Goal: Contribute content: Contribute content

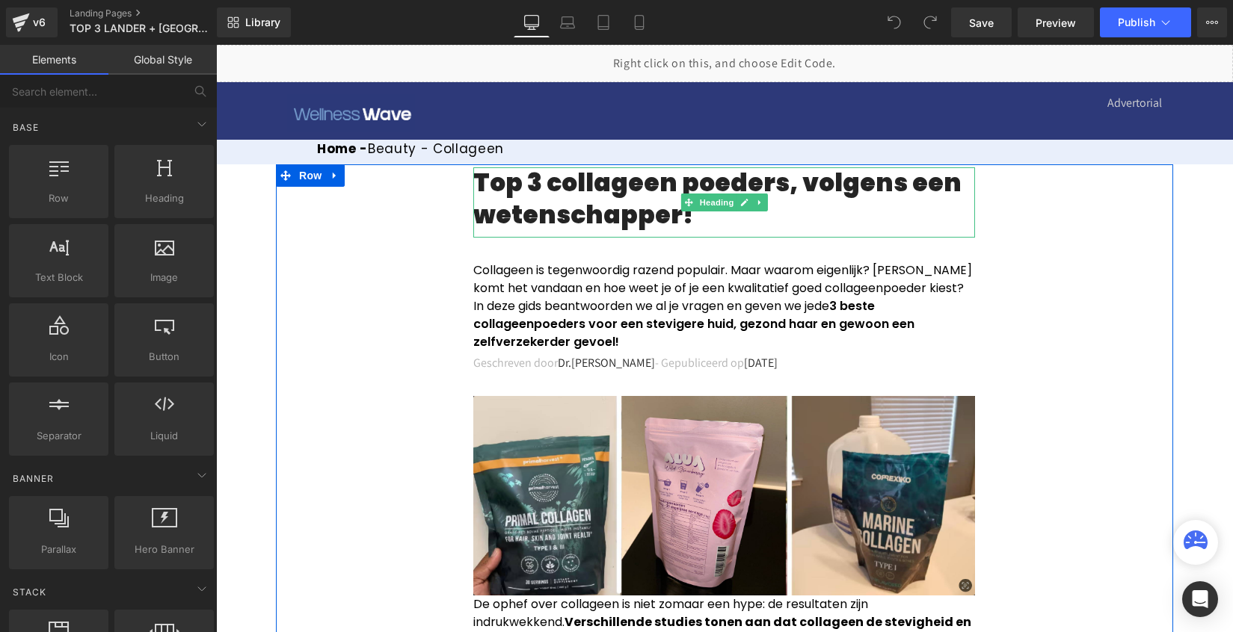
click at [648, 193] on h1 "Top 3 collageen poeders, volgens een wetenschapper!" at bounding box center [724, 199] width 502 height 64
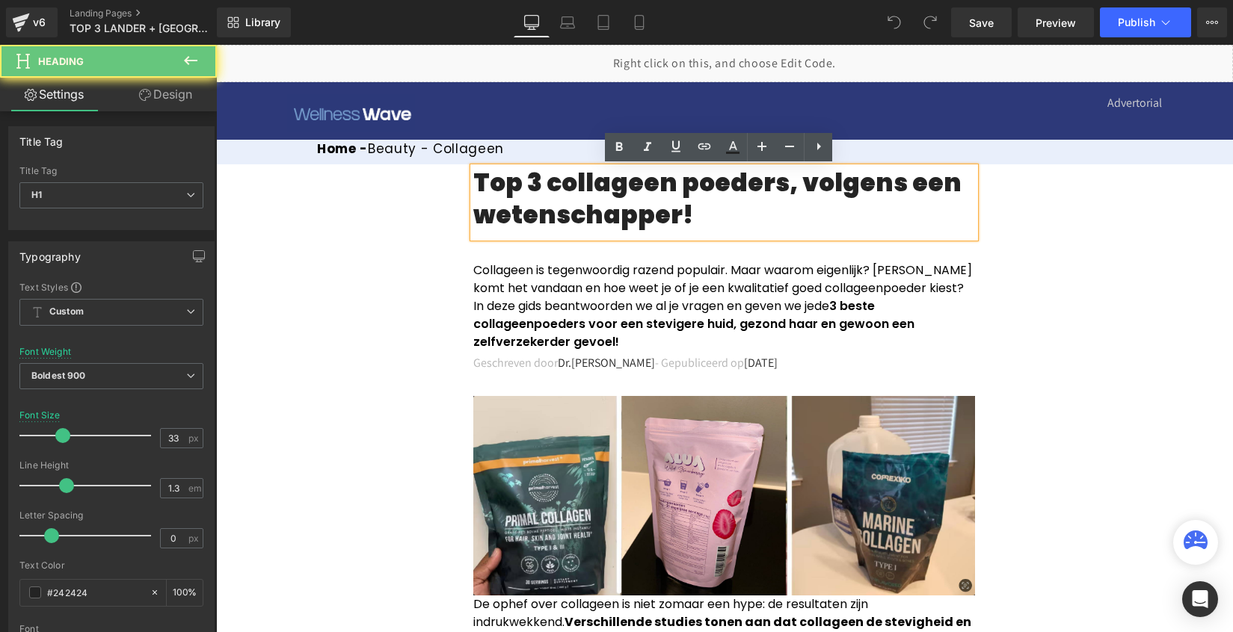
click at [647, 193] on h1 "Top 3 collageen poeders, volgens een wetenschapper!" at bounding box center [724, 199] width 502 height 64
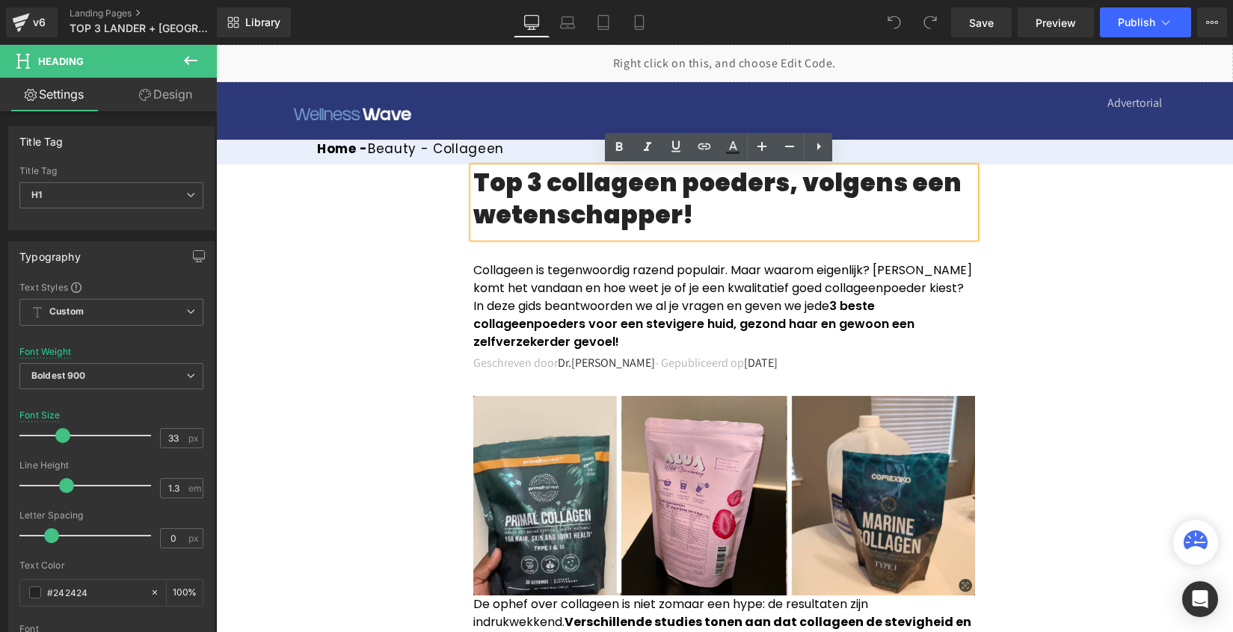
click at [700, 213] on h1 "Top 3 collageen poeders, volgens een wetenschapper!" at bounding box center [724, 199] width 502 height 64
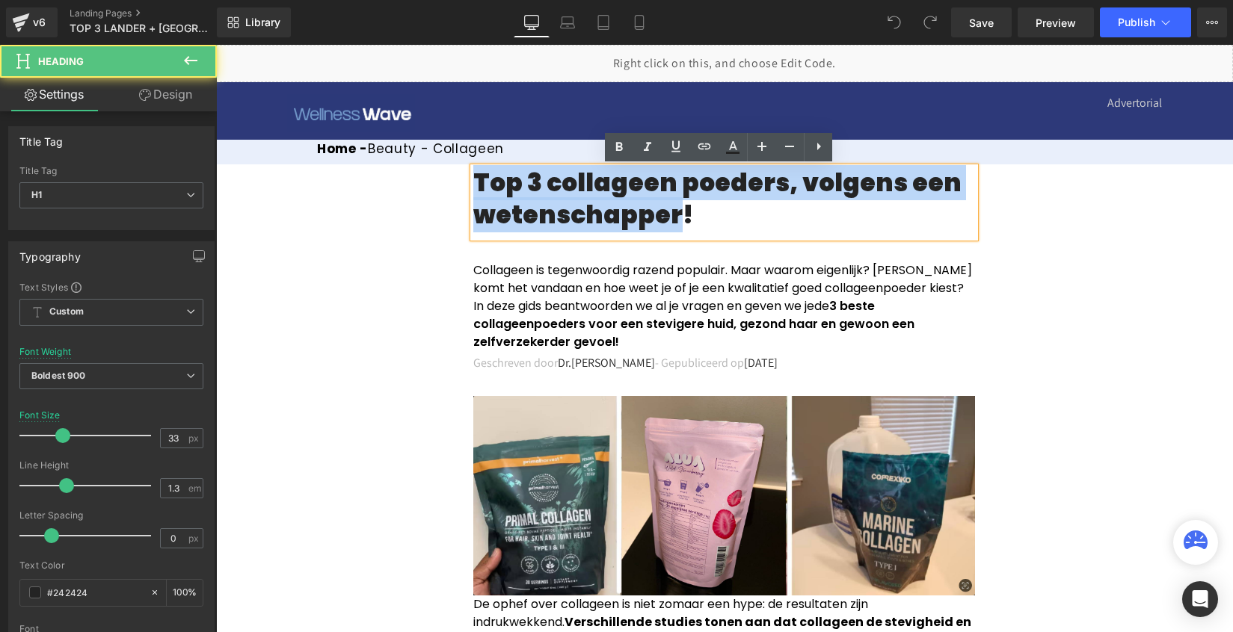
drag, startPoint x: 667, startPoint y: 212, endPoint x: 459, endPoint y: 176, distance: 210.9
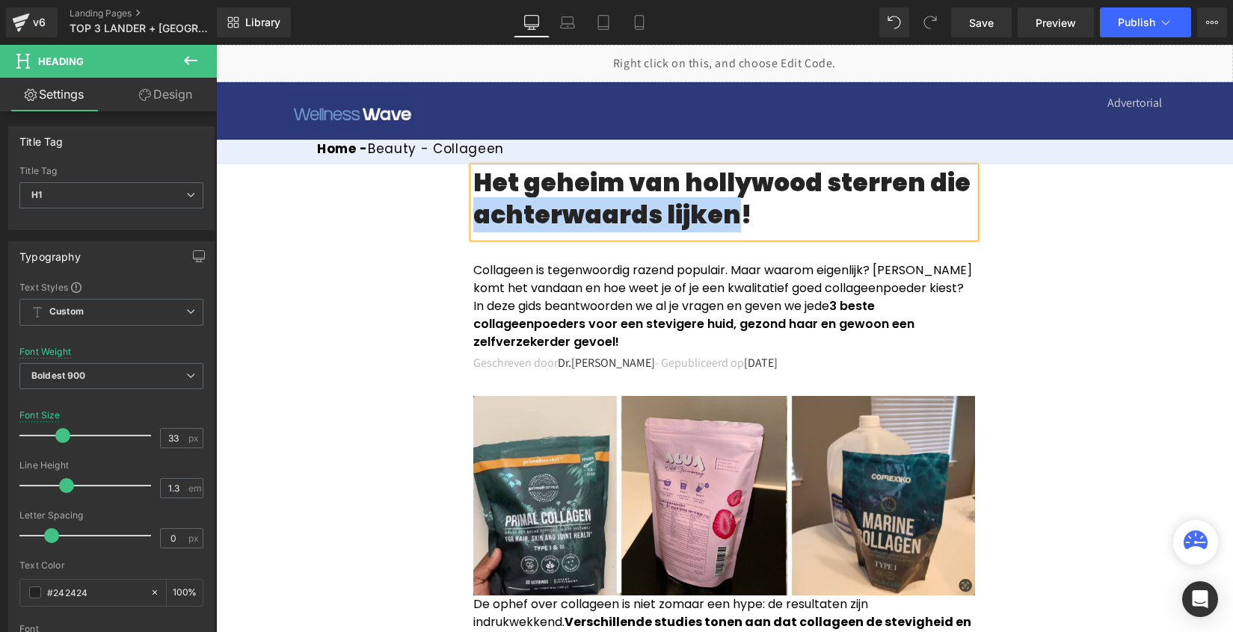
drag, startPoint x: 728, startPoint y: 209, endPoint x: 460, endPoint y: 223, distance: 268.8
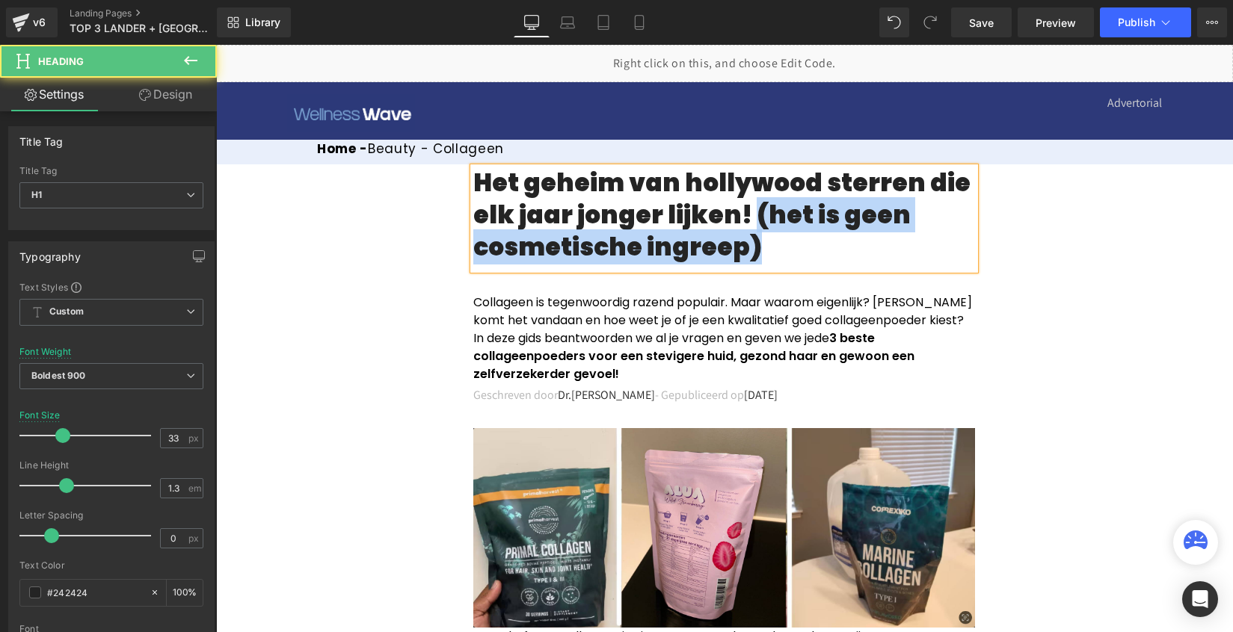
drag, startPoint x: 752, startPoint y: 225, endPoint x: 748, endPoint y: 203, distance: 22.9
click at [748, 203] on h1 "Het geheim van hollywood sterren die elk jaar jonger lijken! (het is geen cosme…" at bounding box center [724, 215] width 502 height 96
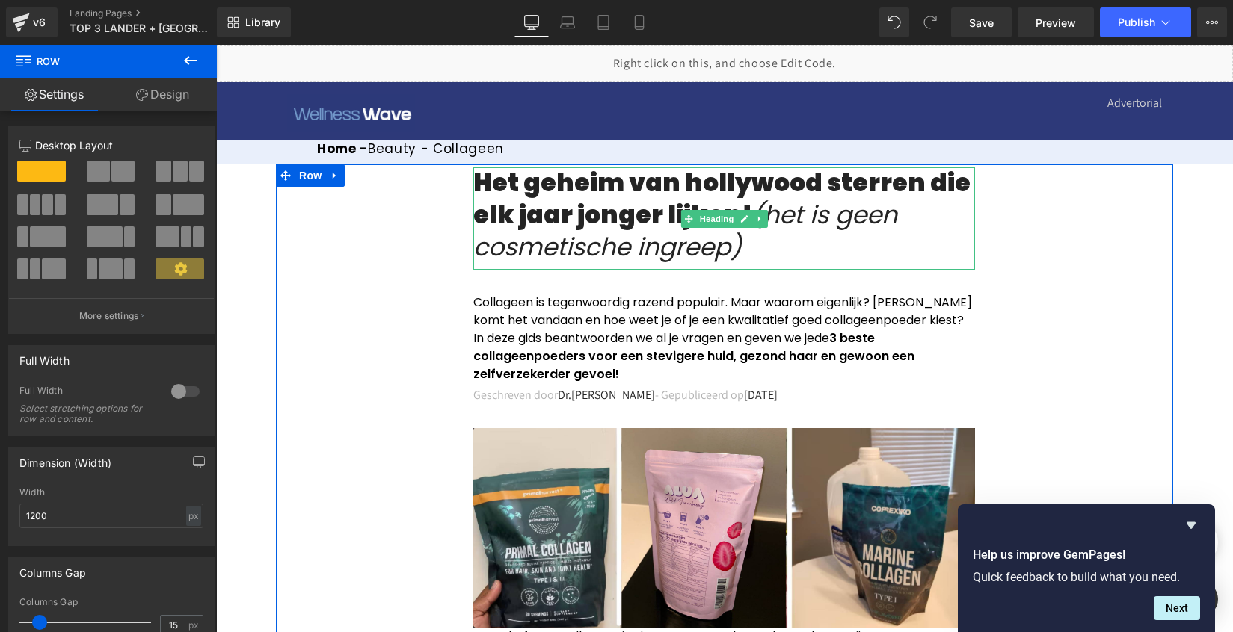
click at [774, 247] on h1 "Het geheim van hollywood sterren die elk jaar jonger lijken! (het is geen cosme…" at bounding box center [724, 215] width 502 height 96
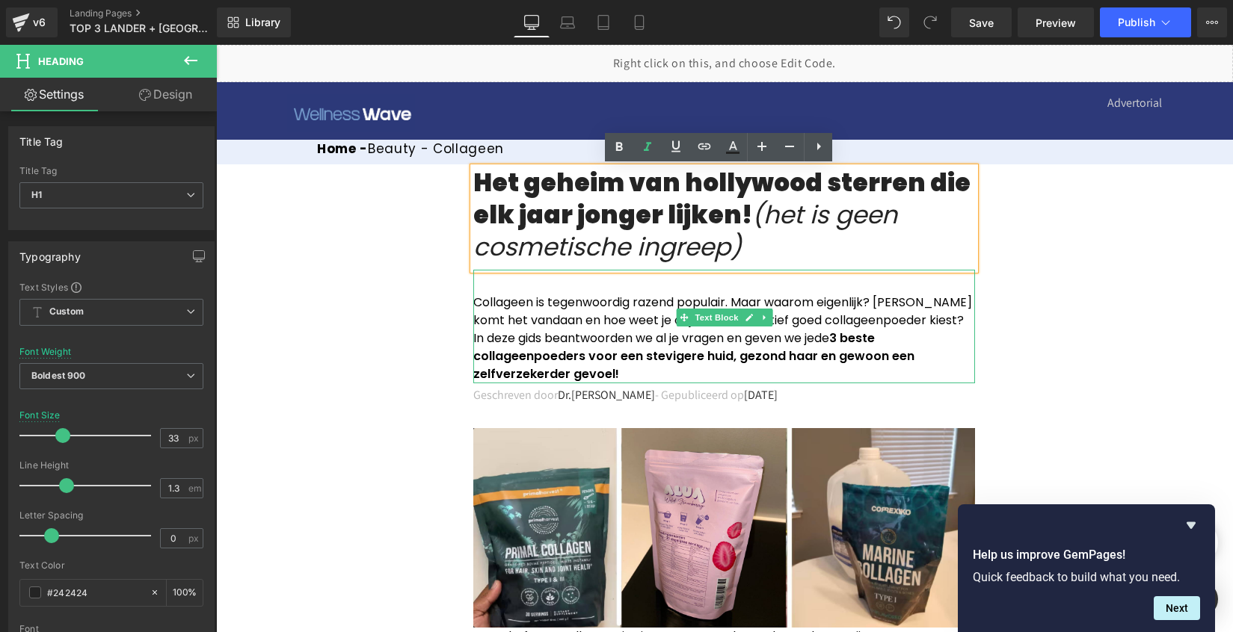
click at [645, 317] on span "Collageen is tegenwoordig razend populair. Maar waarom eigenlijk? [PERSON_NAME]…" at bounding box center [722, 320] width 499 height 53
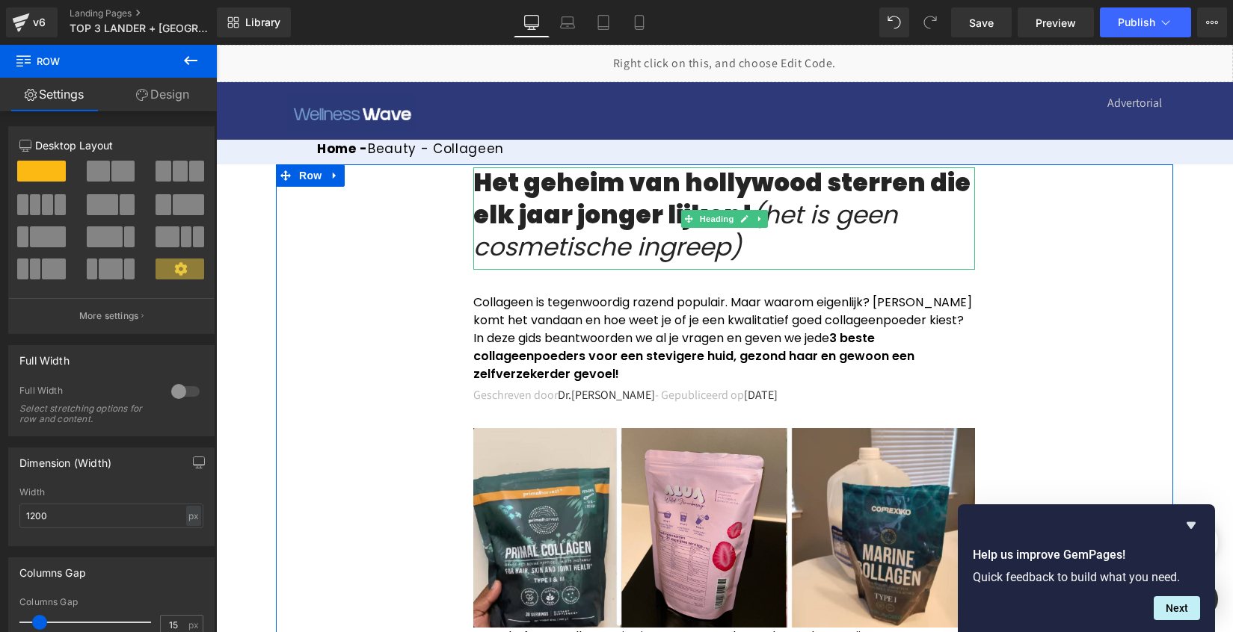
click at [603, 194] on h1 "Het geheim van hollywood sterren die elk jaar jonger lijken! (het is geen cosme…" at bounding box center [724, 215] width 502 height 96
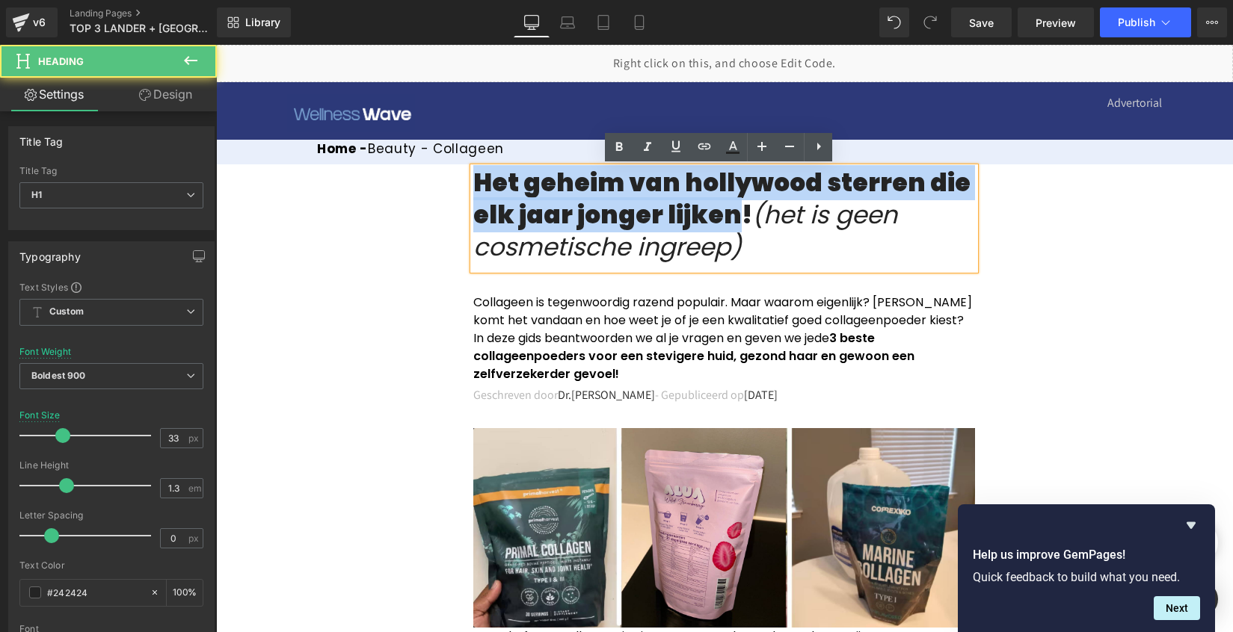
drag, startPoint x: 728, startPoint y: 213, endPoint x: 474, endPoint y: 182, distance: 256.1
click at [474, 182] on h1 "Het geheim van hollywood sterren die elk jaar jonger lijken! (het is geen cosme…" at bounding box center [724, 215] width 502 height 96
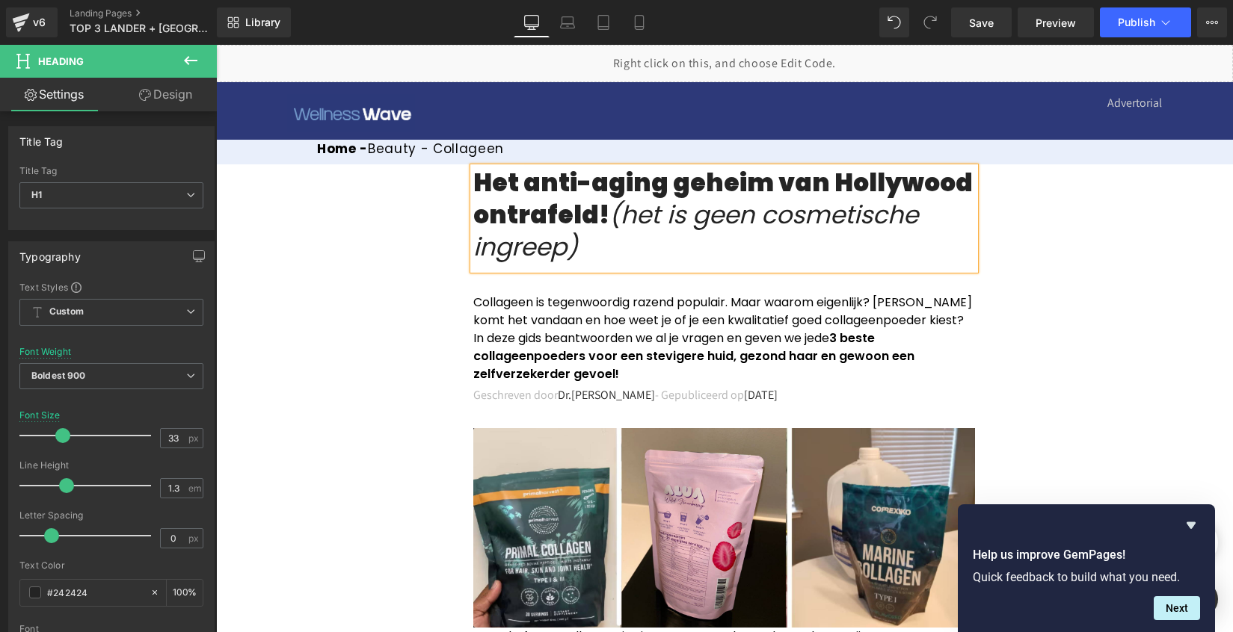
click at [509, 213] on h1 "Het anti-aging geheim van Hollywood ontrafeld! (het is geen cosmetische ingreep)" at bounding box center [724, 215] width 502 height 96
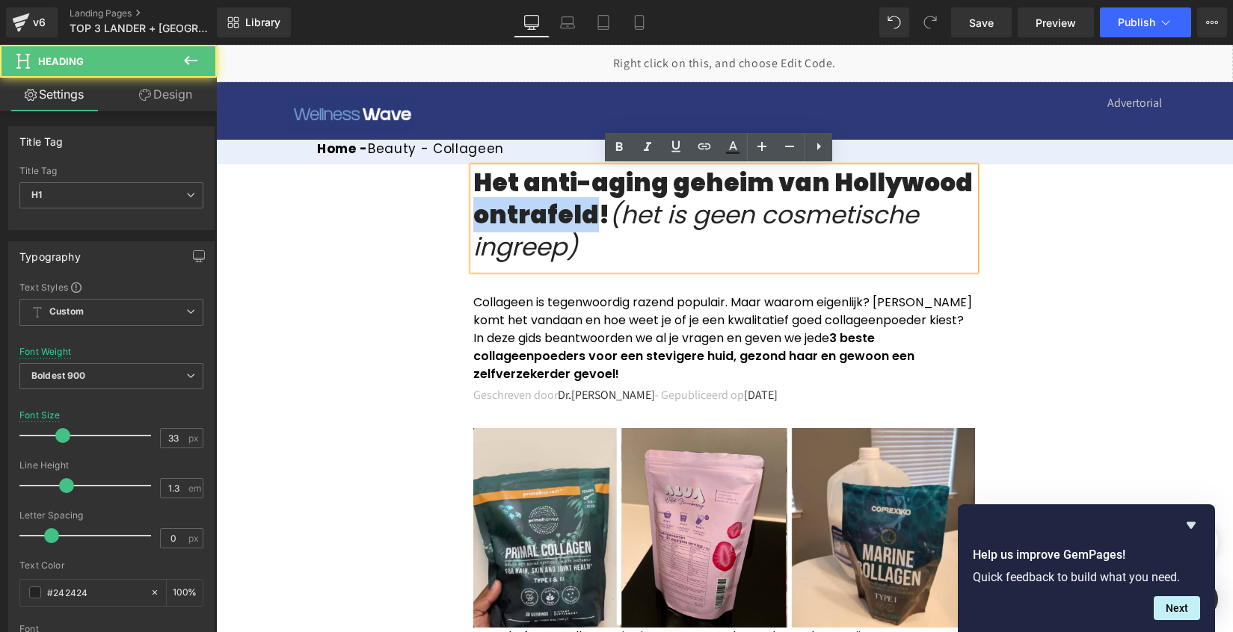
click at [509, 213] on h1 "Het anti-aging geheim van Hollywood ontrafeld! (het is geen cosmetische ingreep)" at bounding box center [724, 215] width 502 height 96
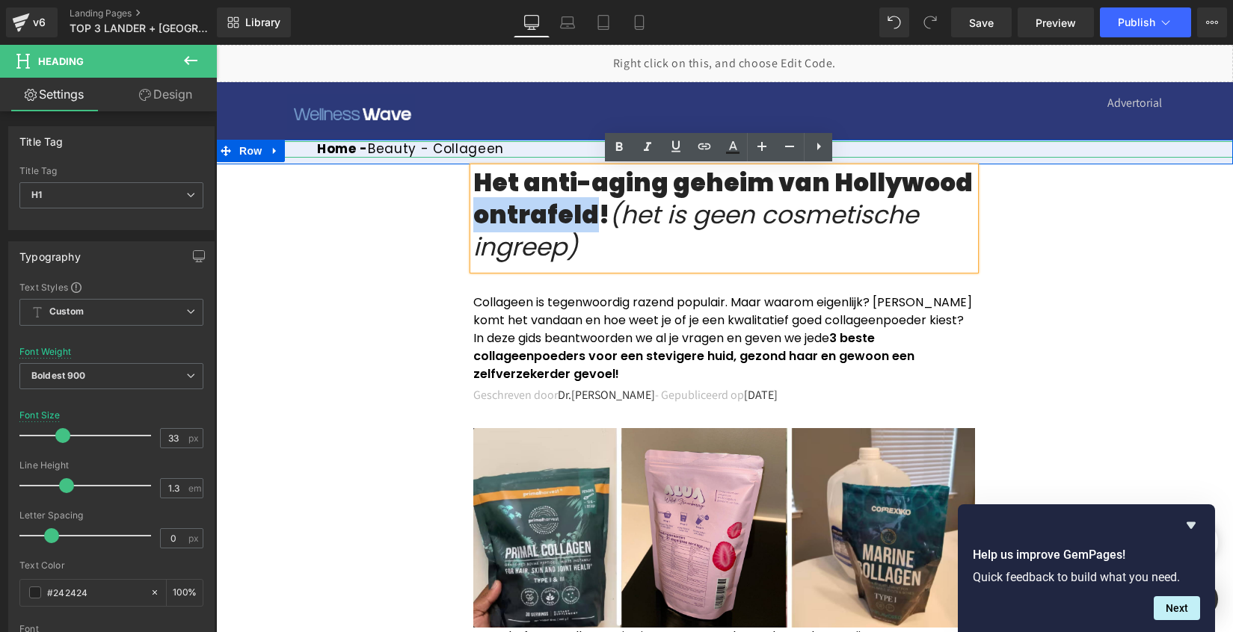
click at [471, 146] on h1 "Home - Beauty - Collageen" at bounding box center [775, 149] width 916 height 16
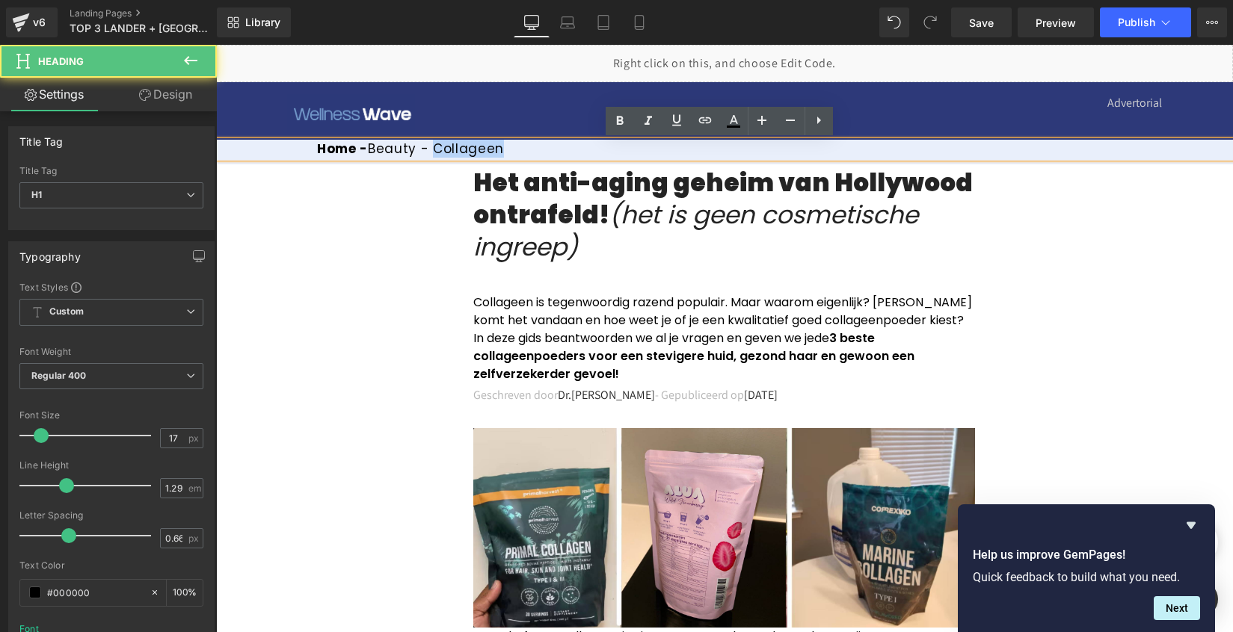
click at [471, 146] on h1 "Home - Beauty - Collageen" at bounding box center [775, 149] width 916 height 16
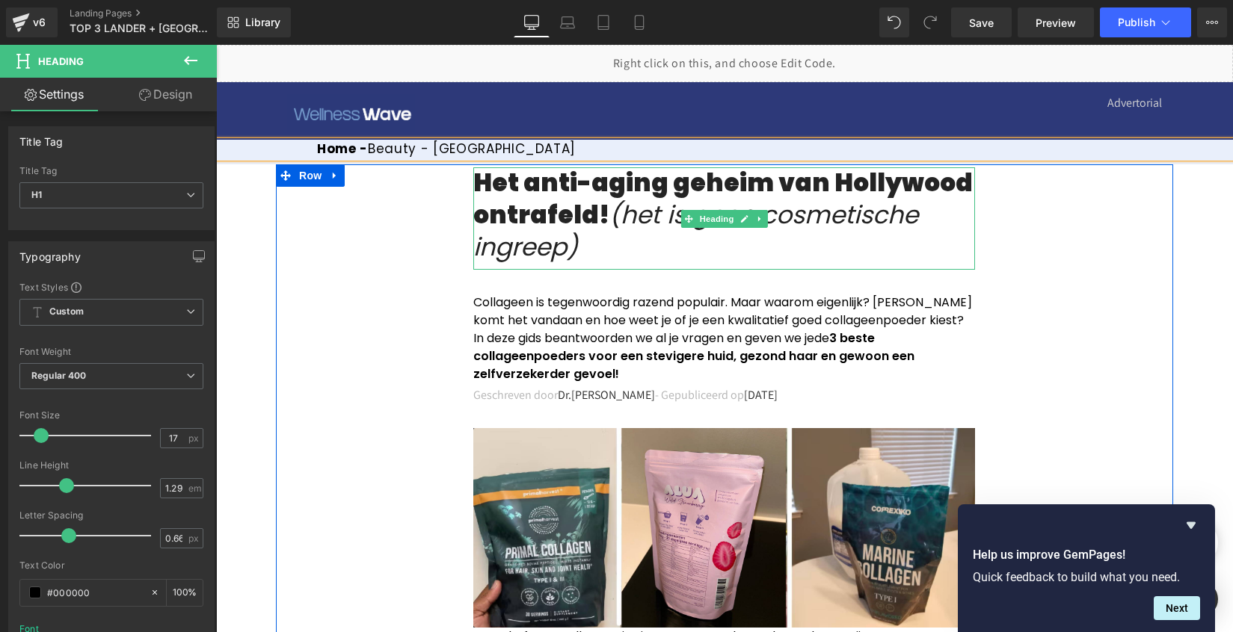
click at [519, 218] on h1 "Het anti-aging geheim van Hollywood ontrafeld! (het is geen cosmetische ingreep)" at bounding box center [724, 215] width 502 height 96
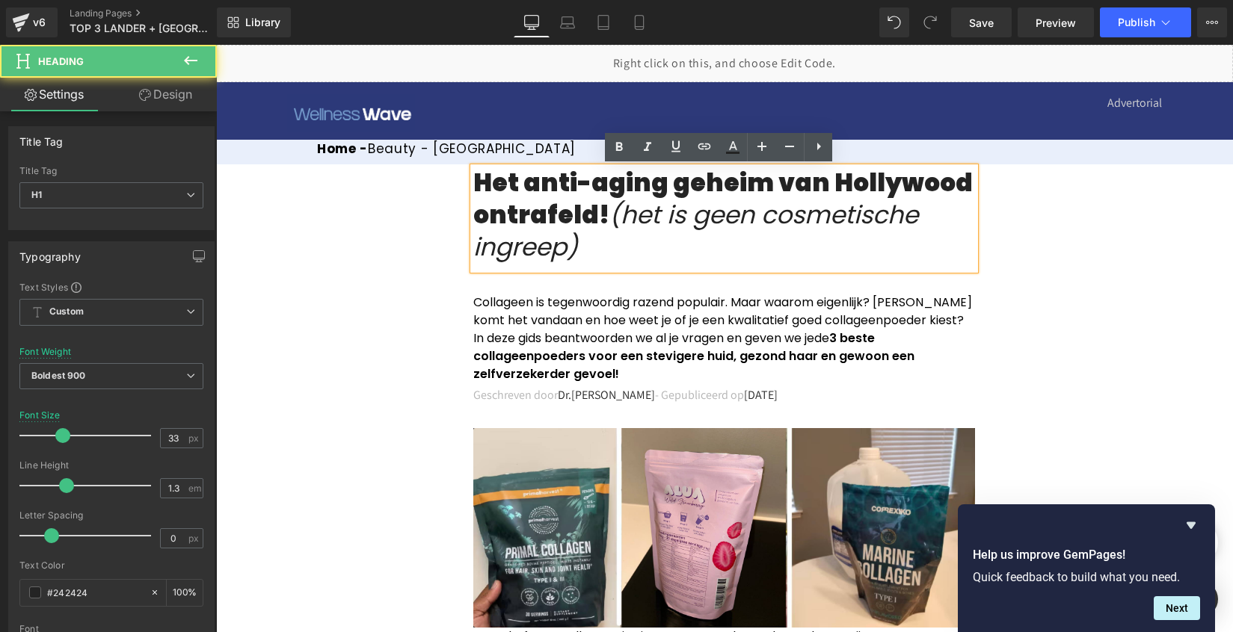
click at [553, 209] on h1 "Het anti-aging geheim van Hollywood ontrafeld! (het is geen cosmetische ingreep)" at bounding box center [724, 215] width 502 height 96
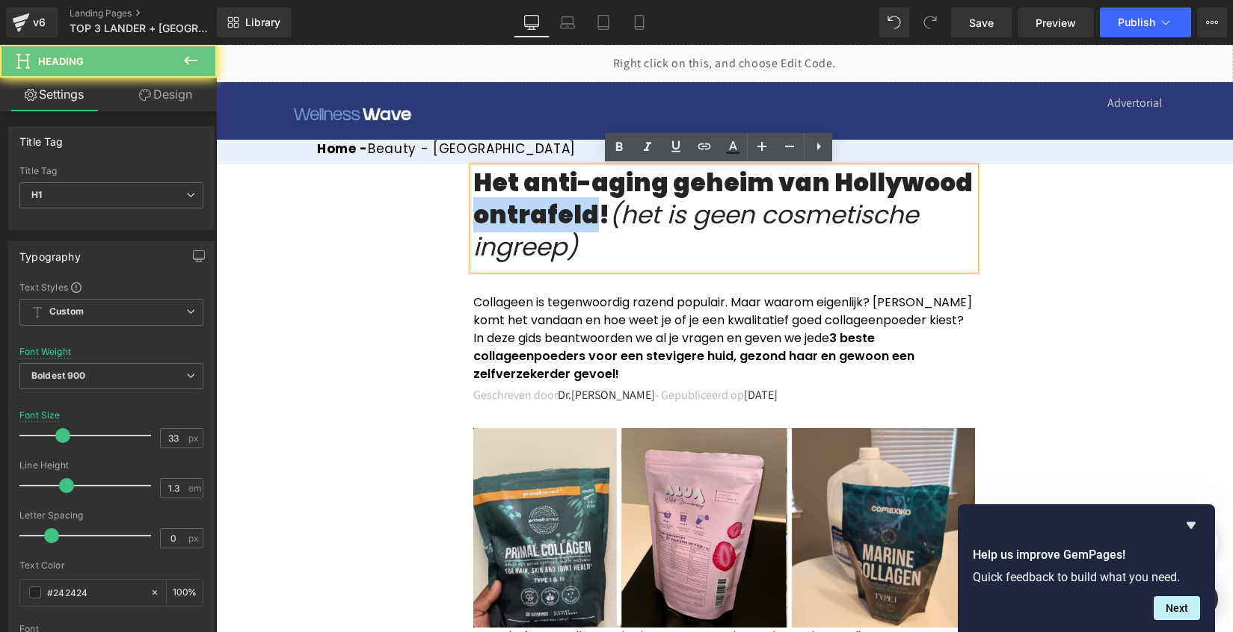
click at [553, 209] on h1 "Het anti-aging geheim van Hollywood ontrafeld! (het is geen cosmetische ingreep)" at bounding box center [724, 215] width 502 height 96
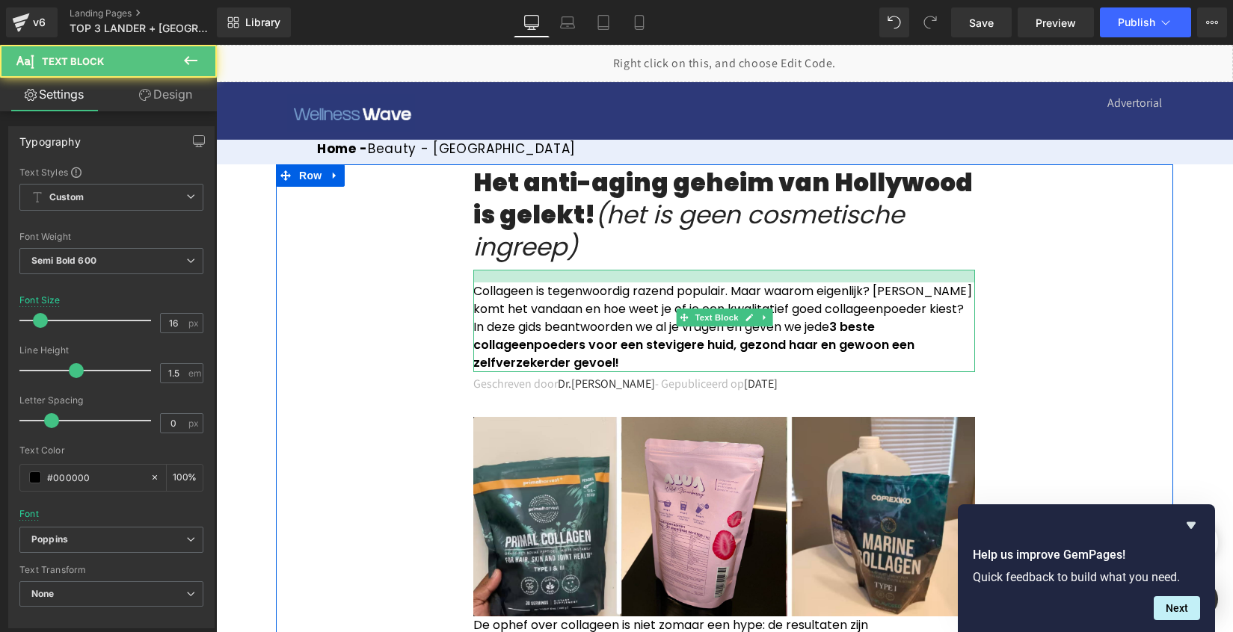
drag, startPoint x: 570, startPoint y: 271, endPoint x: 624, endPoint y: 259, distance: 55.1
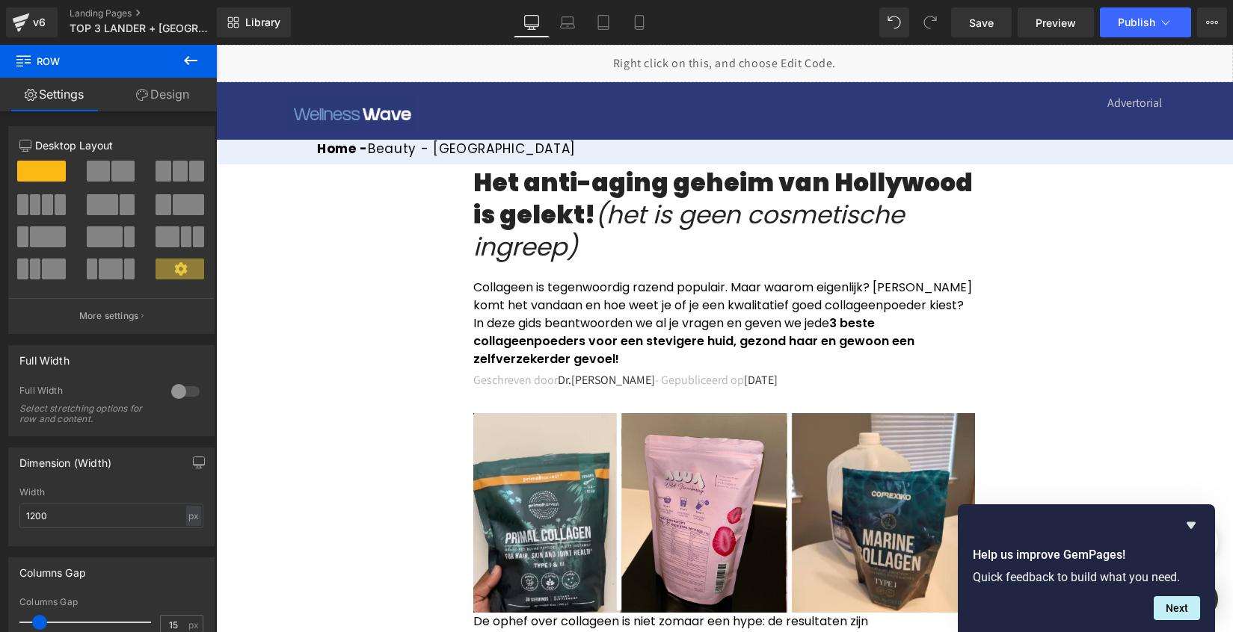
click at [550, 328] on span "Collageen is tegenwoordig razend populair. Maar waarom eigenlijk? [PERSON_NAME]…" at bounding box center [722, 305] width 499 height 53
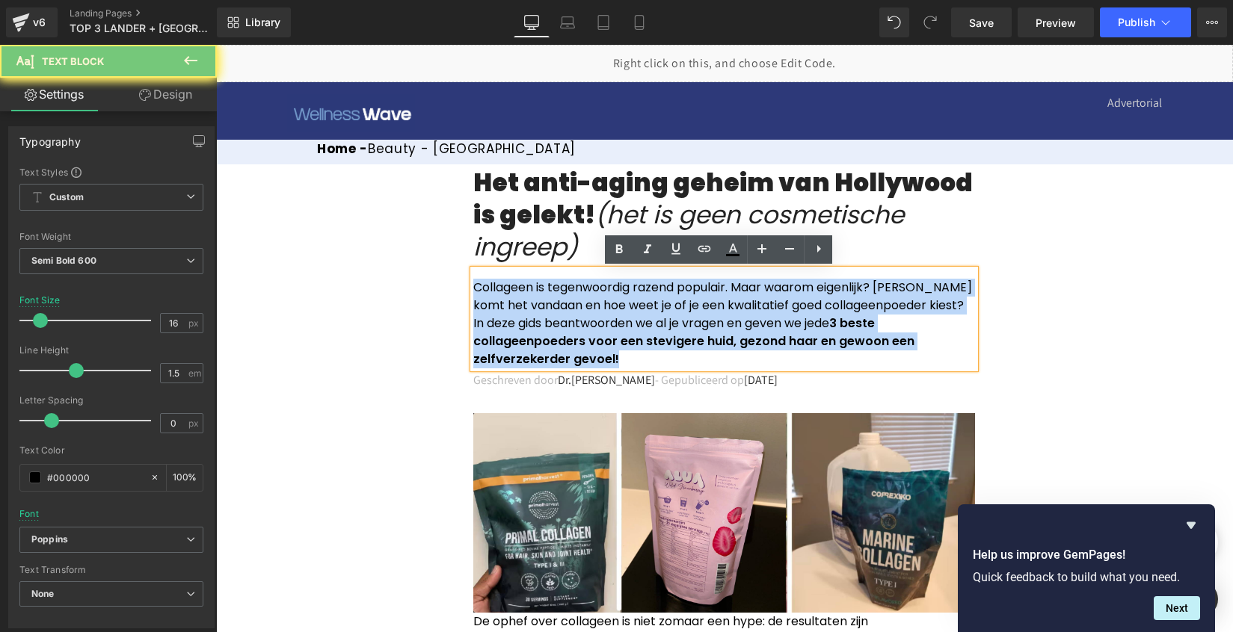
click at [550, 328] on span "Collageen is tegenwoordig razend populair. Maar waarom eigenlijk? [PERSON_NAME]…" at bounding box center [722, 305] width 499 height 53
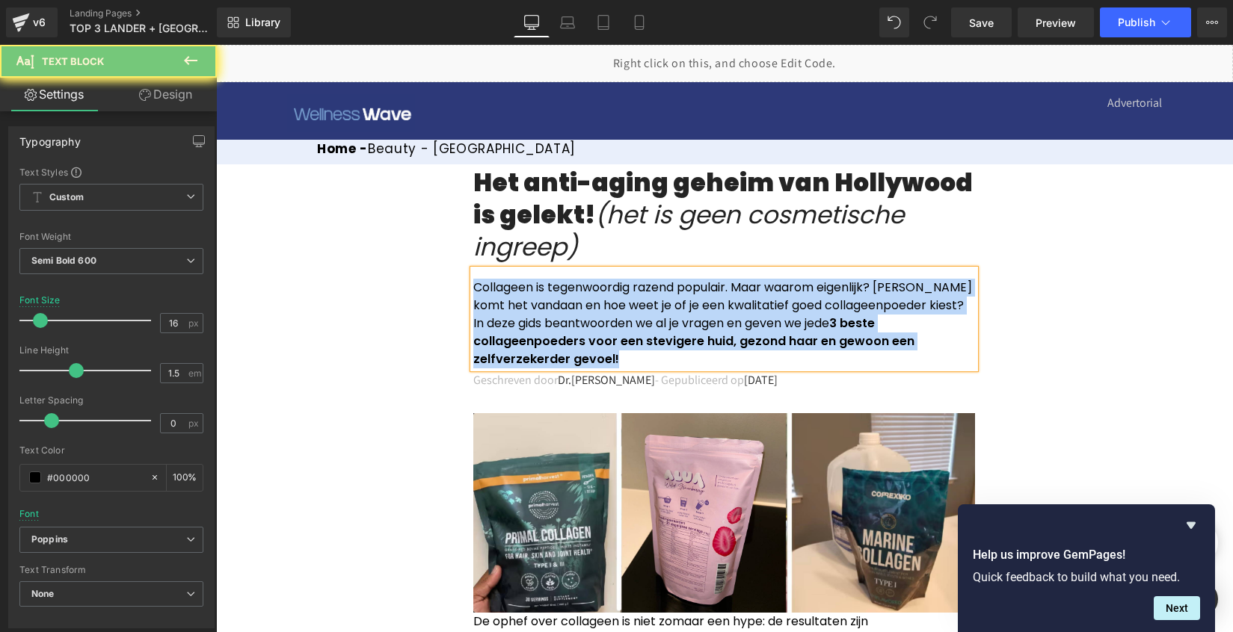
paste div
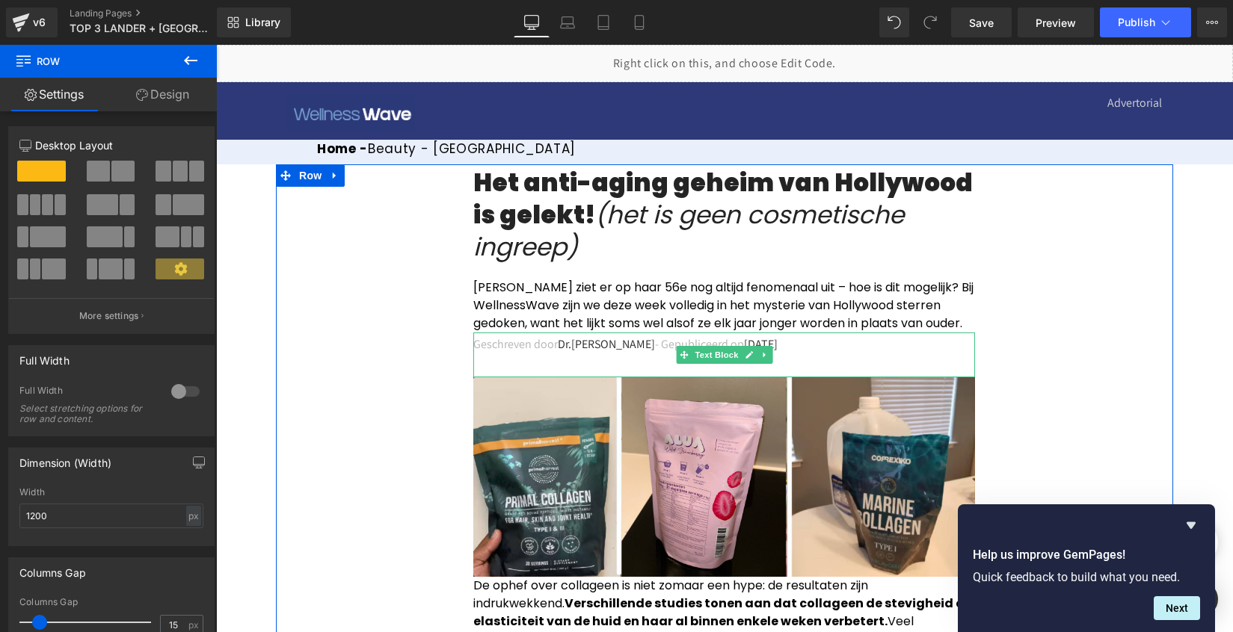
click at [756, 341] on span "[DATE]" at bounding box center [761, 344] width 34 height 16
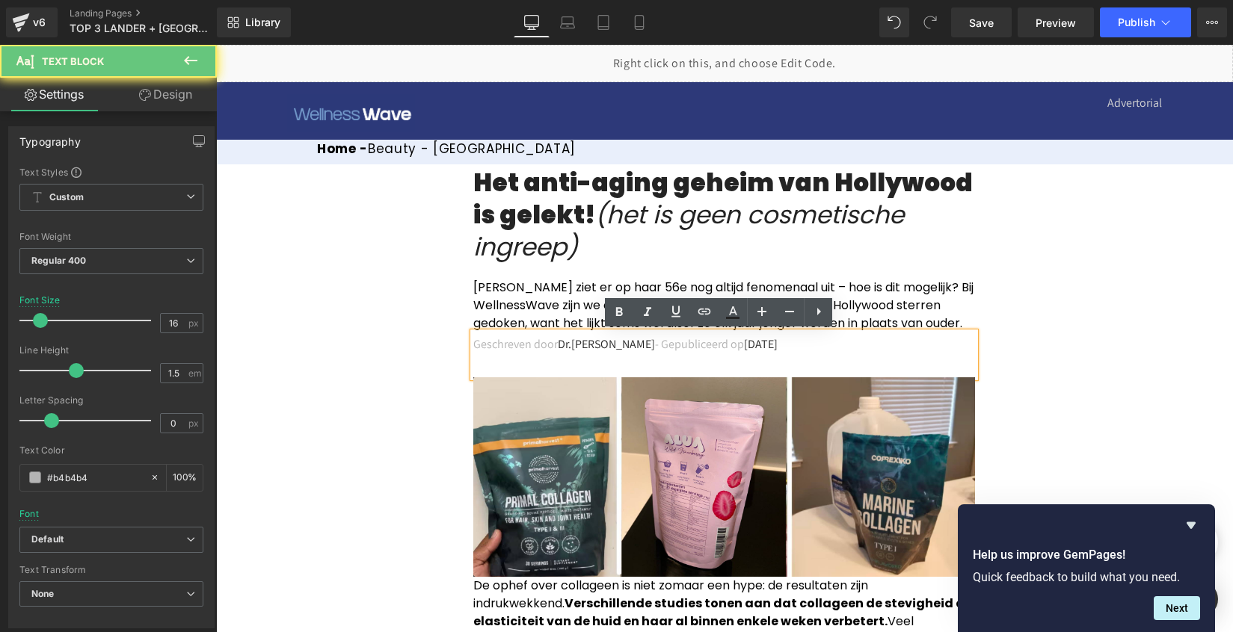
click at [744, 342] on span "[DATE]" at bounding box center [761, 344] width 34 height 16
click at [744, 343] on span "[DATE]" at bounding box center [761, 344] width 34 height 16
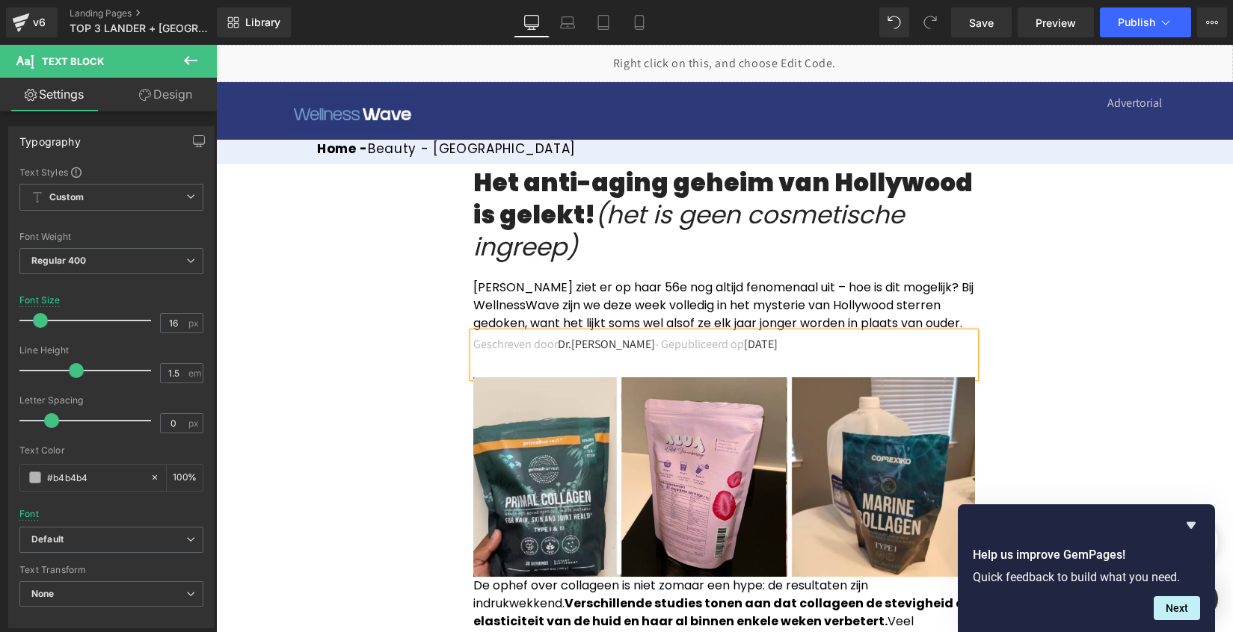
click at [778, 341] on span "[DATE]" at bounding box center [761, 344] width 34 height 16
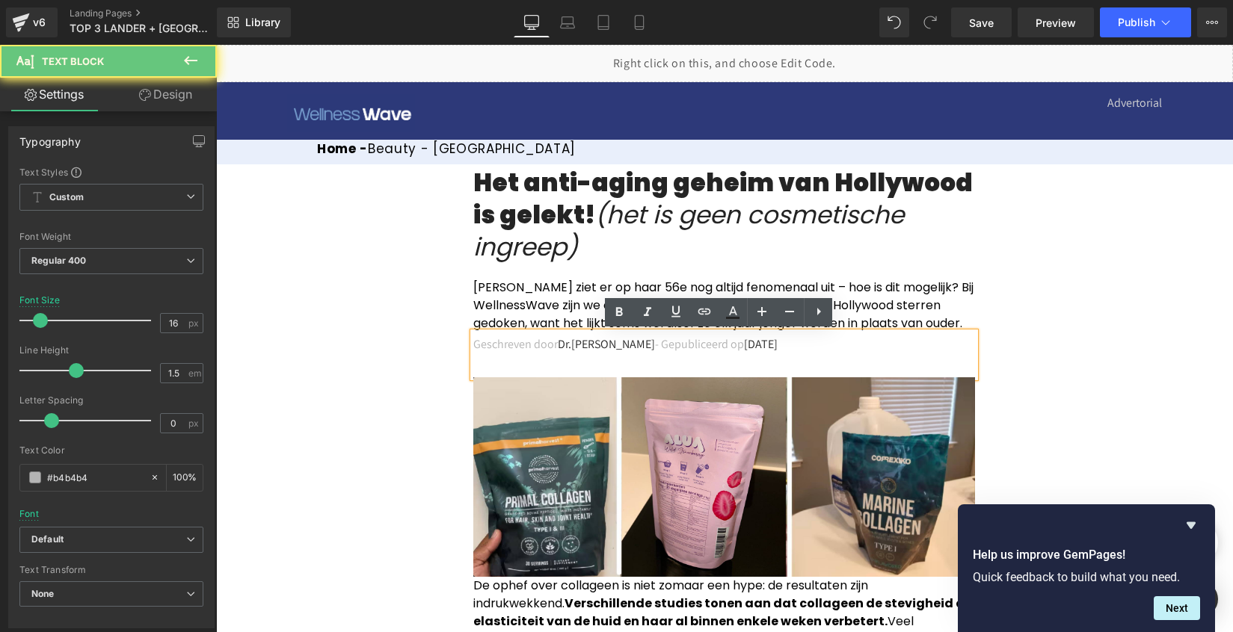
click at [778, 341] on span "[DATE]" at bounding box center [761, 344] width 34 height 16
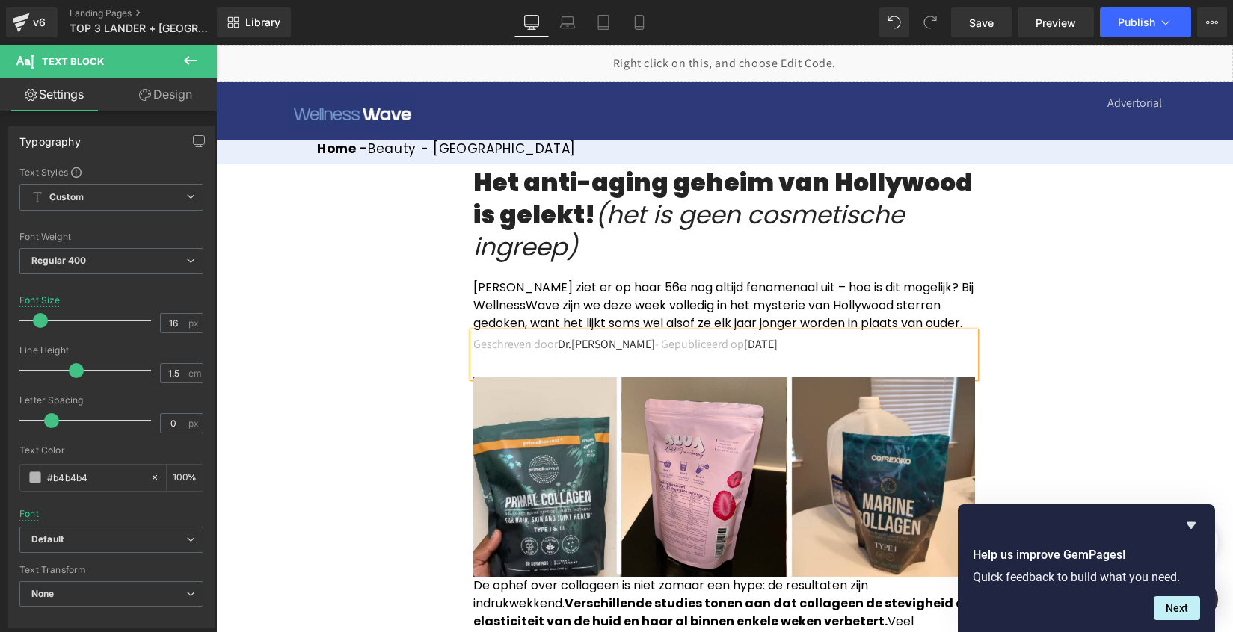
click at [965, 235] on div "Het anti-aging geheim van Hollywood is gelekt! (het is geen cosmetische ingreep…" at bounding box center [724, 218] width 502 height 102
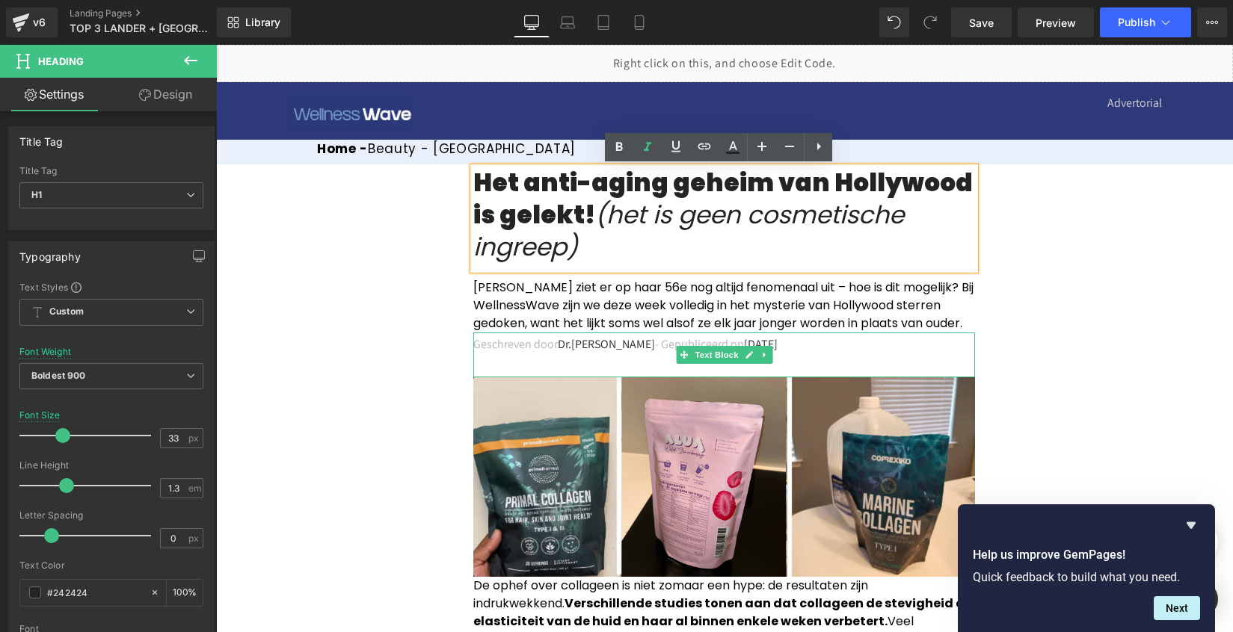
click at [758, 343] on span "[DATE]" at bounding box center [761, 344] width 34 height 16
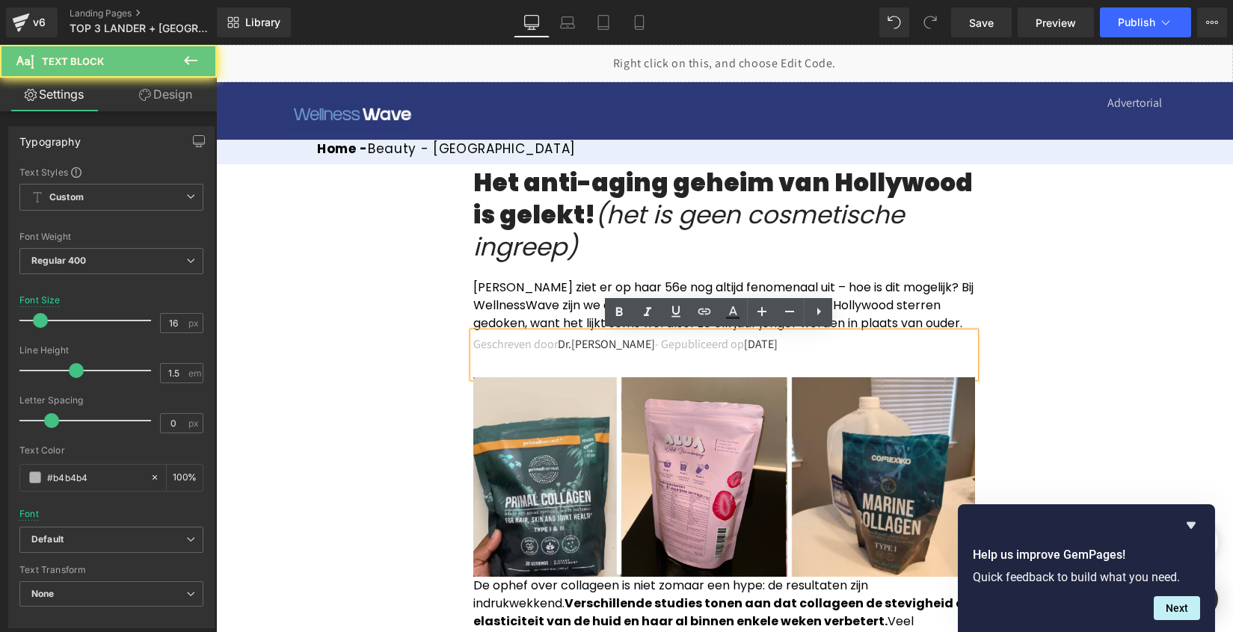
click at [751, 344] on span "[DATE]" at bounding box center [761, 344] width 34 height 16
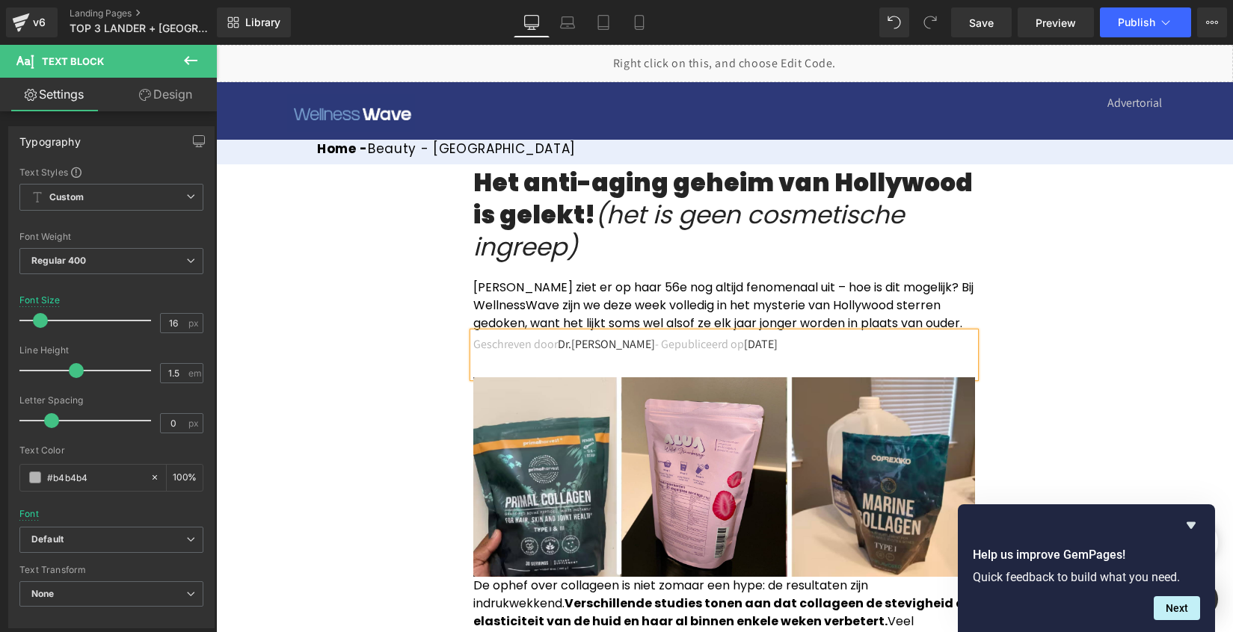
click at [769, 344] on span "[DATE]" at bounding box center [761, 344] width 34 height 16
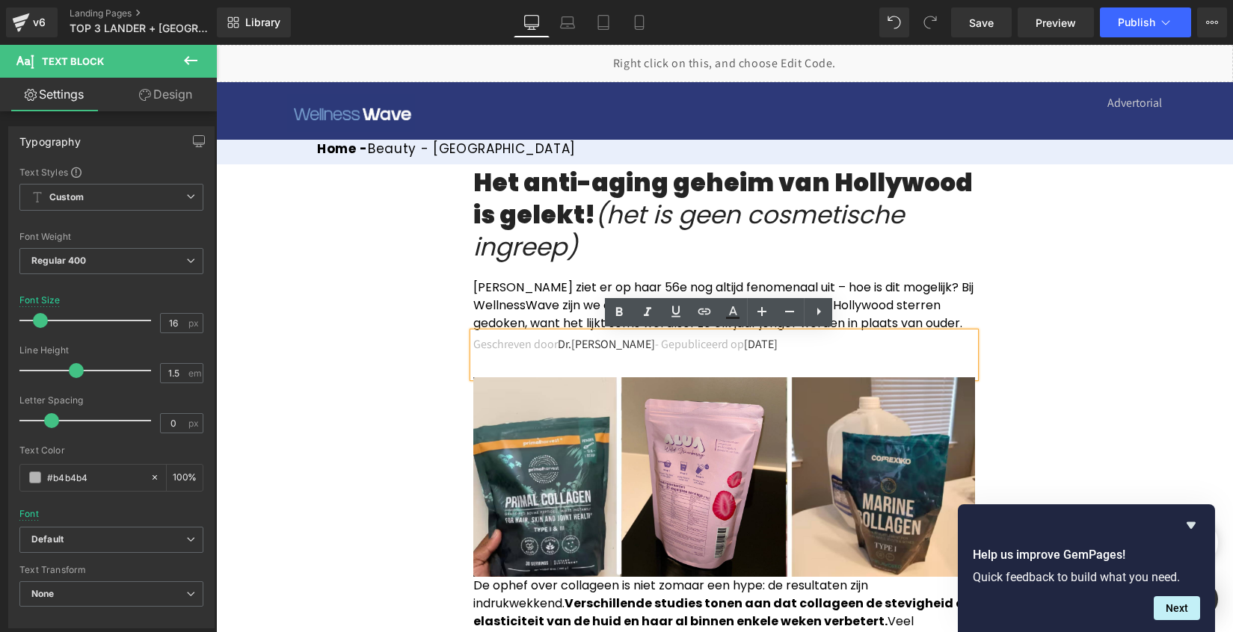
click at [769, 344] on span "[DATE]" at bounding box center [761, 344] width 34 height 16
click at [794, 342] on p "Geschreven door Dr.[PERSON_NAME] op [DATE]" at bounding box center [724, 345] width 502 height 18
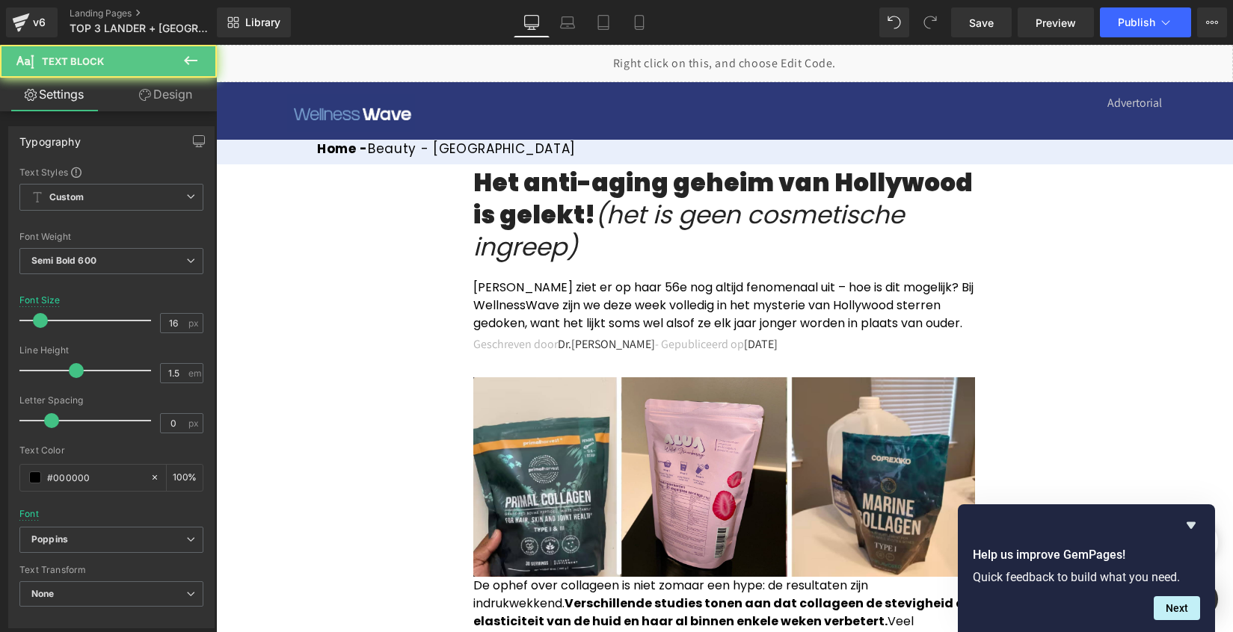
click at [852, 301] on span "[PERSON_NAME] ziet er op haar 56e nog altijd fenomenaal uit – hoe is dit mogeli…" at bounding box center [723, 305] width 500 height 53
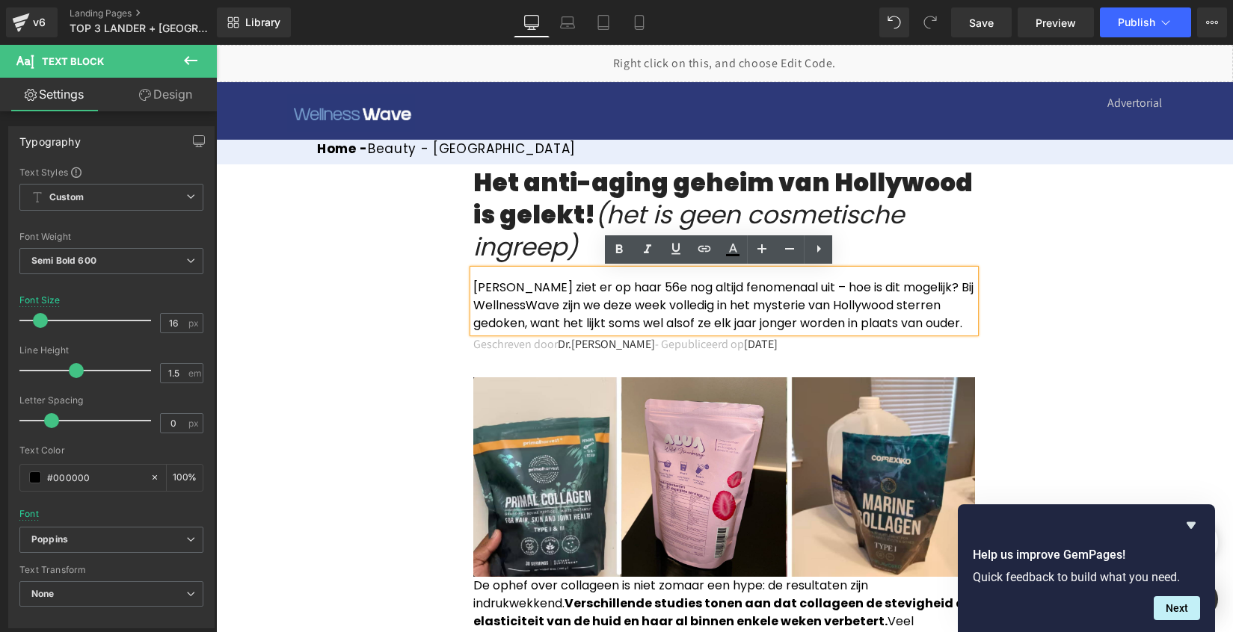
drag, startPoint x: 523, startPoint y: 324, endPoint x: 966, endPoint y: 321, distance: 442.6
click at [966, 321] on p "[PERSON_NAME] ziet er op haar 56e nog altijd fenomenaal uit – hoe is dit mogeli…" at bounding box center [724, 306] width 502 height 54
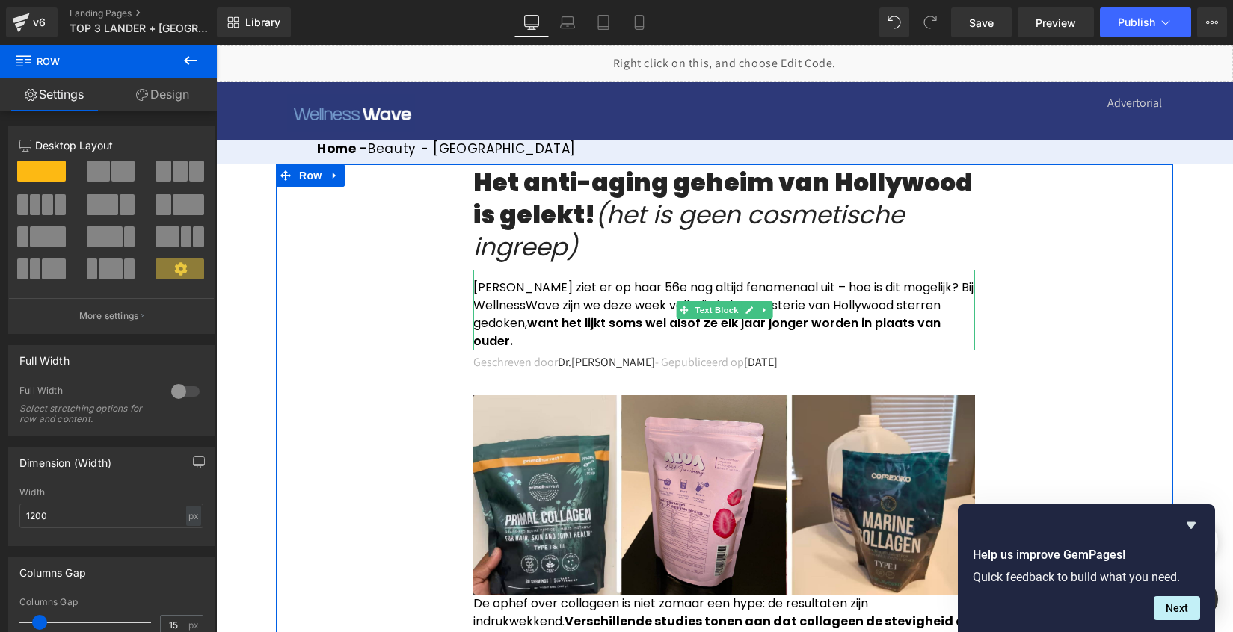
click at [523, 301] on span "[PERSON_NAME] ziet er op haar 56e nog altijd fenomenaal uit – hoe is dit mogeli…" at bounding box center [723, 305] width 500 height 53
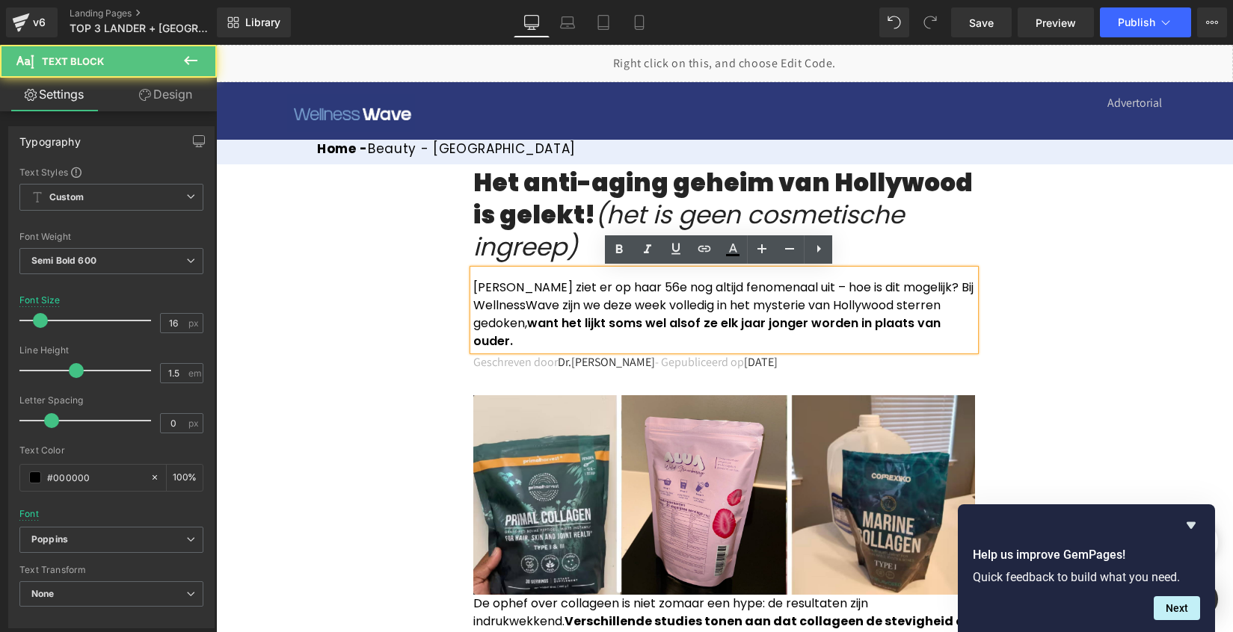
click at [538, 300] on span "[PERSON_NAME] ziet er op haar 56e nog altijd fenomenaal uit – hoe is dit mogeli…" at bounding box center [723, 305] width 500 height 53
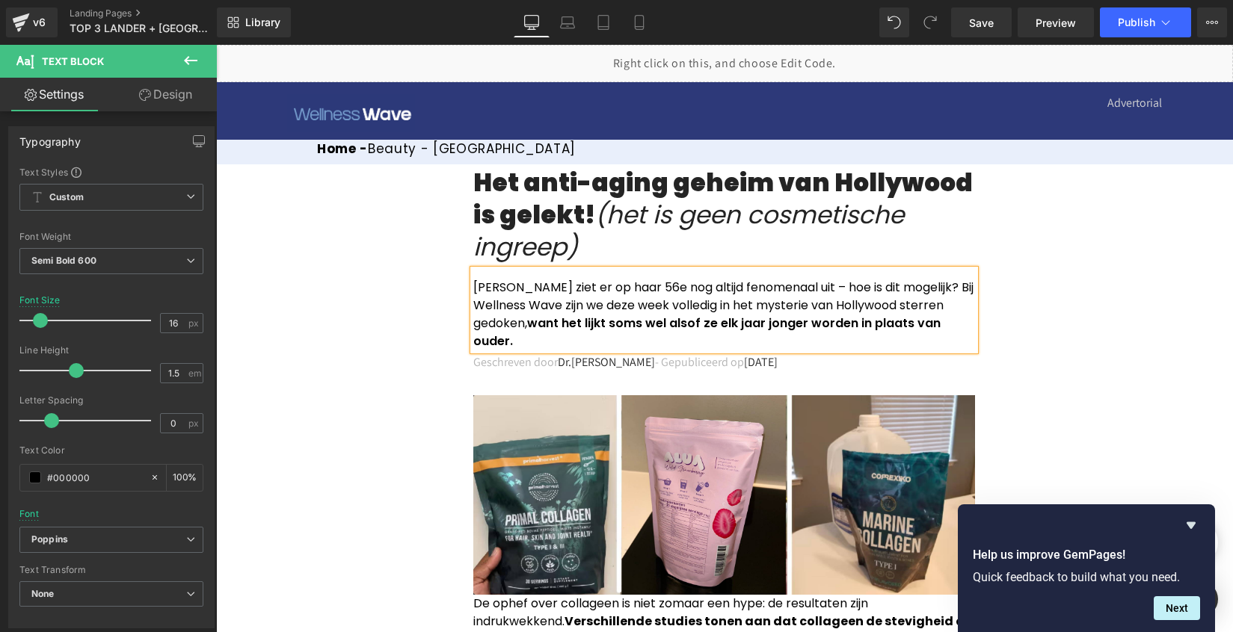
click at [908, 308] on span "[PERSON_NAME] ziet er op haar 56e nog altijd fenomenaal uit – hoe is dit mogeli…" at bounding box center [723, 305] width 500 height 53
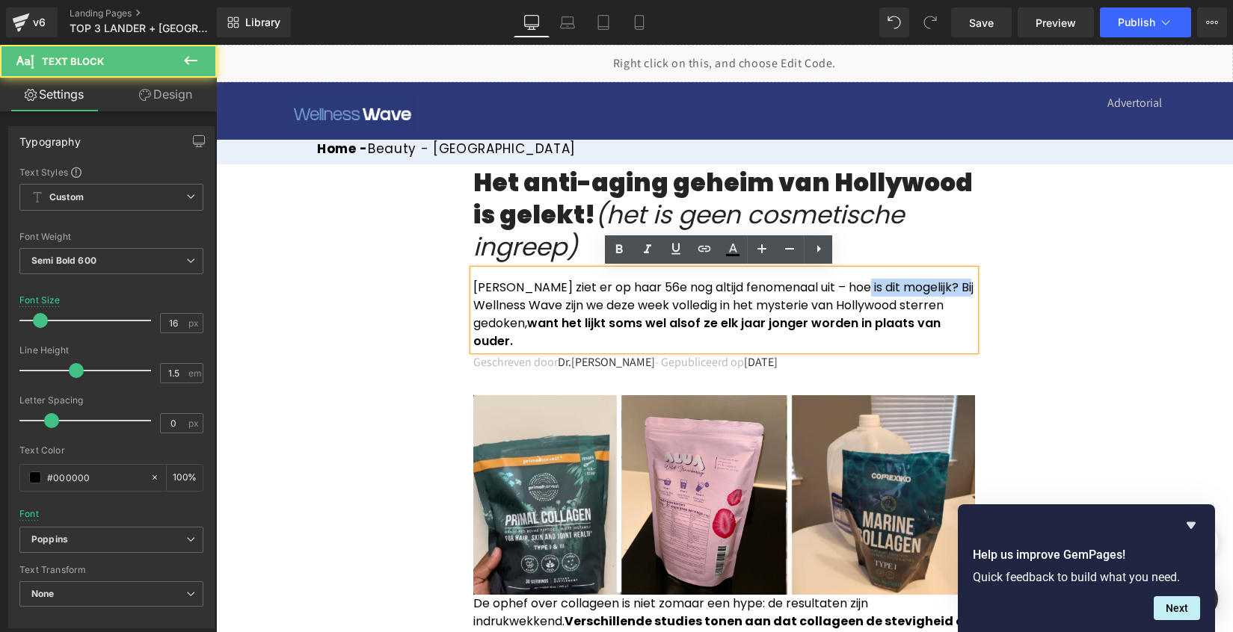
drag, startPoint x: 883, startPoint y: 283, endPoint x: 977, endPoint y: 287, distance: 94.3
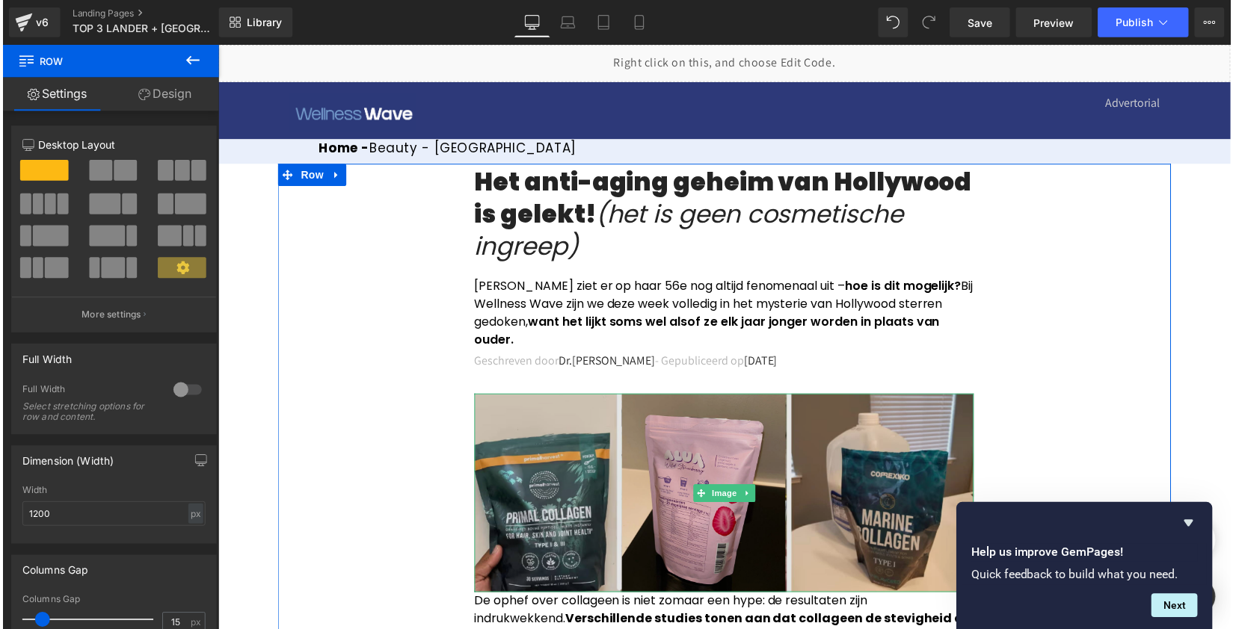
scroll to position [69, 0]
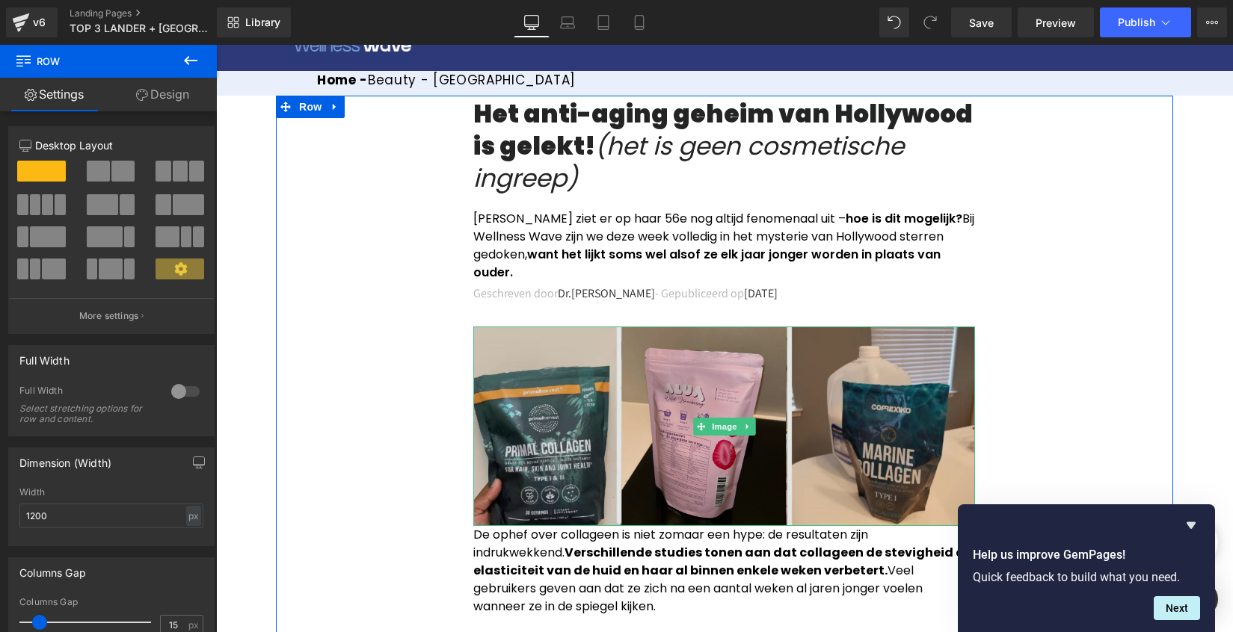
click at [689, 466] on img at bounding box center [724, 427] width 502 height 200
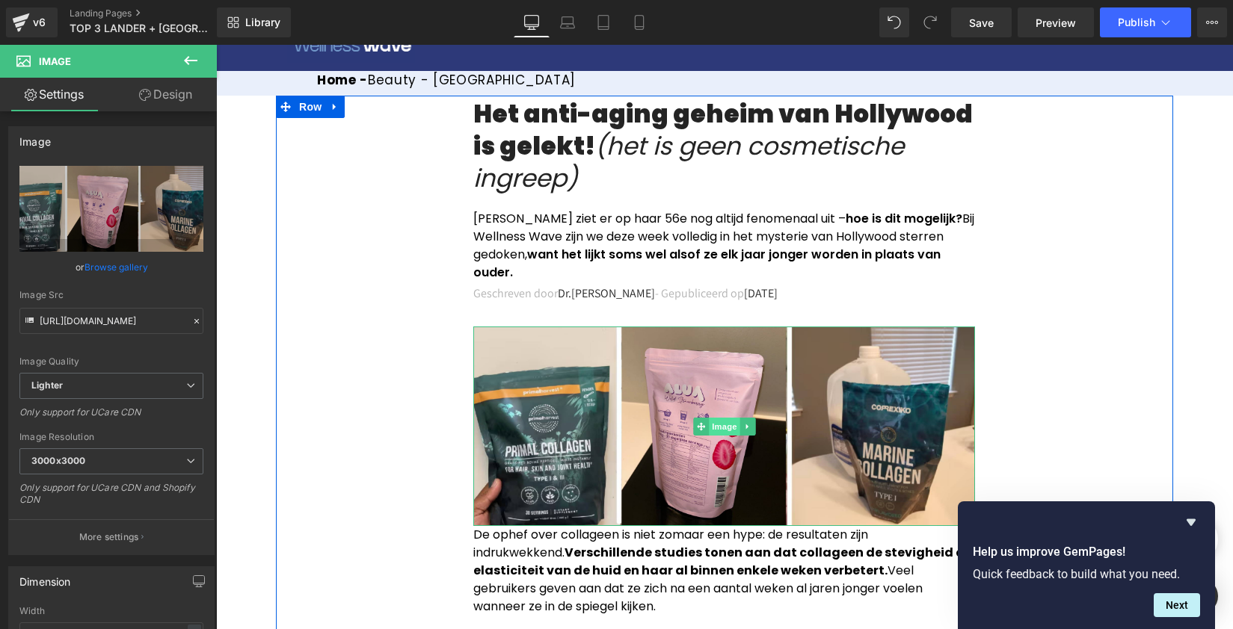
click at [709, 430] on span "Image" at bounding box center [724, 427] width 31 height 18
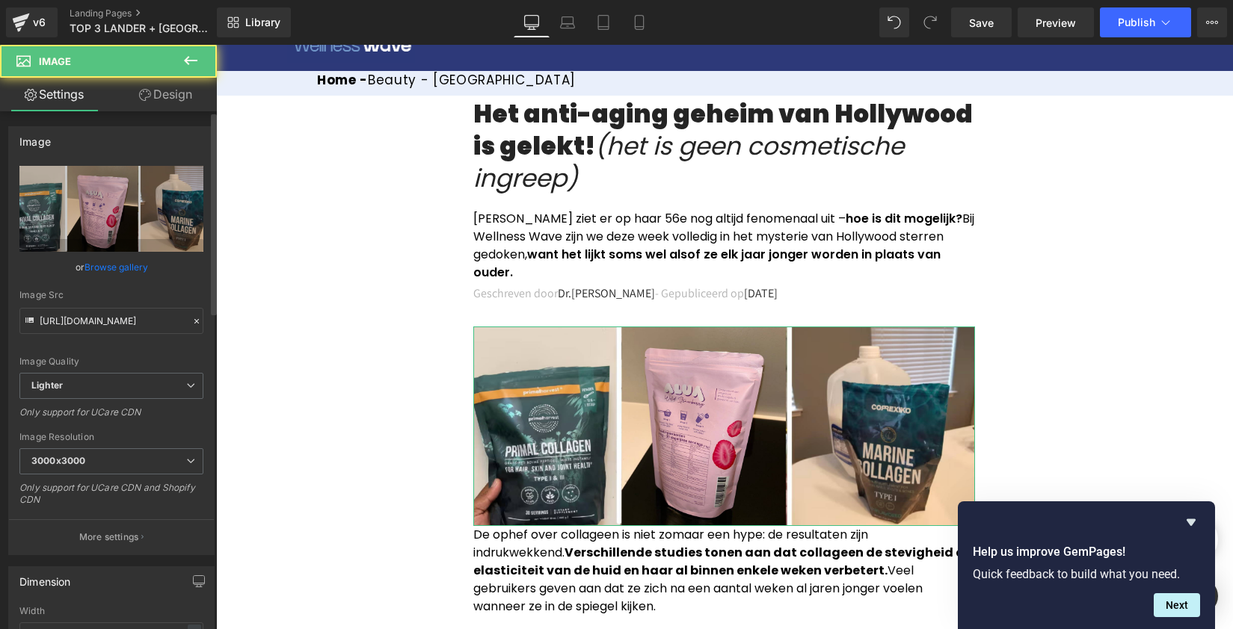
click at [134, 265] on link "Browse gallery" at bounding box center [116, 267] width 64 height 26
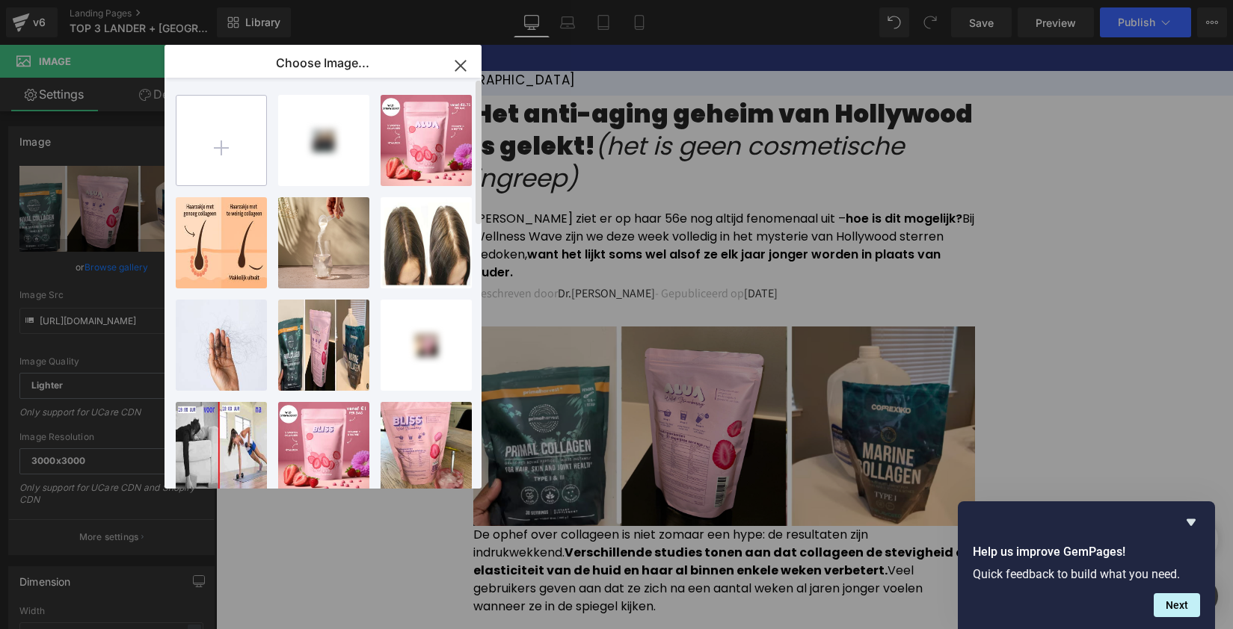
click at [214, 119] on input "file" at bounding box center [221, 141] width 90 height 90
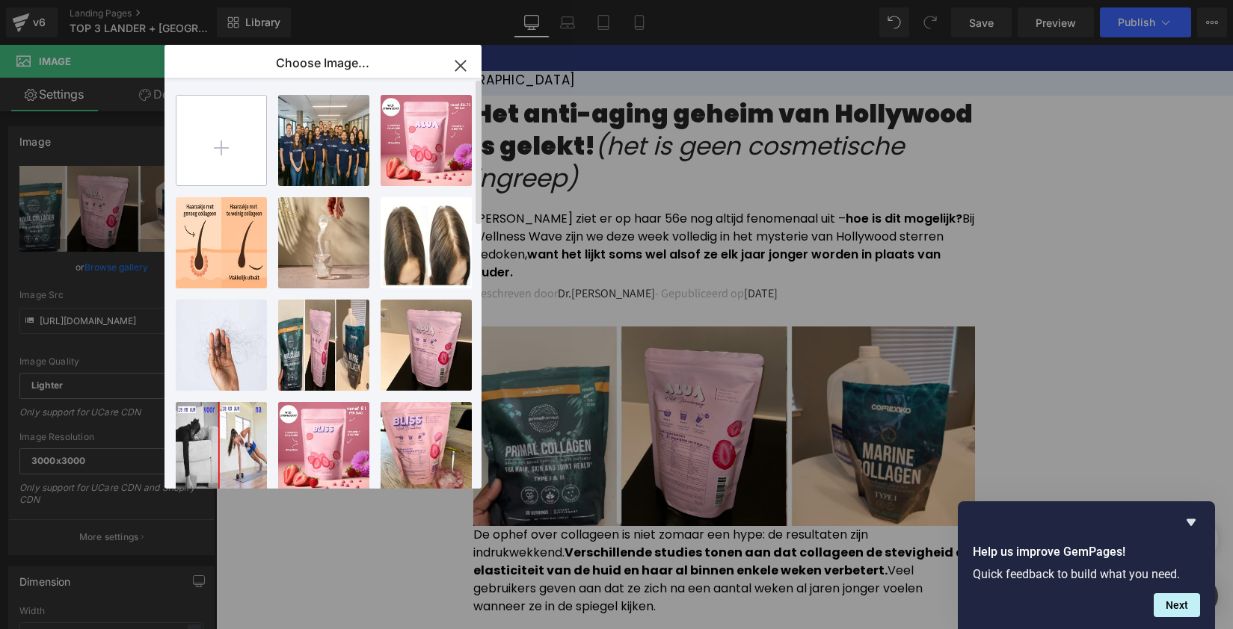
type input "C:\fakepath\9d03c78a_edit_img_cover_file_14344989_1438886897_JenCover.webp"
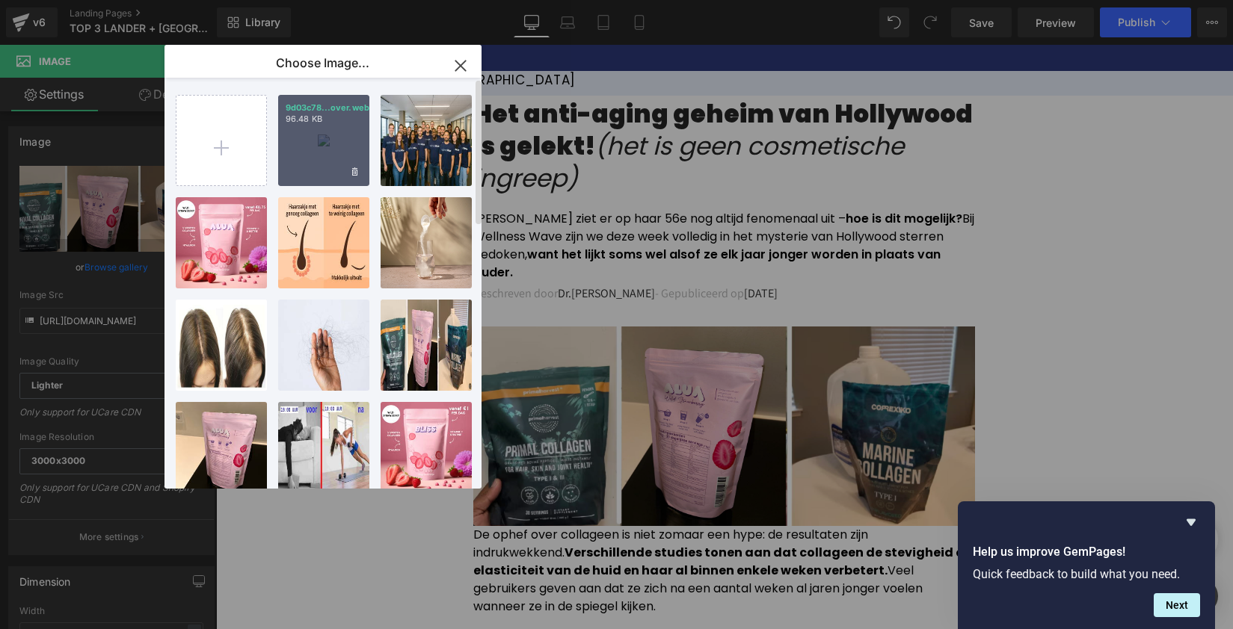
click at [331, 123] on p "96.48 KB" at bounding box center [324, 119] width 76 height 11
type input "[URL][DOMAIN_NAME]"
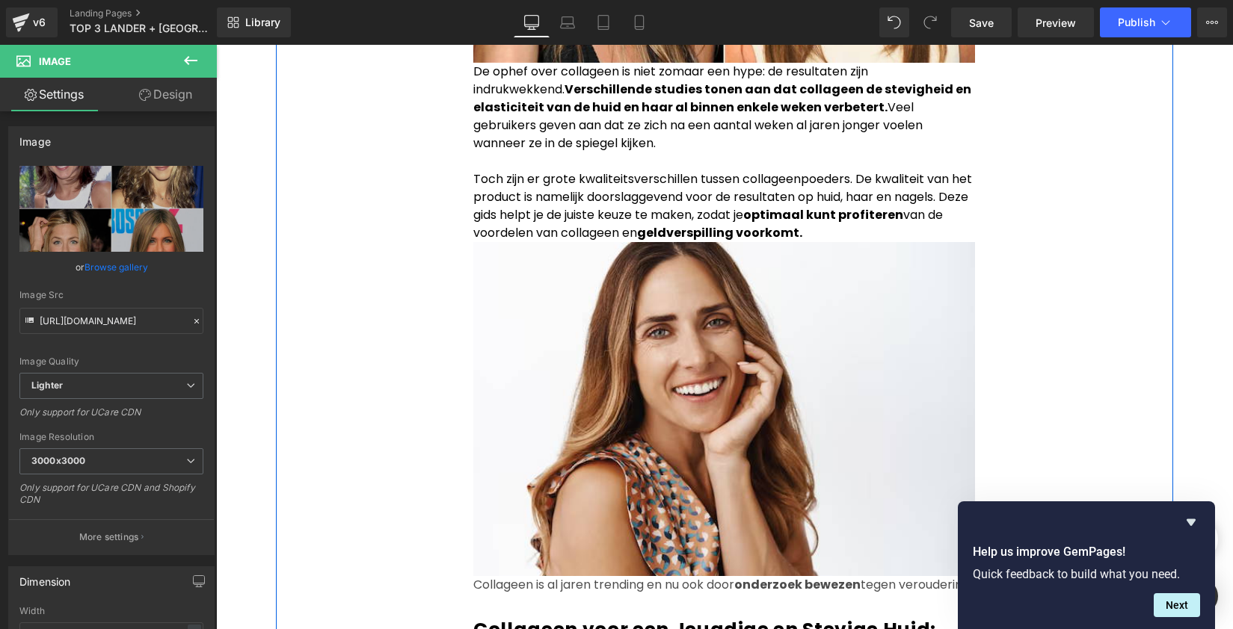
scroll to position [816, 0]
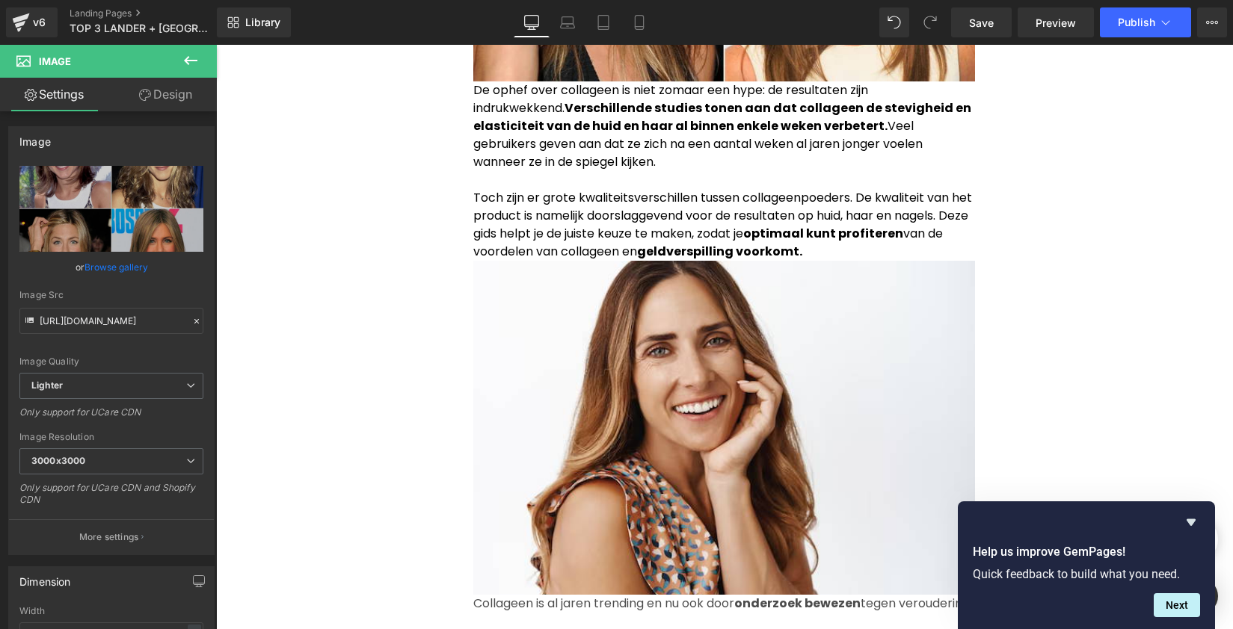
click at [574, 120] on strong "Verschillende studies tonen aan dat collageen de stevigheid en elasticiteit van…" at bounding box center [722, 116] width 498 height 35
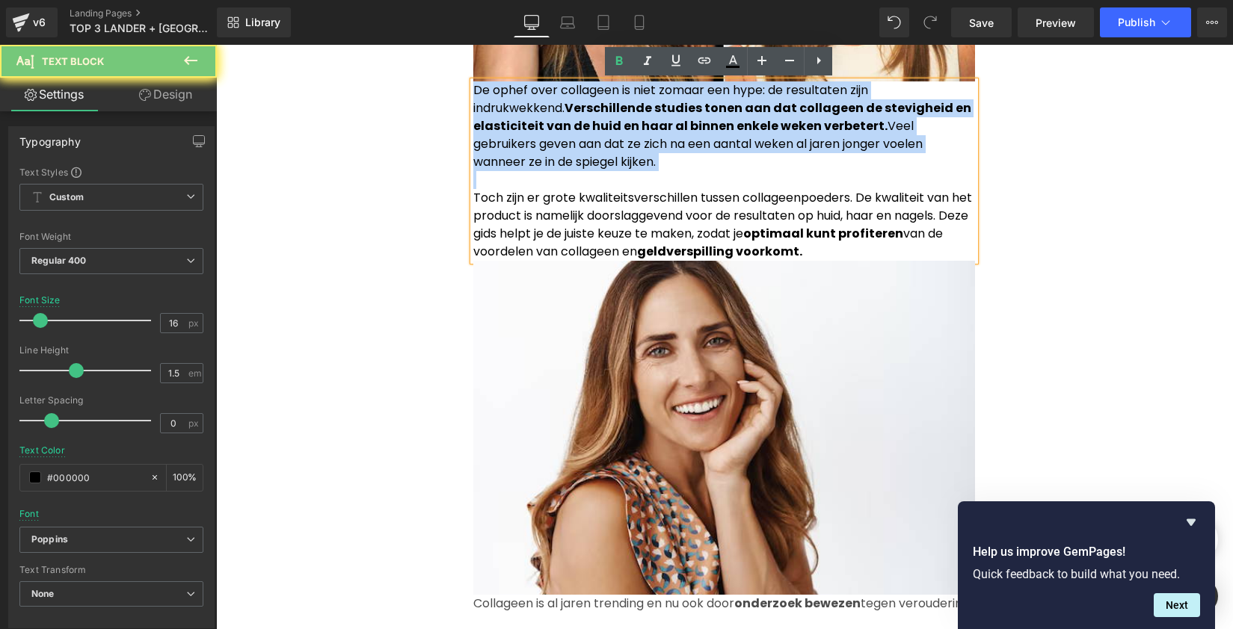
click at [574, 120] on strong "Verschillende studies tonen aan dat collageen de stevigheid en elasticiteit van…" at bounding box center [722, 116] width 498 height 35
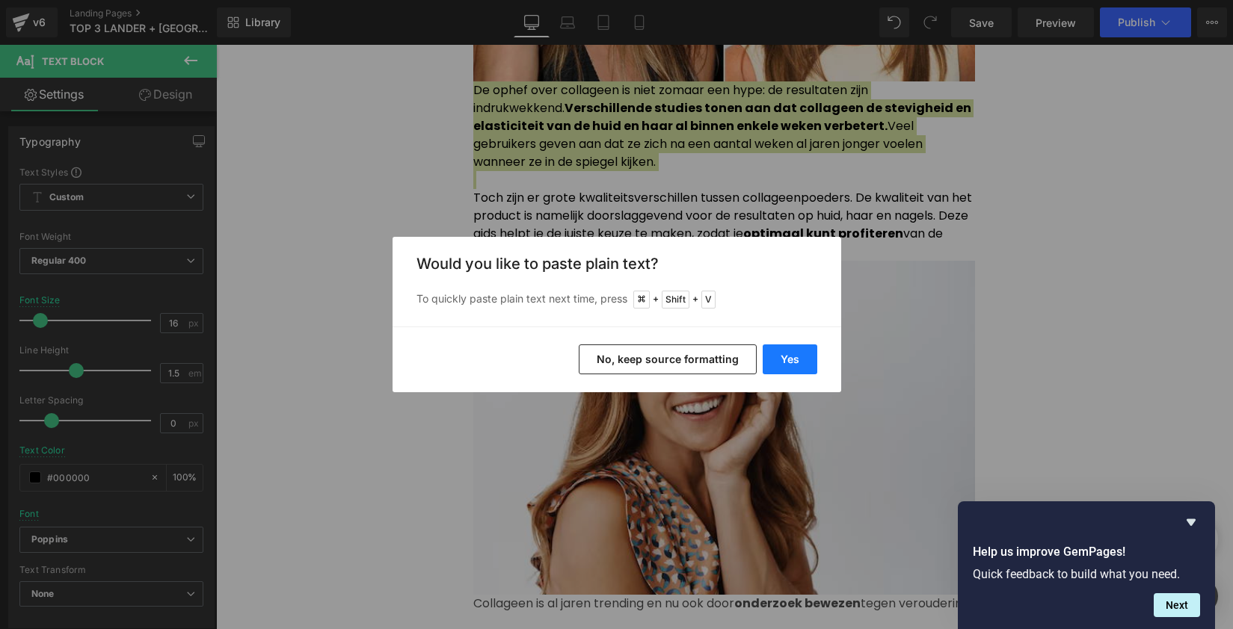
click at [764, 360] on button "Yes" at bounding box center [790, 360] width 55 height 30
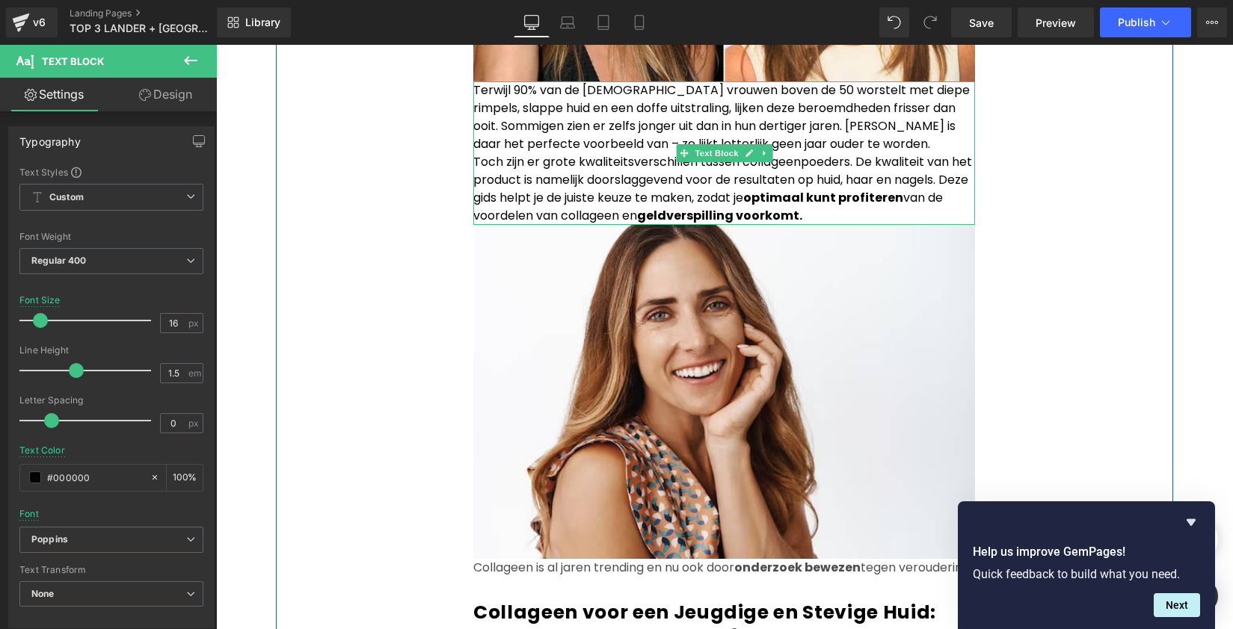
click at [912, 144] on p "Terwijl 90% van de [DEMOGRAPHIC_DATA] vrouwen boven de 50 worstelt met diepe ri…" at bounding box center [724, 117] width 502 height 72
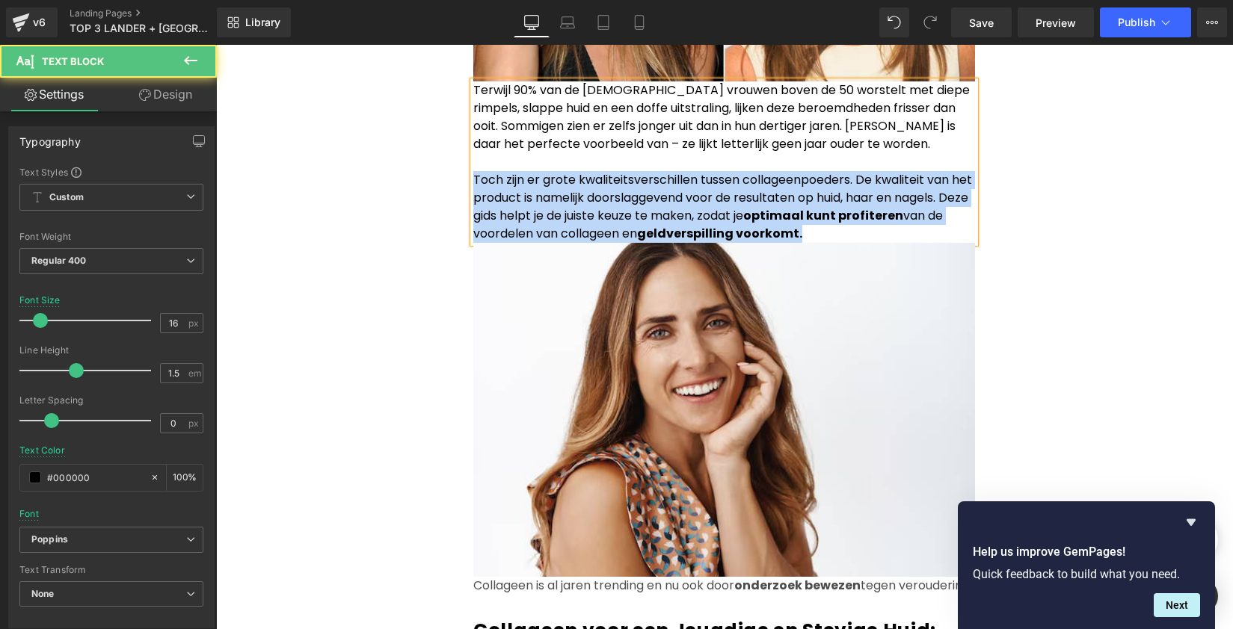
drag, startPoint x: 818, startPoint y: 230, endPoint x: 458, endPoint y: 185, distance: 362.4
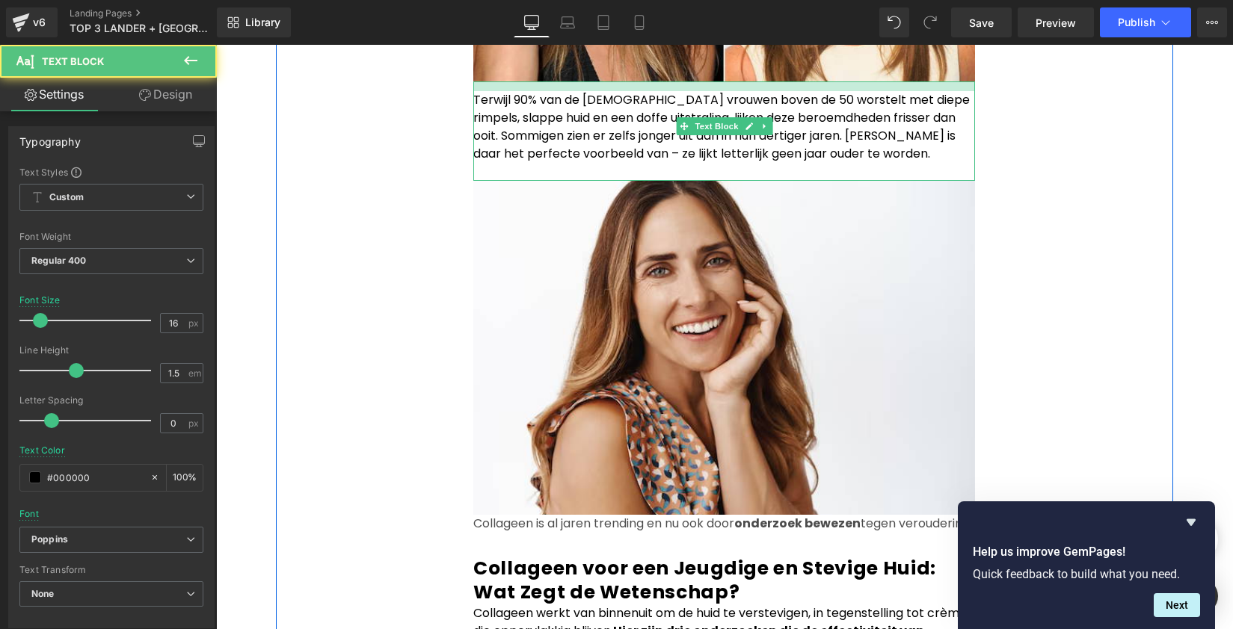
drag, startPoint x: 896, startPoint y: 81, endPoint x: 973, endPoint y: 114, distance: 84.4
click at [899, 94] on div "Terwijl 90% van de [DEMOGRAPHIC_DATA] vrouwen boven de 50 worstelt met diepe ri…" at bounding box center [724, 130] width 502 height 99
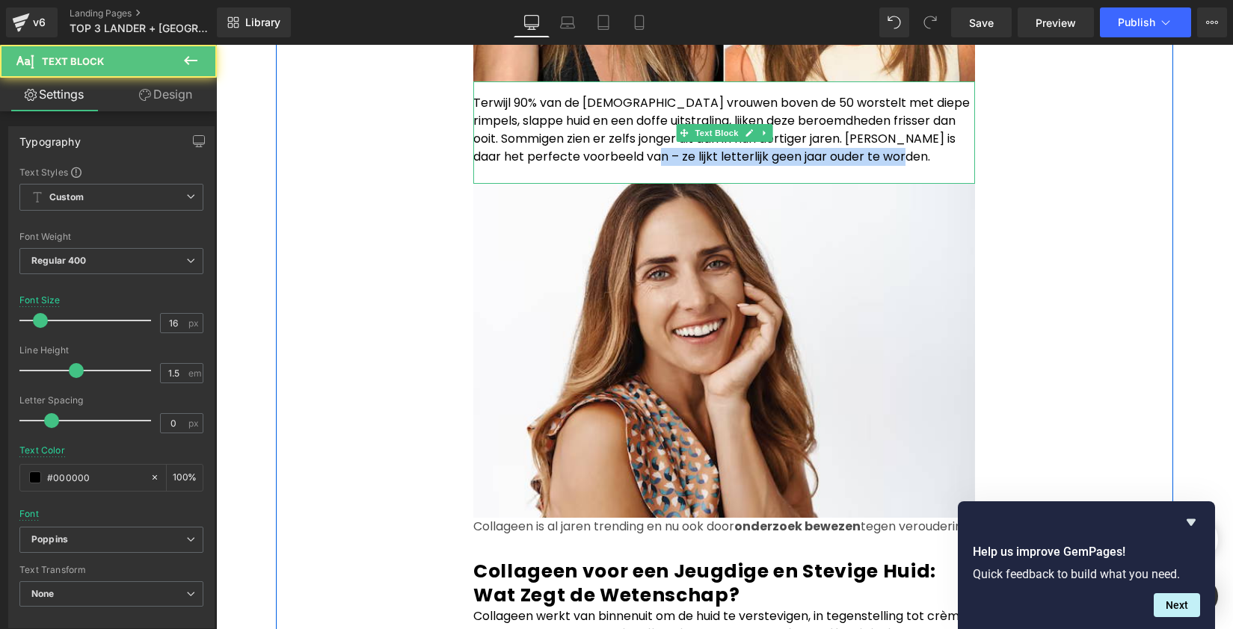
drag, startPoint x: 644, startPoint y: 159, endPoint x: 941, endPoint y: 161, distance: 296.1
click at [941, 161] on p "Terwijl 90% van de [DEMOGRAPHIC_DATA] vrouwen boven de 50 worstelt met diepe ri…" at bounding box center [724, 130] width 502 height 72
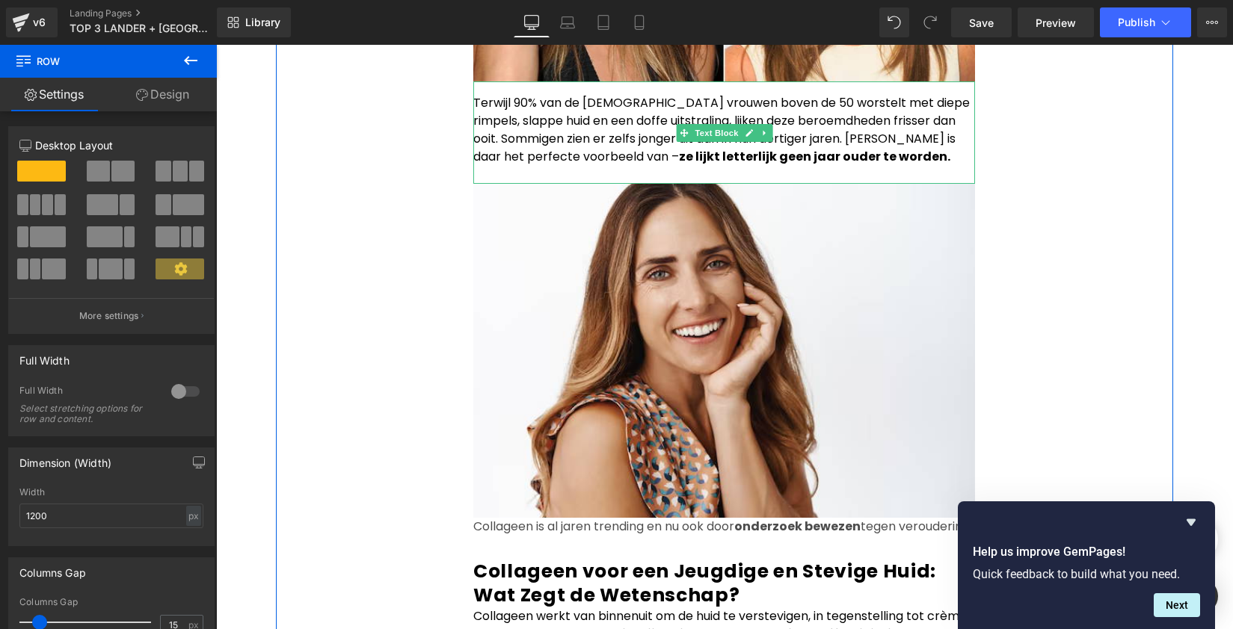
click at [872, 102] on p "Terwijl 90% van de [DEMOGRAPHIC_DATA] vrouwen boven de 50 worstelt met diepe ri…" at bounding box center [724, 130] width 502 height 72
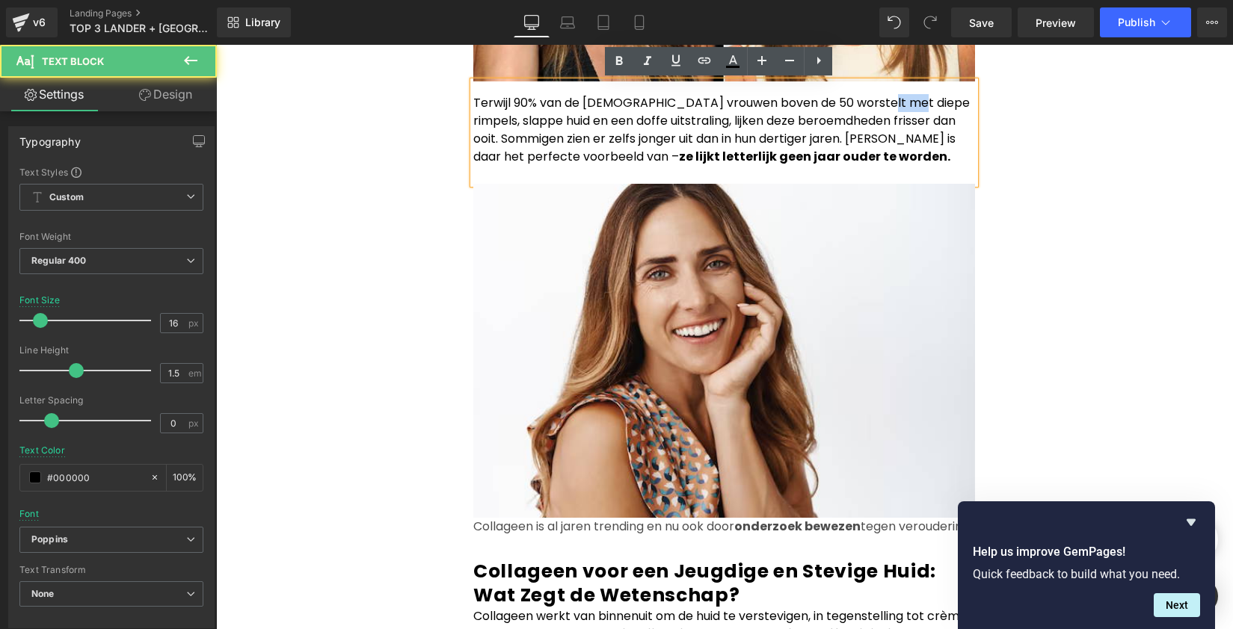
click at [872, 102] on p "Terwijl 90% van de [DEMOGRAPHIC_DATA] vrouwen boven de 50 worstelt met diepe ri…" at bounding box center [724, 130] width 502 height 72
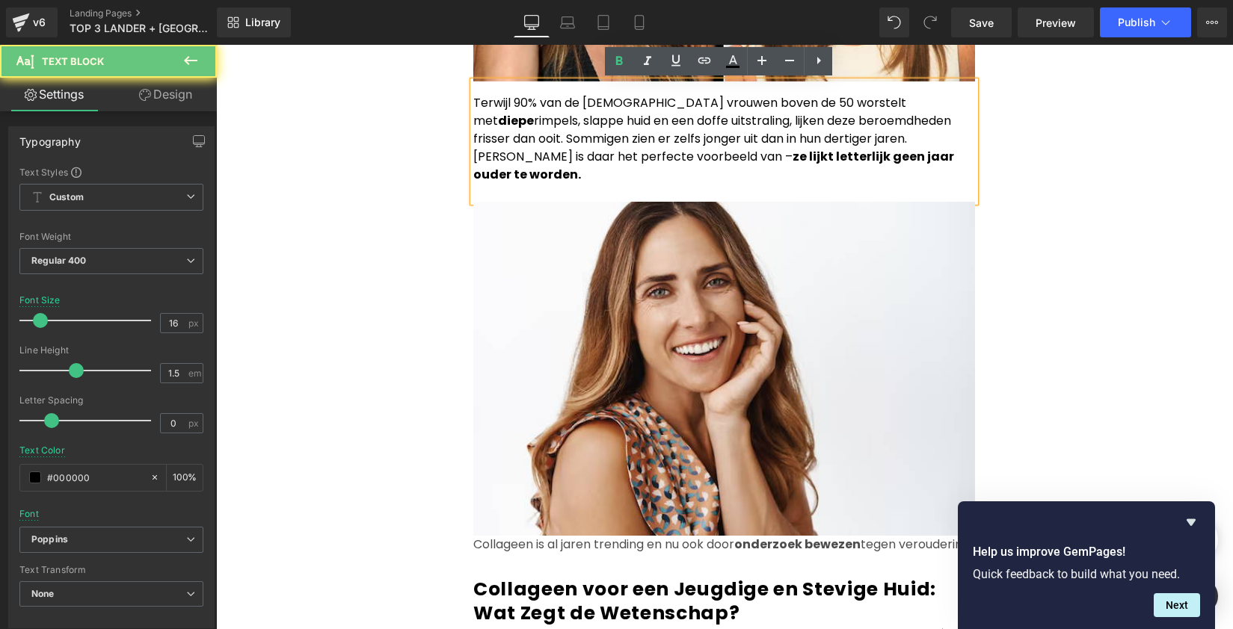
click at [917, 101] on p "Terwijl 90% van de [DEMOGRAPHIC_DATA] vrouwen boven de 50 worstelt met diepe ri…" at bounding box center [724, 139] width 502 height 90
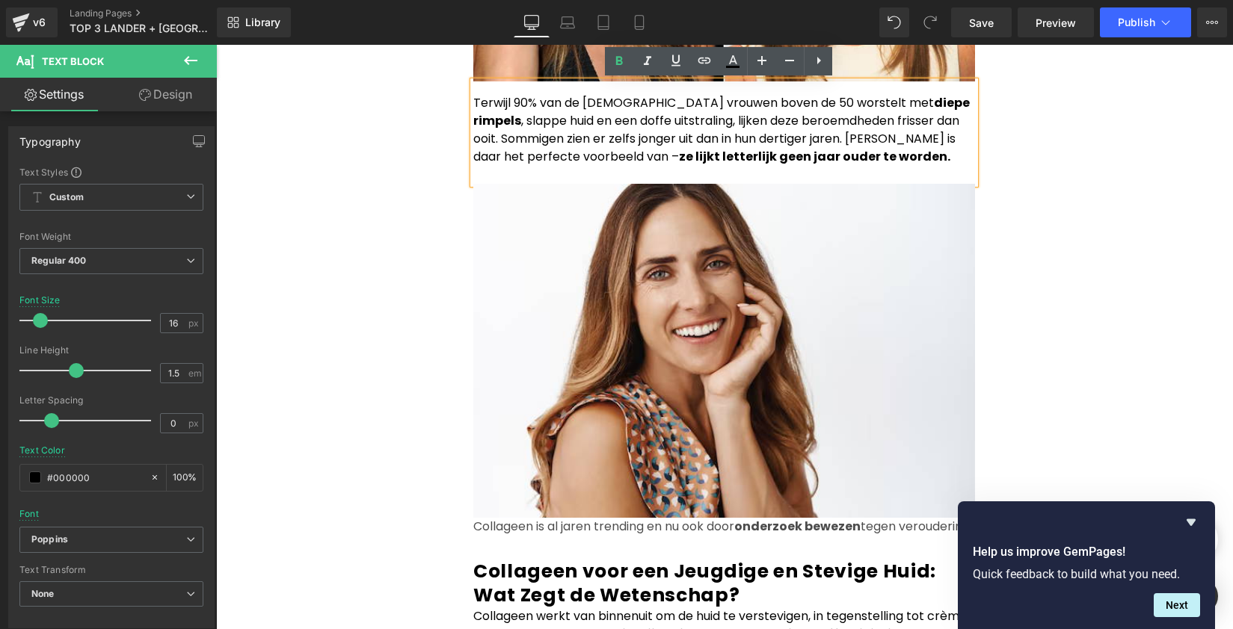
click at [486, 123] on p "Terwijl 90% van de [DEMOGRAPHIC_DATA] vrouwen boven de 50 worstelt met diepe ri…" at bounding box center [724, 130] width 502 height 72
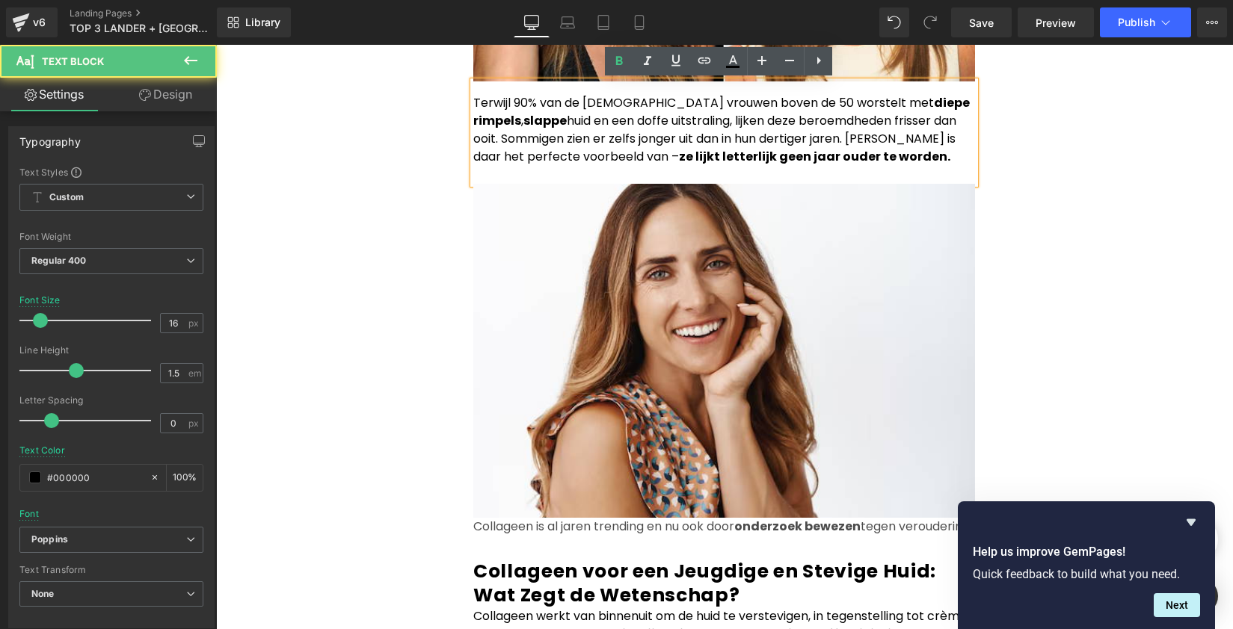
click at [529, 122] on p "Terwijl 90% van de [DEMOGRAPHIC_DATA] vrouwen boven de 50 worstelt met diepe ri…" at bounding box center [724, 130] width 502 height 72
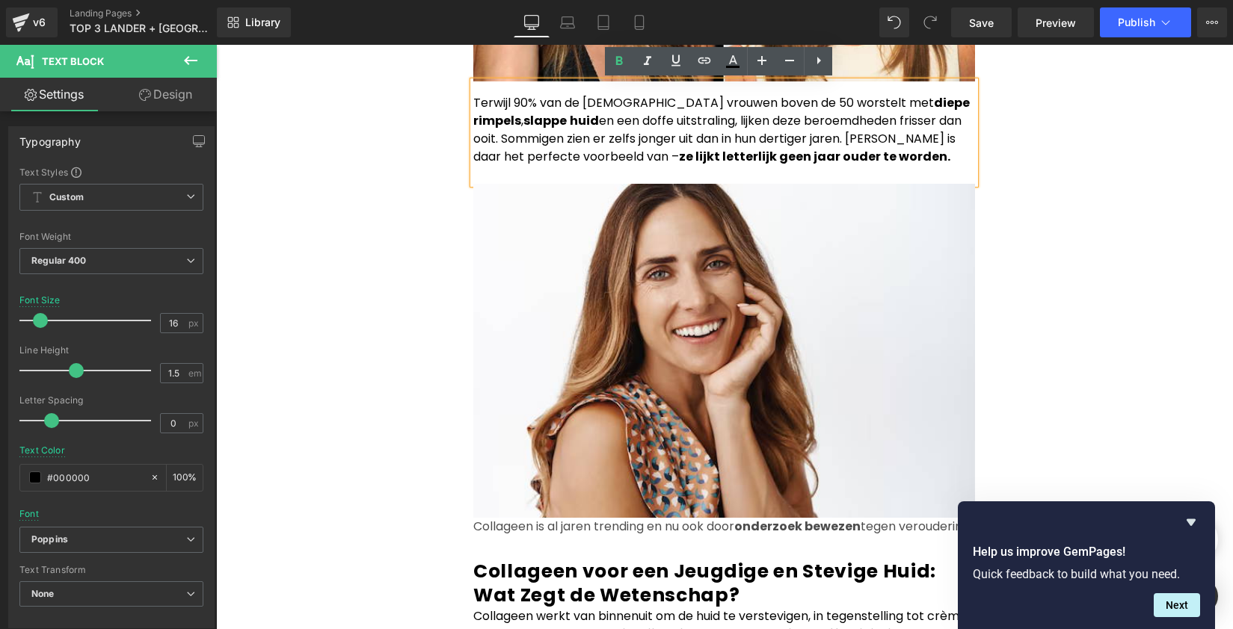
click at [603, 121] on p "Terwijl 90% van de [DEMOGRAPHIC_DATA] vrouwen boven de 50 worstelt met diepe ri…" at bounding box center [724, 130] width 502 height 72
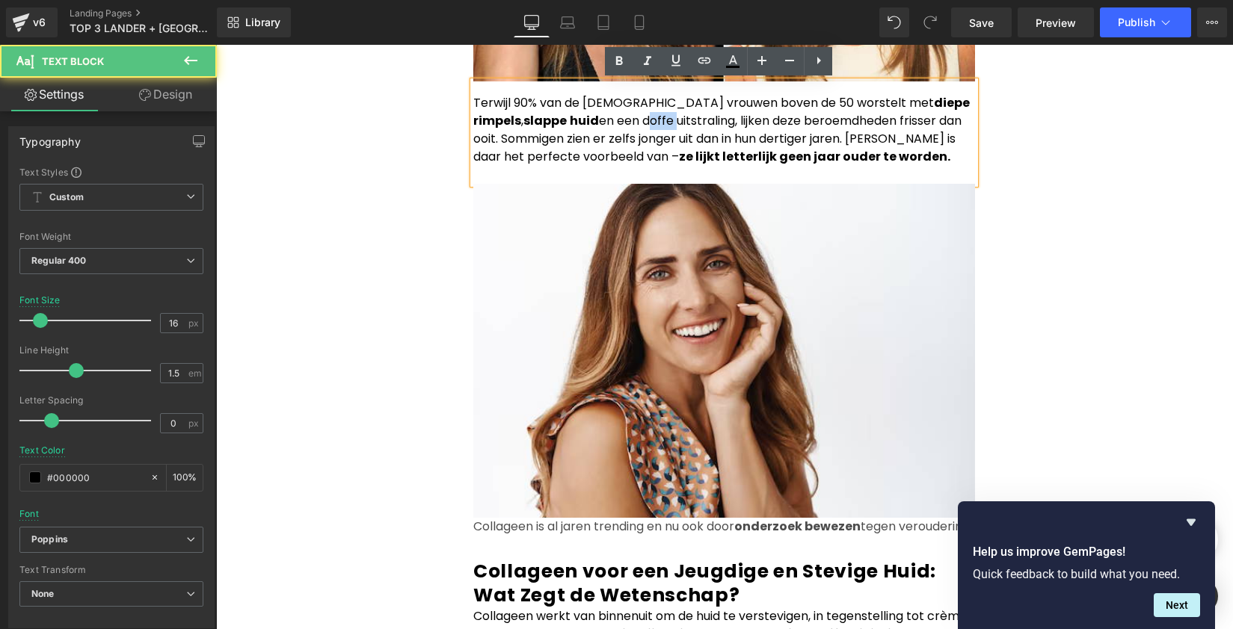
click at [603, 121] on p "Terwijl 90% van de [DEMOGRAPHIC_DATA] vrouwen boven de 50 worstelt met diepe ri…" at bounding box center [724, 130] width 502 height 72
click at [651, 126] on p "Terwijl 90% van de [DEMOGRAPHIC_DATA] vrouwen boven de 50 worstelt met diepe ri…" at bounding box center [724, 130] width 502 height 72
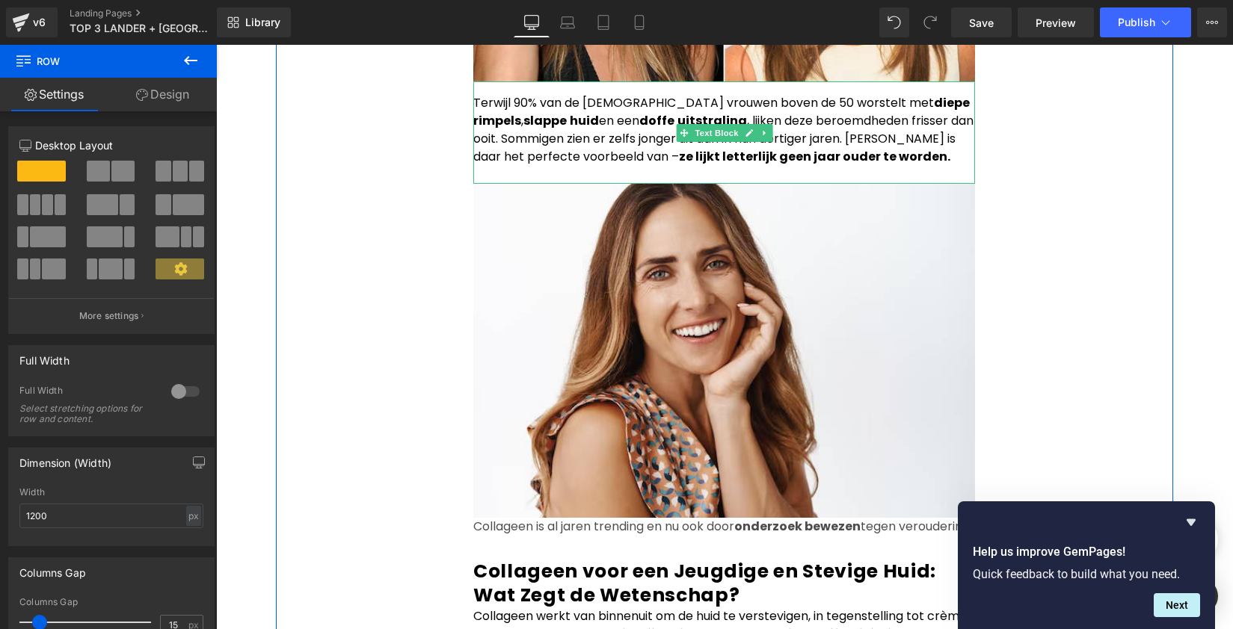
click at [949, 123] on p "Terwijl 90% van de [DEMOGRAPHIC_DATA] vrouwen boven de 50 worstelt met diepe ri…" at bounding box center [724, 130] width 502 height 72
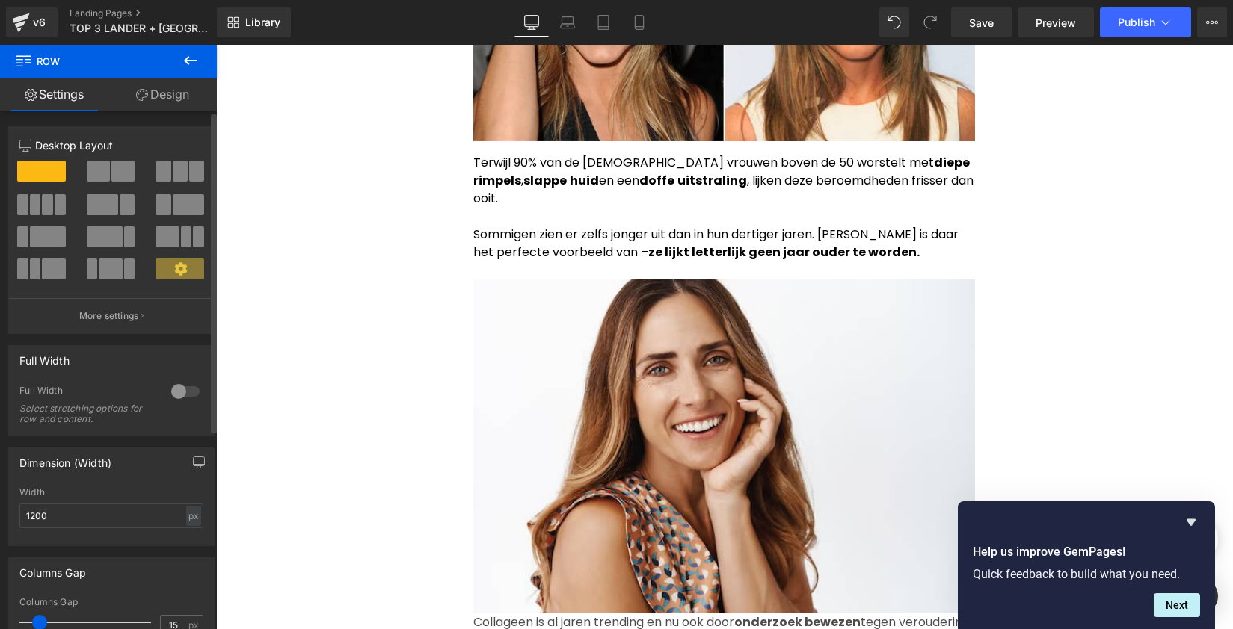
scroll to position [940, 0]
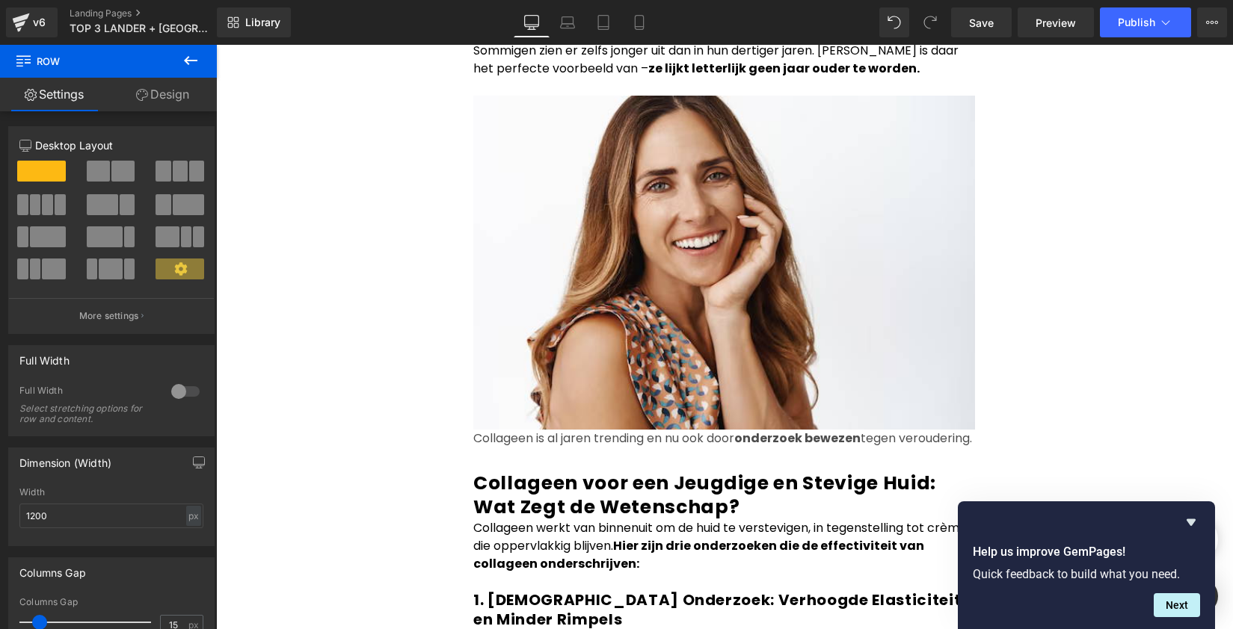
click at [522, 430] on p "Collageen is al jaren trending en nu ook door onderzoek bewezen tegen verouderi…" at bounding box center [724, 439] width 502 height 18
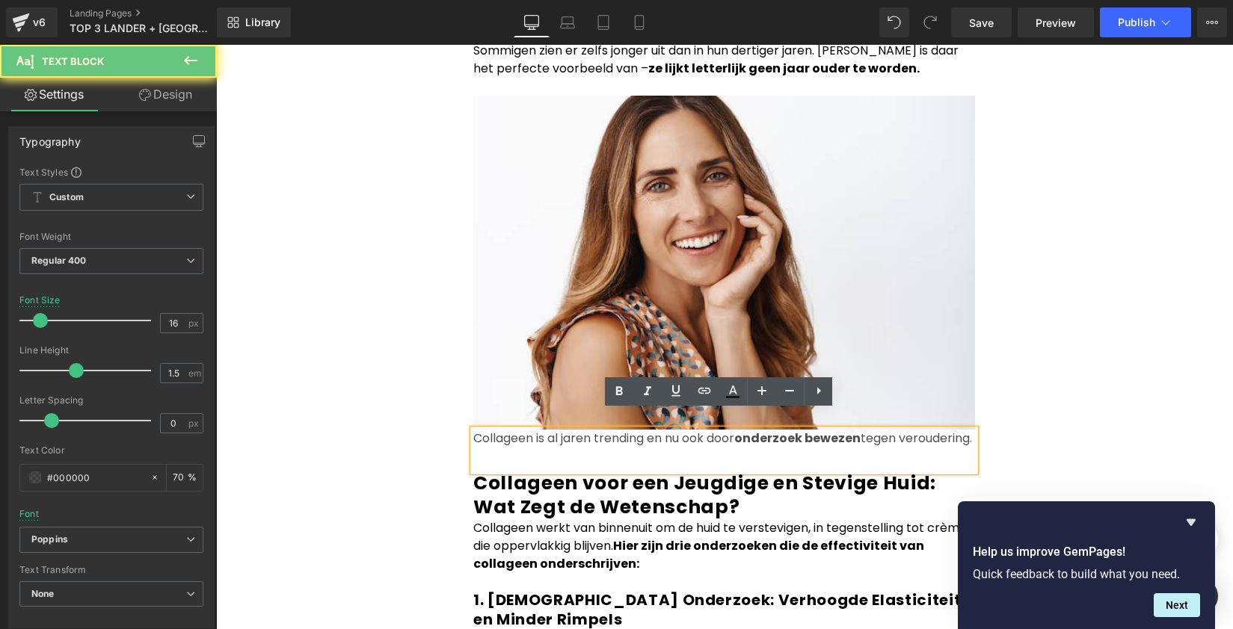
click at [522, 430] on p "Collageen is al jaren trending en nu ook door onderzoek bewezen tegen verouderi…" at bounding box center [724, 439] width 502 height 18
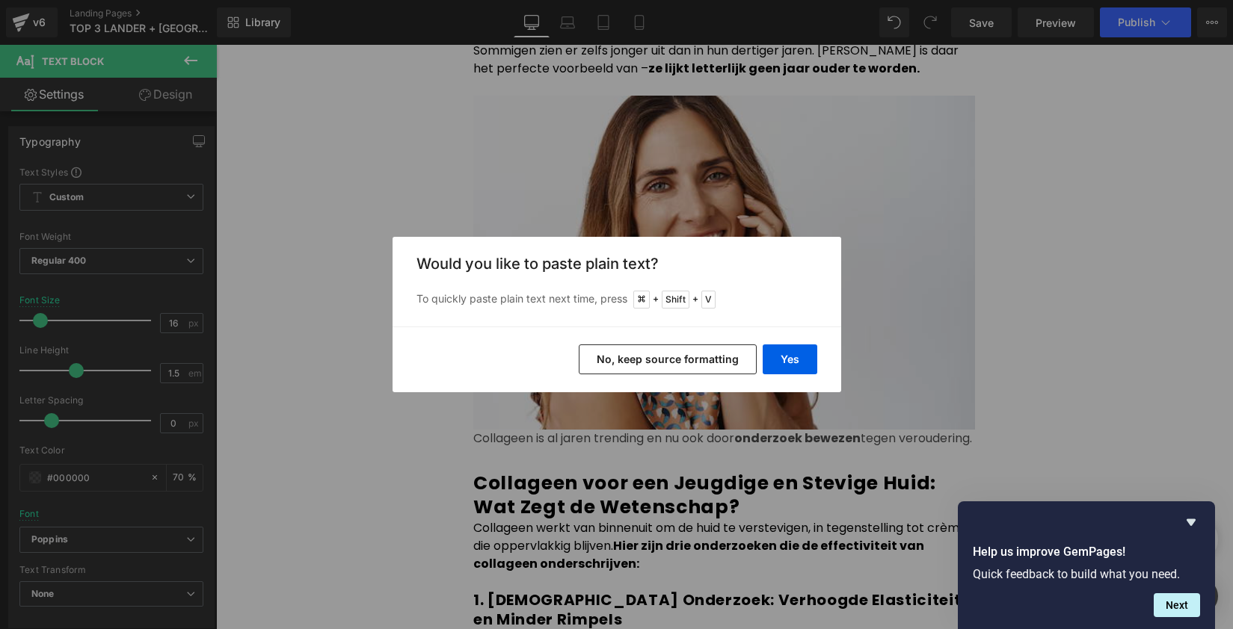
click at [804, 375] on div "Yes No, keep source formatting" at bounding box center [617, 360] width 449 height 66
click at [802, 370] on button "Yes" at bounding box center [790, 360] width 55 height 30
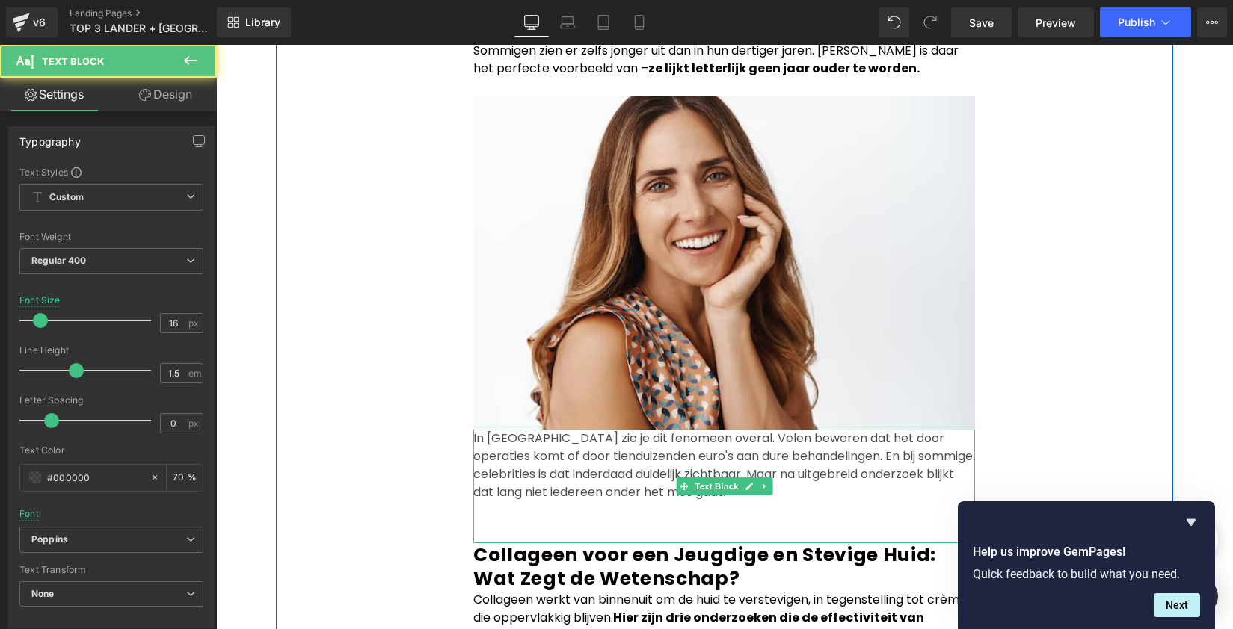
click at [858, 443] on p "In [GEOGRAPHIC_DATA] zie je dit fenomeen overal. Velen beweren dat het door ope…" at bounding box center [724, 466] width 502 height 72
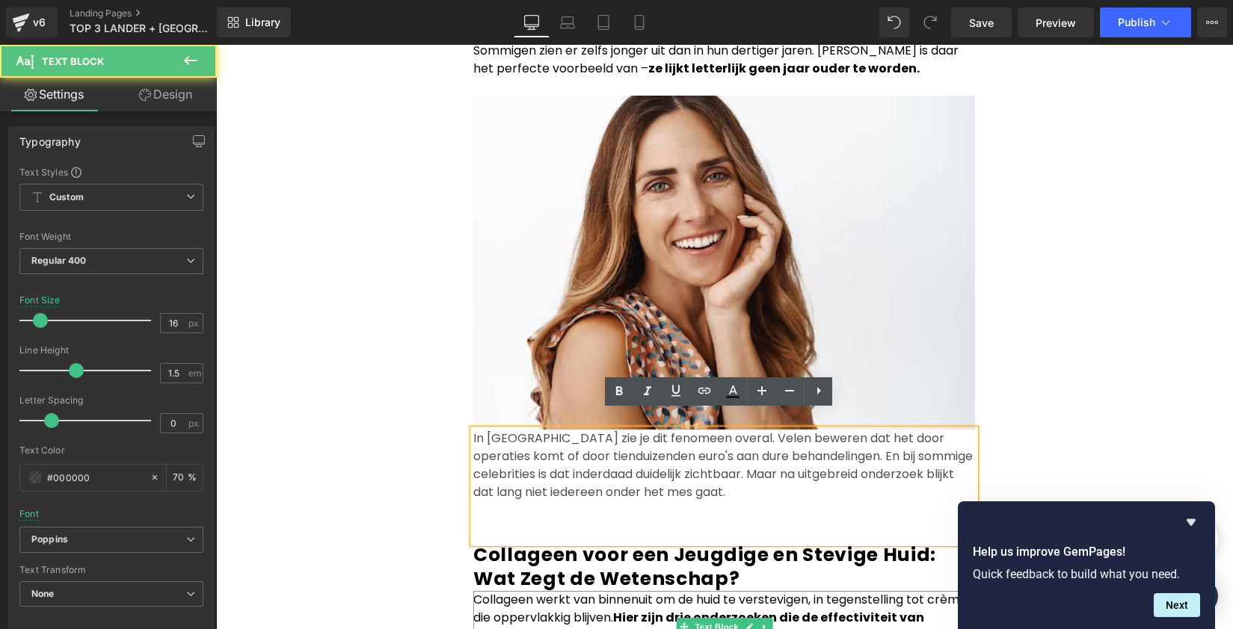
click at [544, 599] on p "Collageen werkt van binnenuit om de huid te verstevigen, in tegenstelling tot c…" at bounding box center [724, 618] width 502 height 54
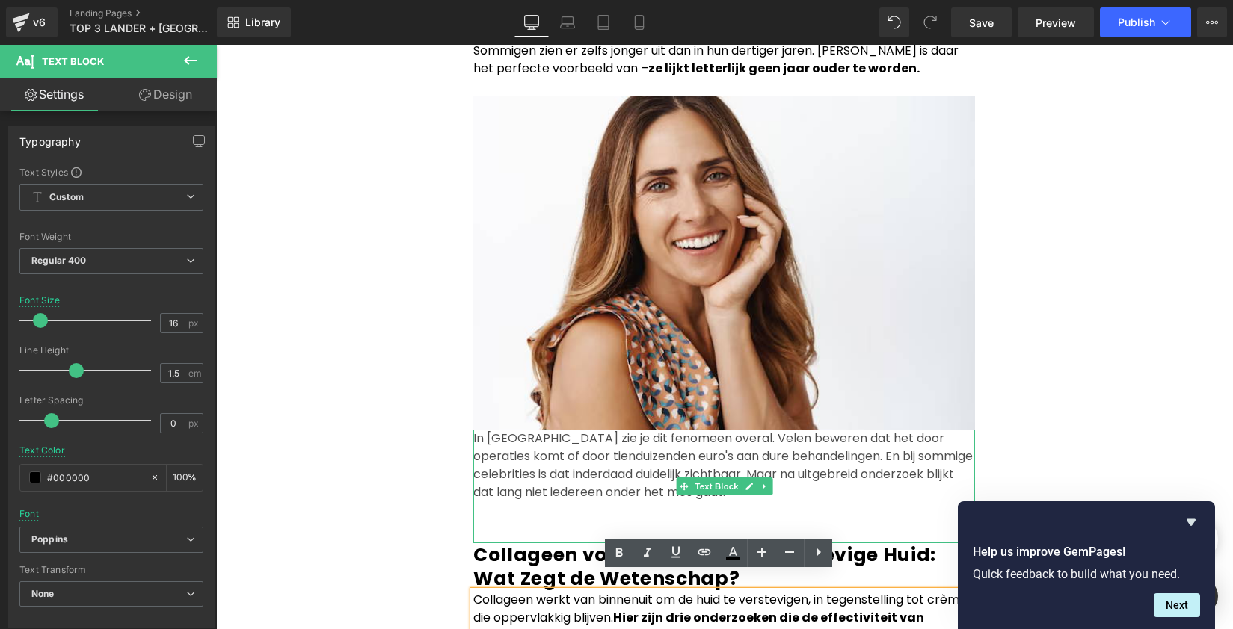
click at [525, 460] on p "In [GEOGRAPHIC_DATA] zie je dit fenomeen overal. Velen beweren dat het door ope…" at bounding box center [724, 466] width 502 height 72
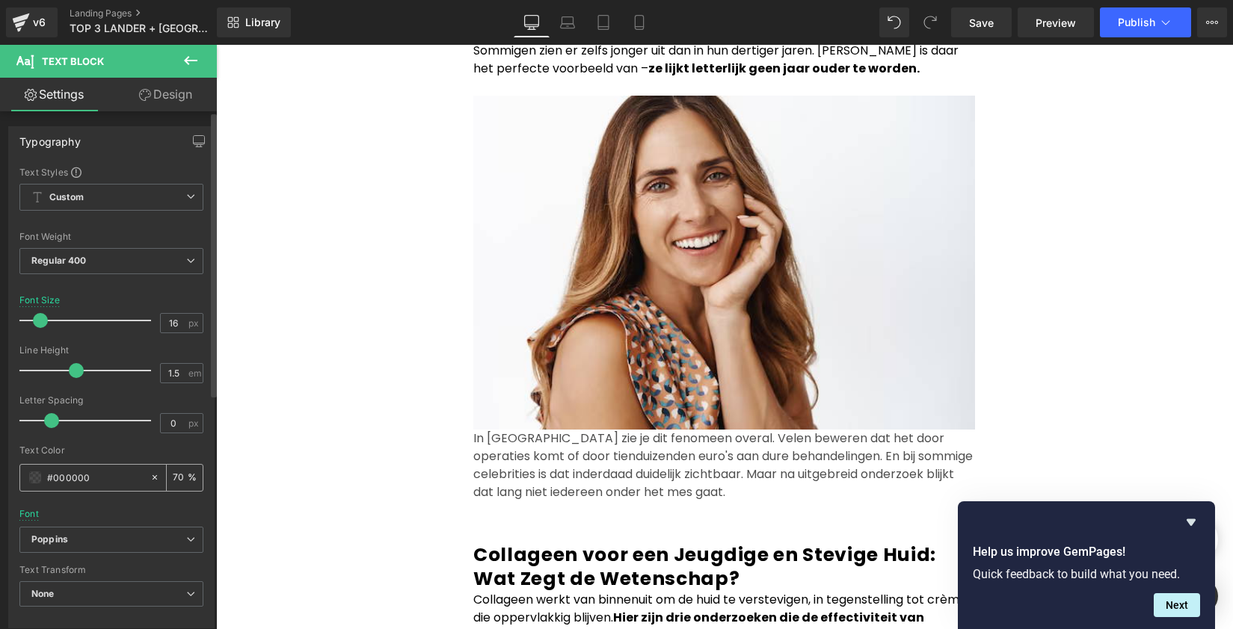
click at [173, 476] on input "70" at bounding box center [180, 478] width 15 height 16
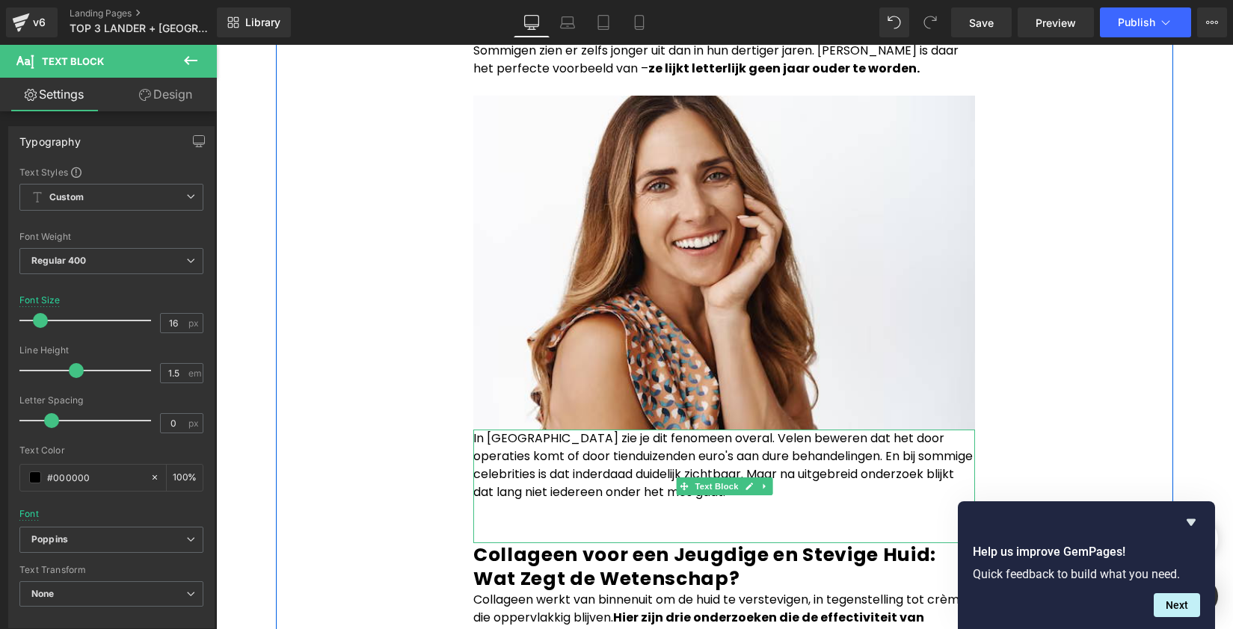
type input "100"
click at [473, 430] on p "In [GEOGRAPHIC_DATA] zie je dit fenomeen overal. Velen beweren dat het door ope…" at bounding box center [724, 466] width 502 height 72
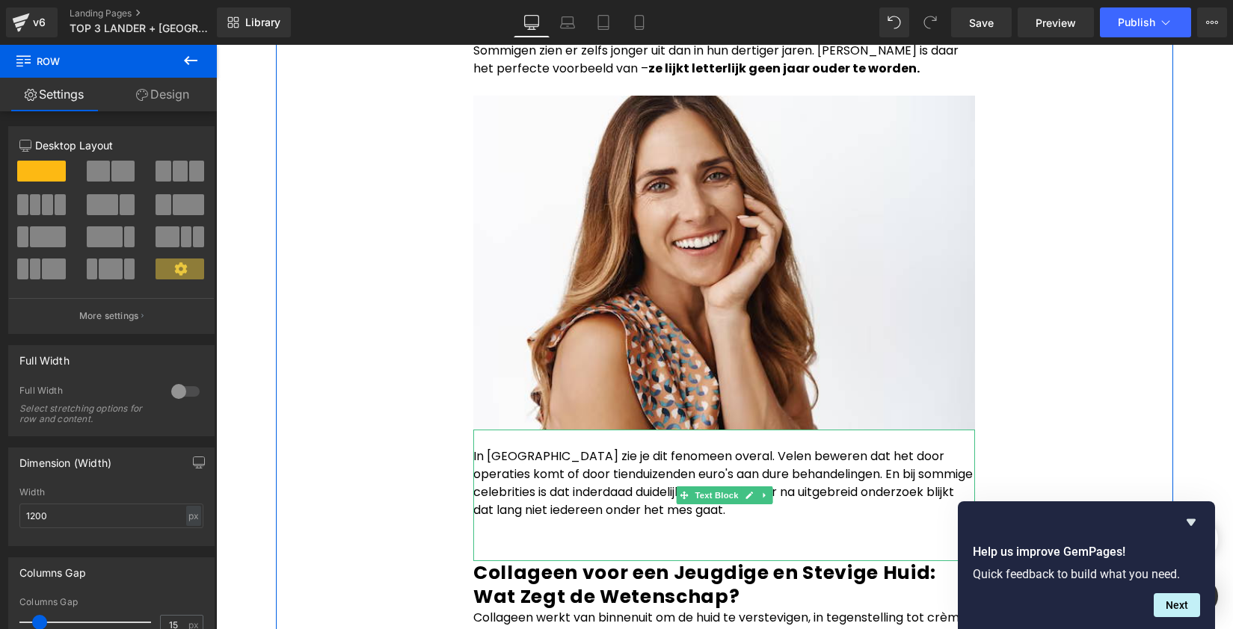
click at [869, 430] on p at bounding box center [724, 439] width 502 height 18
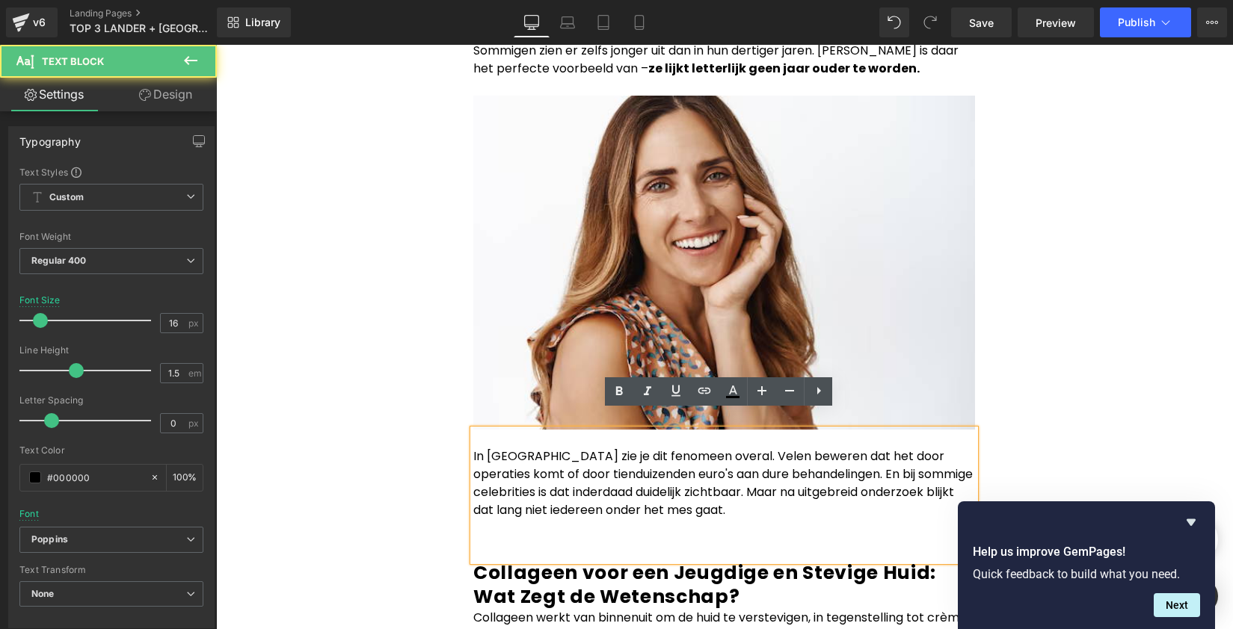
click at [896, 448] on p "In [GEOGRAPHIC_DATA] zie je dit fenomeen overal. Velen beweren dat het door ope…" at bounding box center [724, 484] width 502 height 72
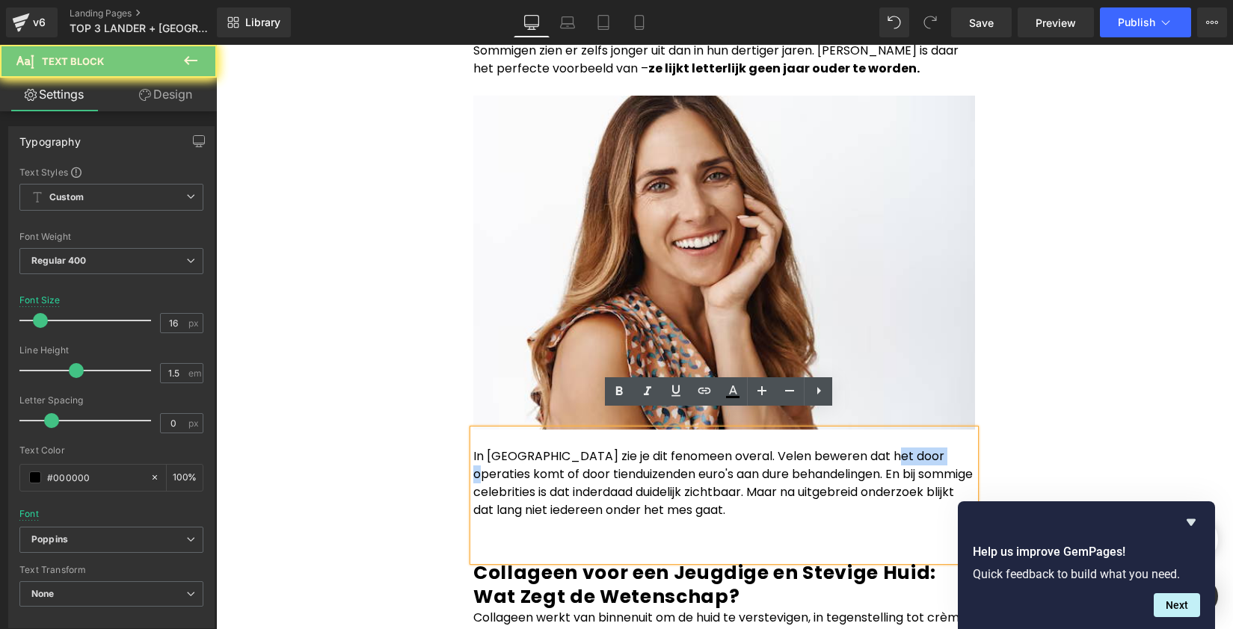
click at [896, 448] on p "In [GEOGRAPHIC_DATA] zie je dit fenomeen overal. Velen beweren dat het door ope…" at bounding box center [724, 484] width 502 height 72
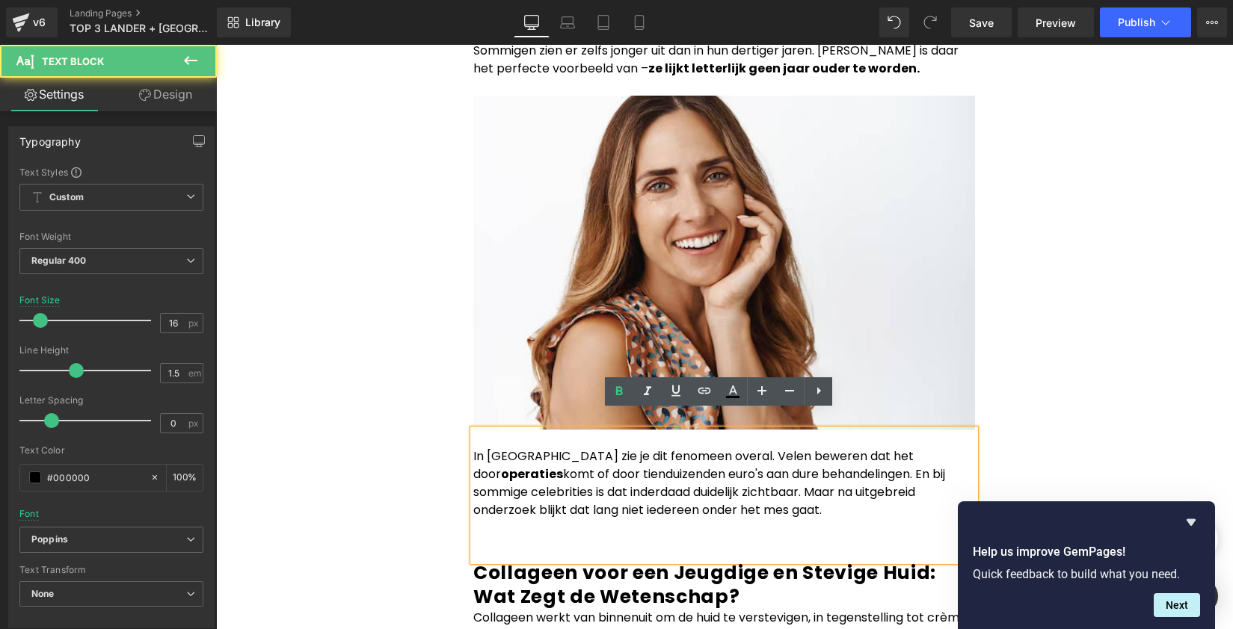
click at [573, 457] on p "In [GEOGRAPHIC_DATA] zie je dit fenomeen overal. Velen beweren dat het door ope…" at bounding box center [724, 484] width 502 height 72
drag, startPoint x: 670, startPoint y: 459, endPoint x: 791, endPoint y: 456, distance: 121.2
click at [791, 456] on p "In [GEOGRAPHIC_DATA] zie je dit fenomeen overal. Velen beweren dat het door ope…" at bounding box center [724, 484] width 502 height 72
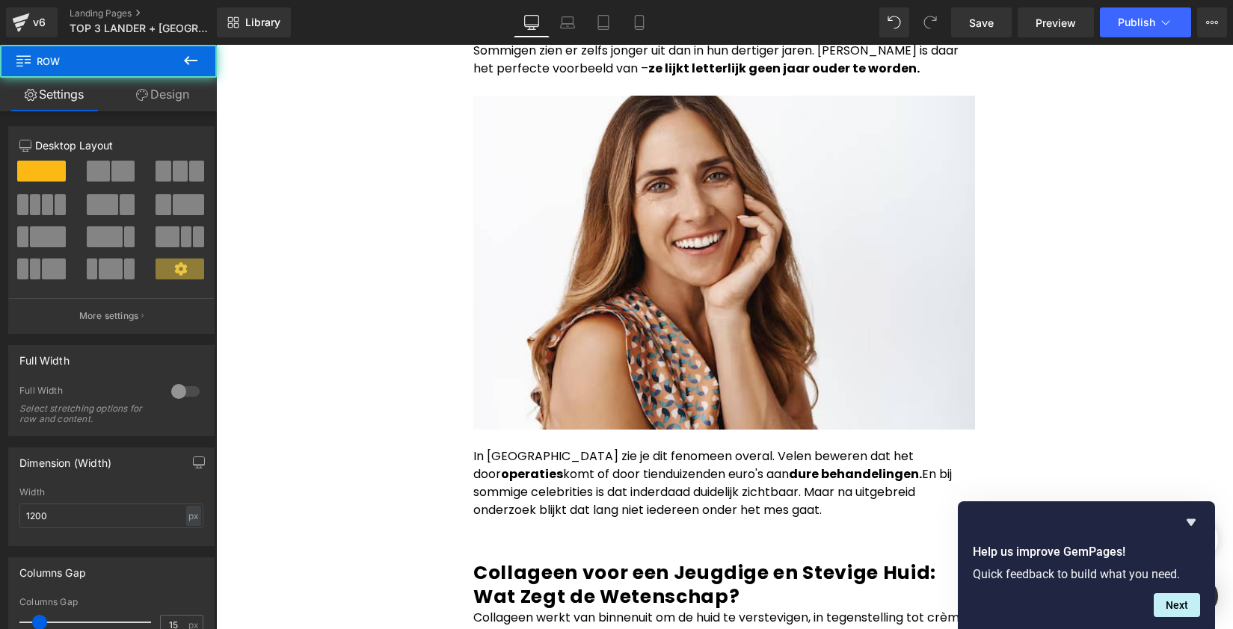
click at [216, 45] on div "250px" at bounding box center [216, 45] width 0 height 0
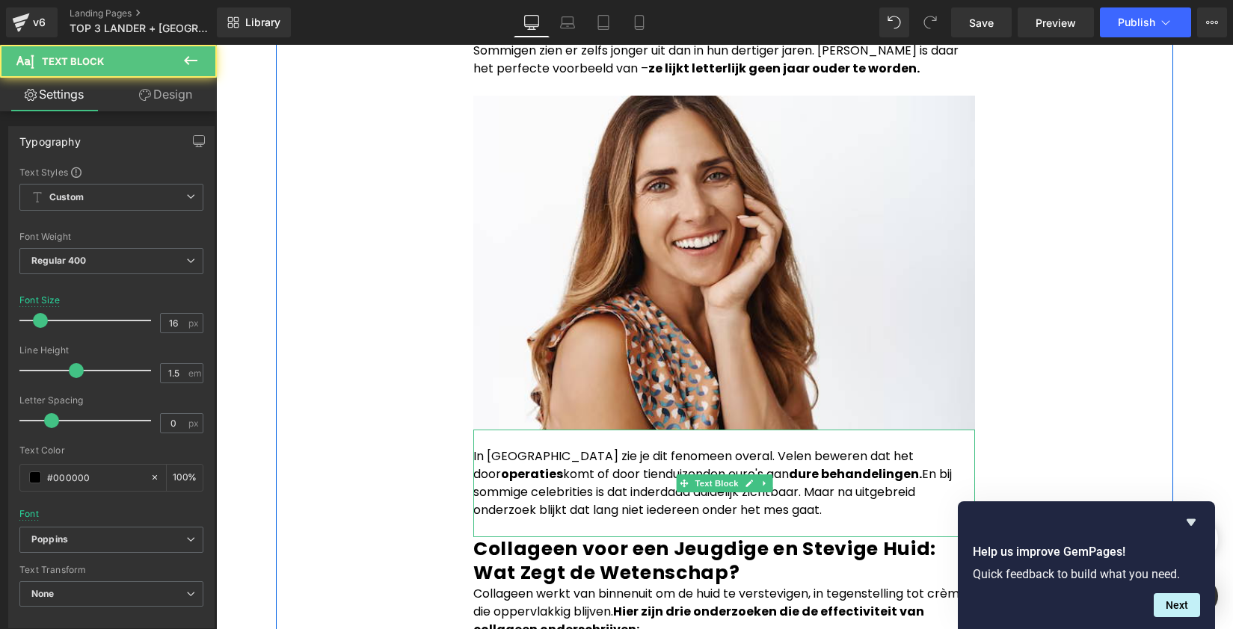
drag, startPoint x: 483, startPoint y: 540, endPoint x: 485, endPoint y: 502, distance: 37.4
click at [485, 502] on div "In [GEOGRAPHIC_DATA] zie je dit fenomeen overal. Velen beweren dat het door ope…" at bounding box center [724, 484] width 502 height 108
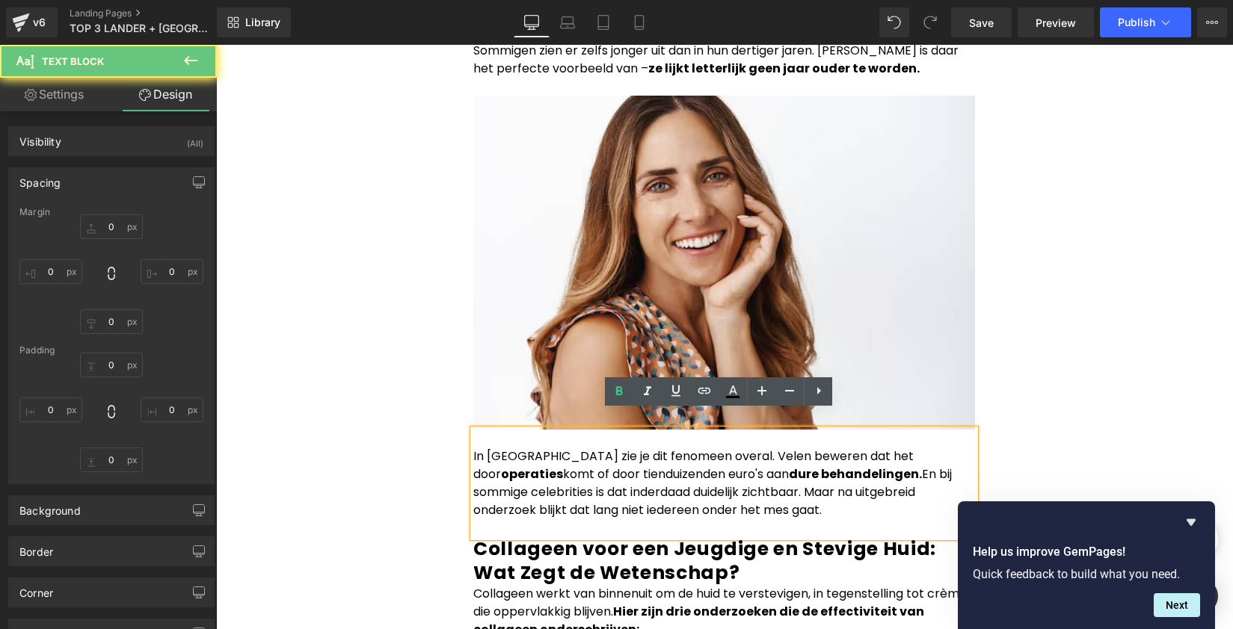
type input "0"
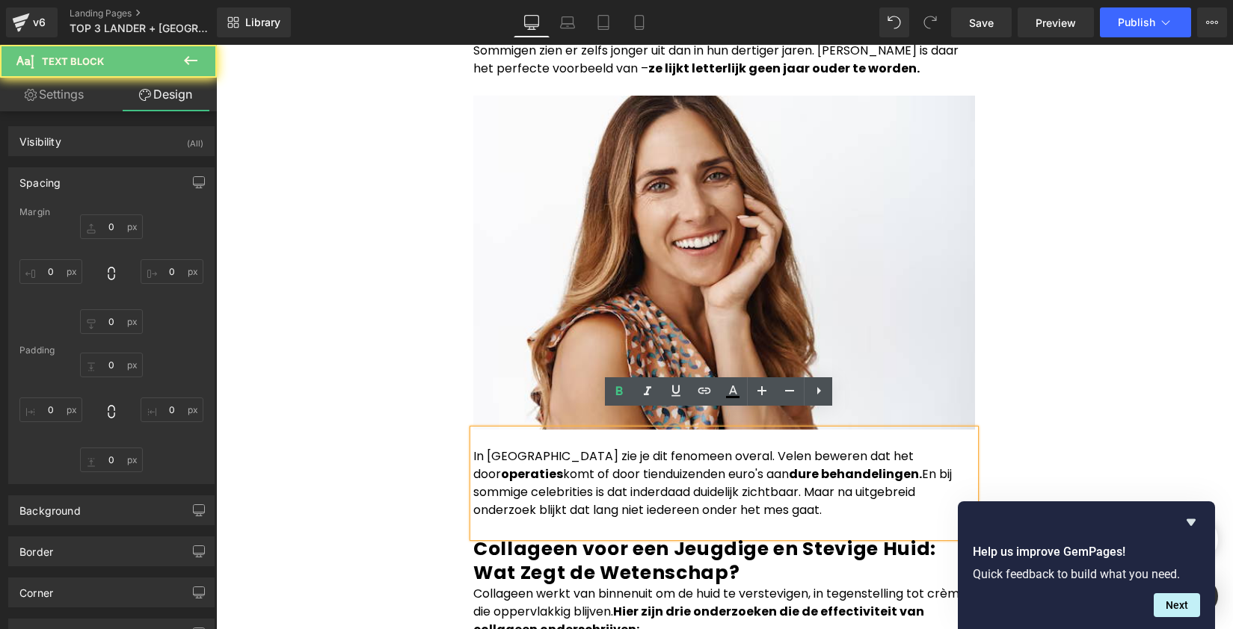
type input "0"
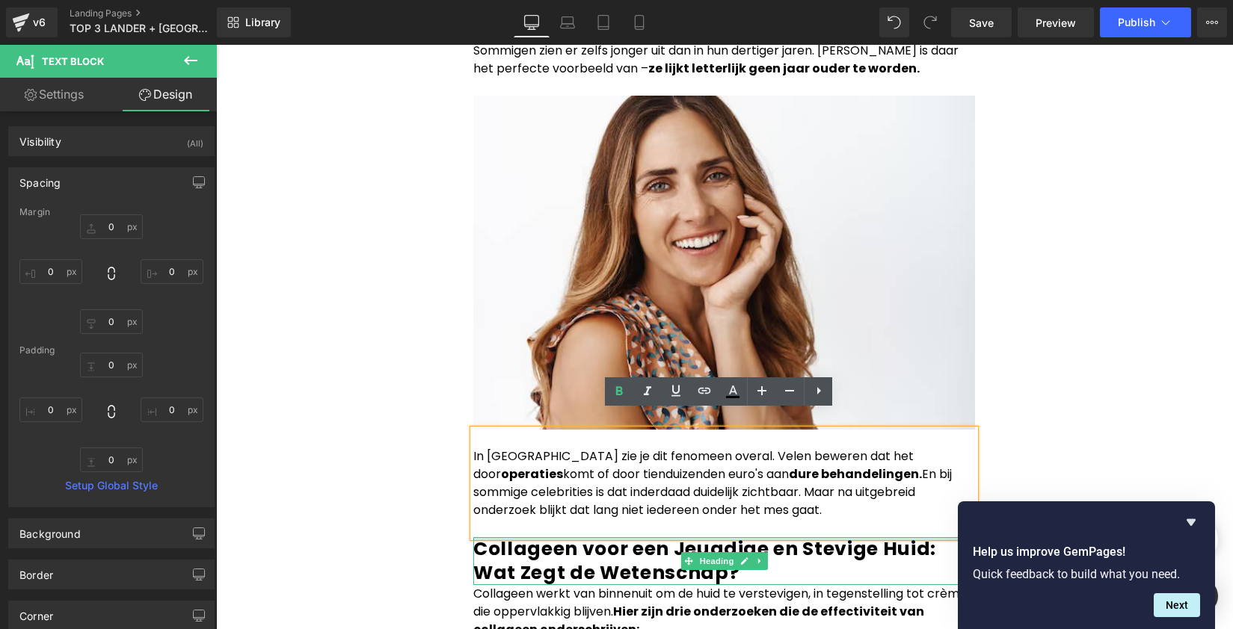
click at [573, 538] on div "Collageen voor een Jeugdige en Stevige Huid: Wat Zegt de Wetenschap? Heading" at bounding box center [724, 562] width 502 height 49
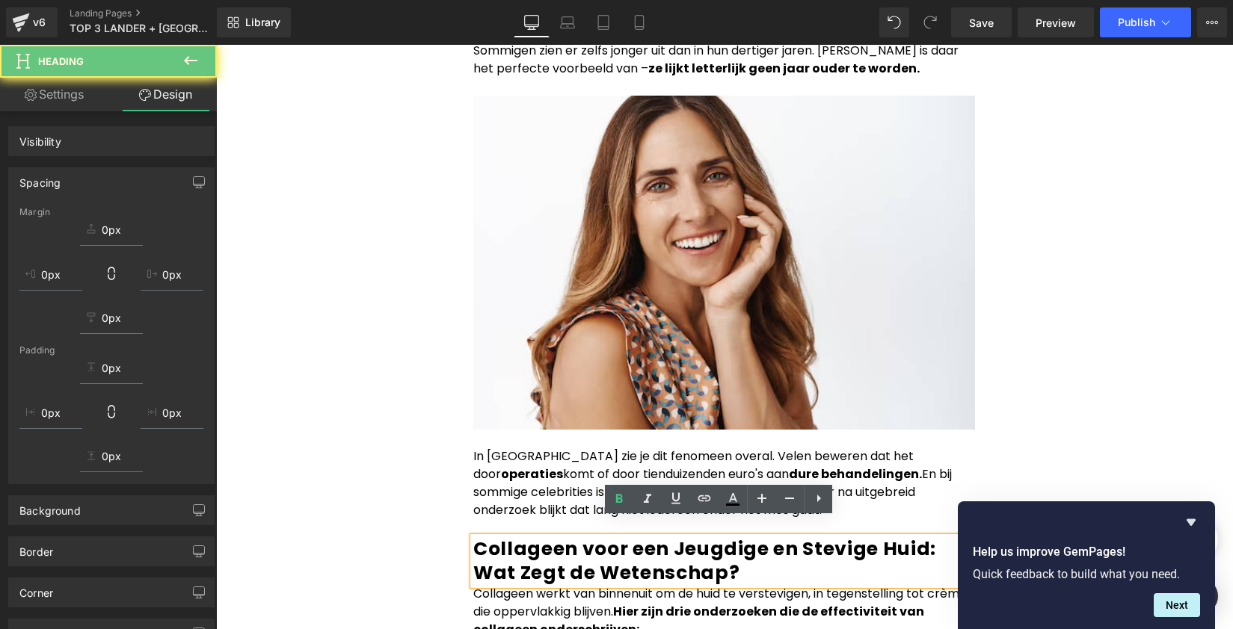
click at [569, 520] on p at bounding box center [724, 529] width 502 height 18
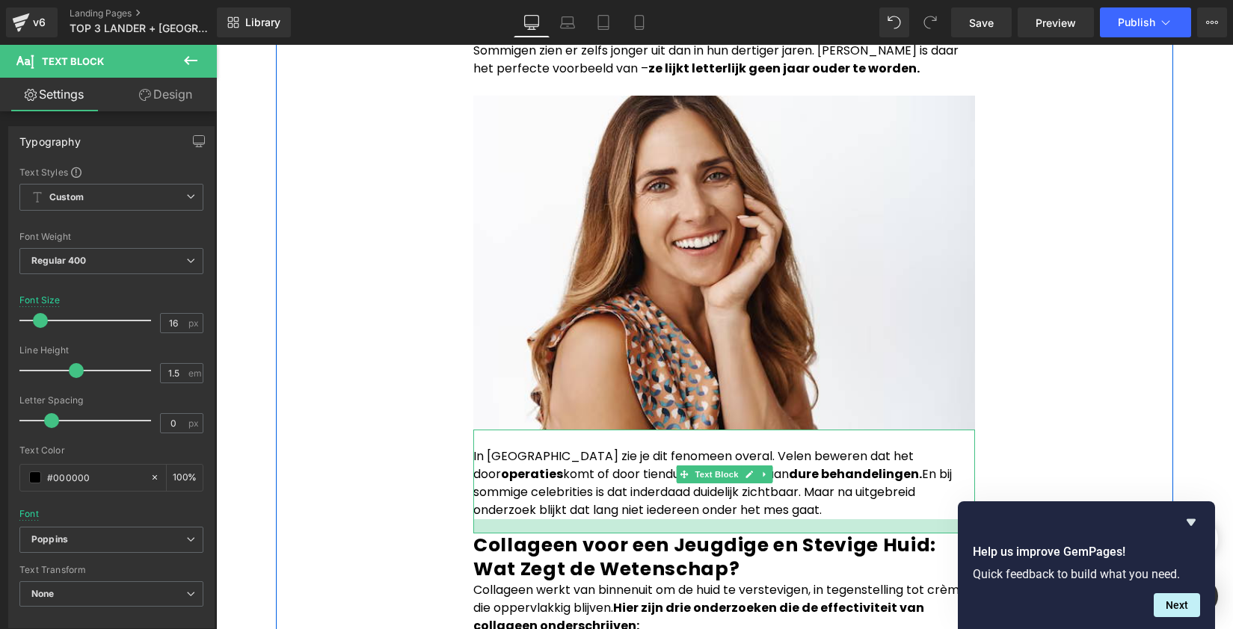
drag, startPoint x: 713, startPoint y: 497, endPoint x: 715, endPoint y: 511, distance: 14.4
click at [715, 520] on div at bounding box center [724, 527] width 502 height 14
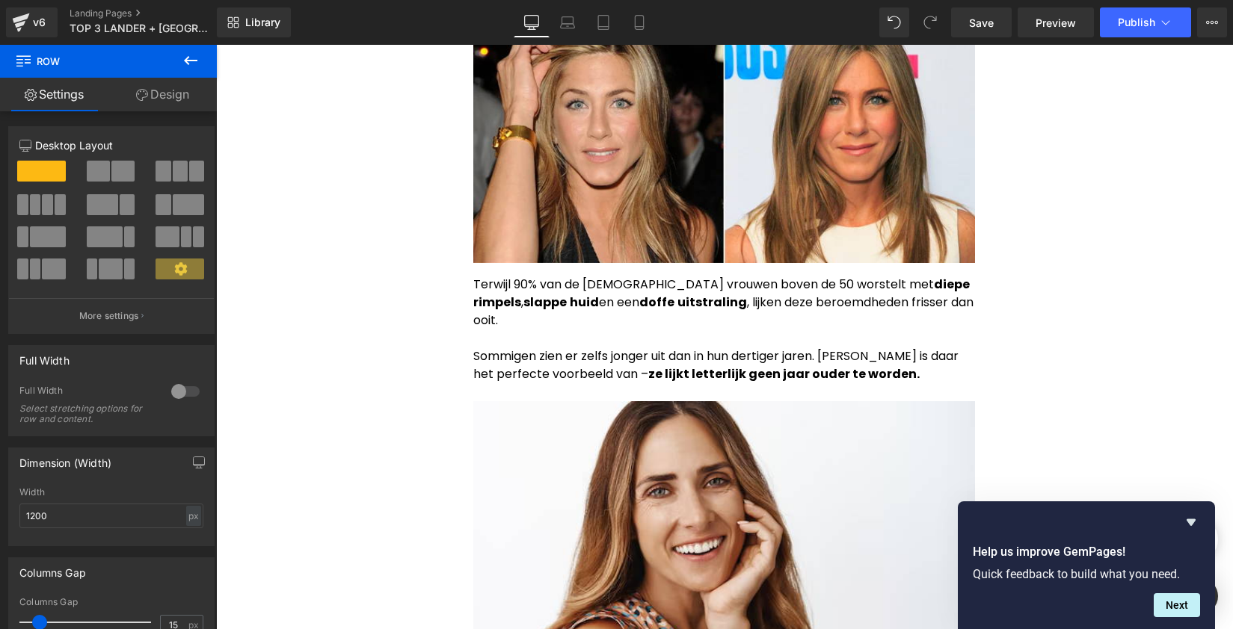
scroll to position [710, 0]
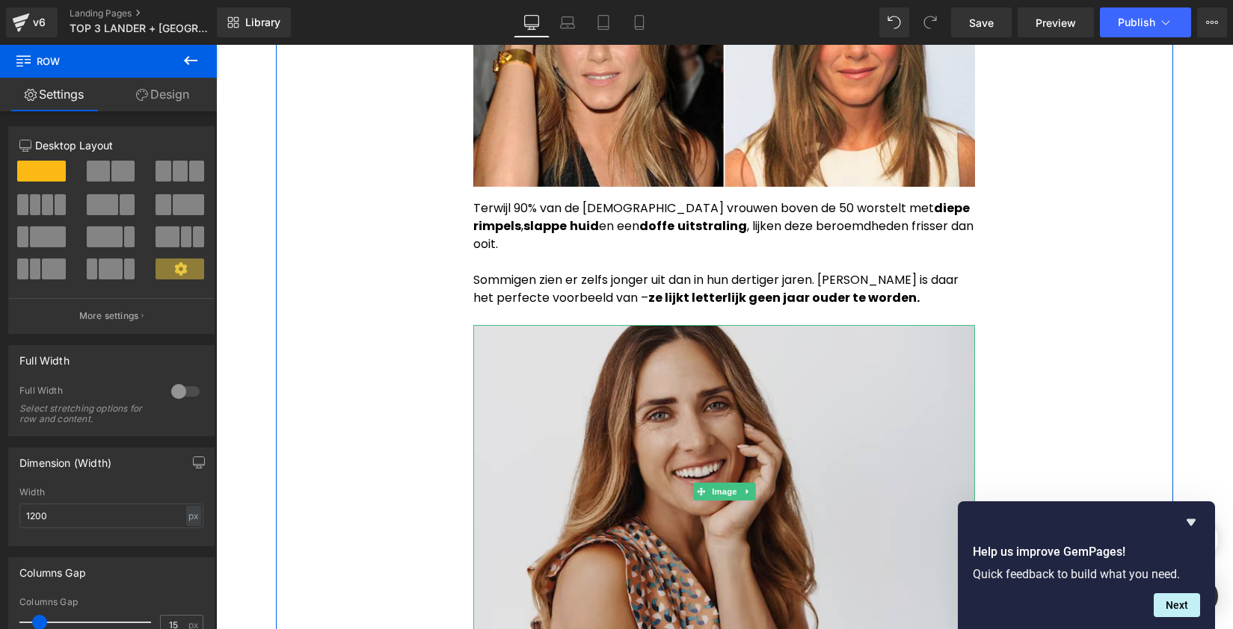
click at [768, 386] on img at bounding box center [724, 492] width 502 height 334
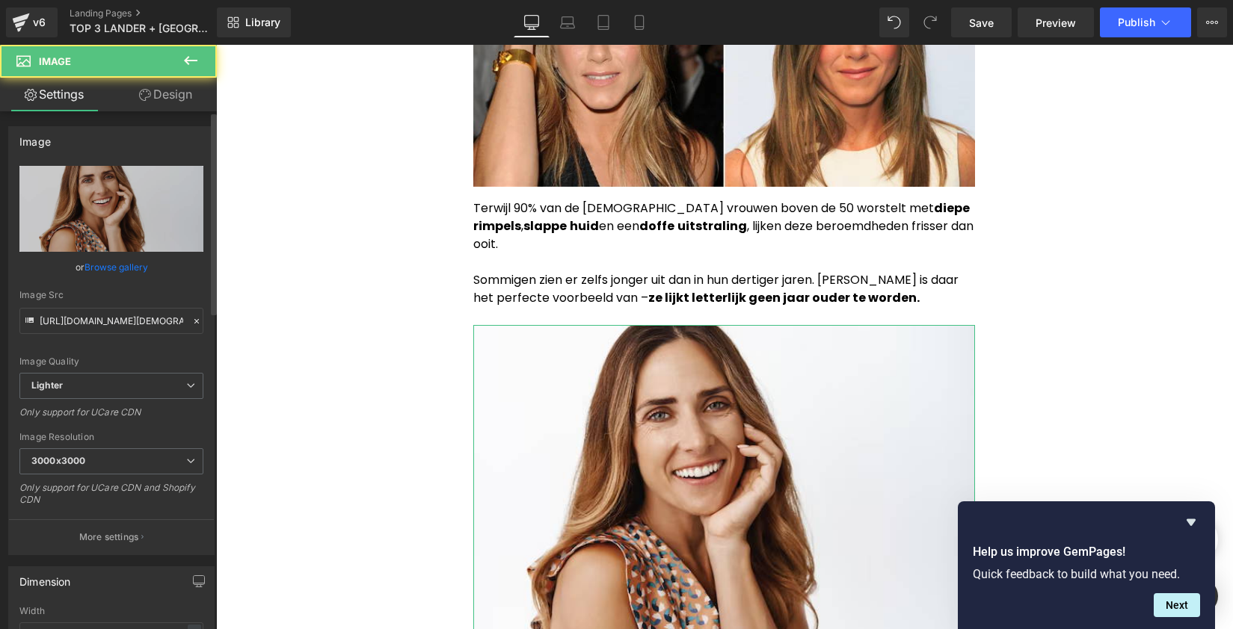
click at [102, 262] on link "Browse gallery" at bounding box center [116, 267] width 64 height 26
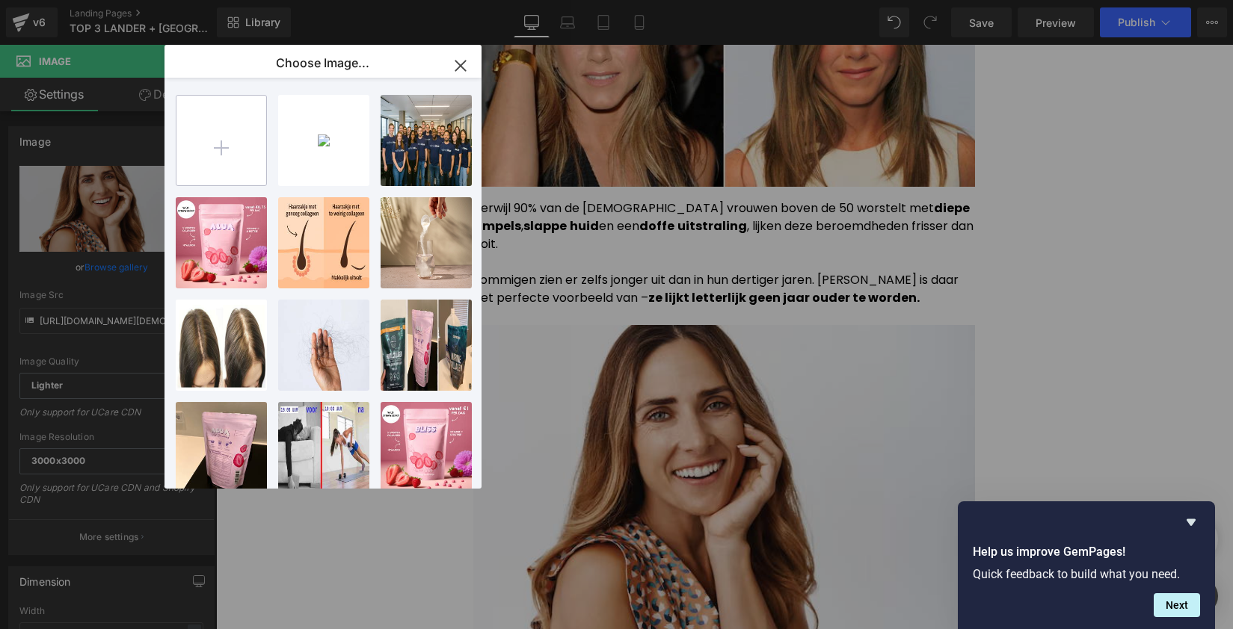
click at [194, 148] on input "file" at bounding box center [221, 141] width 90 height 90
type input "C:\fakepath\1999.png"
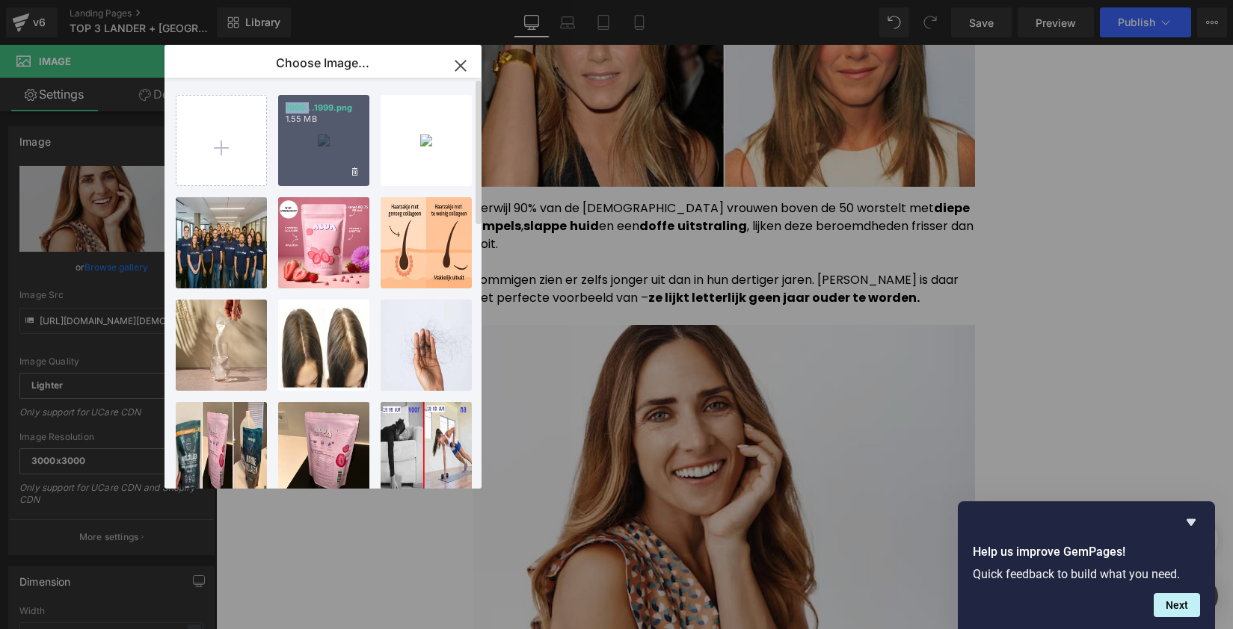
click at [308, 104] on p "1999...1999.png" at bounding box center [324, 107] width 76 height 11
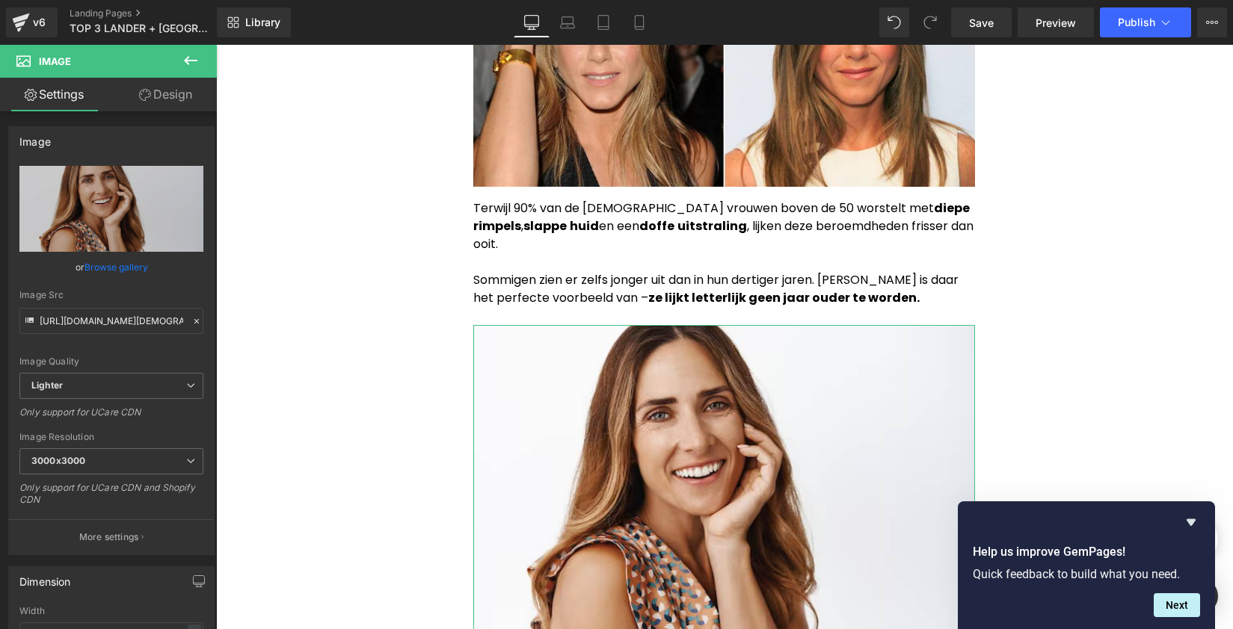
click at [132, 258] on link "Browse gallery" at bounding box center [116, 267] width 64 height 26
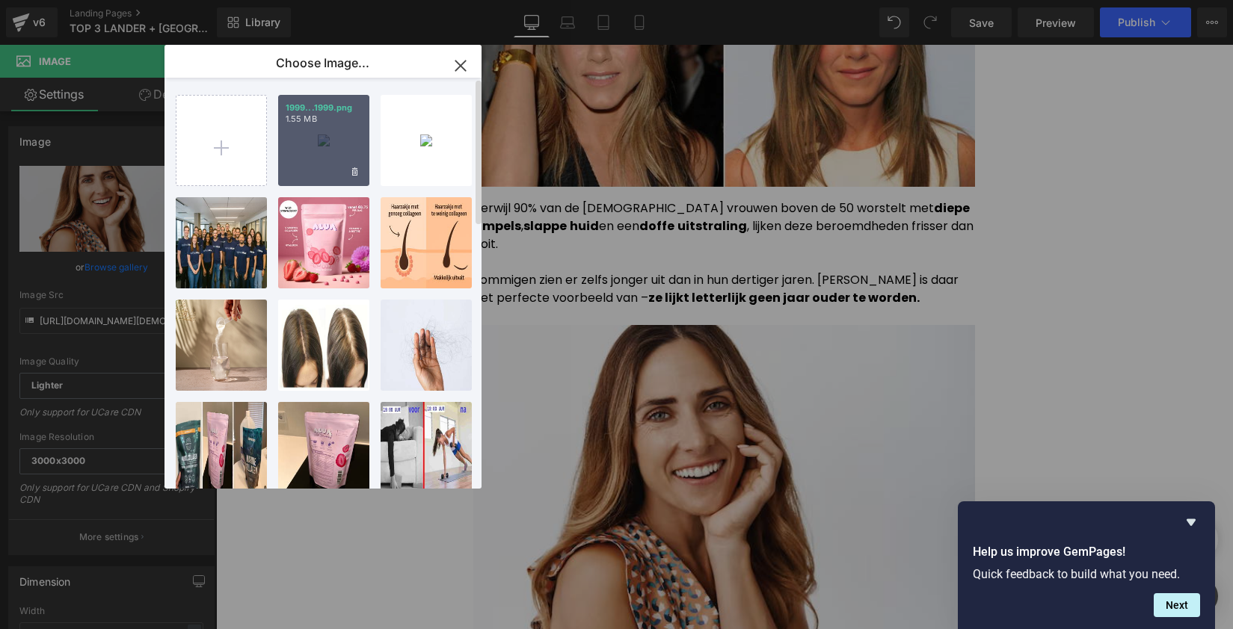
click at [315, 121] on p "1.55 MB" at bounding box center [324, 119] width 76 height 11
type input "[URL][DOMAIN_NAME]"
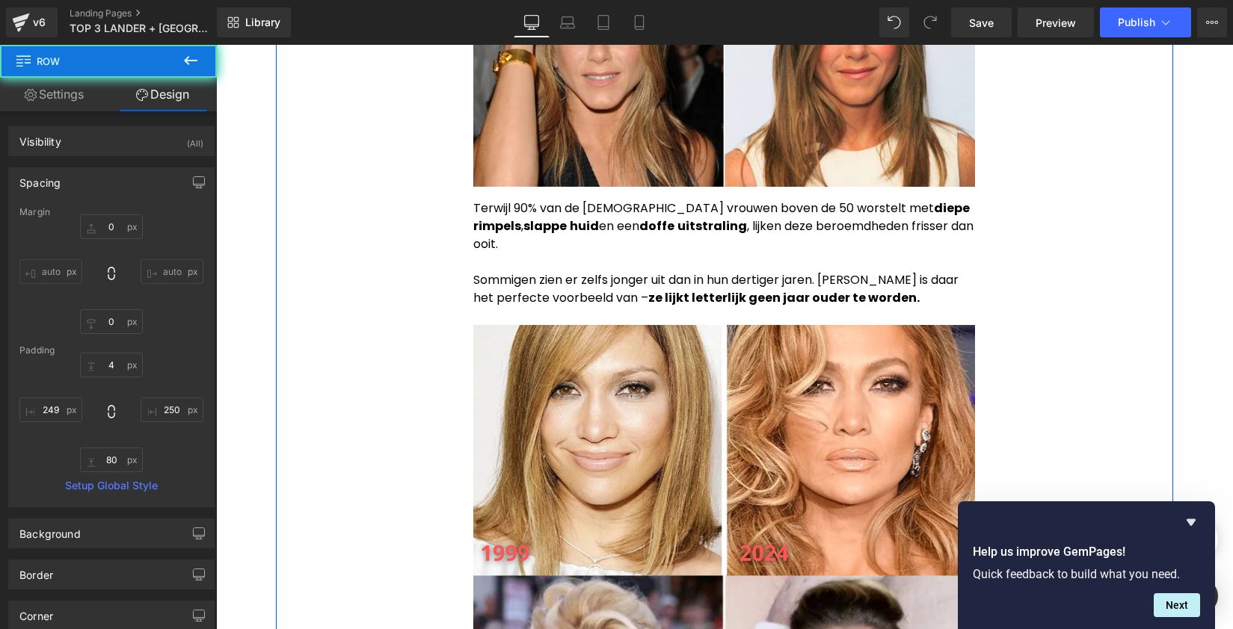
click at [896, 271] on p "Sommigen zien er zelfs jonger uit dan in hun dertiger jaren. [PERSON_NAME] is d…" at bounding box center [724, 289] width 502 height 36
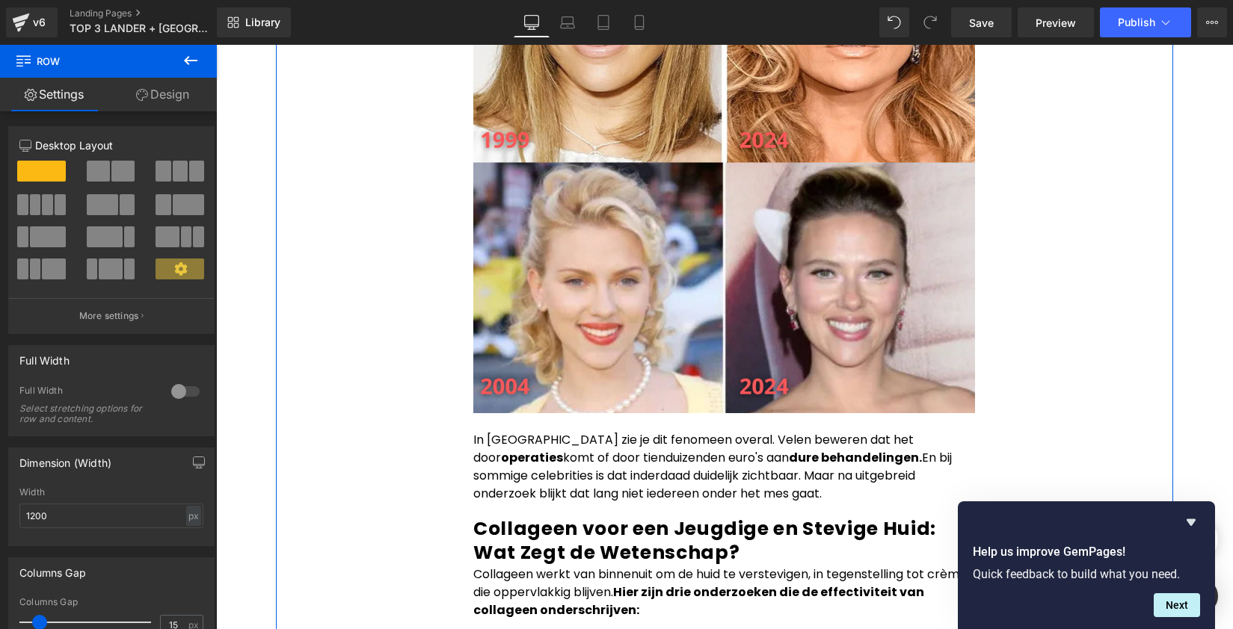
scroll to position [1133, 0]
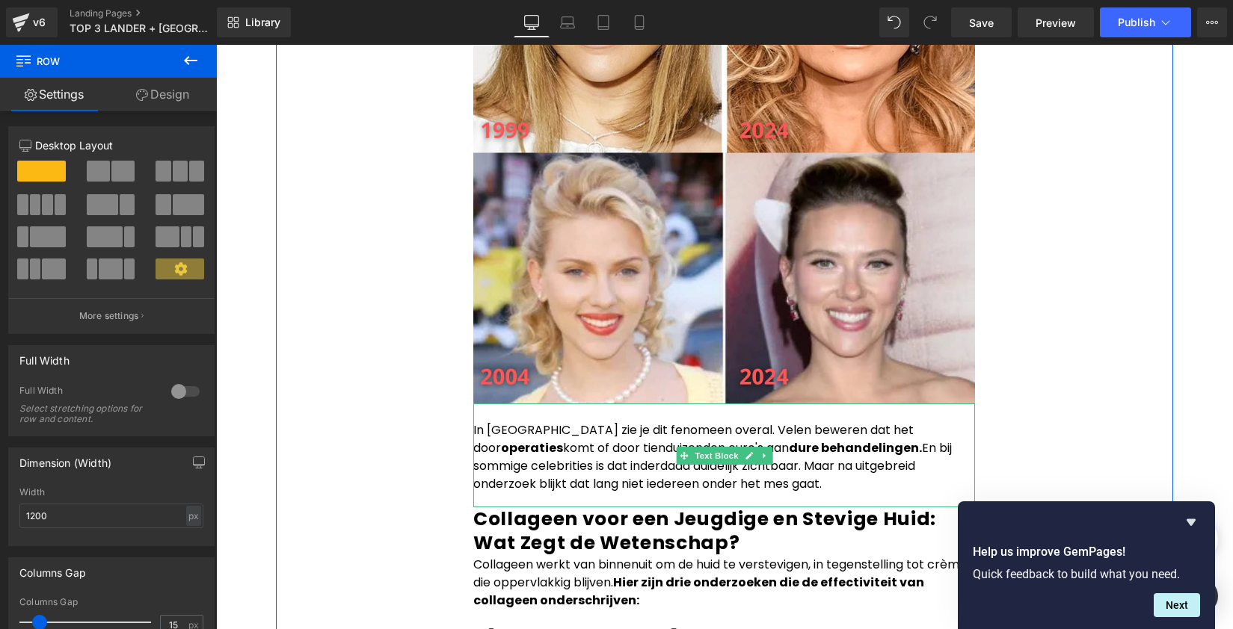
click at [561, 451] on p "In [GEOGRAPHIC_DATA] zie je dit fenomeen overal. Velen beweren dat het door ope…" at bounding box center [724, 458] width 502 height 72
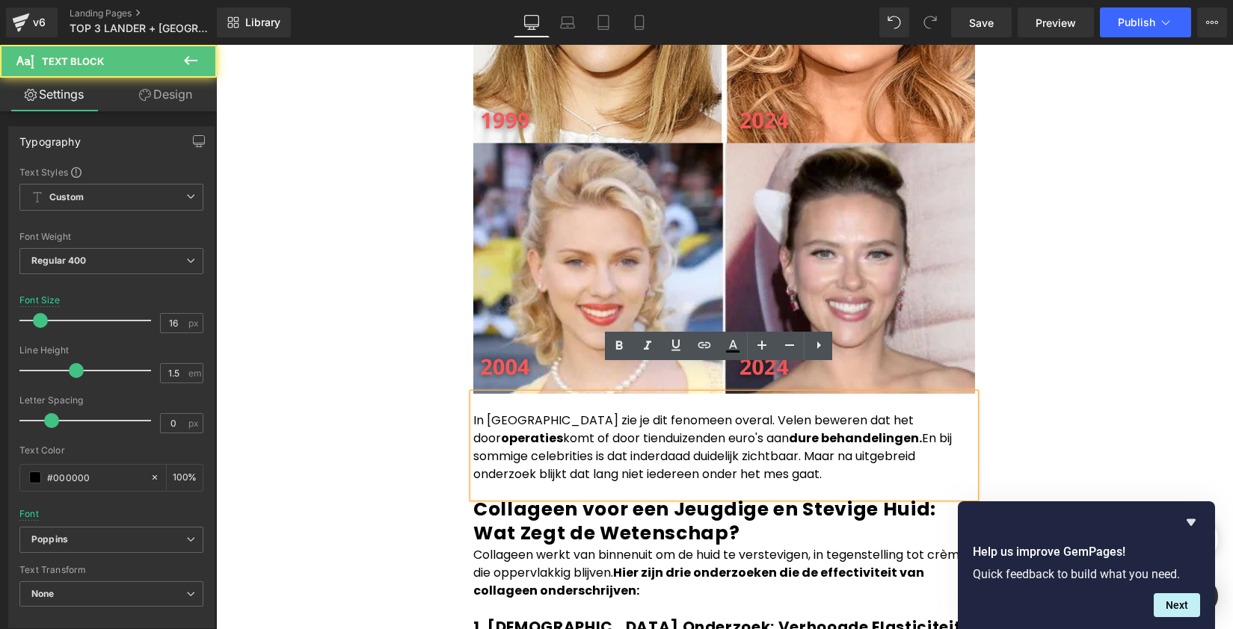
scroll to position [1153, 0]
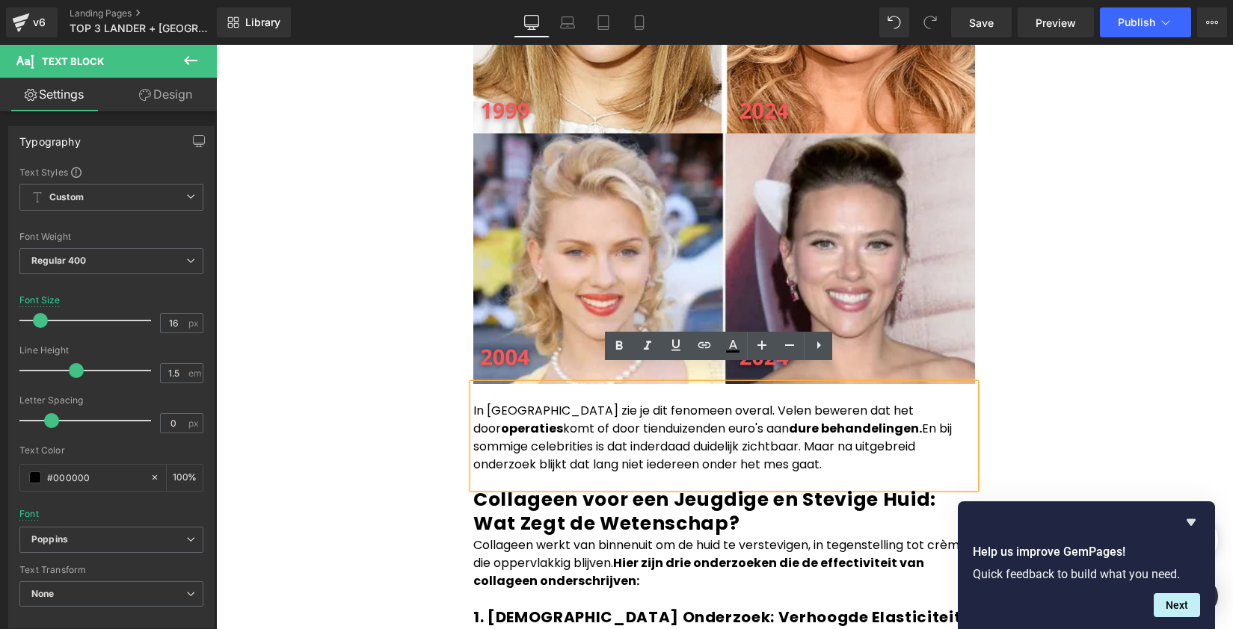
click at [801, 408] on p "In [GEOGRAPHIC_DATA] zie je dit fenomeen overal. Velen beweren dat het door ope…" at bounding box center [724, 438] width 502 height 72
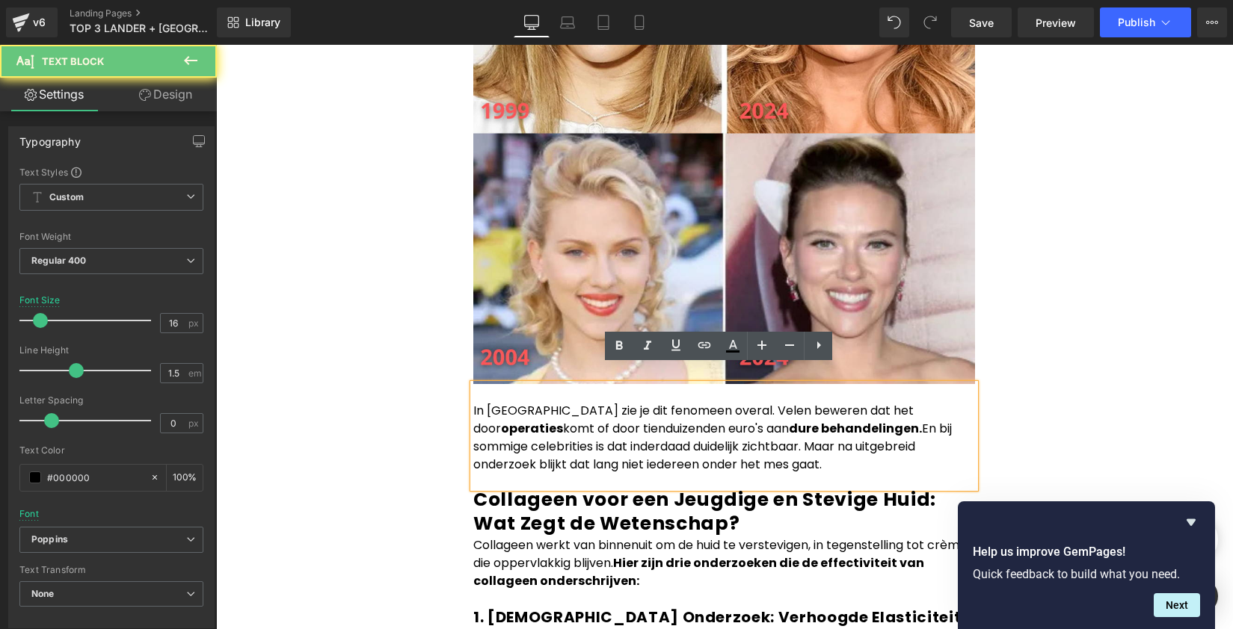
click at [793, 420] on strong "dure behandelingen." at bounding box center [855, 428] width 133 height 17
click at [798, 410] on p "In [GEOGRAPHIC_DATA] zie je dit fenomeen overal. Velen beweren dat het door ope…" at bounding box center [724, 438] width 502 height 72
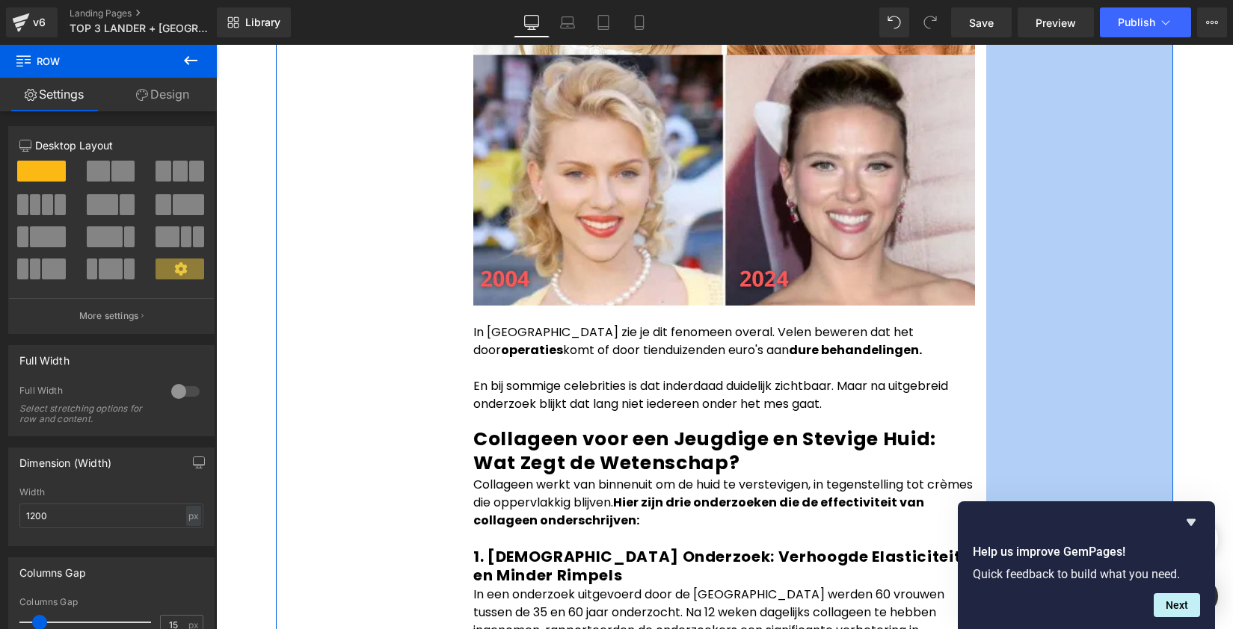
scroll to position [1308, 0]
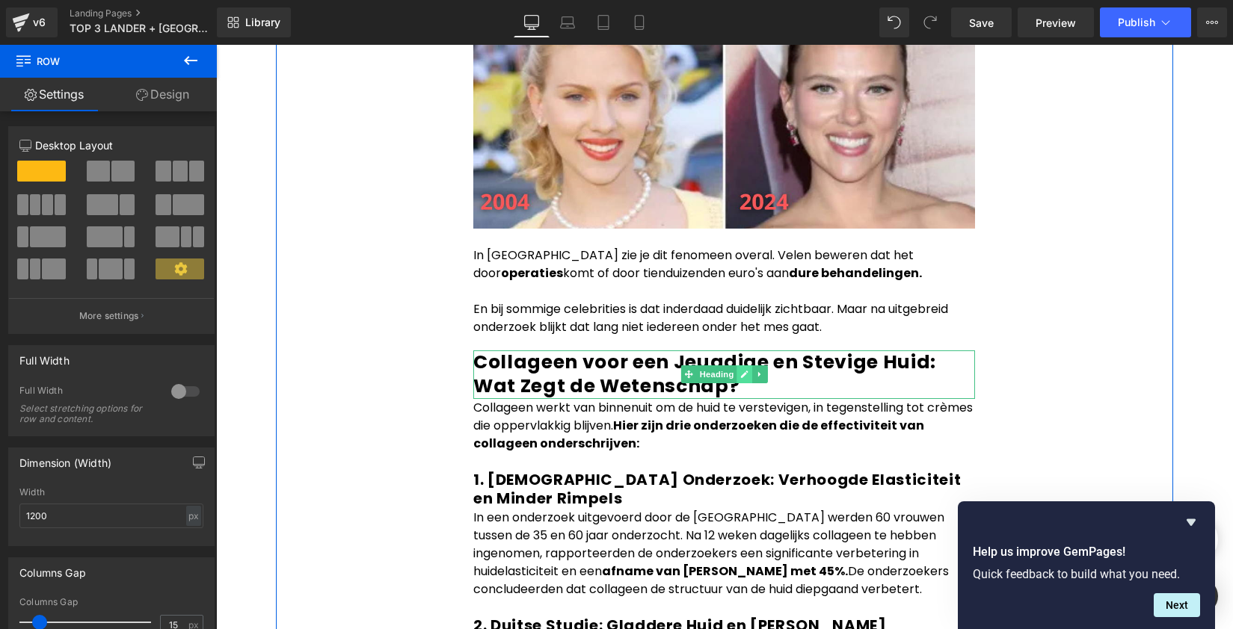
click at [736, 366] on link at bounding box center [744, 375] width 16 height 18
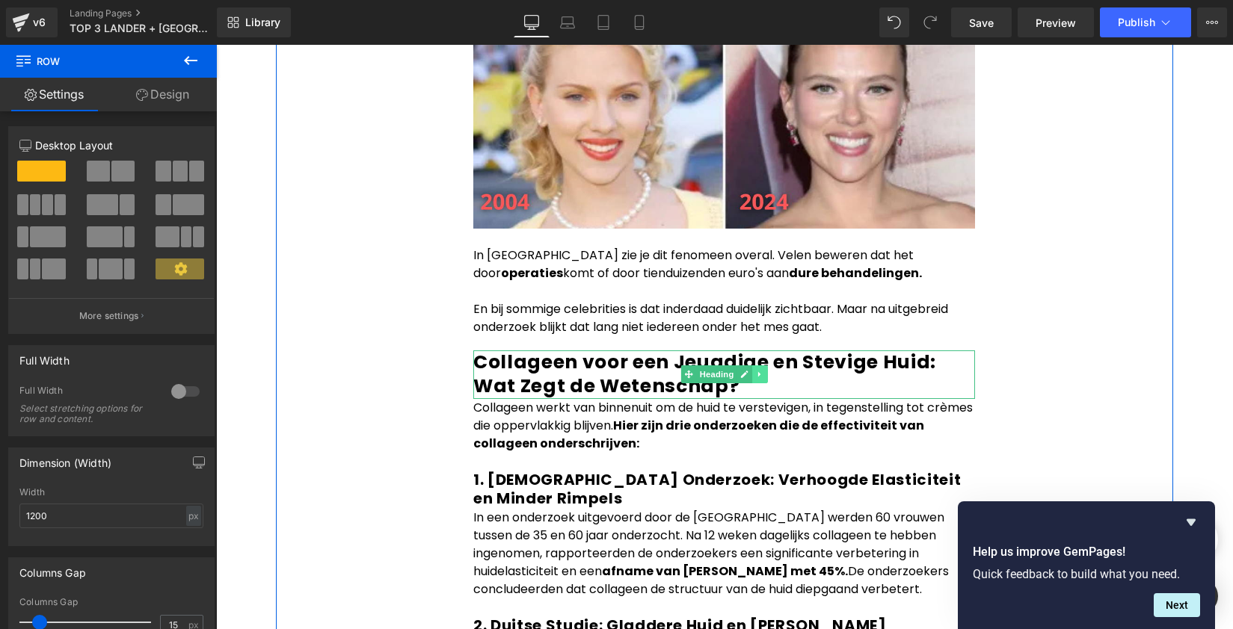
click at [757, 366] on link at bounding box center [760, 375] width 16 height 18
click at [748, 371] on icon at bounding box center [752, 375] width 8 height 8
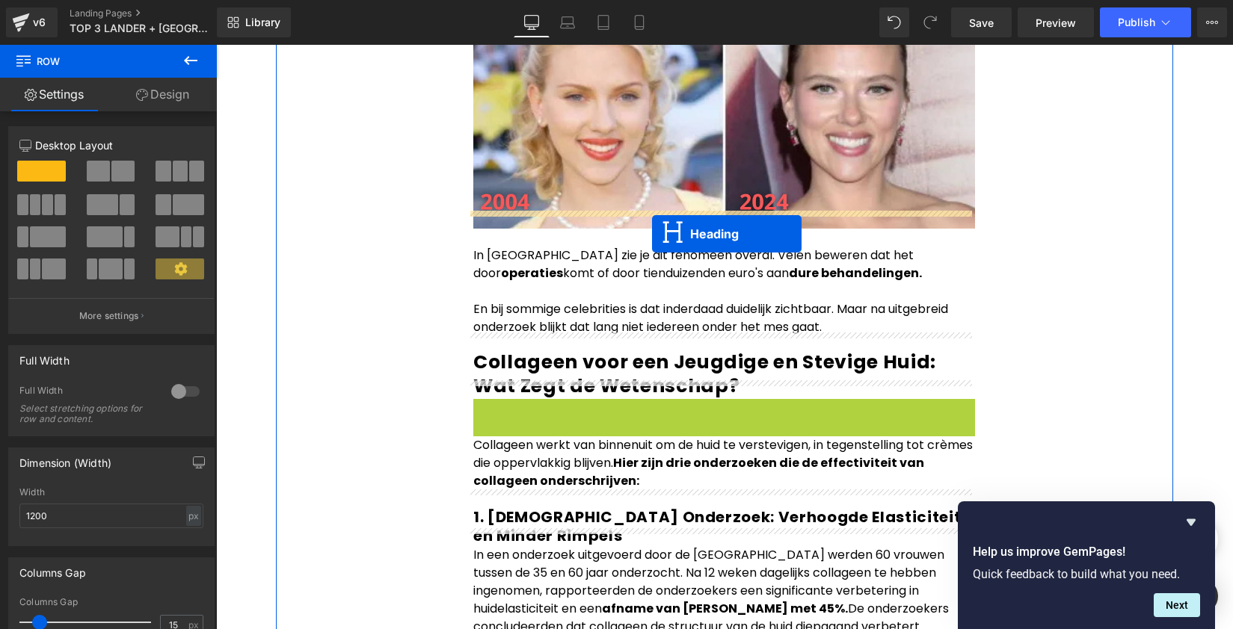
drag, startPoint x: 677, startPoint y: 401, endPoint x: 651, endPoint y: 233, distance: 169.5
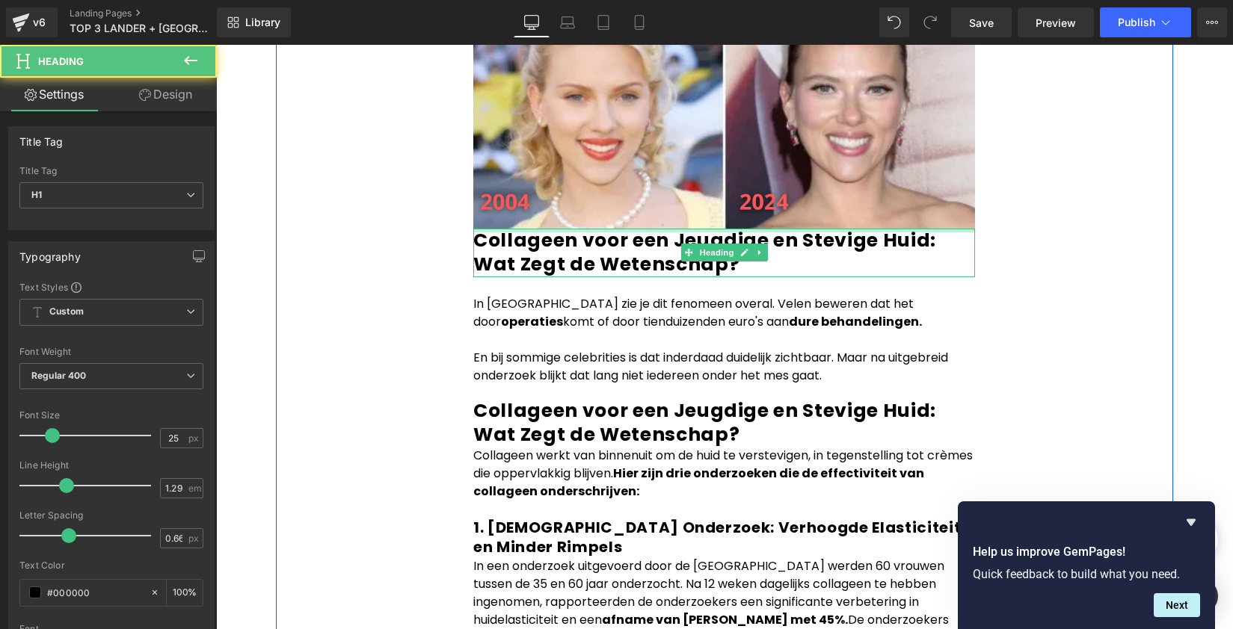
click at [568, 228] on strong "Collageen voor een Jeugdige en Stevige Huid: Wat Zegt de Wetenschap?" at bounding box center [704, 252] width 463 height 50
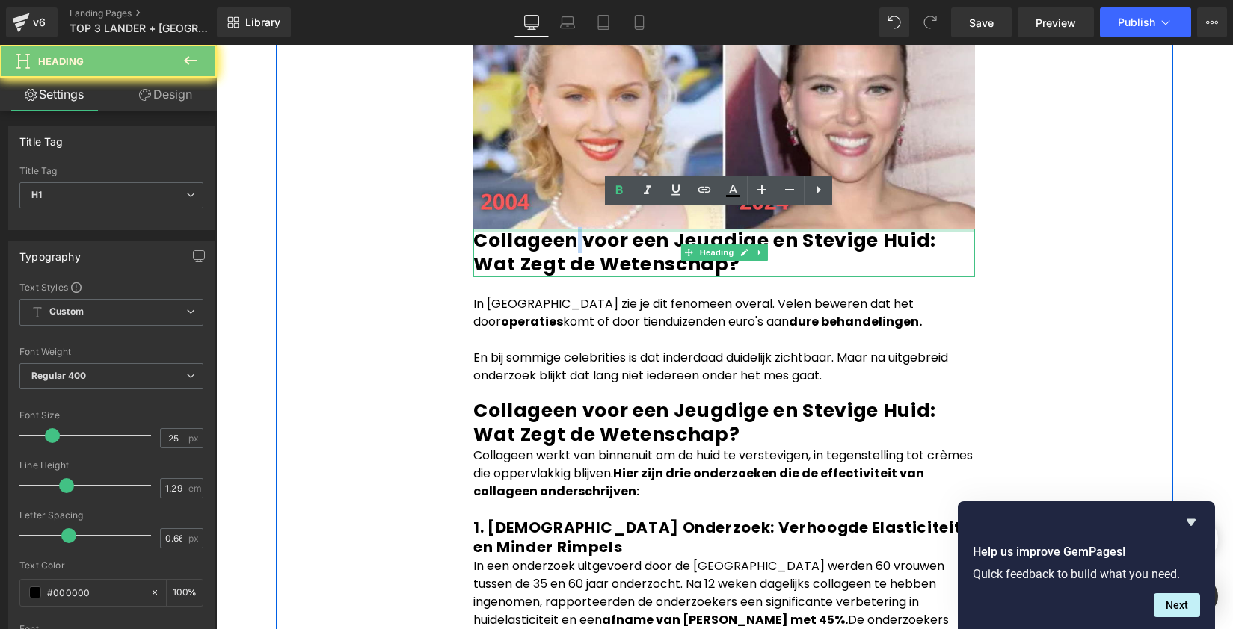
click at [568, 228] on strong "Collageen voor een Jeugdige en Stevige Huid: Wat Zegt de Wetenschap?" at bounding box center [704, 252] width 463 height 50
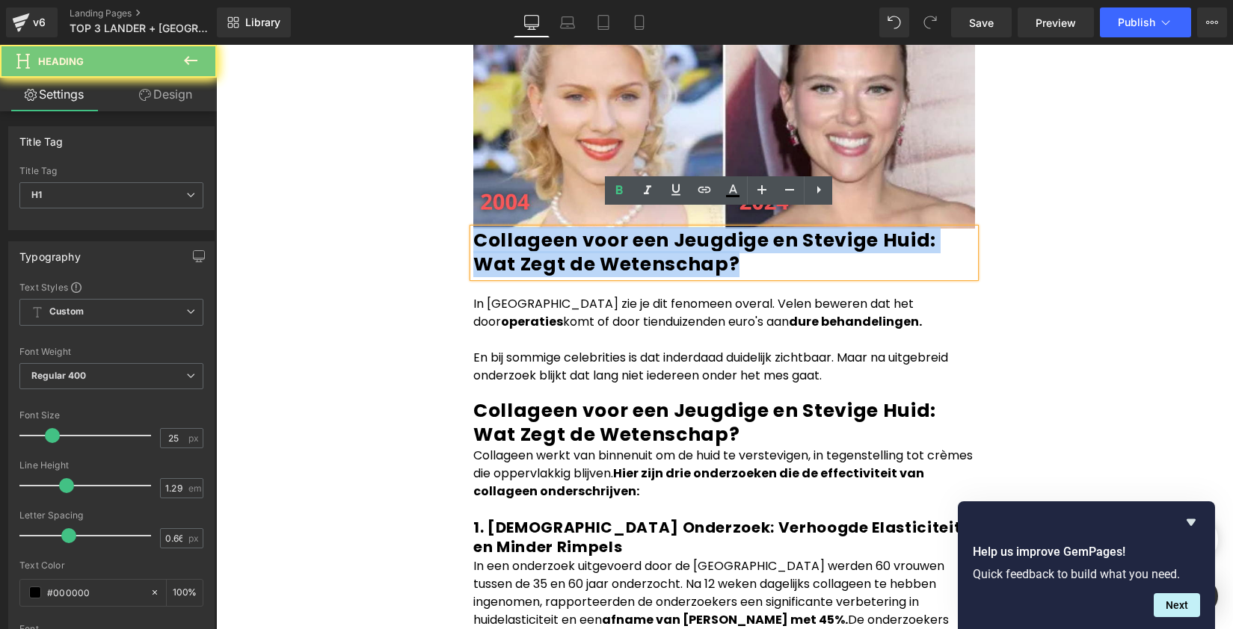
click at [568, 228] on strong "Collageen voor een Jeugdige en Stevige Huid: Wat Zegt de Wetenschap?" at bounding box center [704, 252] width 463 height 50
paste div
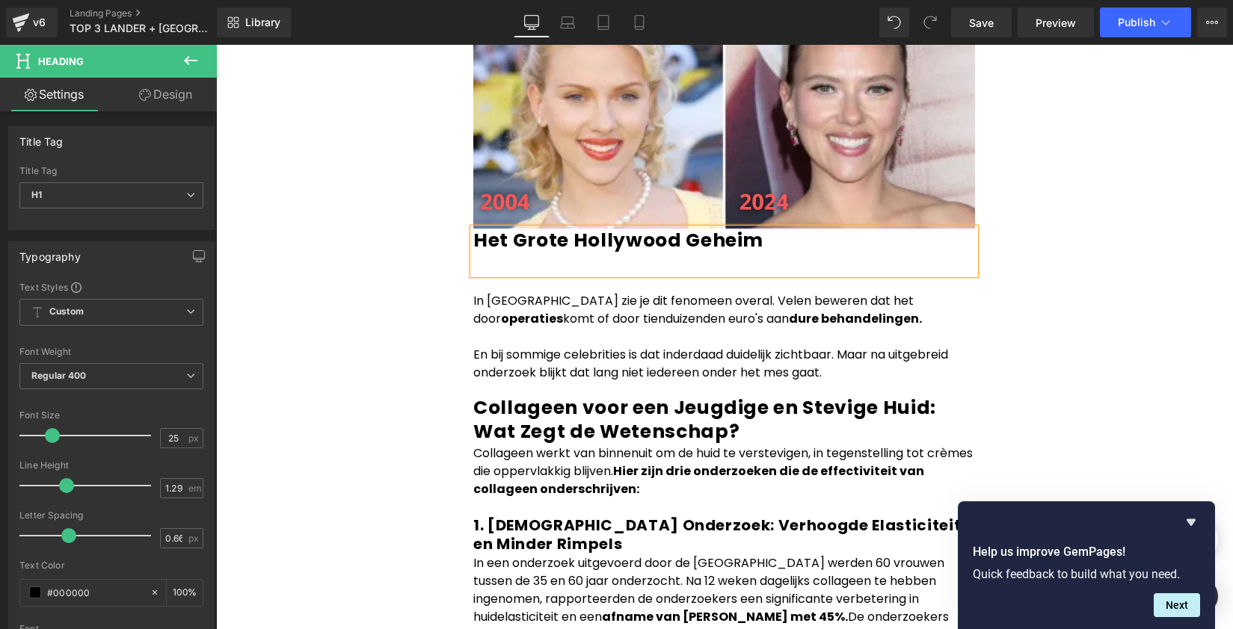
click at [916, 253] on div at bounding box center [724, 264] width 502 height 22
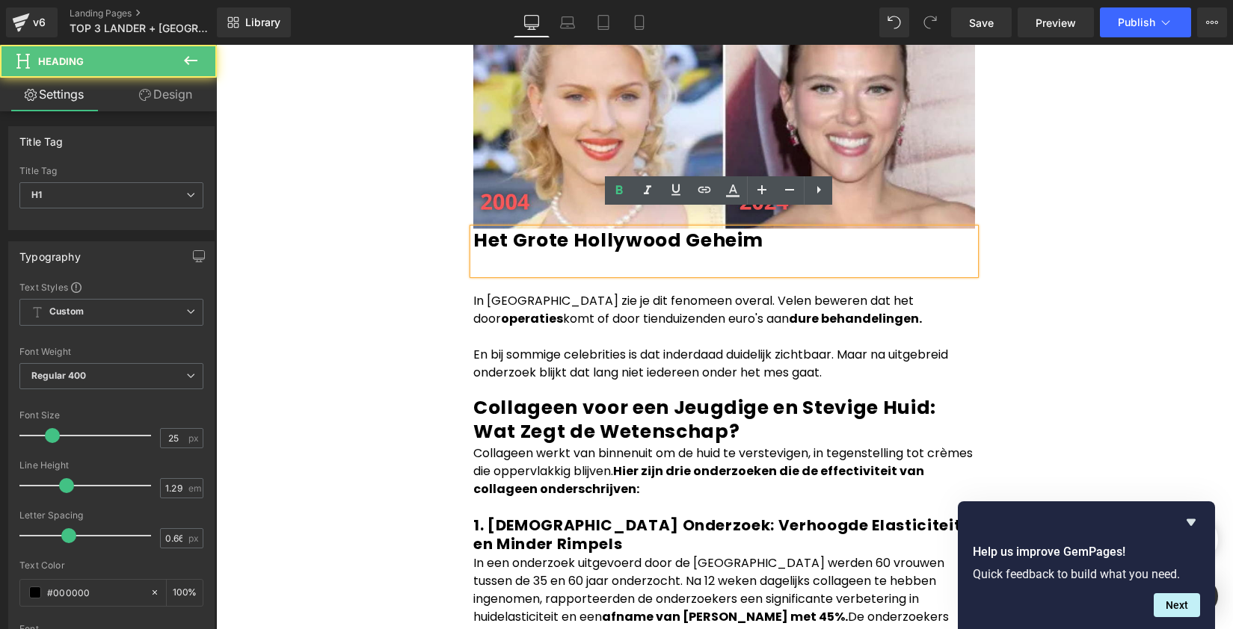
drag, startPoint x: 715, startPoint y: 247, endPoint x: 659, endPoint y: 247, distance: 55.3
click at [715, 253] on div at bounding box center [724, 264] width 502 height 22
click at [649, 253] on div at bounding box center [724, 264] width 502 height 22
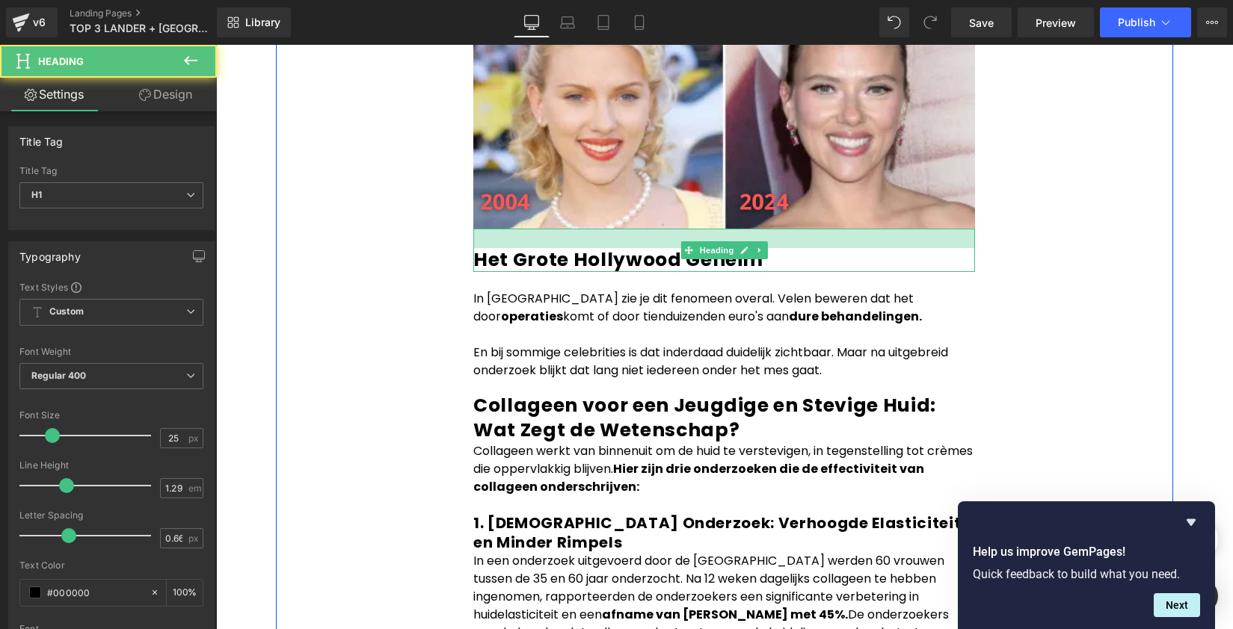
drag, startPoint x: 904, startPoint y: 213, endPoint x: 907, endPoint y: 234, distance: 21.1
click at [907, 234] on div "Het Grote Hollywood Geheim Heading" at bounding box center [724, 250] width 502 height 43
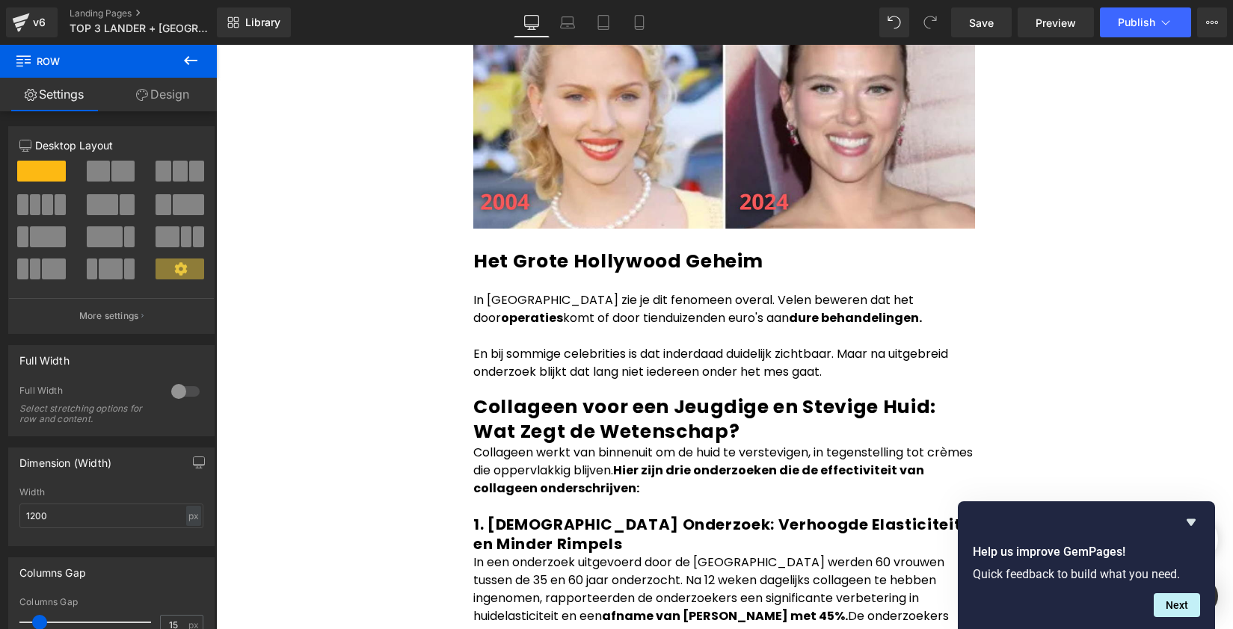
click at [649, 404] on strong "Collageen voor een Jeugdige en Stevige Huid: Wat Zegt de Wetenschap?" at bounding box center [704, 419] width 463 height 50
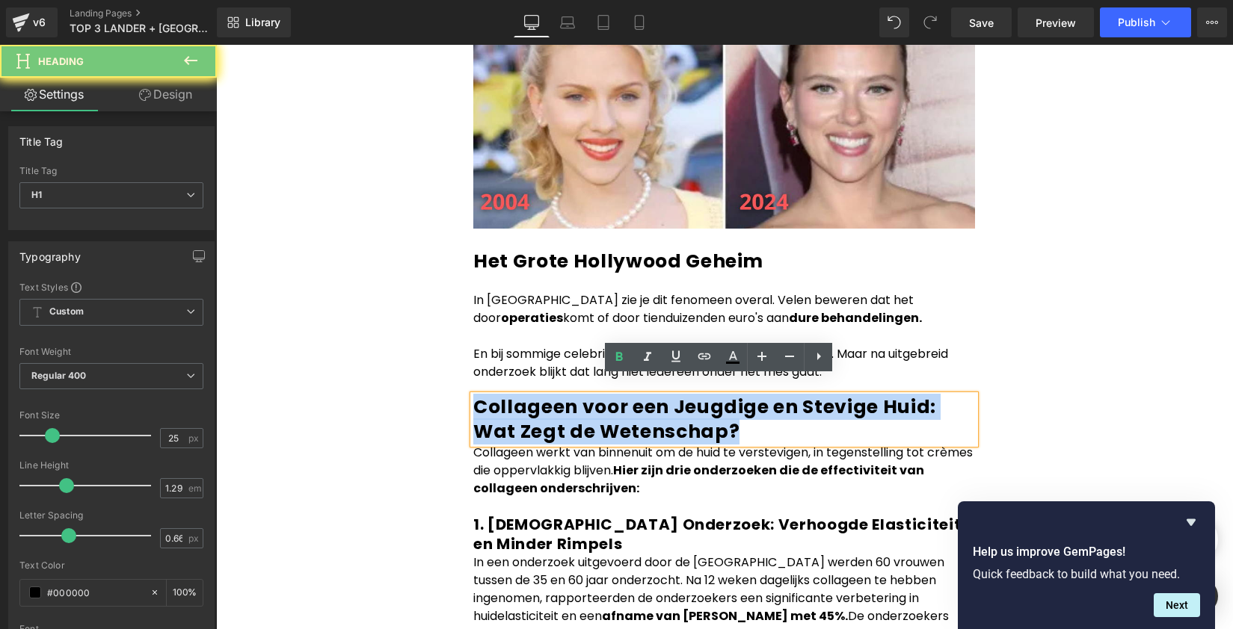
click at [649, 404] on strong "Collageen voor een Jeugdige en Stevige Huid: Wat Zegt de Wetenschap?" at bounding box center [704, 419] width 463 height 50
paste div
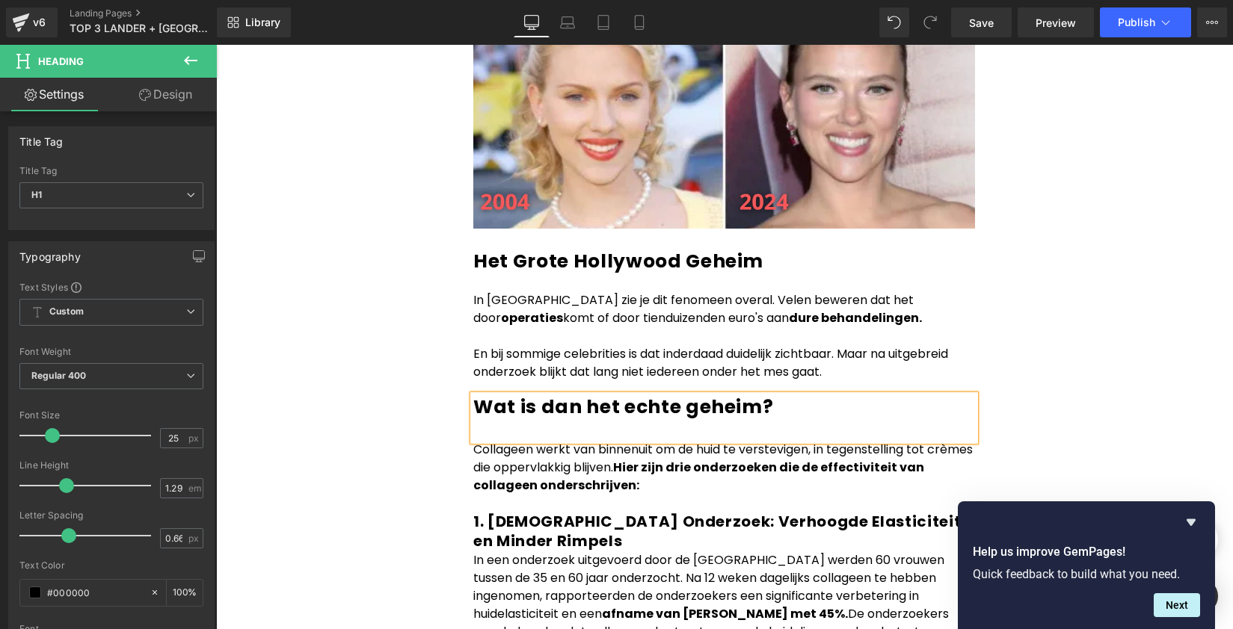
click at [644, 420] on div at bounding box center [724, 431] width 502 height 22
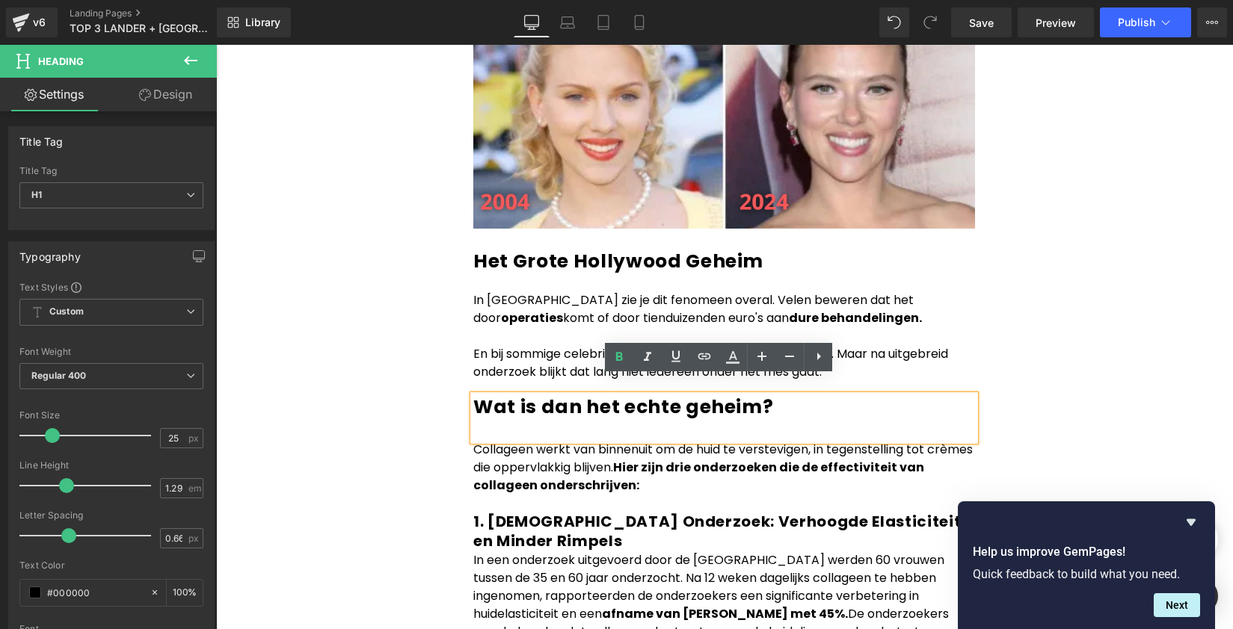
click at [647, 420] on div at bounding box center [724, 431] width 502 height 22
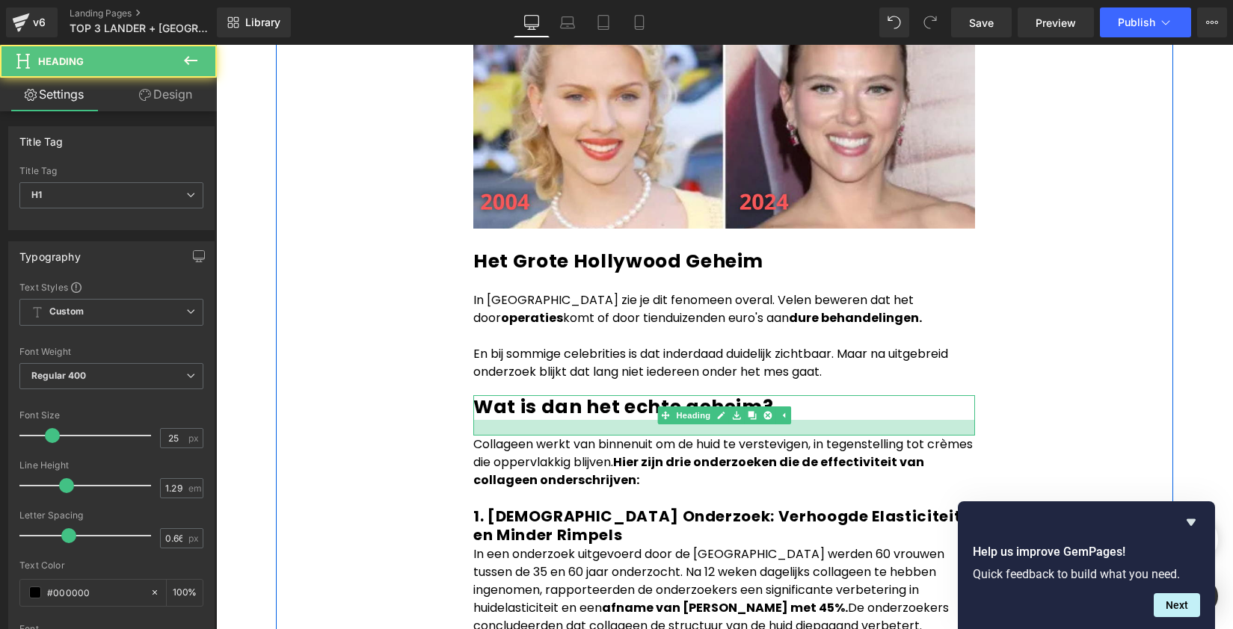
drag, startPoint x: 819, startPoint y: 398, endPoint x: 917, endPoint y: 393, distance: 98.8
click at [819, 420] on div at bounding box center [724, 428] width 502 height 16
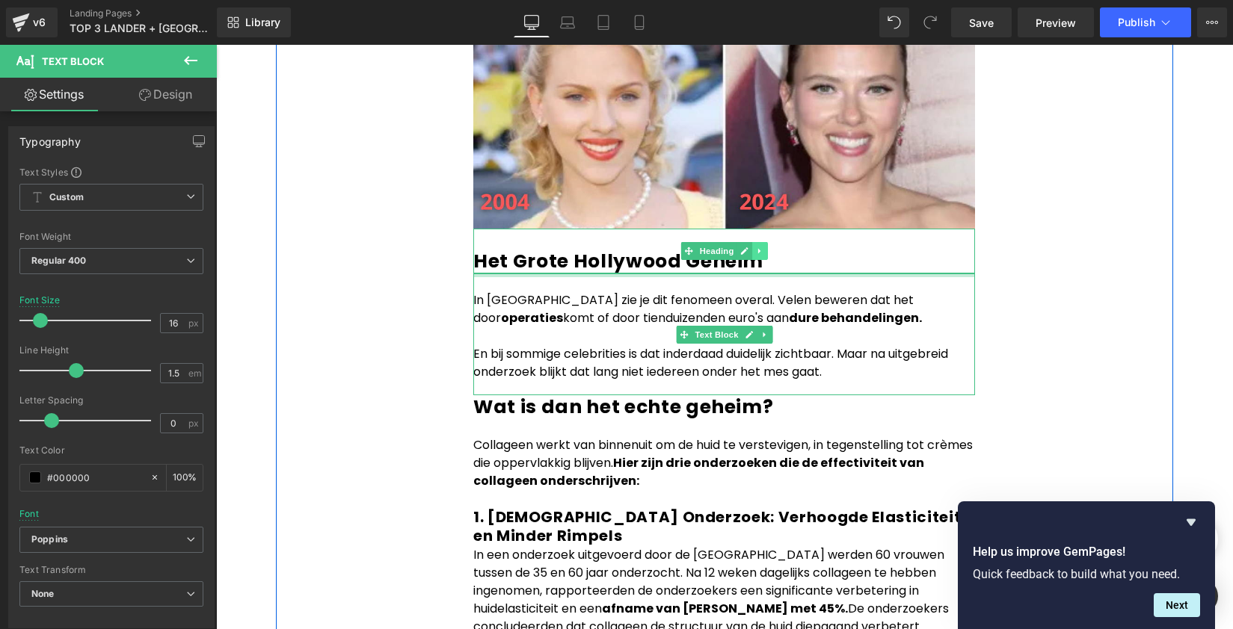
drag, startPoint x: 753, startPoint y: 255, endPoint x: 755, endPoint y: 241, distance: 13.6
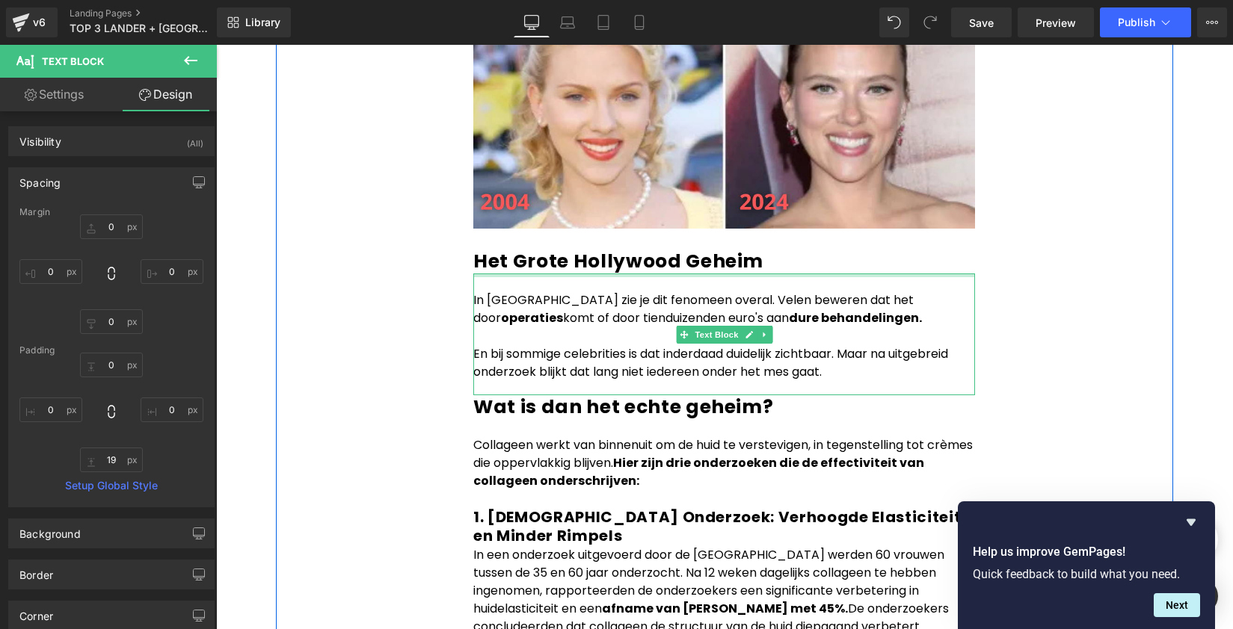
type input "0px"
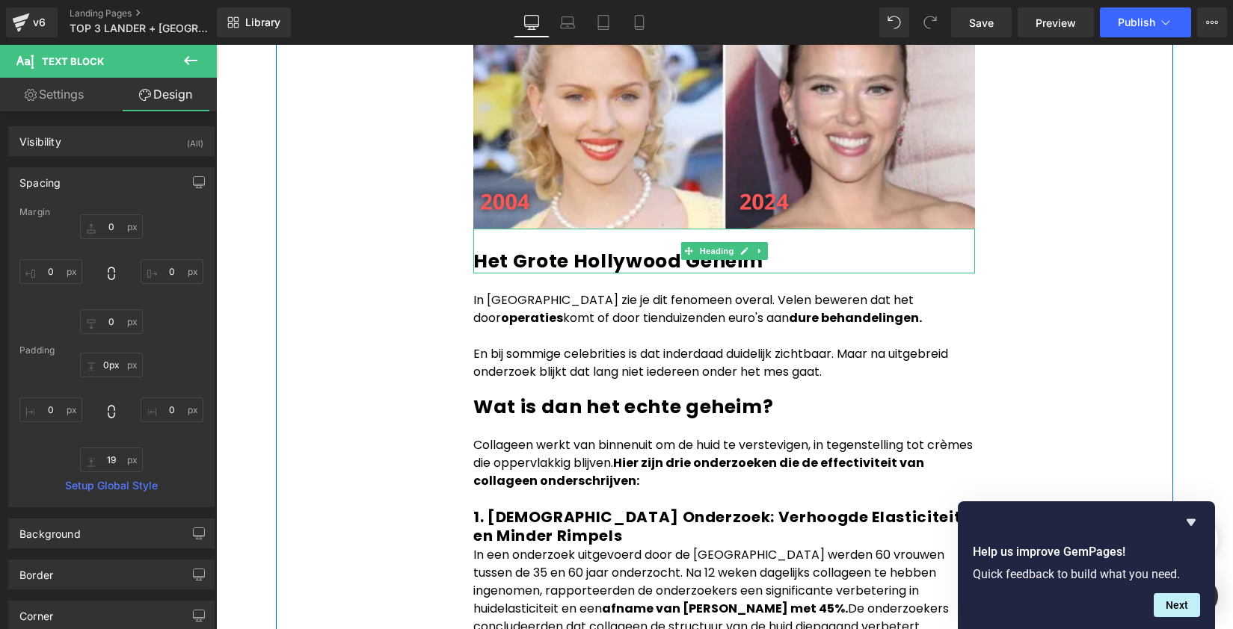
drag, startPoint x: 782, startPoint y: 257, endPoint x: 783, endPoint y: 245, distance: 12.0
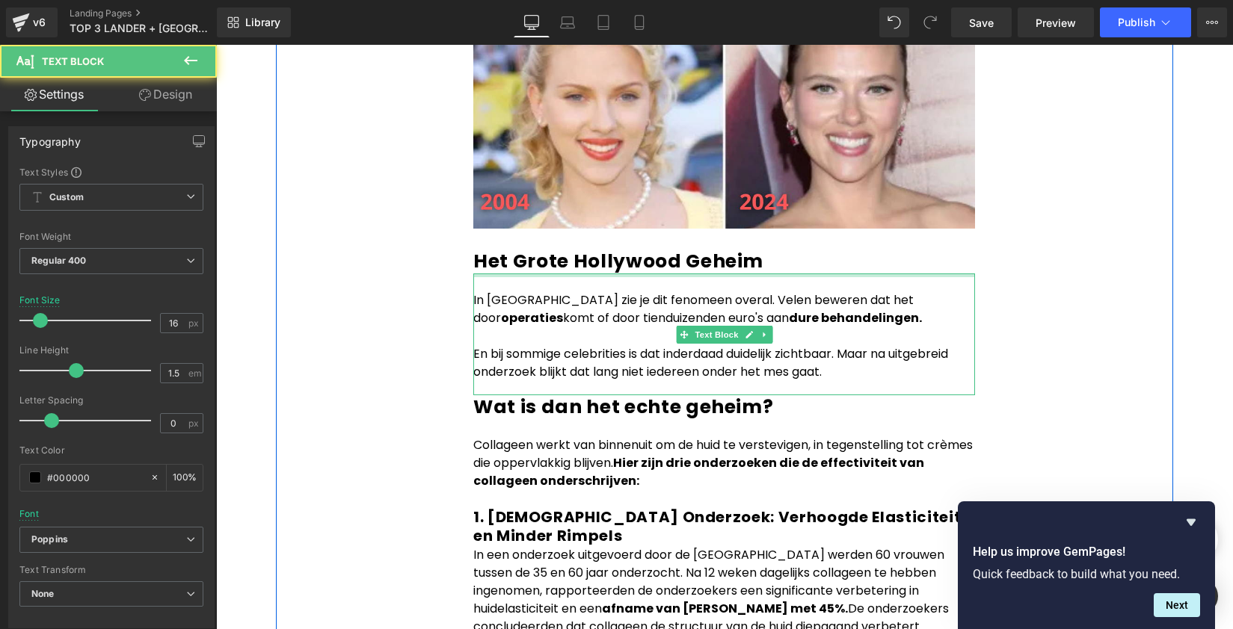
drag, startPoint x: 722, startPoint y: 256, endPoint x: 615, endPoint y: 259, distance: 106.9
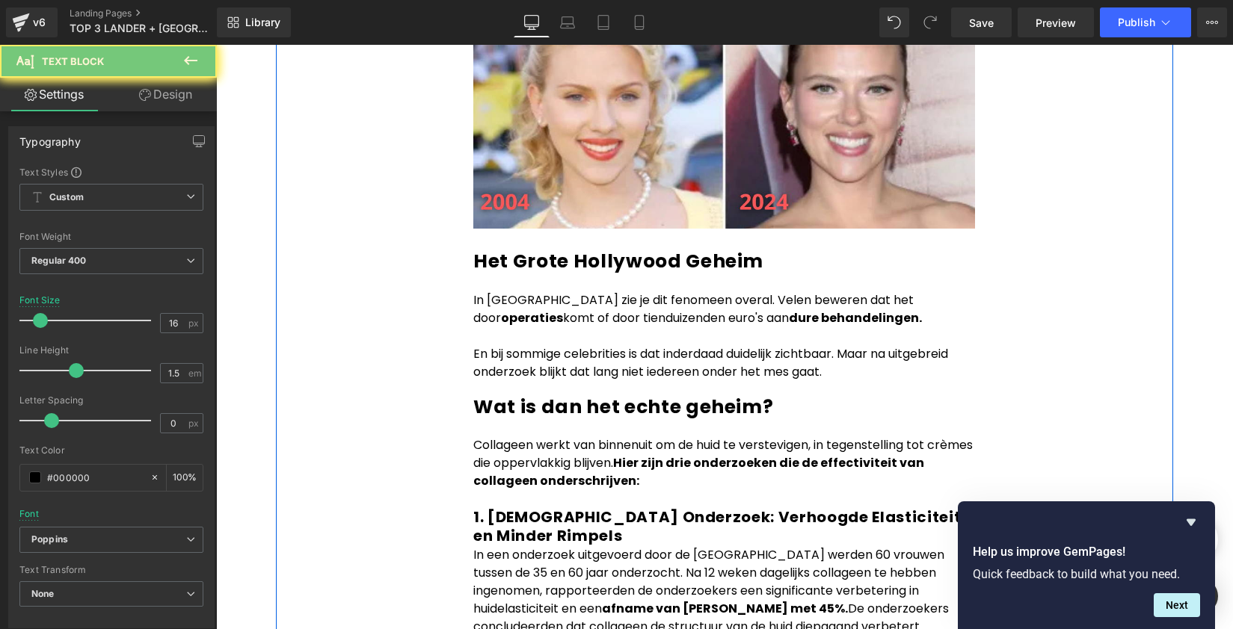
click at [526, 274] on p at bounding box center [724, 283] width 502 height 18
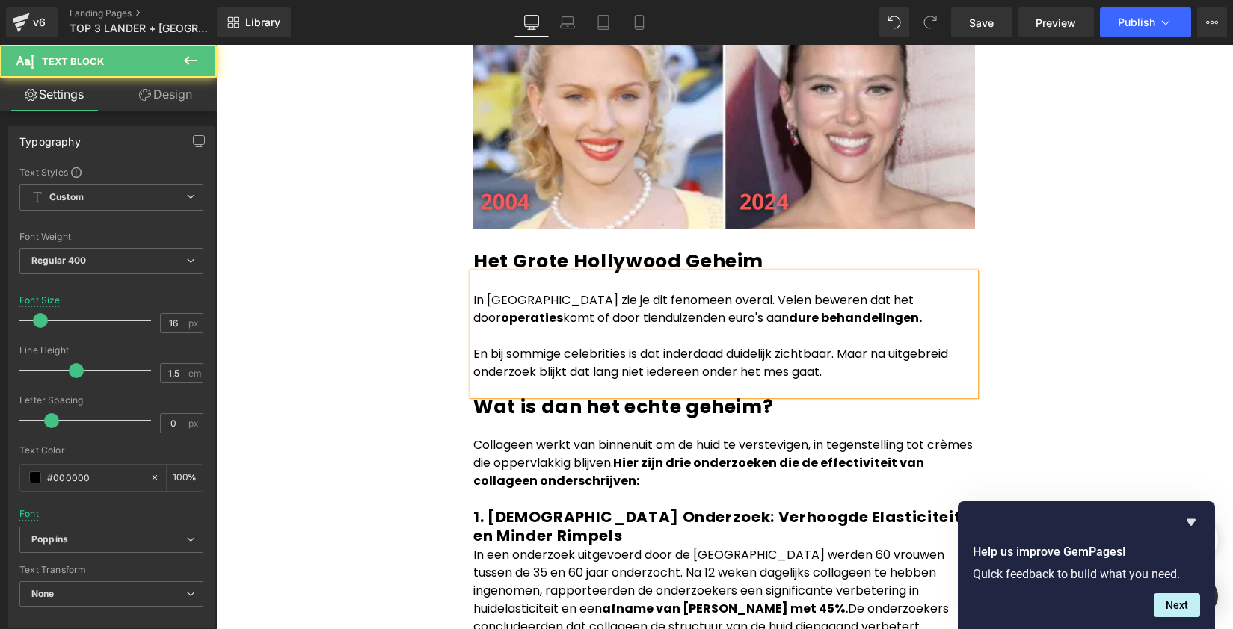
click at [473, 292] on p "In [GEOGRAPHIC_DATA] zie je dit fenomeen overal. Velen beweren dat het door ope…" at bounding box center [724, 310] width 502 height 36
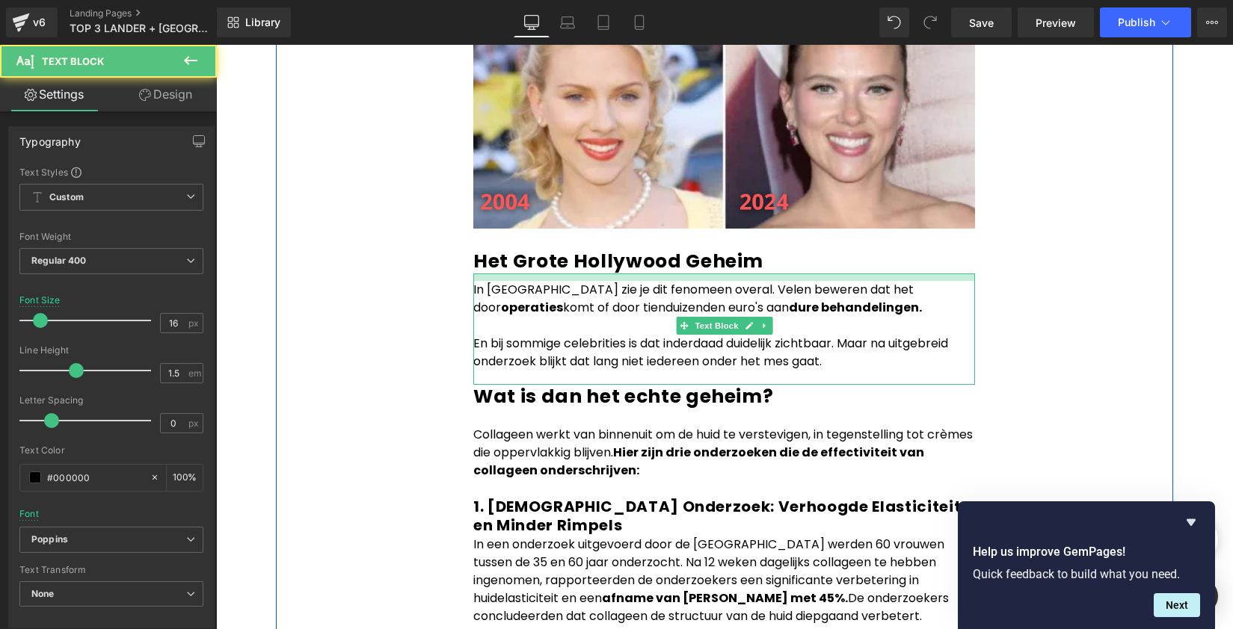
drag, startPoint x: 764, startPoint y: 256, endPoint x: 801, endPoint y: 266, distance: 38.8
click at [765, 274] on div "In [GEOGRAPHIC_DATA] zie je dit fenomeen overal. Velen beweren dat het door ope…" at bounding box center [724, 329] width 502 height 111
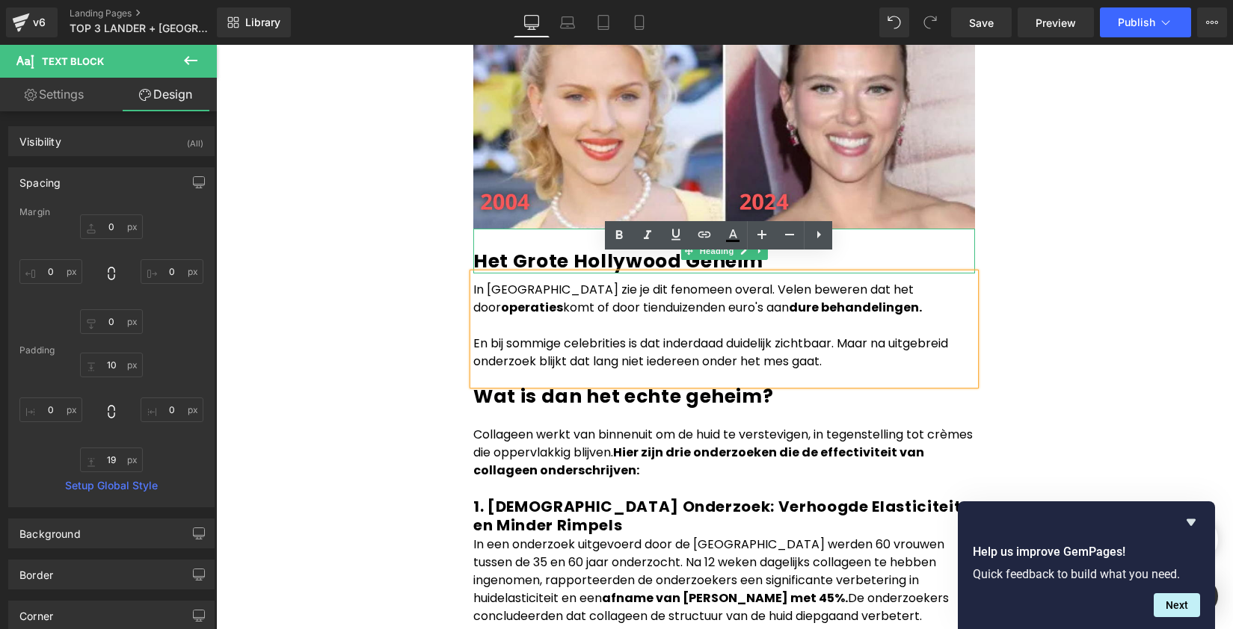
click at [502, 248] on b "Het Grote Hollywood Geheim" at bounding box center [618, 261] width 290 height 26
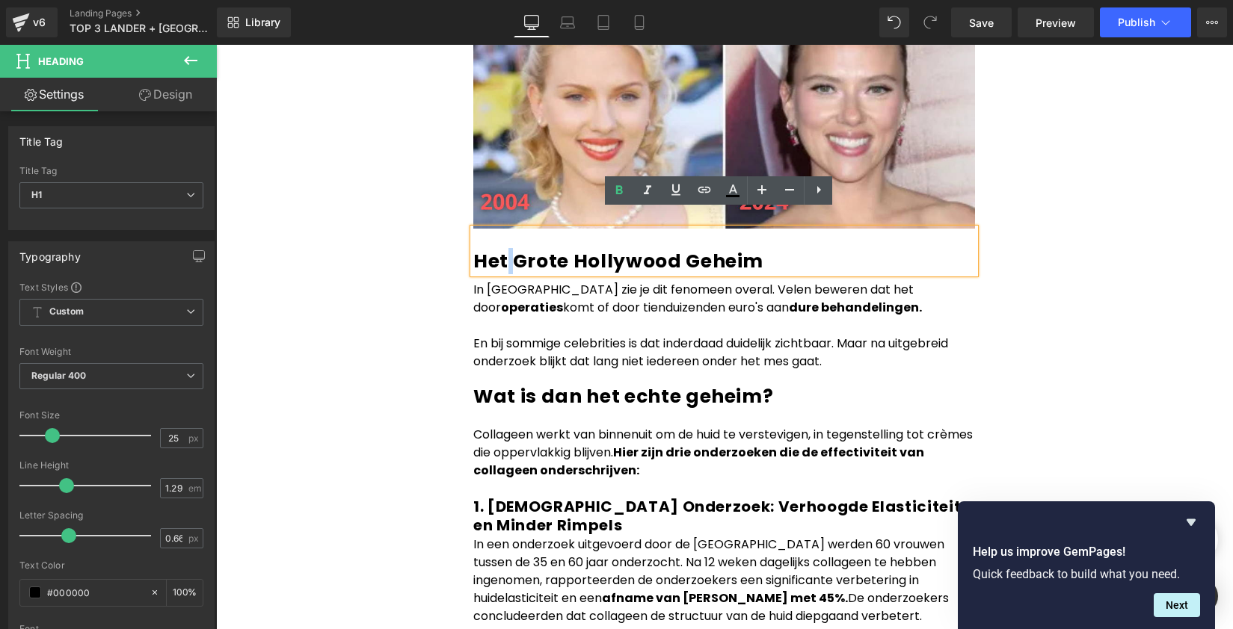
click at [502, 248] on b "Het Grote Hollywood Geheim" at bounding box center [618, 261] width 290 height 26
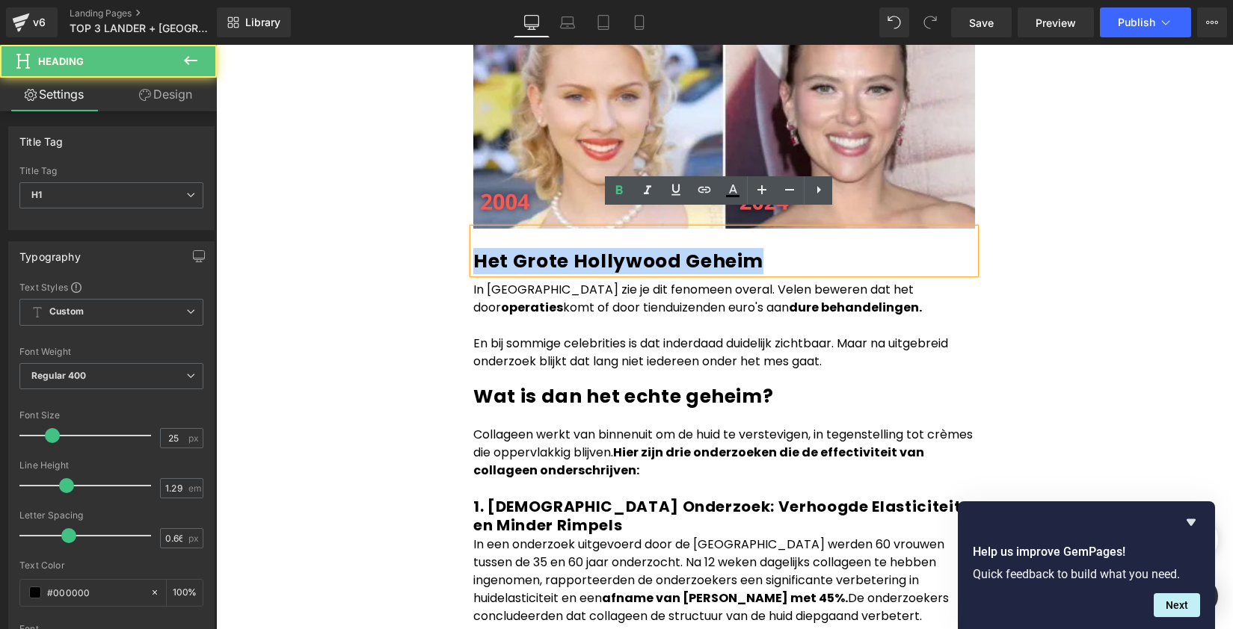
click at [502, 248] on b "Het Grote Hollywood Geheim" at bounding box center [618, 261] width 290 height 26
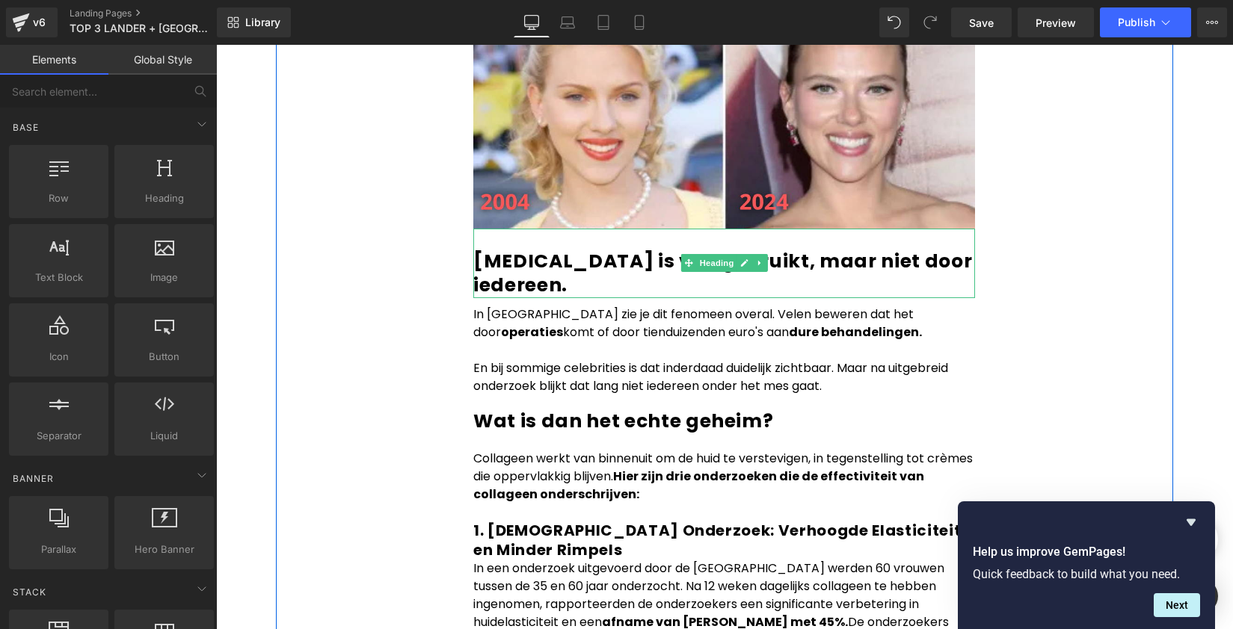
click at [598, 248] on b "[MEDICAL_DATA] is veelgebruikt, maar niet door iedereen." at bounding box center [722, 273] width 499 height 50
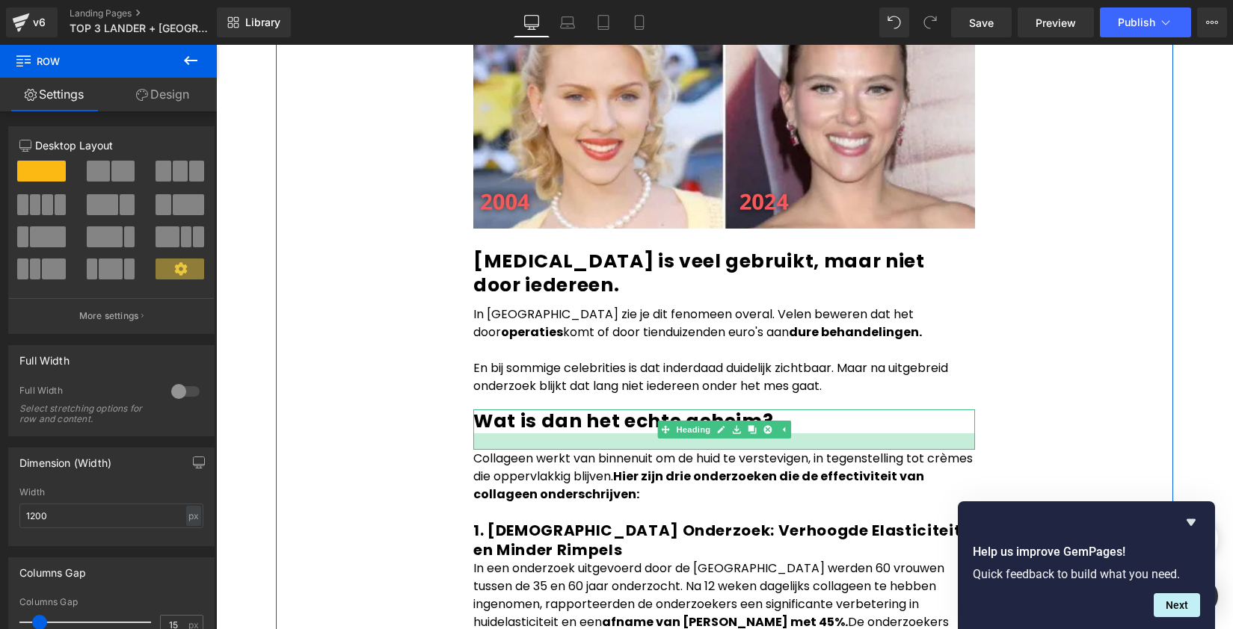
scroll to position [1456, 0]
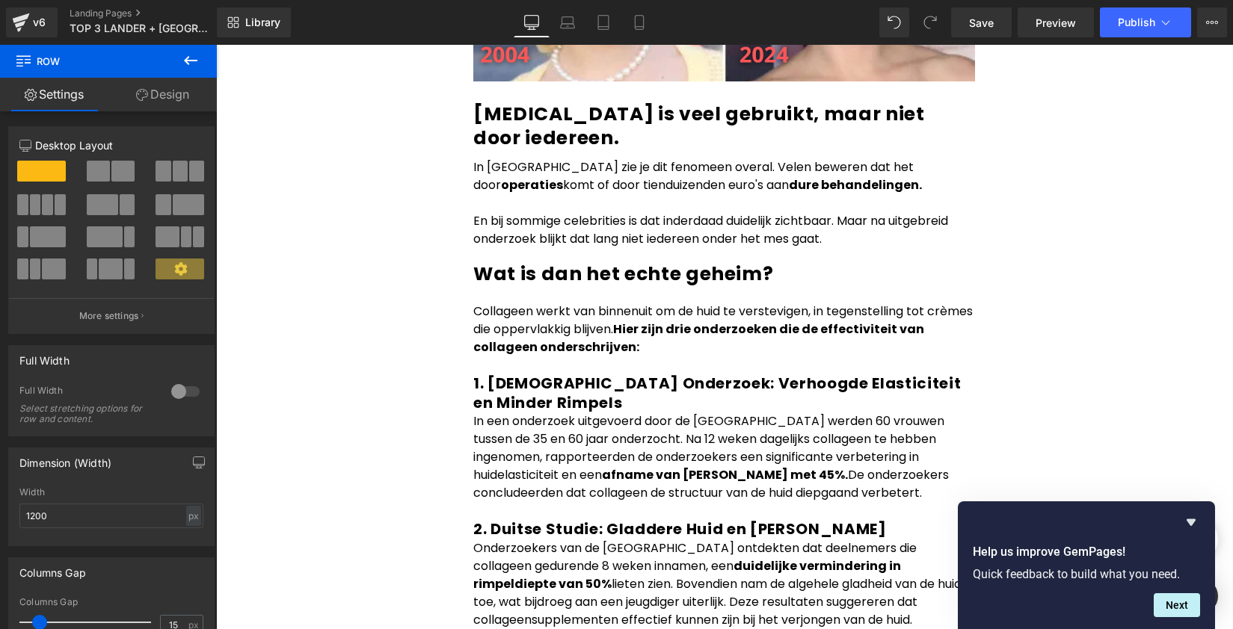
click at [533, 303] on p "Collageen werkt van binnenuit om de huid te verstevigen, in tegenstelling tot c…" at bounding box center [724, 330] width 502 height 54
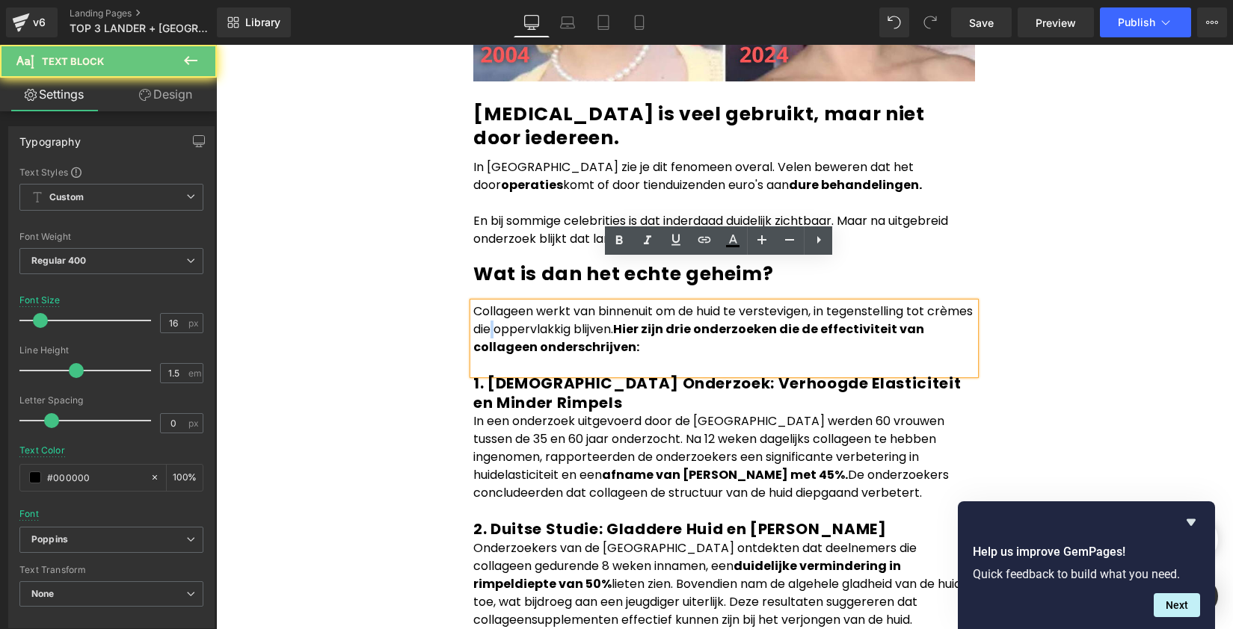
click at [533, 303] on p "Collageen werkt van binnenuit om de huid te verstevigen, in tegenstelling tot c…" at bounding box center [724, 330] width 502 height 54
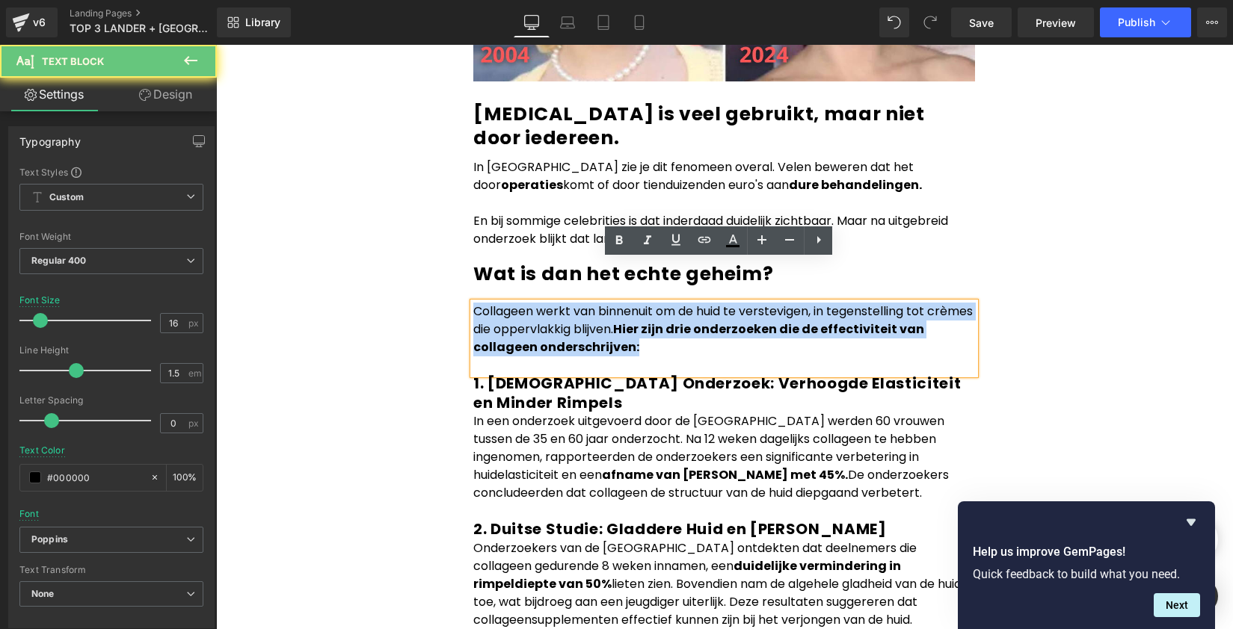
click at [533, 303] on p "Collageen werkt van binnenuit om de huid te verstevigen, in tegenstelling tot c…" at bounding box center [724, 330] width 502 height 54
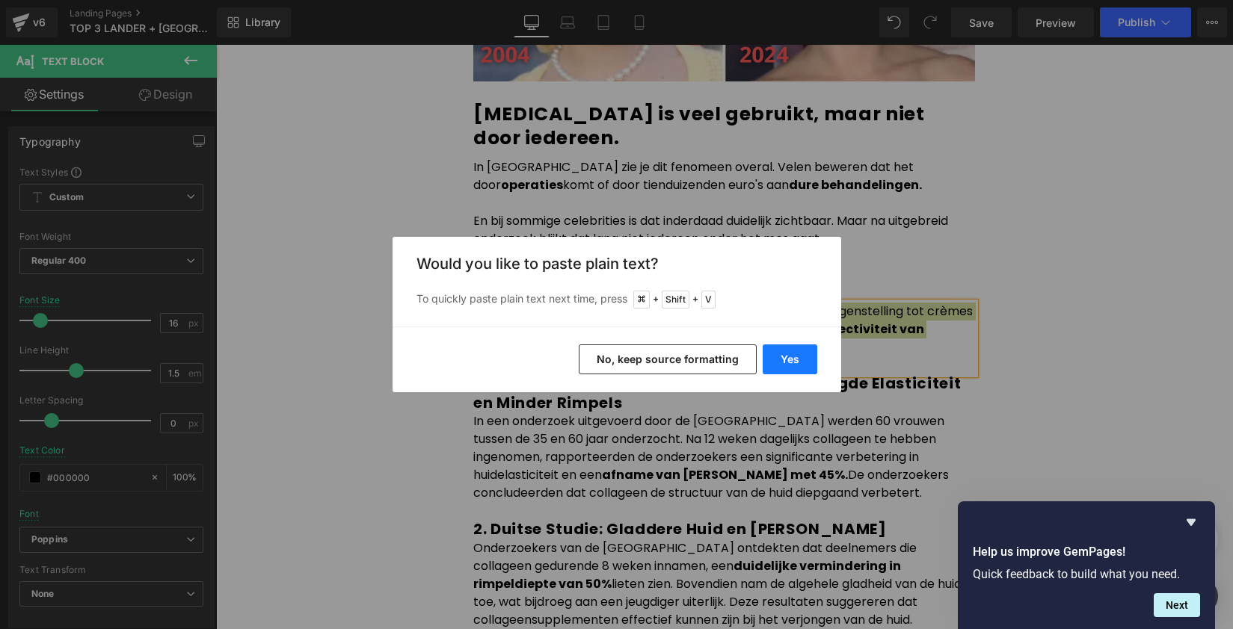
click at [795, 361] on button "Yes" at bounding box center [790, 360] width 55 height 30
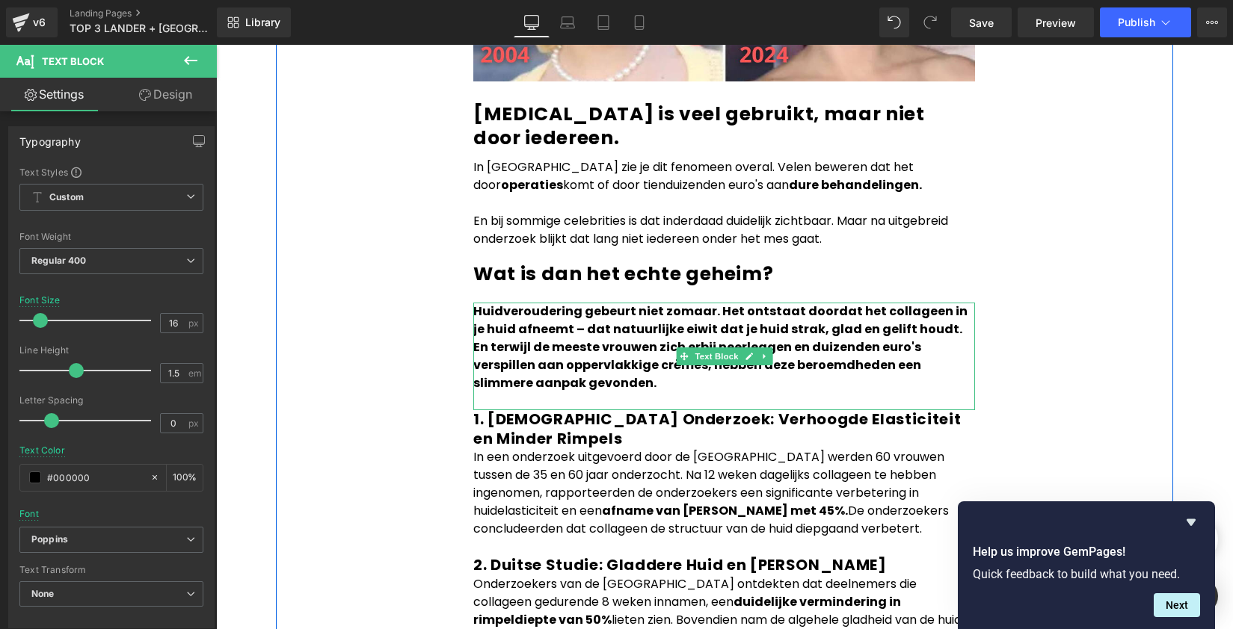
click at [579, 303] on strong "Huidveroudering gebeurt niet zomaar. Het ontstaat doordat het collageen in je h…" at bounding box center [720, 347] width 494 height 89
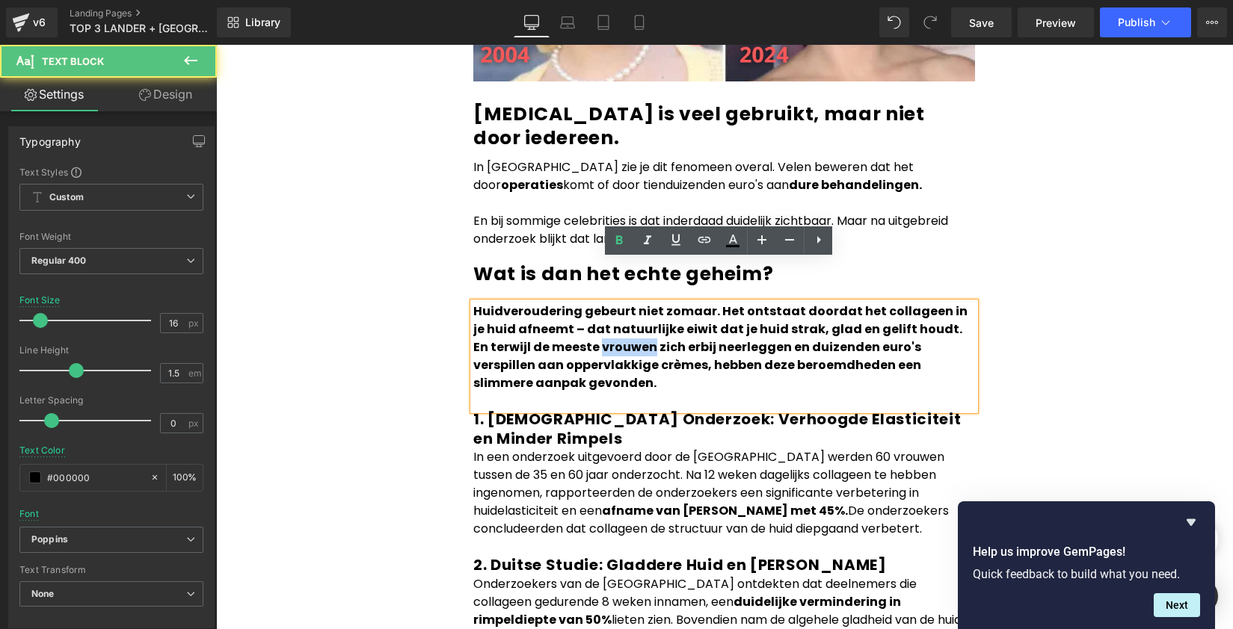
click at [579, 303] on strong "Huidveroudering gebeurt niet zomaar. Het ontstaat doordat het collageen in je h…" at bounding box center [720, 347] width 494 height 89
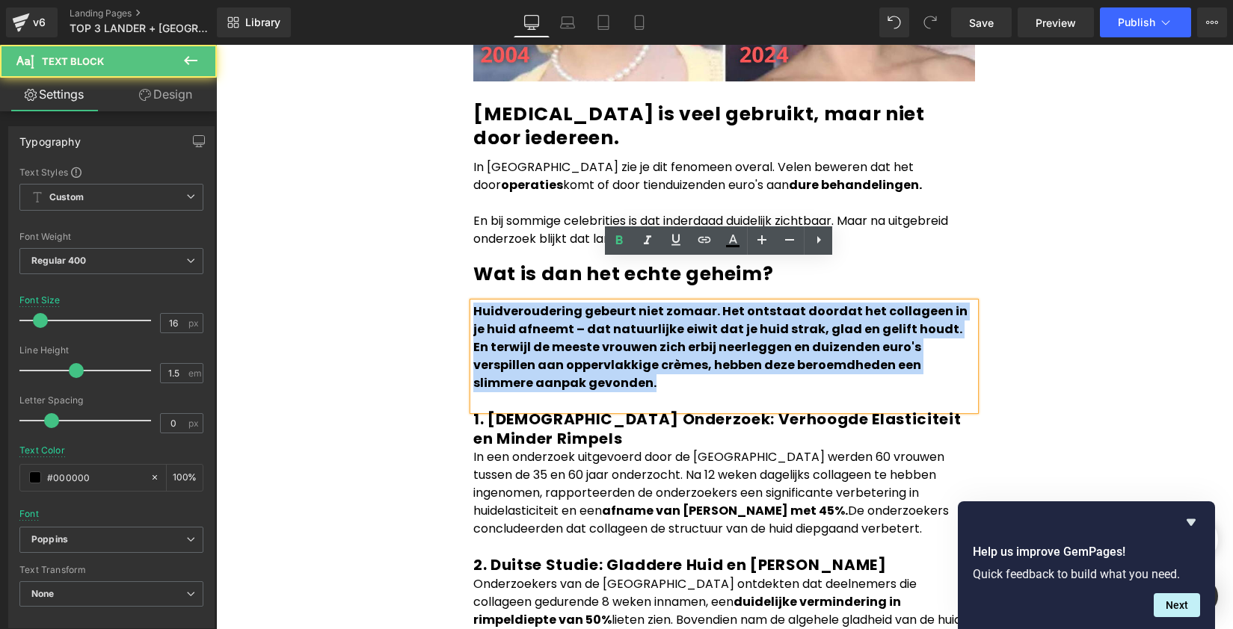
click at [579, 303] on strong "Huidveroudering gebeurt niet zomaar. Het ontstaat doordat het collageen in je h…" at bounding box center [720, 347] width 494 height 89
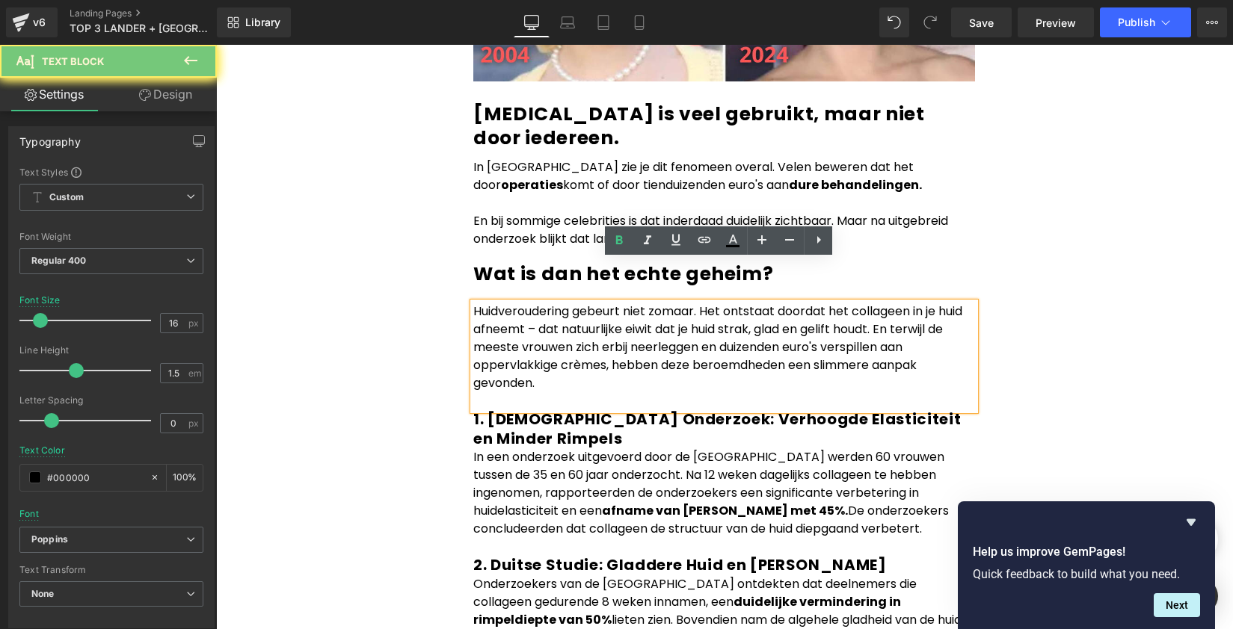
click at [588, 342] on p "Huidveroudering gebeurt niet zomaar. Het ontstaat doordat het collageen in je h…" at bounding box center [724, 348] width 502 height 90
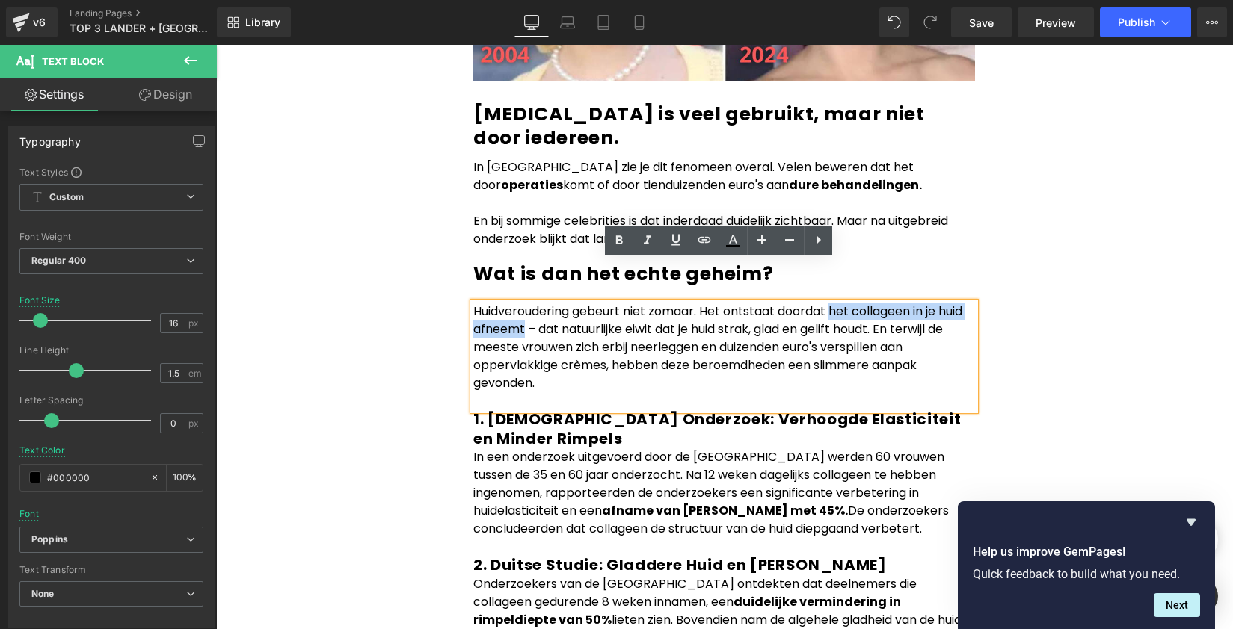
drag, startPoint x: 826, startPoint y: 269, endPoint x: 519, endPoint y: 282, distance: 307.5
click at [519, 303] on p "Huidveroudering gebeurt niet zomaar. Het ontstaat doordat het collageen in je h…" at bounding box center [724, 348] width 502 height 90
click at [621, 335] on p "Huidveroudering gebeurt niet zomaar. Het ontstaat doordat het collageen in je h…" at bounding box center [724, 348] width 502 height 90
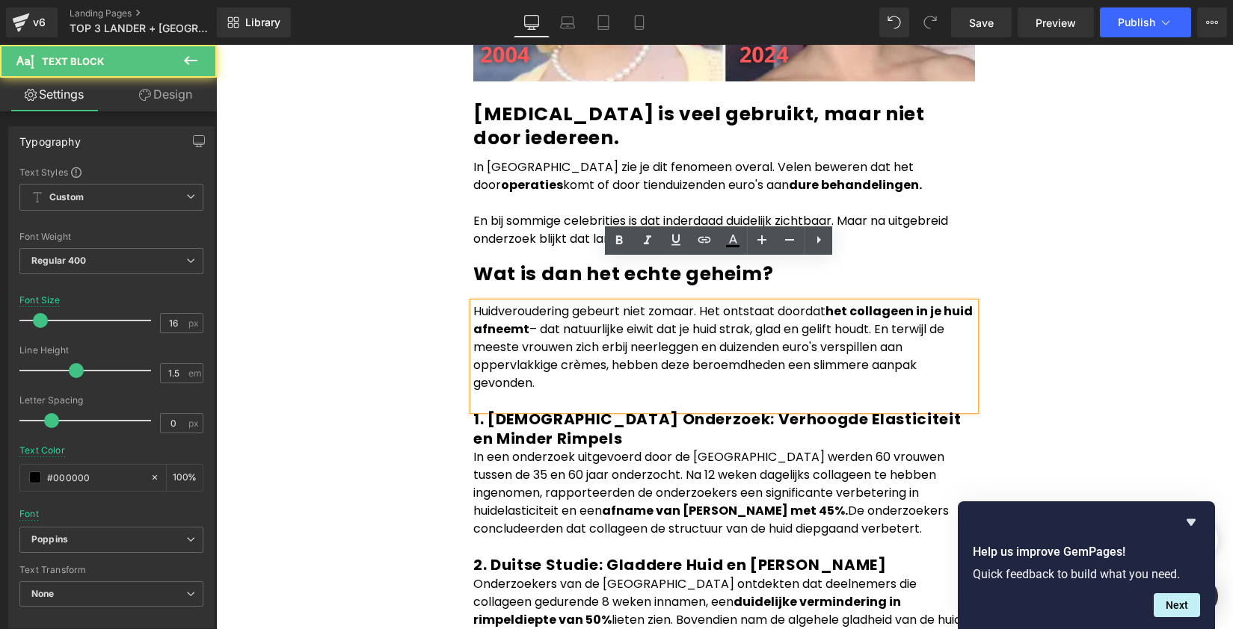
click at [881, 303] on p "Huidveroudering gebeurt niet zomaar. Het ontstaat doordat het collageen in je h…" at bounding box center [724, 348] width 502 height 90
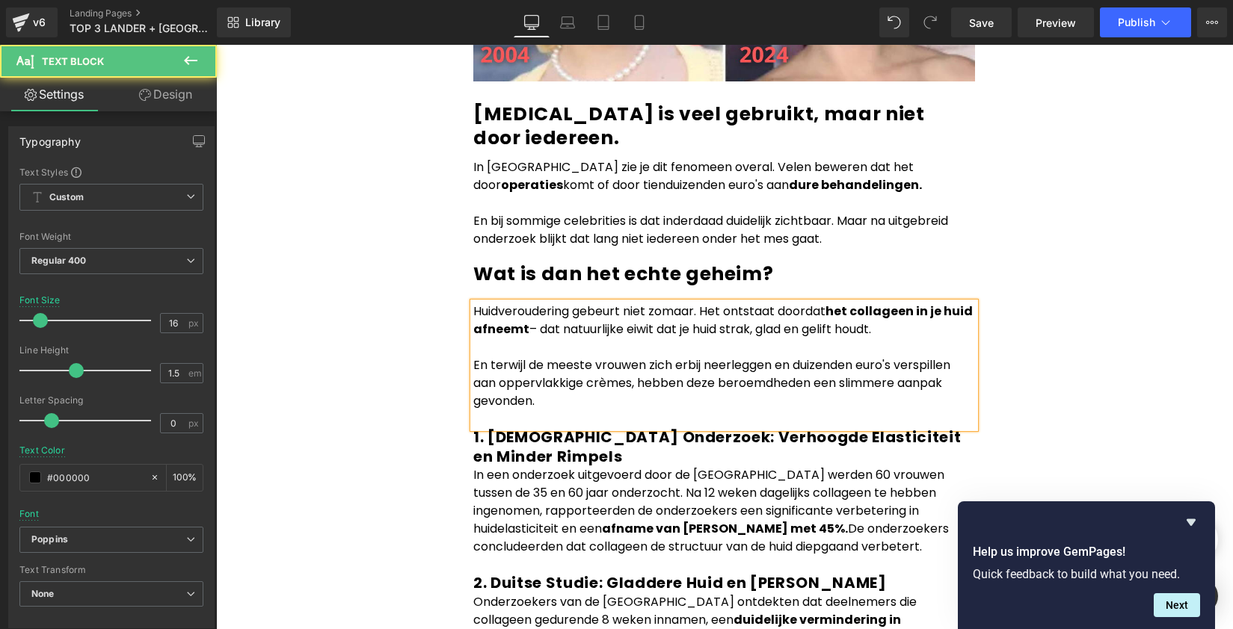
click at [712, 357] on p "En terwijl de meeste vrouwen zich erbij neerleggen en duizenden euro's verspill…" at bounding box center [724, 384] width 502 height 54
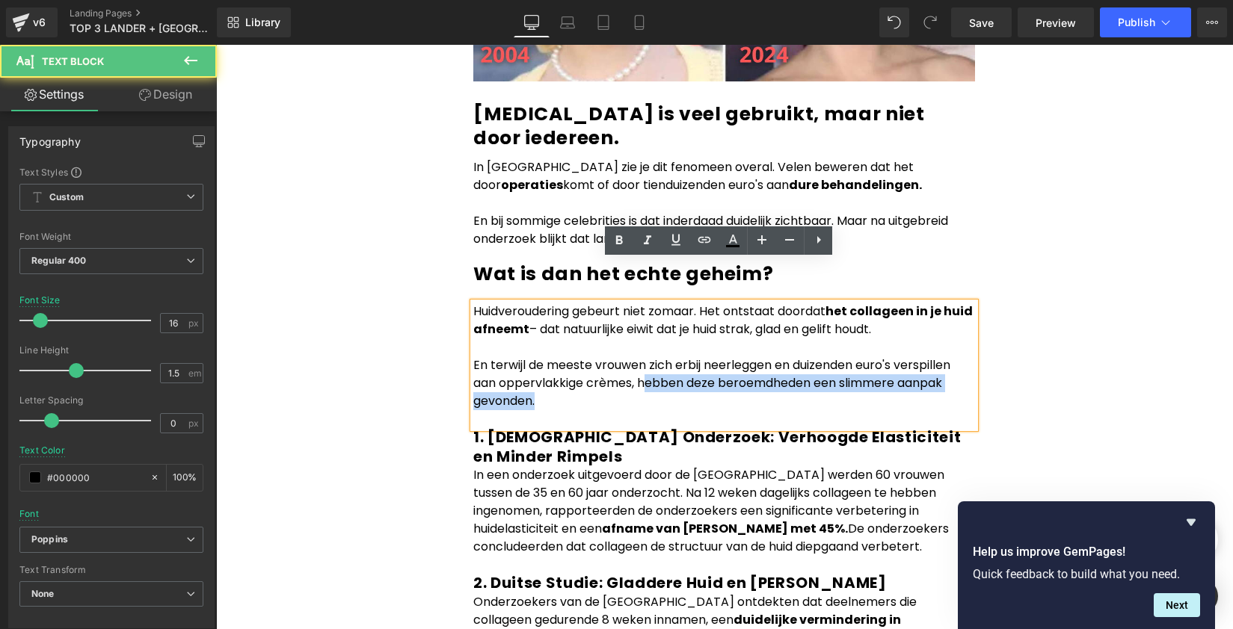
drag, startPoint x: 637, startPoint y: 340, endPoint x: 652, endPoint y: 355, distance: 21.1
click at [652, 357] on p "En terwijl de meeste vrouwen zich erbij neerleggen en duizenden euro's verspill…" at bounding box center [724, 384] width 502 height 54
click at [613, 357] on p "En terwijl de meeste vrouwen zich erbij neerleggen en duizenden euro's verspill…" at bounding box center [724, 384] width 502 height 54
drag, startPoint x: 631, startPoint y: 339, endPoint x: 650, endPoint y: 353, distance: 23.6
click at [650, 357] on p "En terwijl de meeste vrouwen zich erbij neerleggen en duizenden euro's verspill…" at bounding box center [724, 384] width 502 height 54
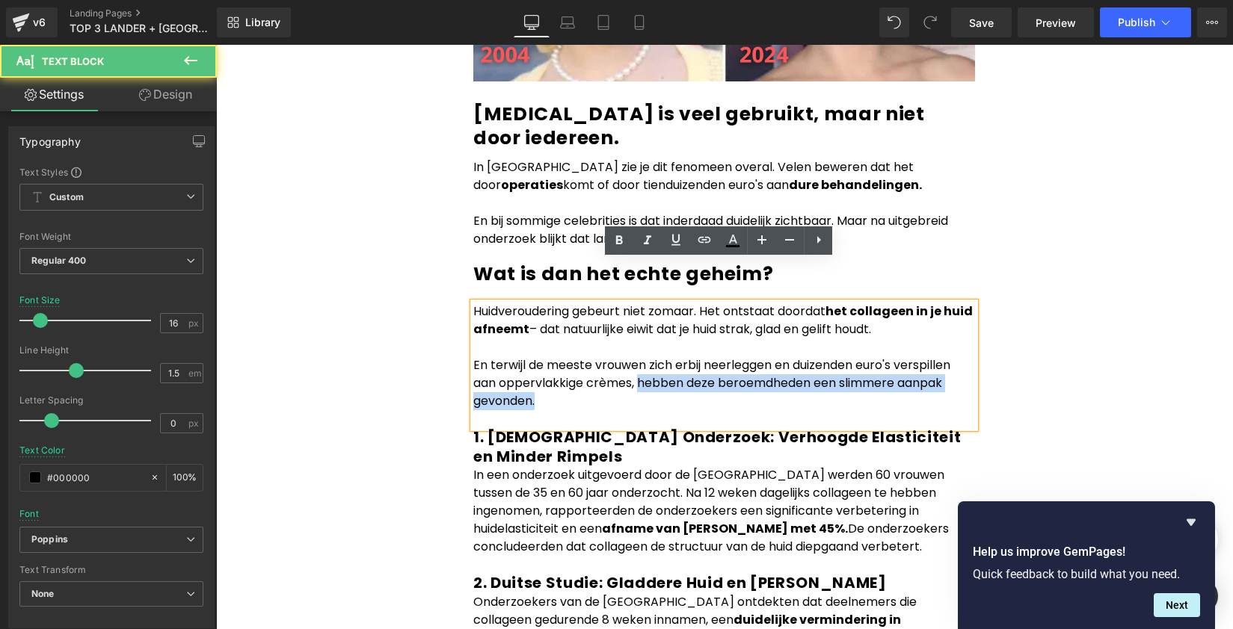
drag, startPoint x: 635, startPoint y: 339, endPoint x: 636, endPoint y: 351, distance: 12.7
click at [636, 357] on p "En terwijl de meeste vrouwen zich erbij neerleggen en duizenden euro's verspill…" at bounding box center [724, 384] width 502 height 54
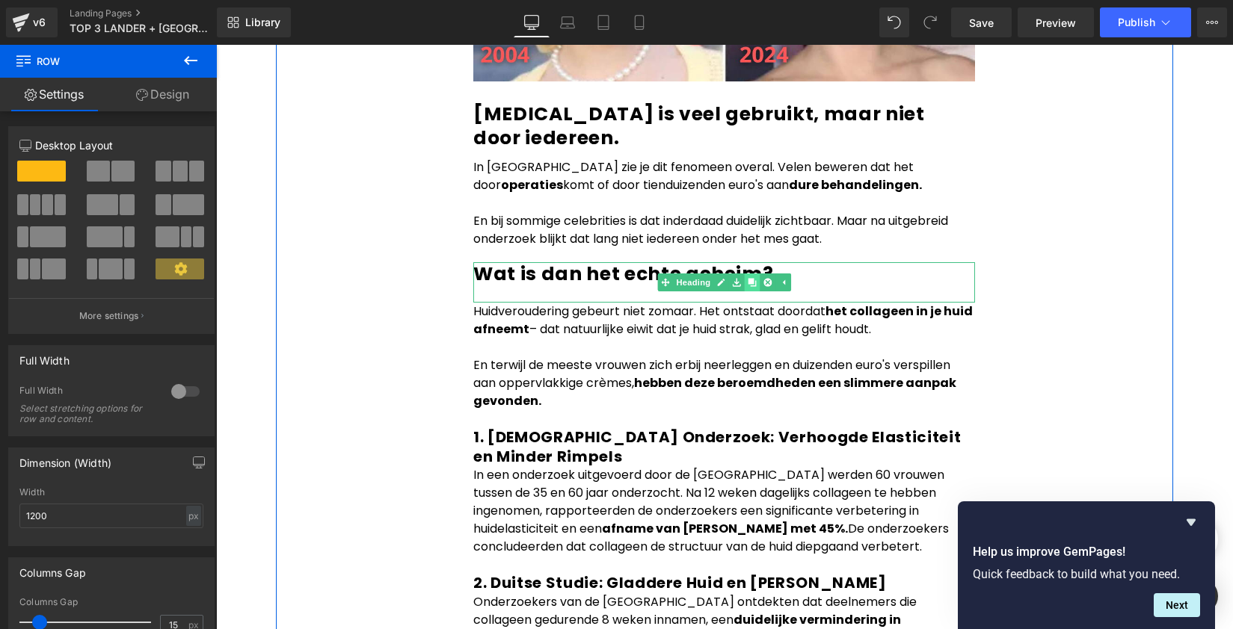
click at [748, 278] on icon at bounding box center [752, 282] width 8 height 8
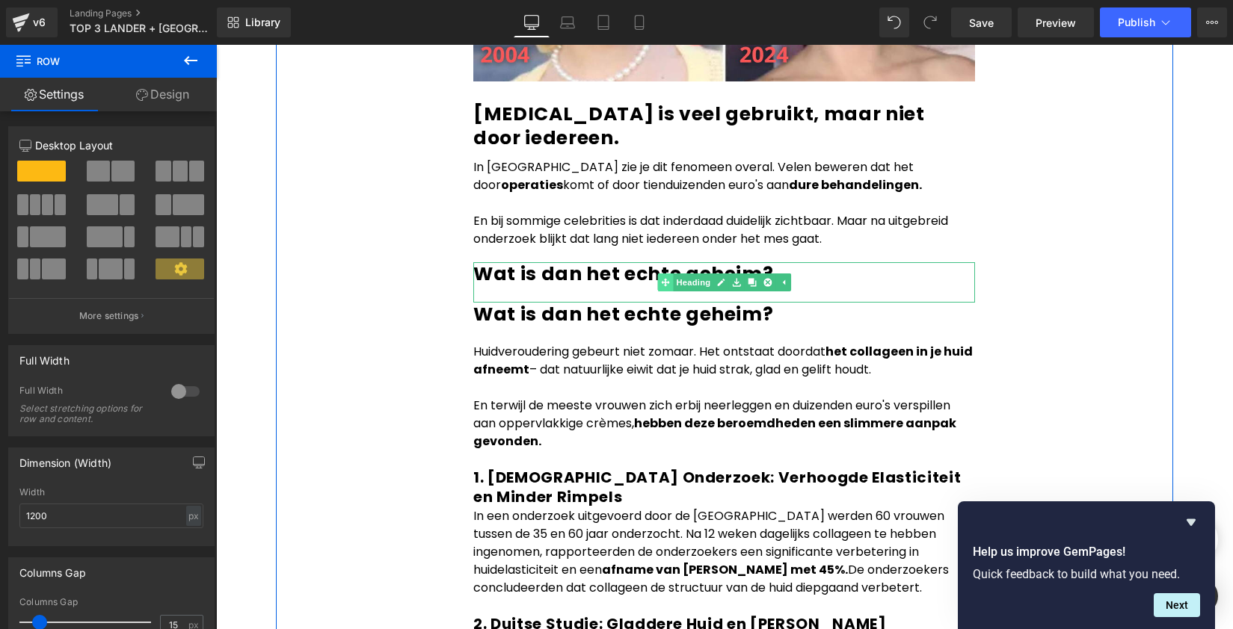
click at [663, 262] on div "Wat is dan het echte geheim? Heading" at bounding box center [724, 282] width 502 height 40
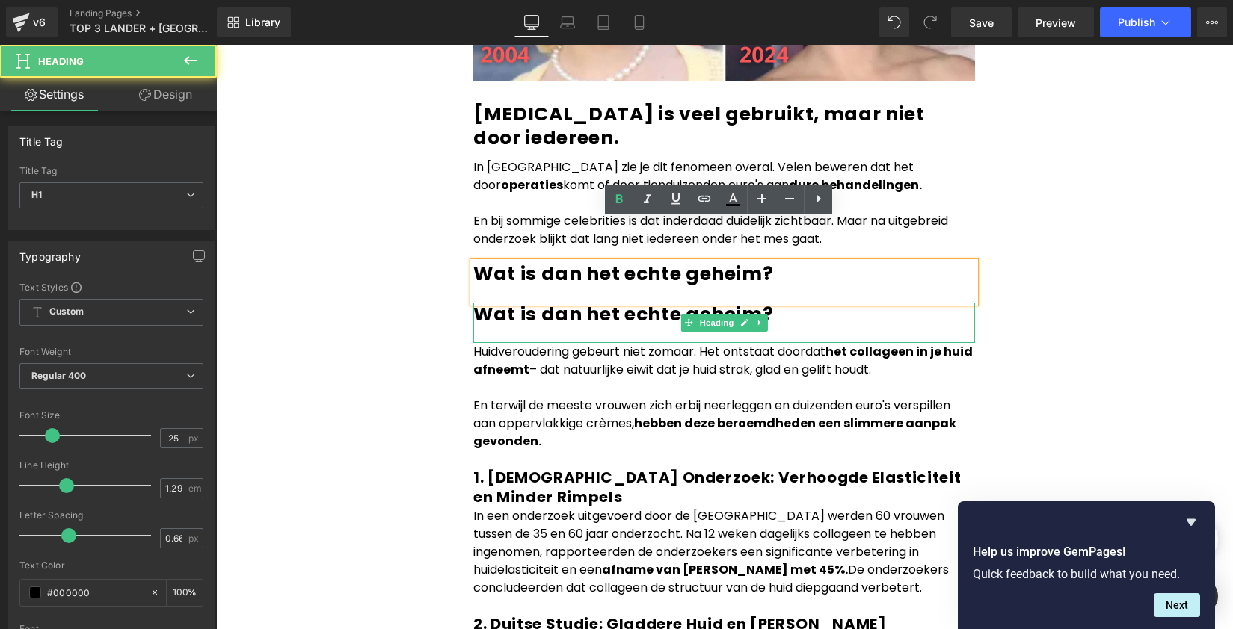
click at [629, 301] on b "Wat is dan het echte geheim?" at bounding box center [623, 314] width 300 height 26
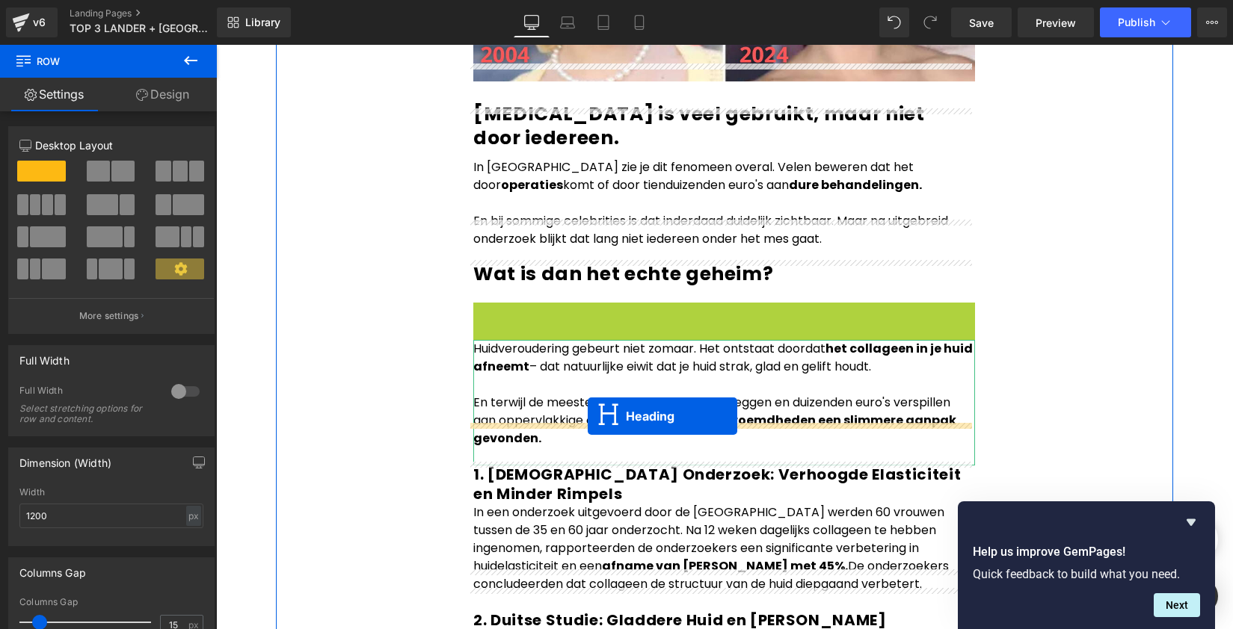
drag, startPoint x: 686, startPoint y: 277, endPoint x: 588, endPoint y: 416, distance: 170.1
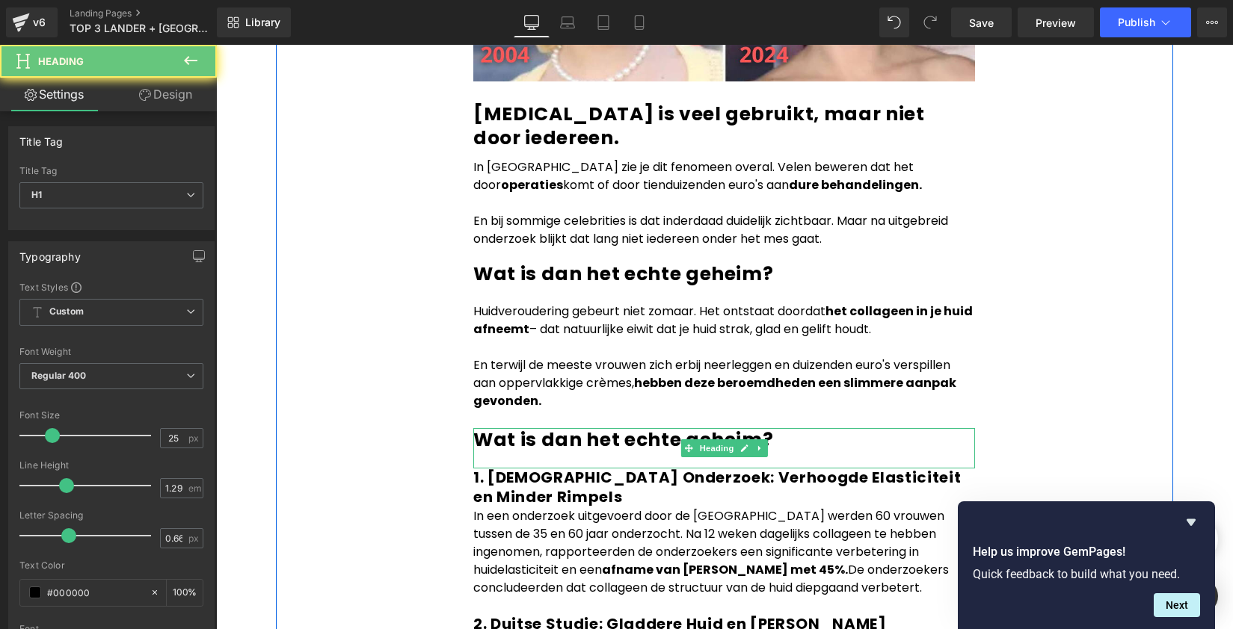
click at [553, 427] on b "Wat is dan het echte geheim?" at bounding box center [623, 440] width 300 height 26
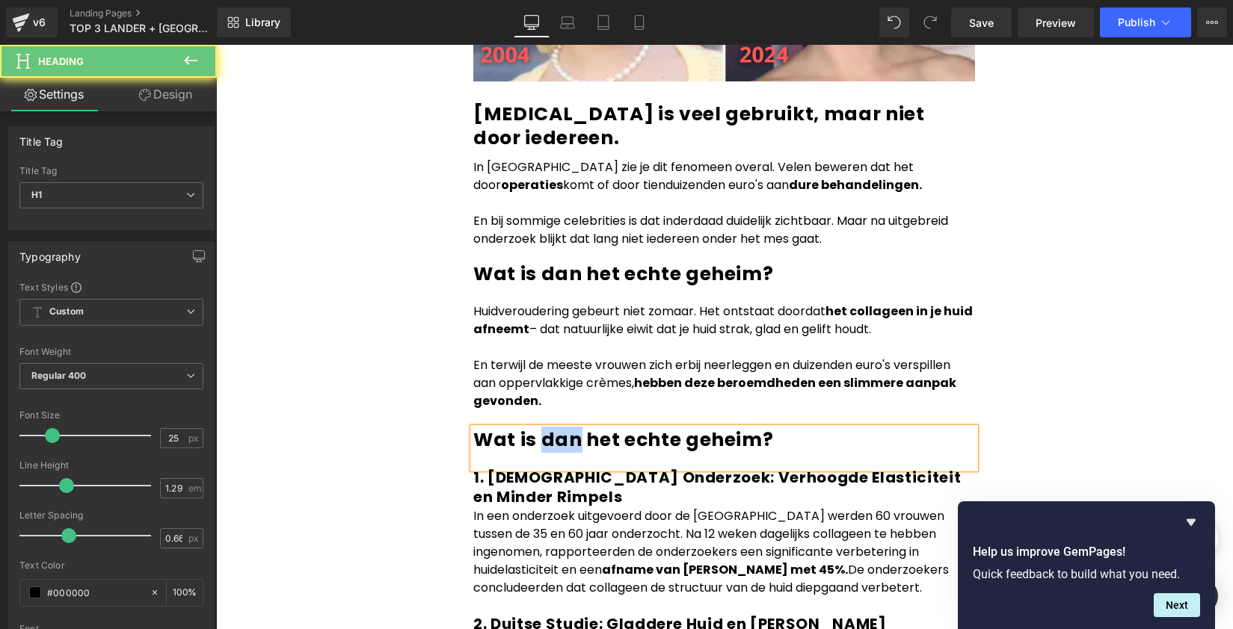
click at [553, 427] on b "Wat is dan het echte geheim?" at bounding box center [623, 440] width 300 height 26
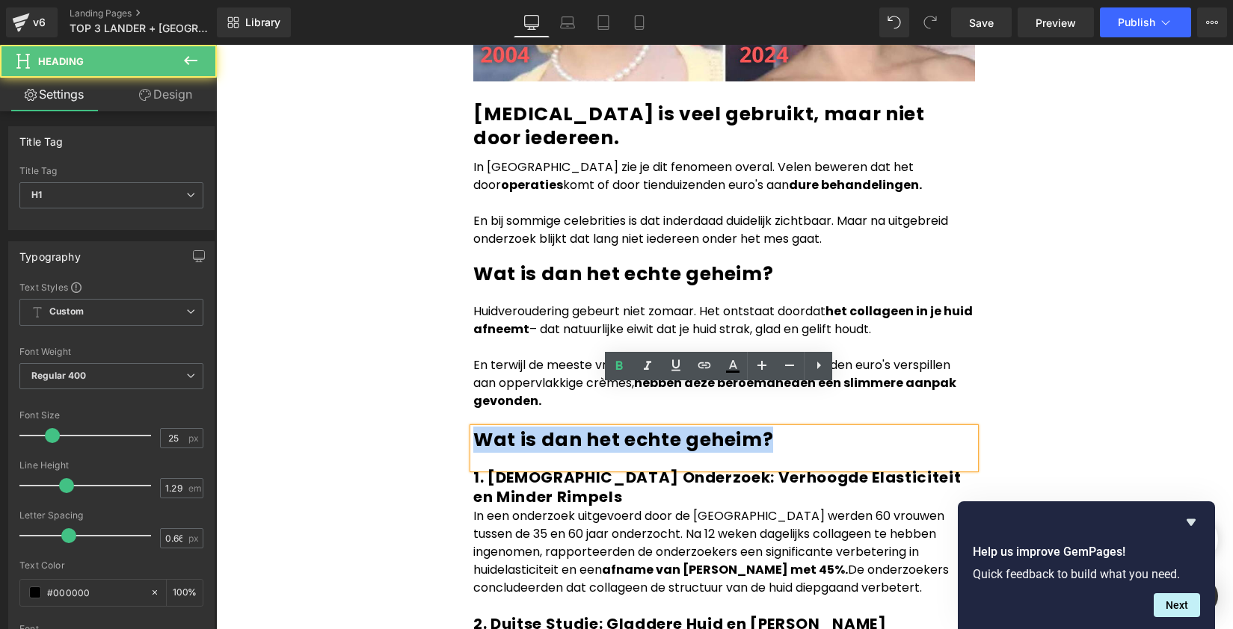
click at [553, 427] on b "Wat is dan het echte geheim?" at bounding box center [623, 440] width 300 height 26
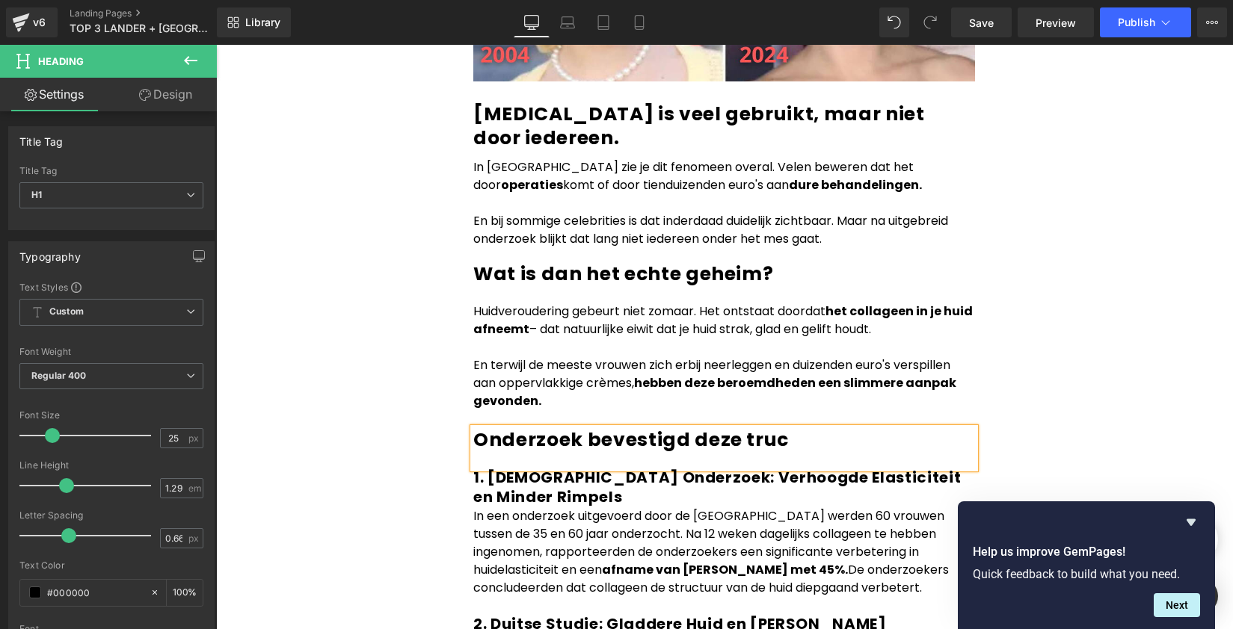
click at [748, 427] on b "Onderzoek bevestigd deze truc" at bounding box center [630, 440] width 315 height 26
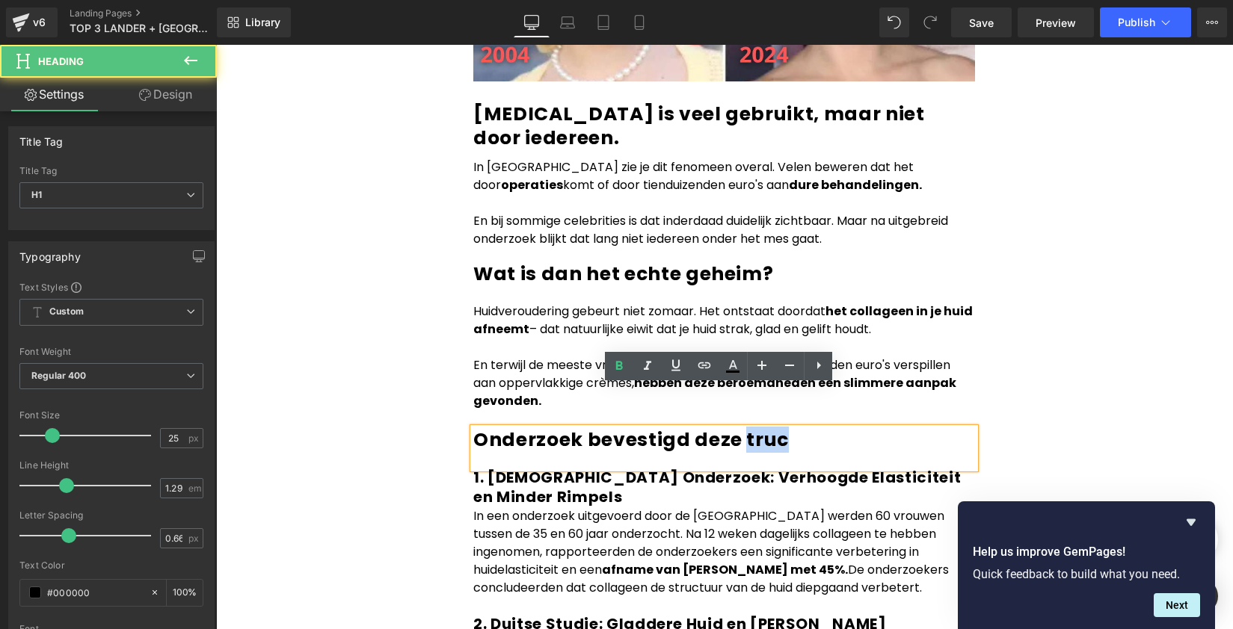
click at [748, 427] on b "Onderzoek bevestigd deze truc" at bounding box center [630, 440] width 315 height 26
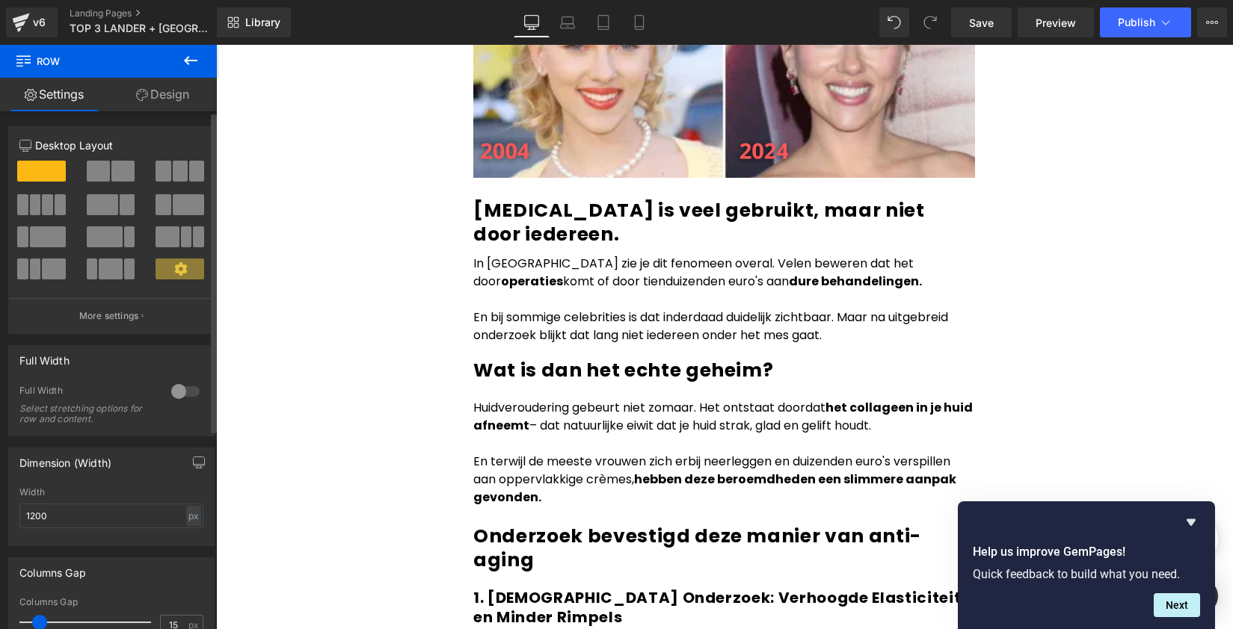
scroll to position [1349, 0]
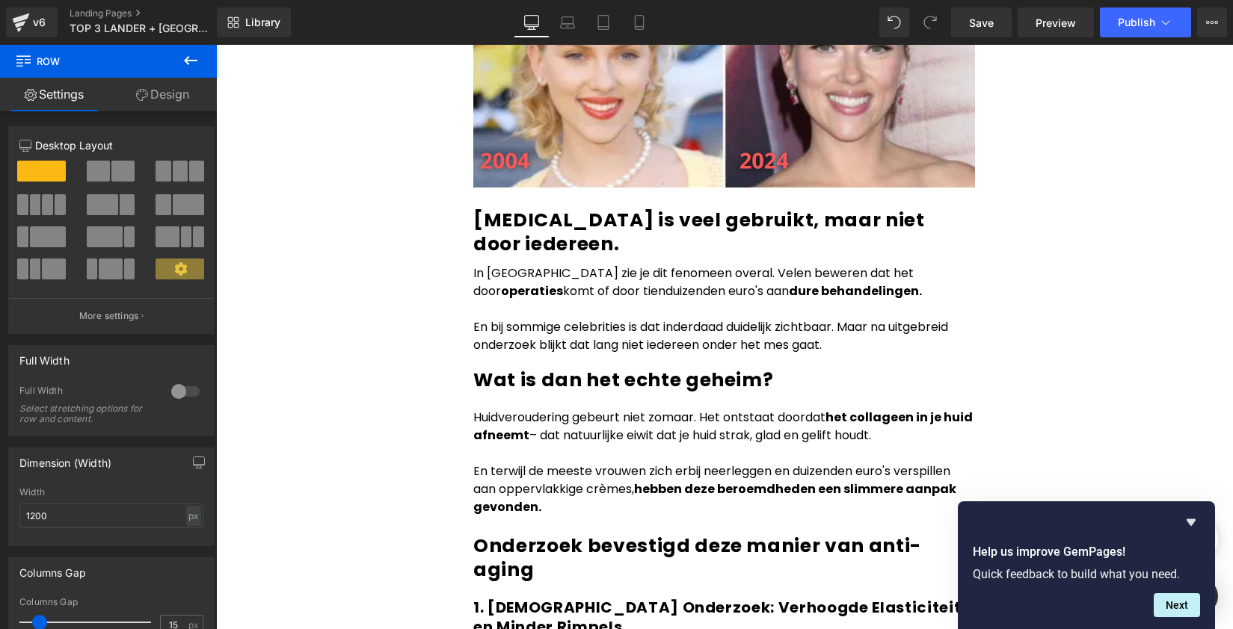
click at [570, 466] on p "En terwijl de meeste vrouwen zich erbij neerleggen en duizenden euro's verspill…" at bounding box center [724, 490] width 502 height 54
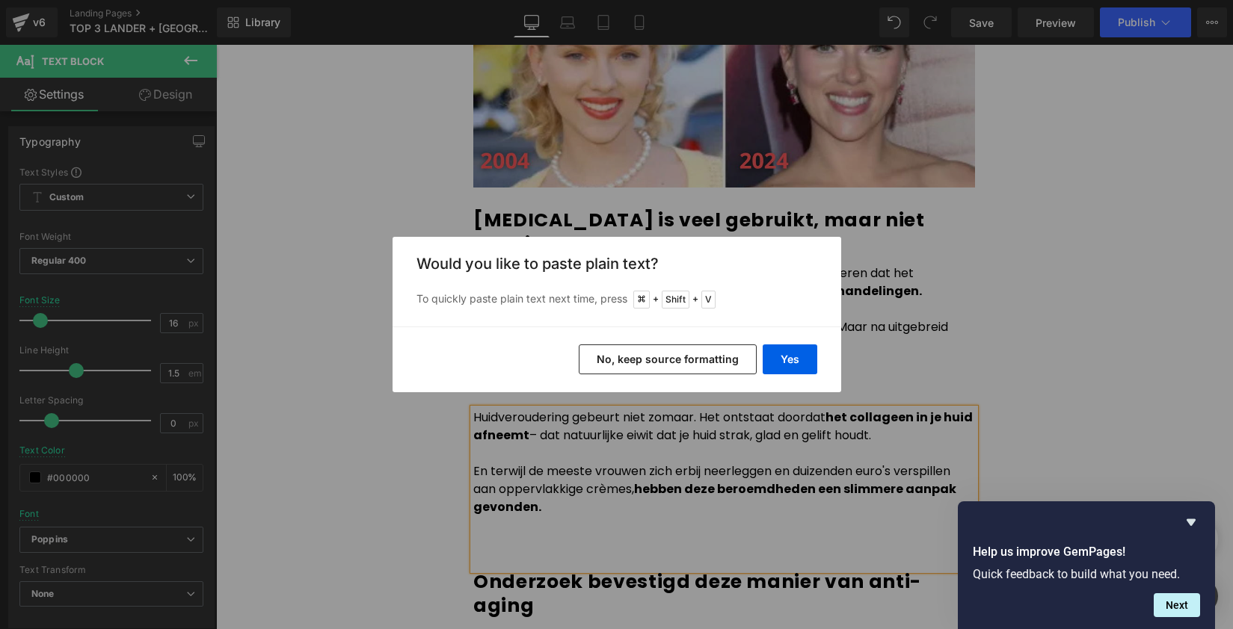
click at [798, 342] on div "Yes No, keep source formatting" at bounding box center [617, 360] width 449 height 66
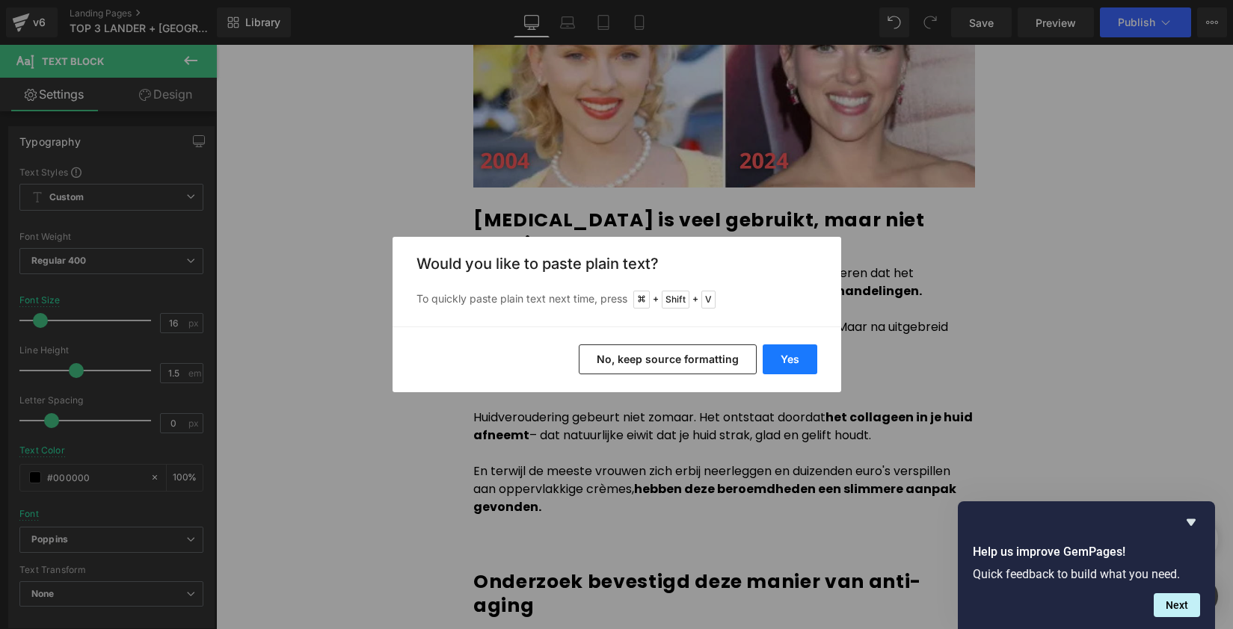
click at [798, 359] on button "Yes" at bounding box center [790, 360] width 55 height 30
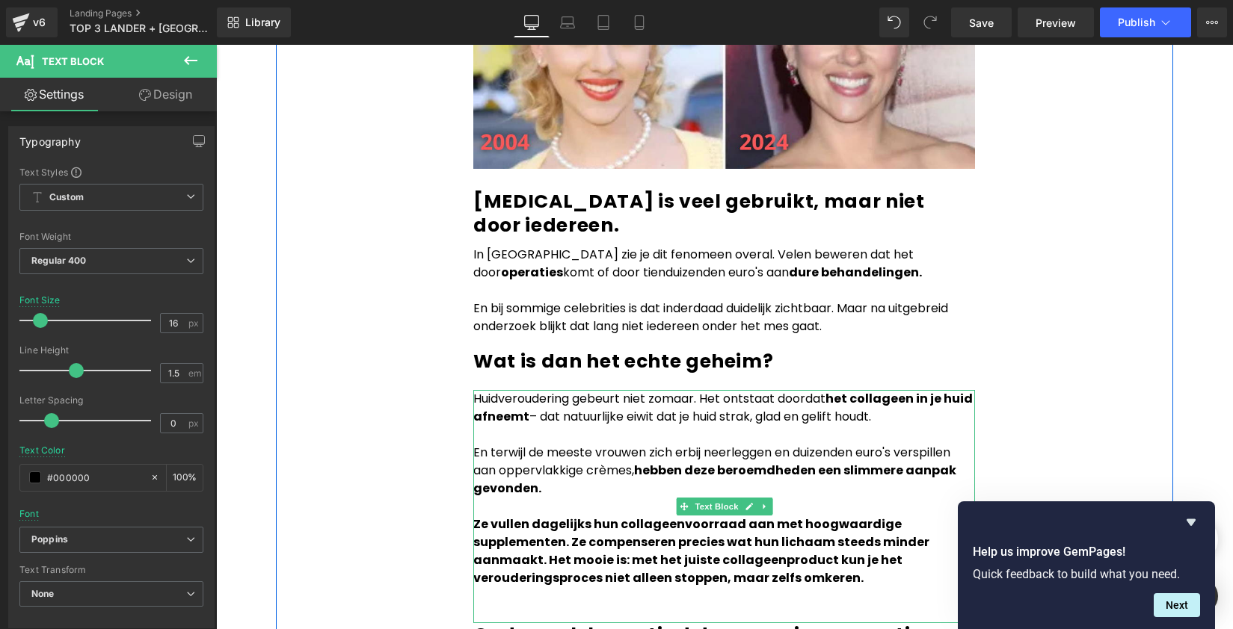
scroll to position [1378, 0]
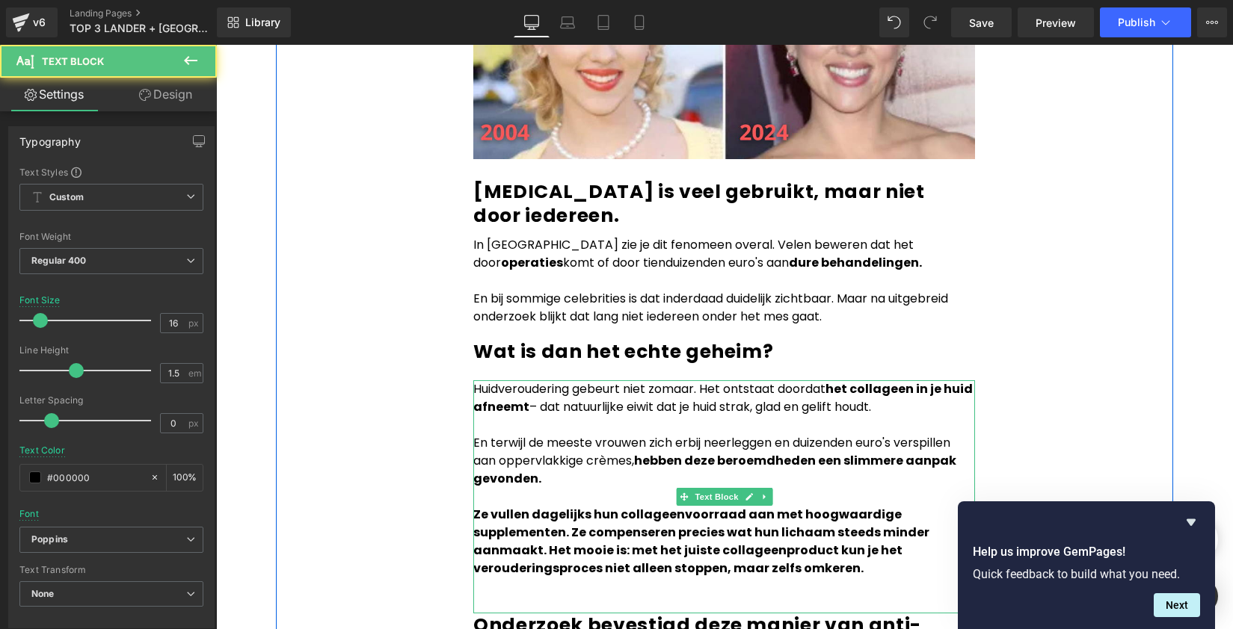
click at [573, 506] on strong "Ze vullen dagelijks hun collageenvoorraad aan met hoogwaardige supplementen. Ze…" at bounding box center [701, 541] width 456 height 71
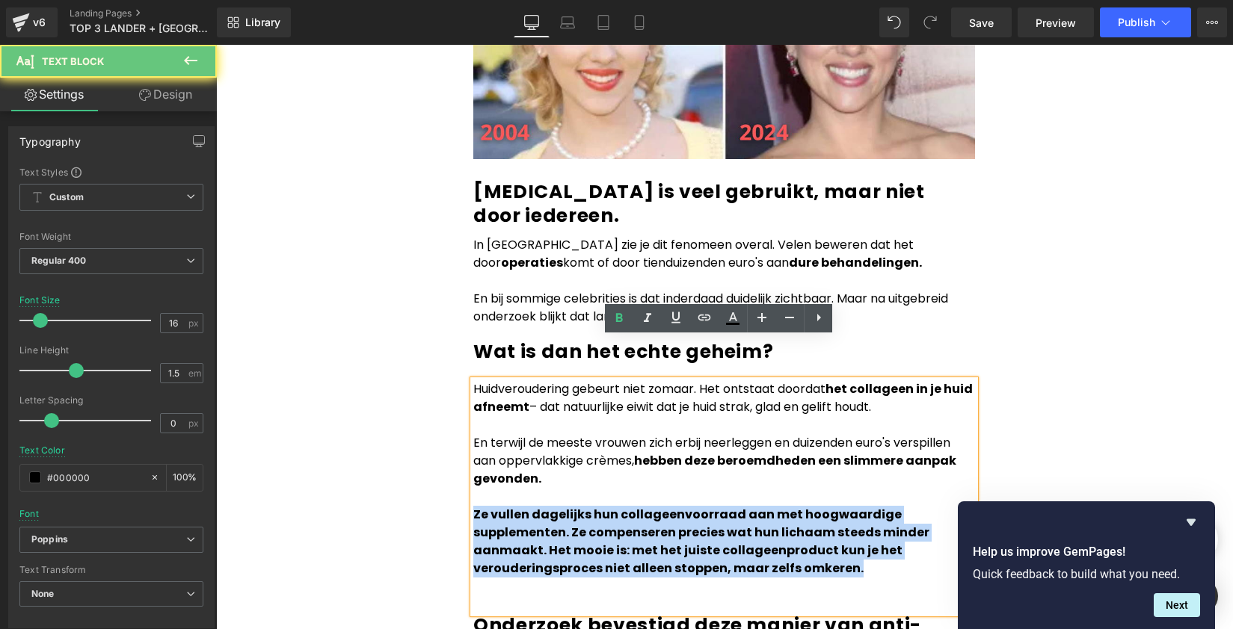
click at [573, 506] on strong "Ze vullen dagelijks hun collageenvoorraad aan met hoogwaardige supplementen. Ze…" at bounding box center [701, 541] width 456 height 71
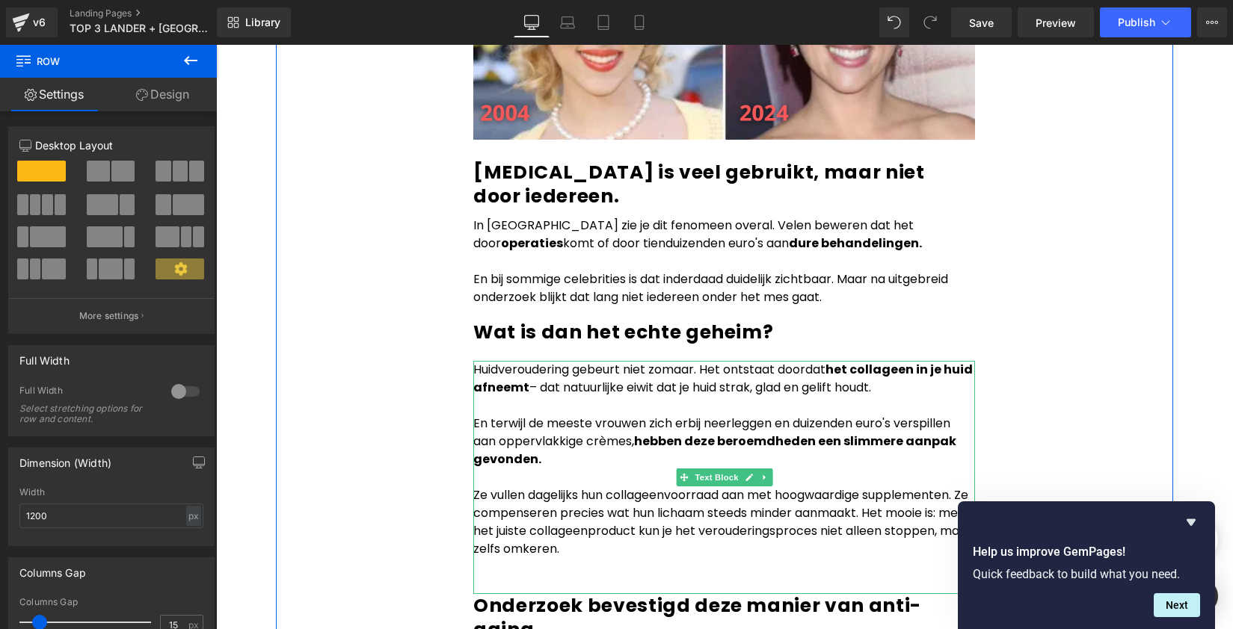
scroll to position [1407, 0]
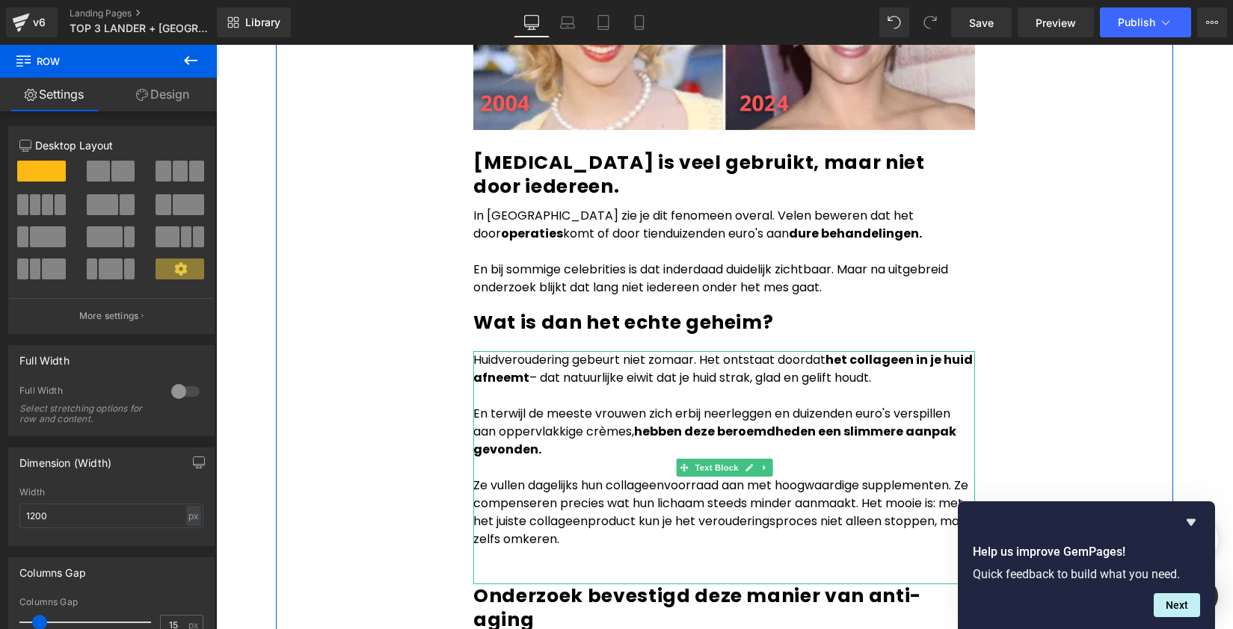
click at [962, 477] on p "Ze vullen dagelijks hun collageenvoorraad aan met hoogwaardige supplementen. Ze…" at bounding box center [724, 513] width 502 height 72
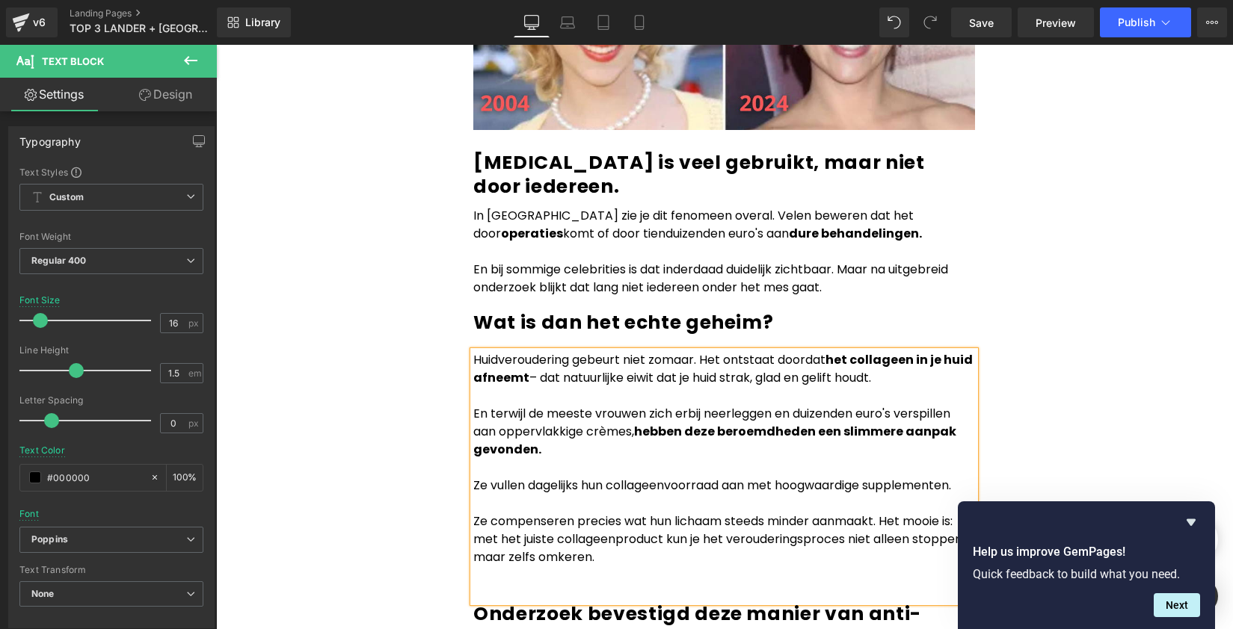
scroll to position [1417, 0]
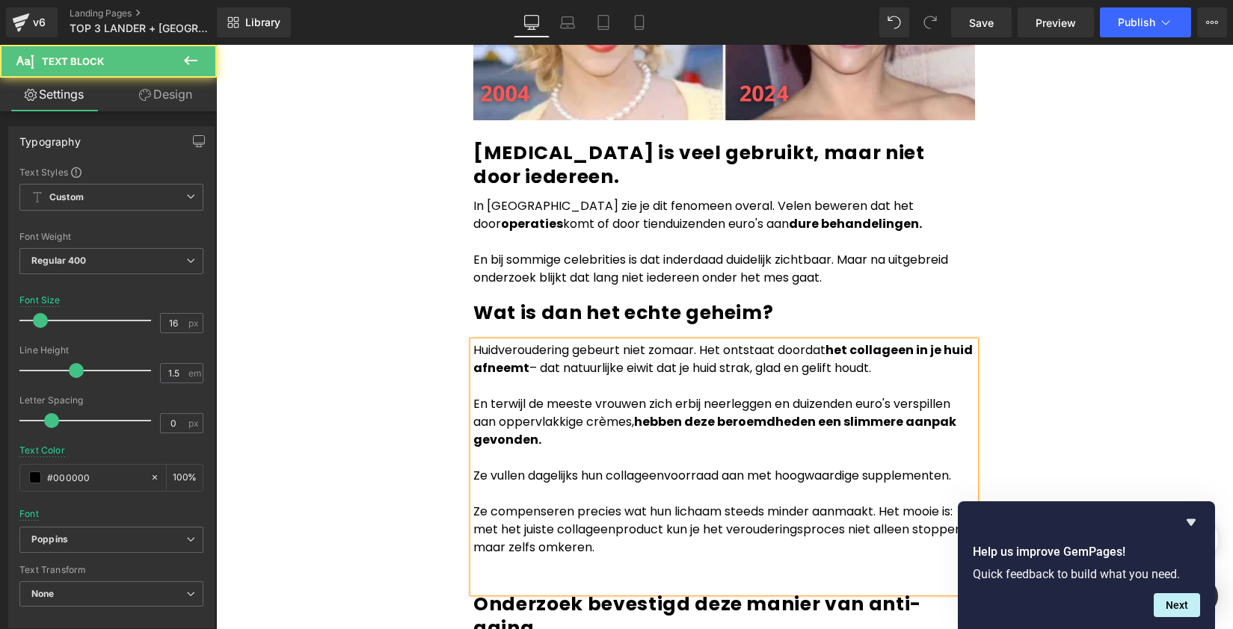
click at [879, 503] on p "Ze compenseren precies wat hun lichaam steeds minder aanmaakt. Het mooie is: me…" at bounding box center [724, 530] width 502 height 54
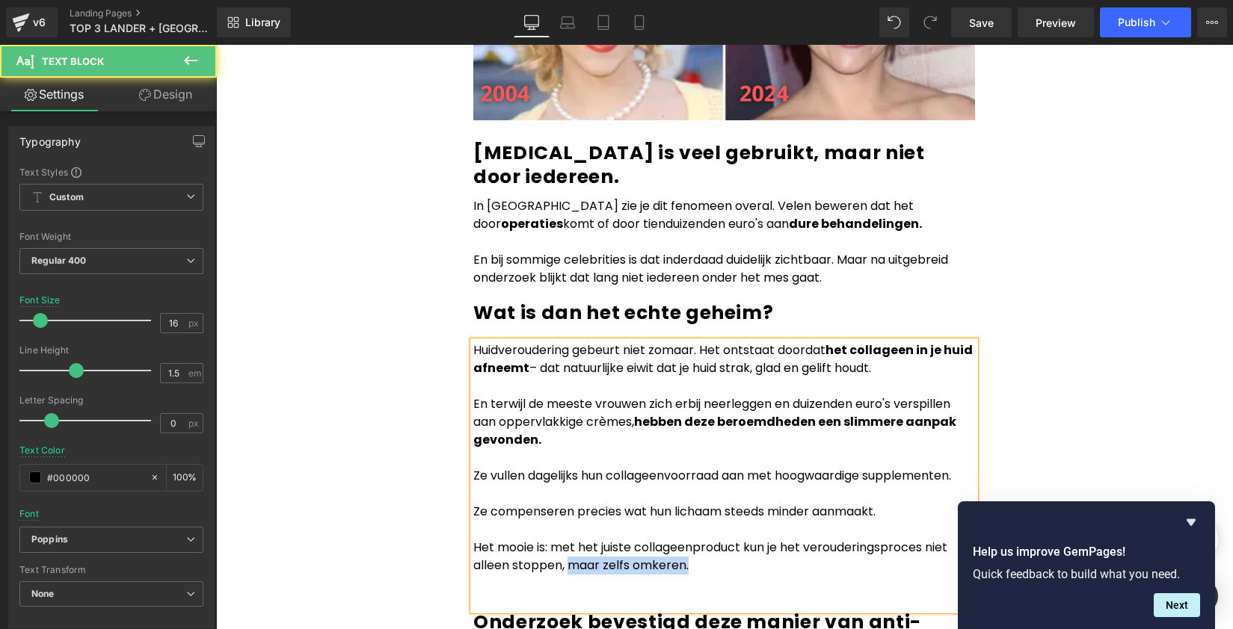
drag, startPoint x: 698, startPoint y: 526, endPoint x: 561, endPoint y: 529, distance: 136.1
click at [561, 539] on p "Het mooie is: met het juiste collageenproduct kun je het verouderingsproces nie…" at bounding box center [724, 557] width 502 height 36
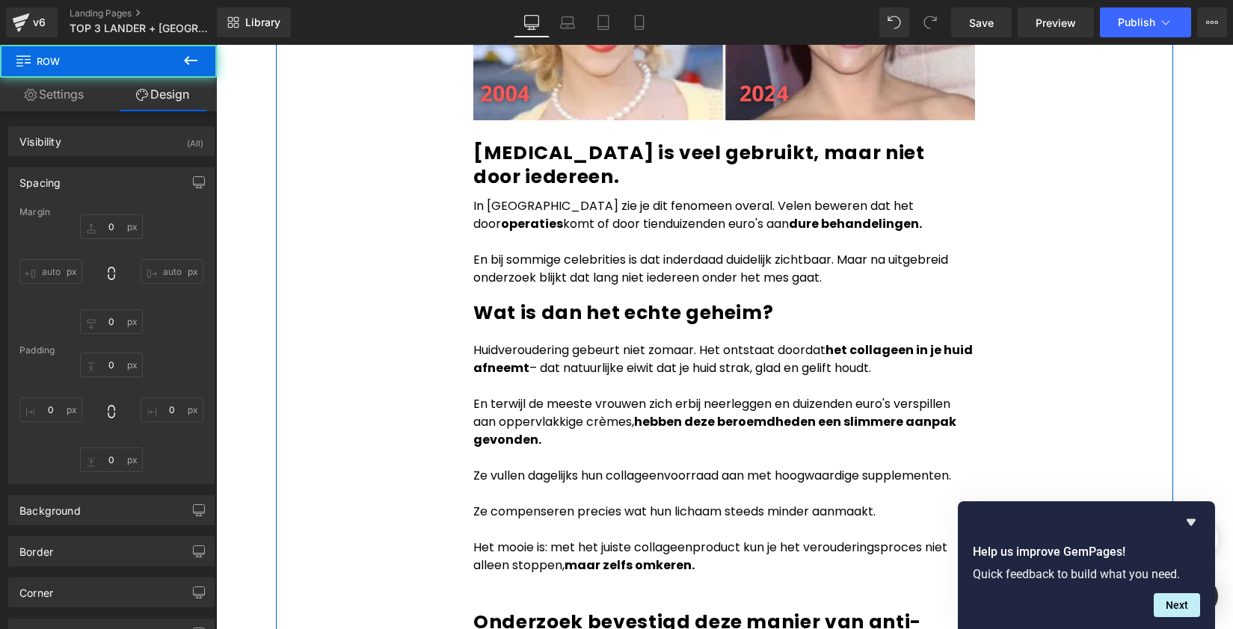
type input "0"
type input "4"
type input "250"
type input "80"
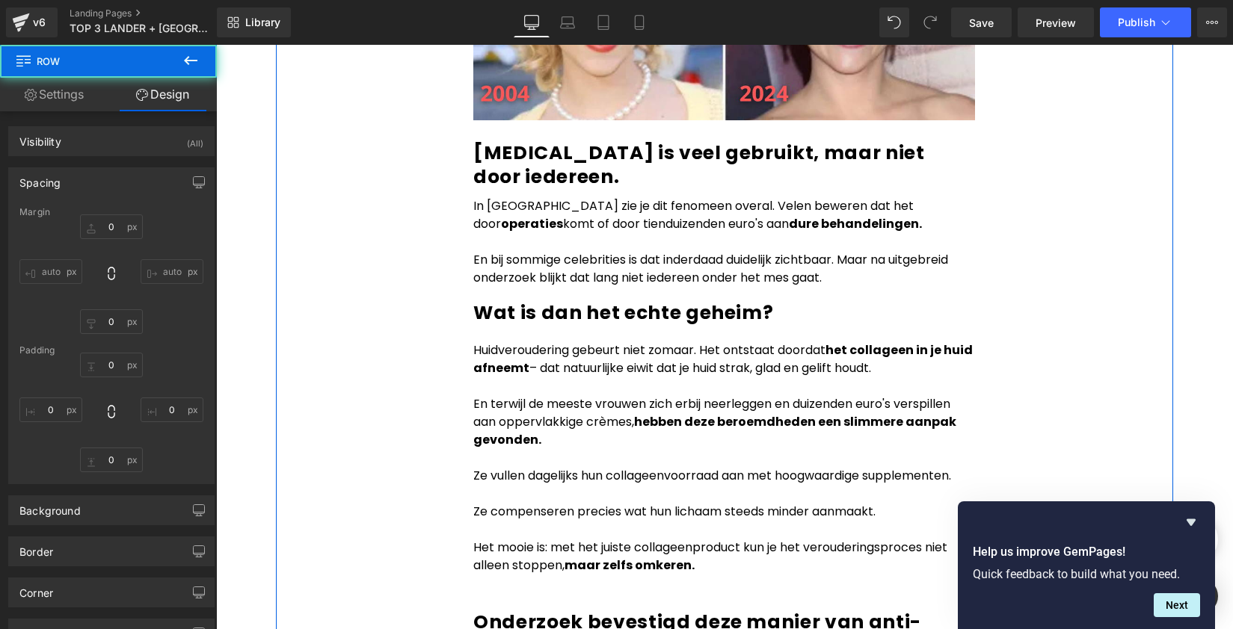
type input "249"
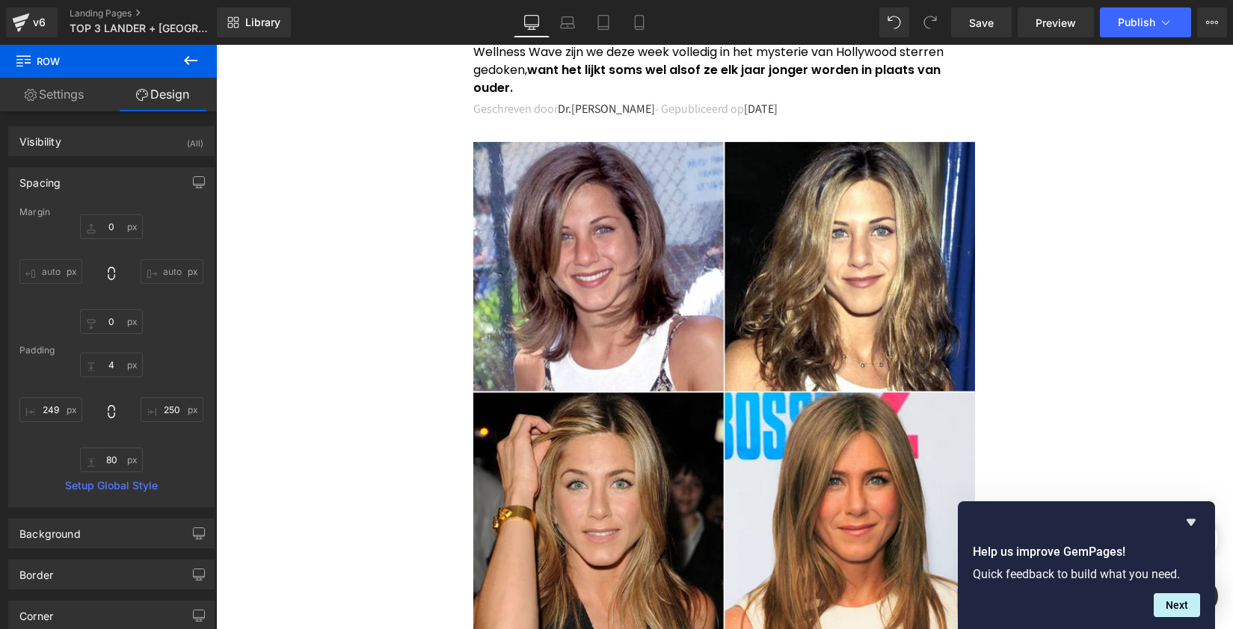
scroll to position [0, 0]
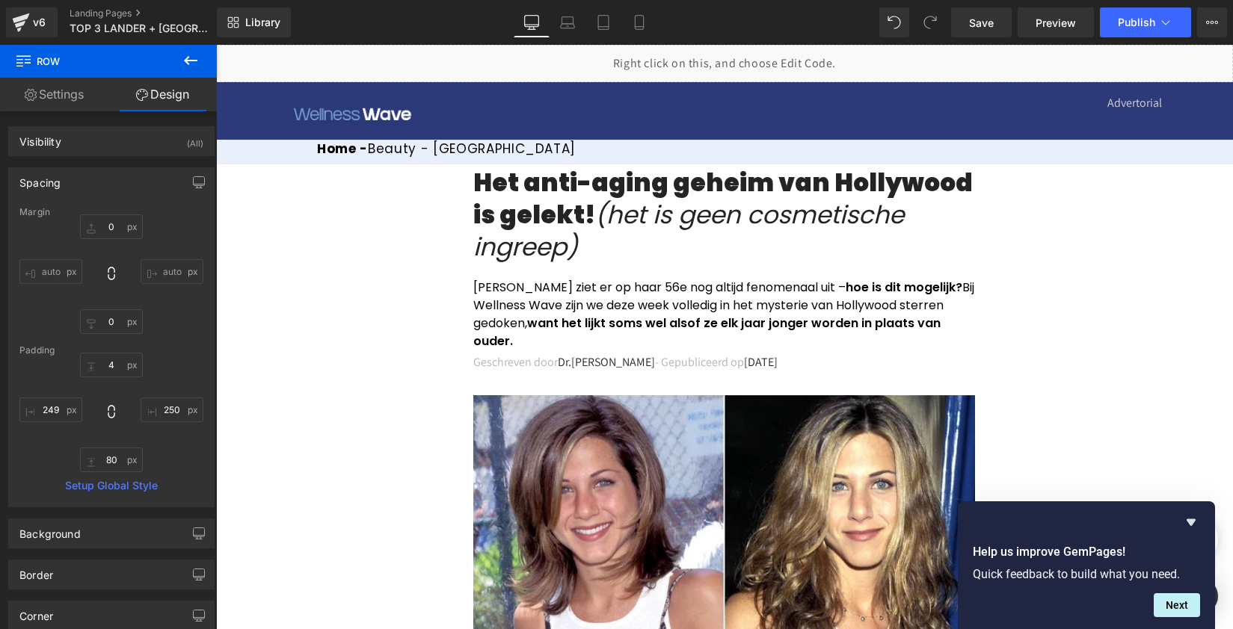
click at [598, 243] on h1 "Het anti-aging geheim van Hollywood is gelekt! (het is geen cosmetische ingreep)" at bounding box center [724, 215] width 502 height 96
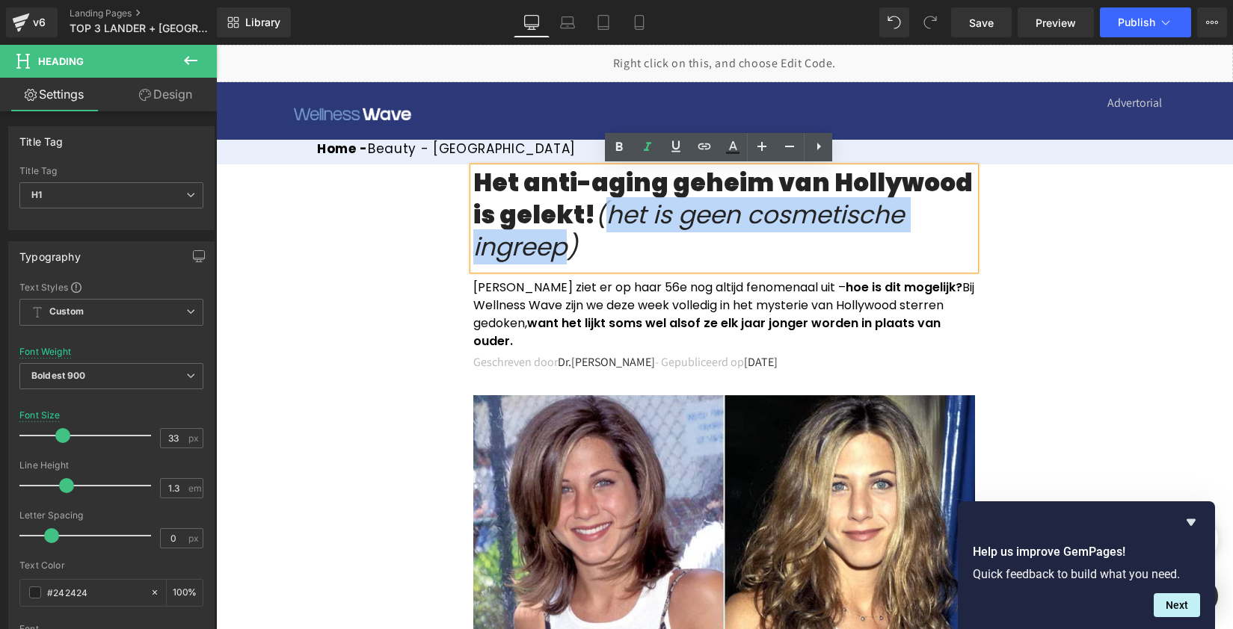
drag, startPoint x: 565, startPoint y: 247, endPoint x: 603, endPoint y: 215, distance: 48.8
click at [603, 215] on icon "(het is geen cosmetische ingreep)" at bounding box center [688, 230] width 431 height 67
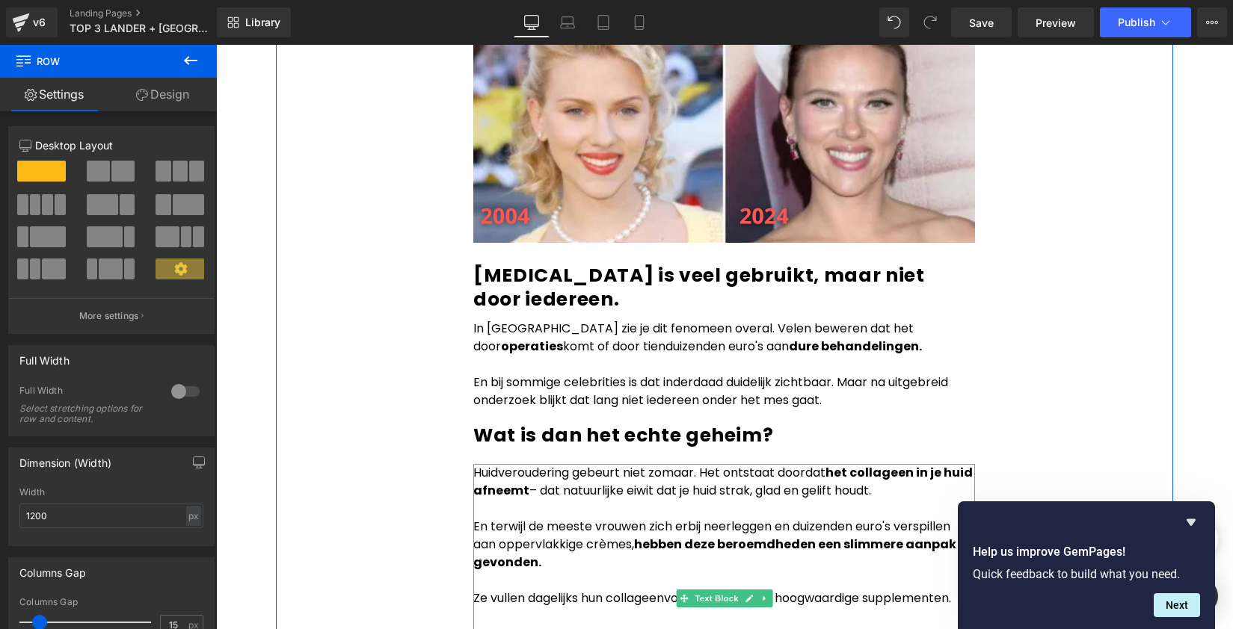
scroll to position [1596, 0]
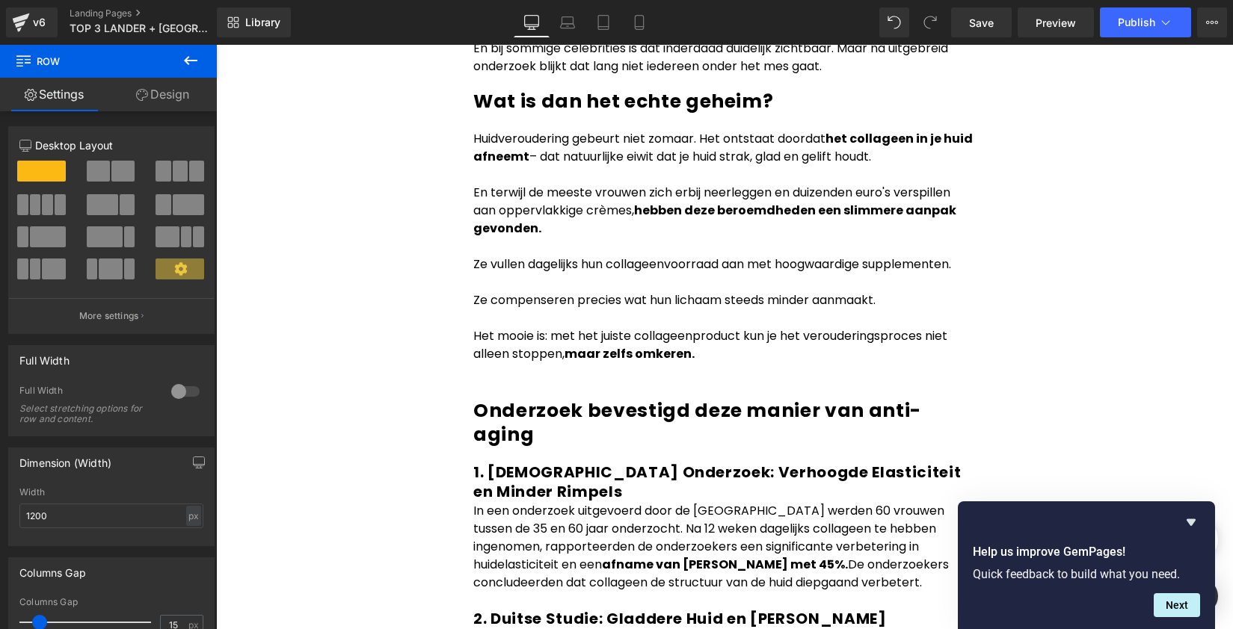
click at [205, 65] on button at bounding box center [190, 61] width 52 height 33
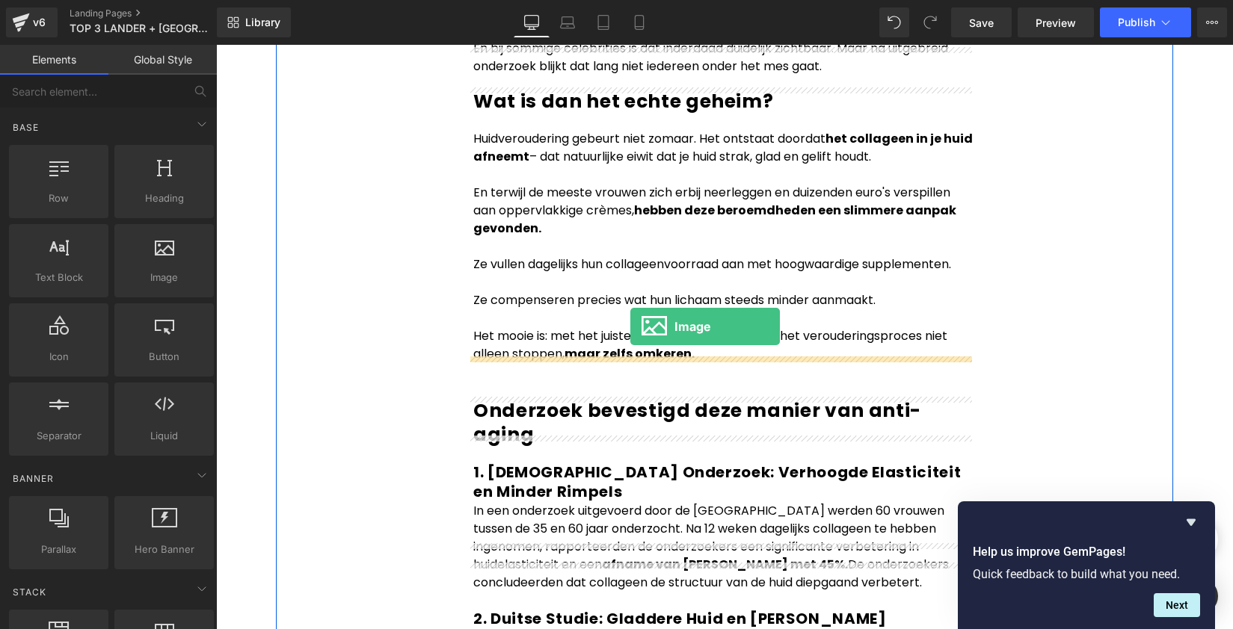
drag, startPoint x: 386, startPoint y: 315, endPoint x: 630, endPoint y: 327, distance: 244.7
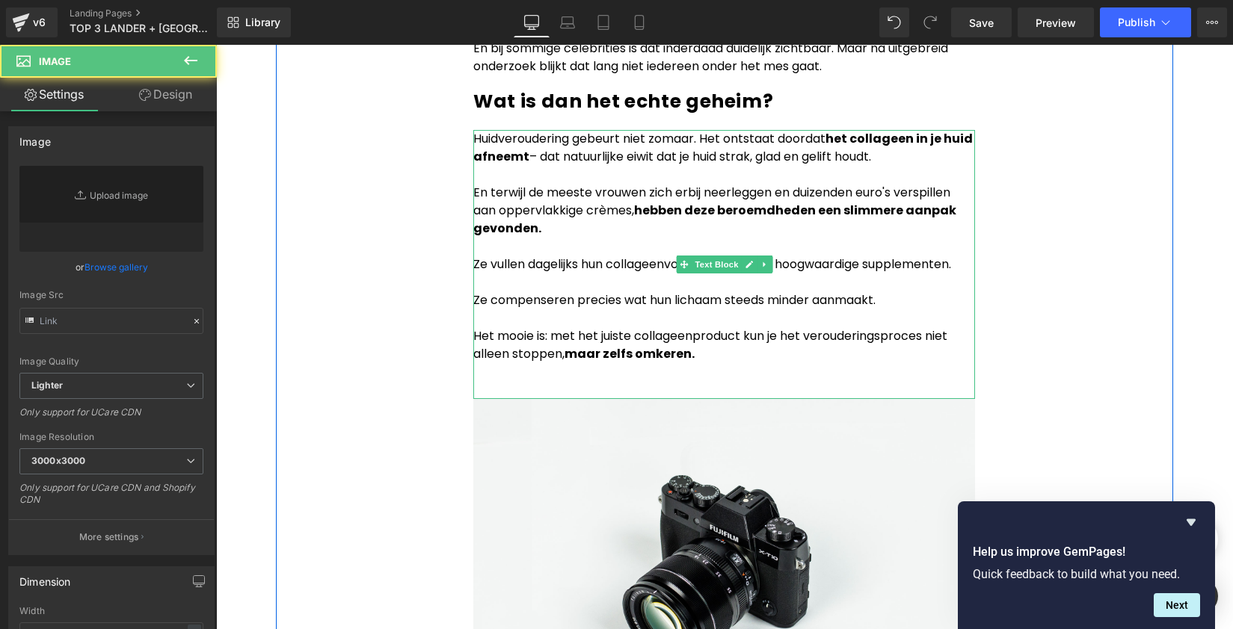
type input "//[DOMAIN_NAME][URL]"
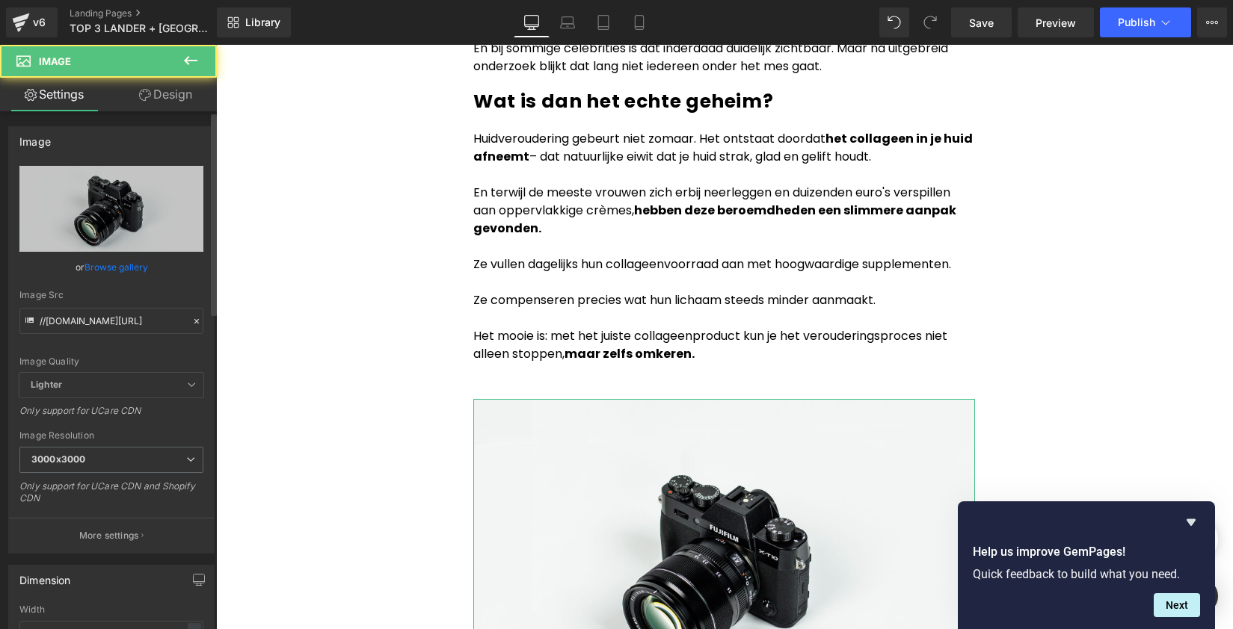
click at [122, 259] on link "Browse gallery" at bounding box center [116, 267] width 64 height 26
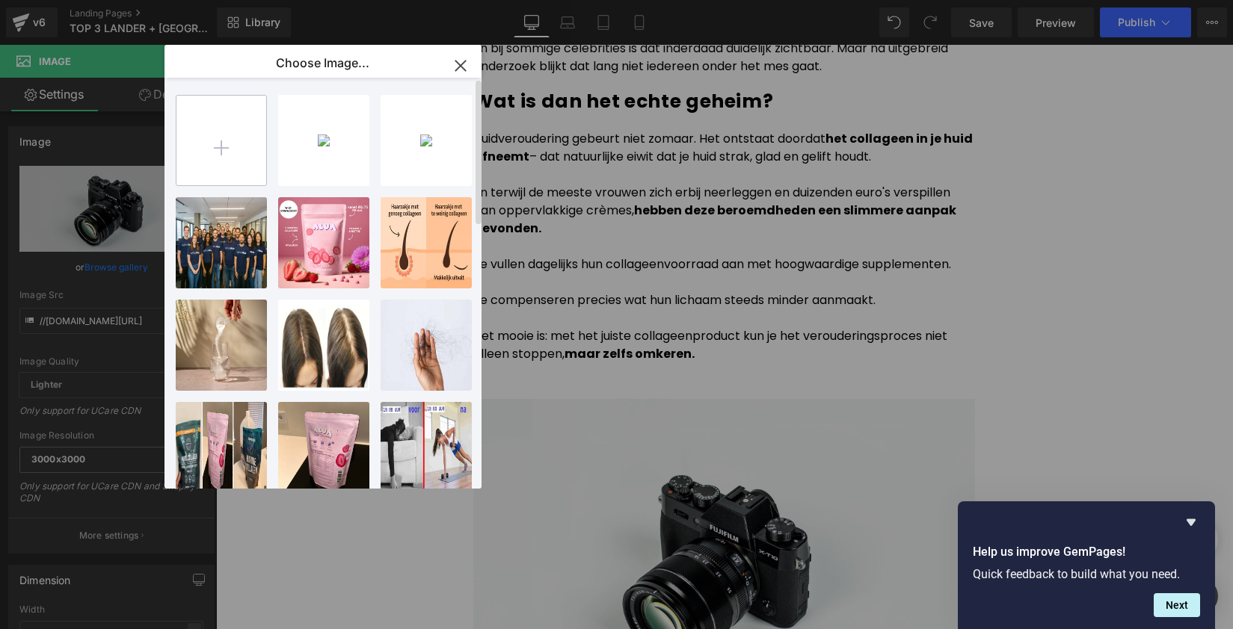
click at [208, 141] on input "file" at bounding box center [221, 141] width 90 height 90
type input "C:\fakepath\1999 (1).png"
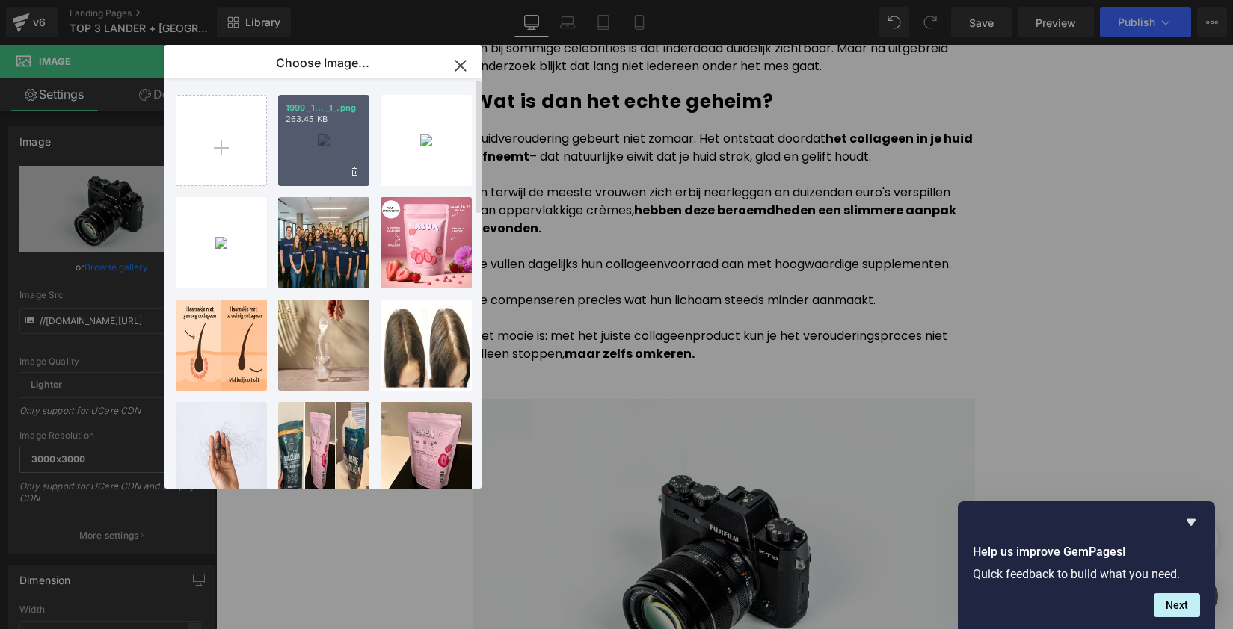
click at [328, 139] on div "1999 _1... _1_.png 263.45 KB" at bounding box center [323, 140] width 91 height 91
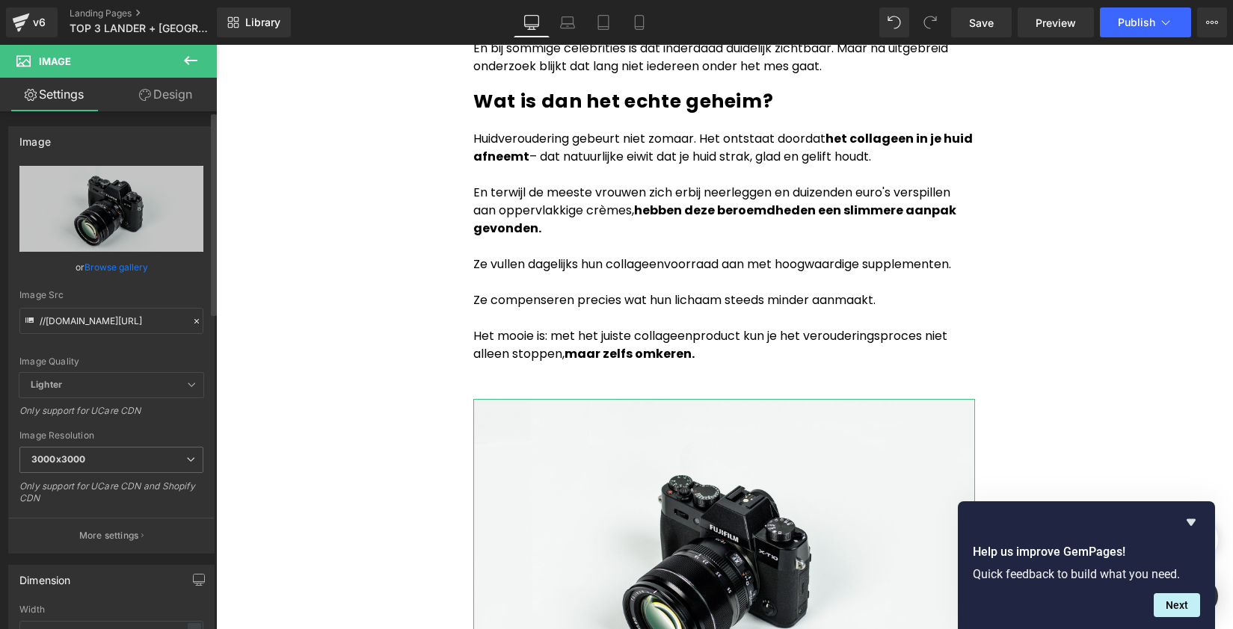
click at [149, 271] on div "or Browse gallery" at bounding box center [111, 267] width 184 height 16
click at [135, 276] on link "Browse gallery" at bounding box center [116, 267] width 64 height 26
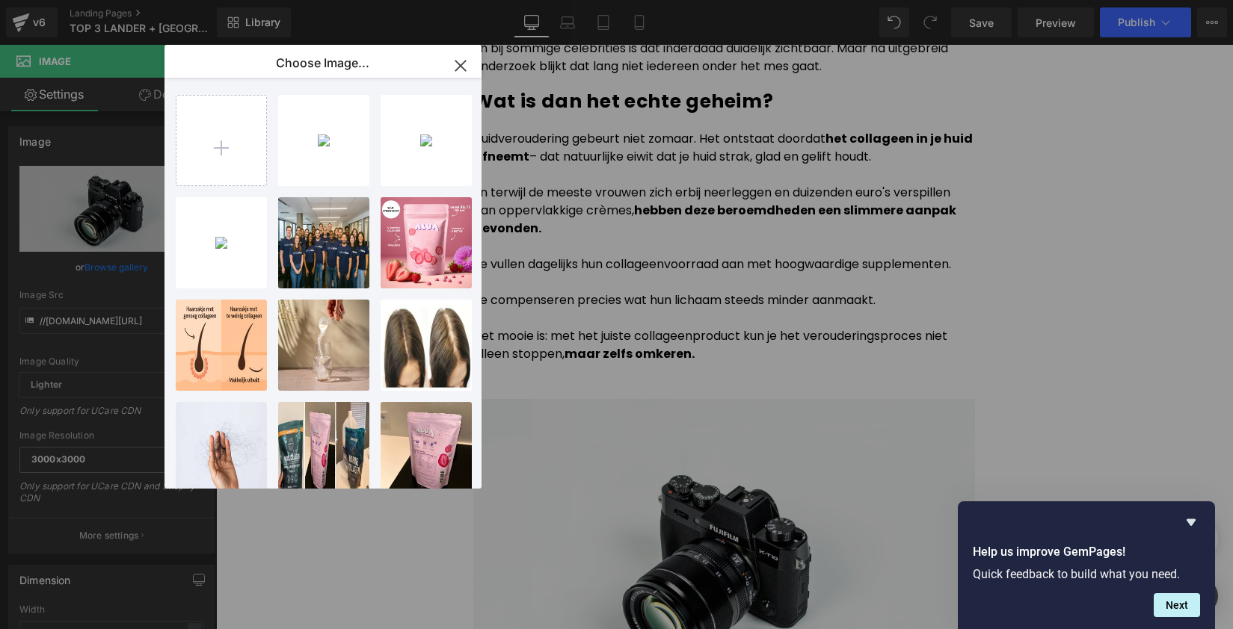
click at [375, 147] on div "1999 _1... _1_.png 263.45 KB Delete image? Yes No 1999...1999.png 1.55 MB Delet…" at bounding box center [332, 286] width 312 height 417
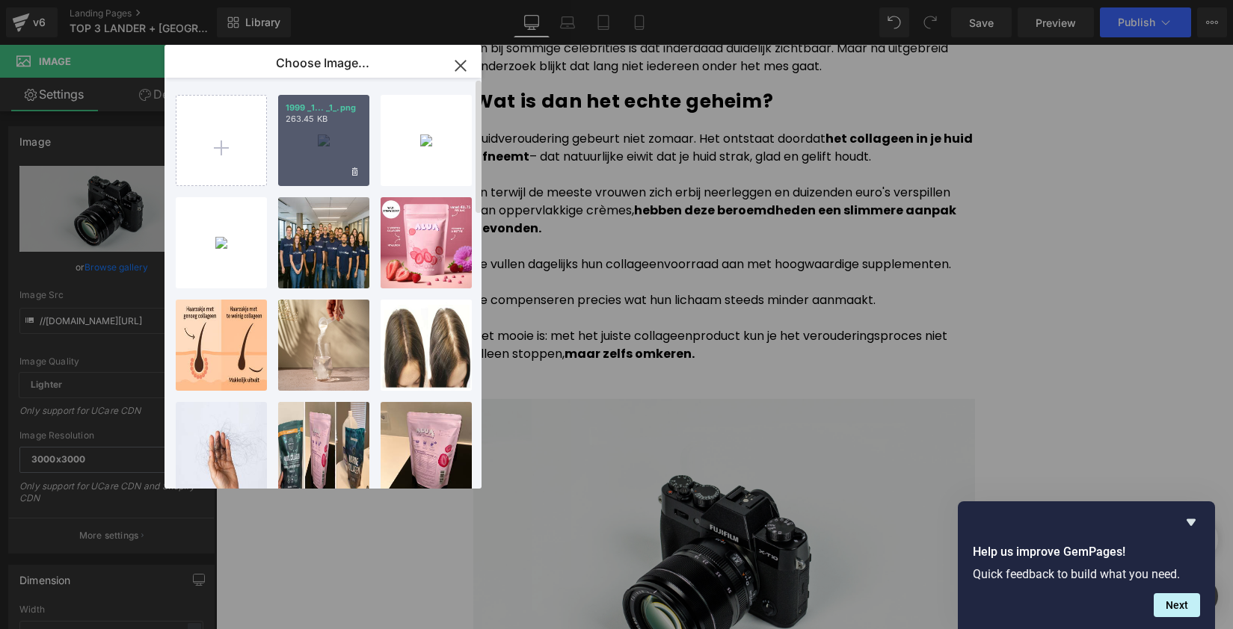
click at [348, 149] on div "1999 _1... _1_.png 263.45 KB" at bounding box center [323, 140] width 91 height 91
type input "[URL][DOMAIN_NAME]"
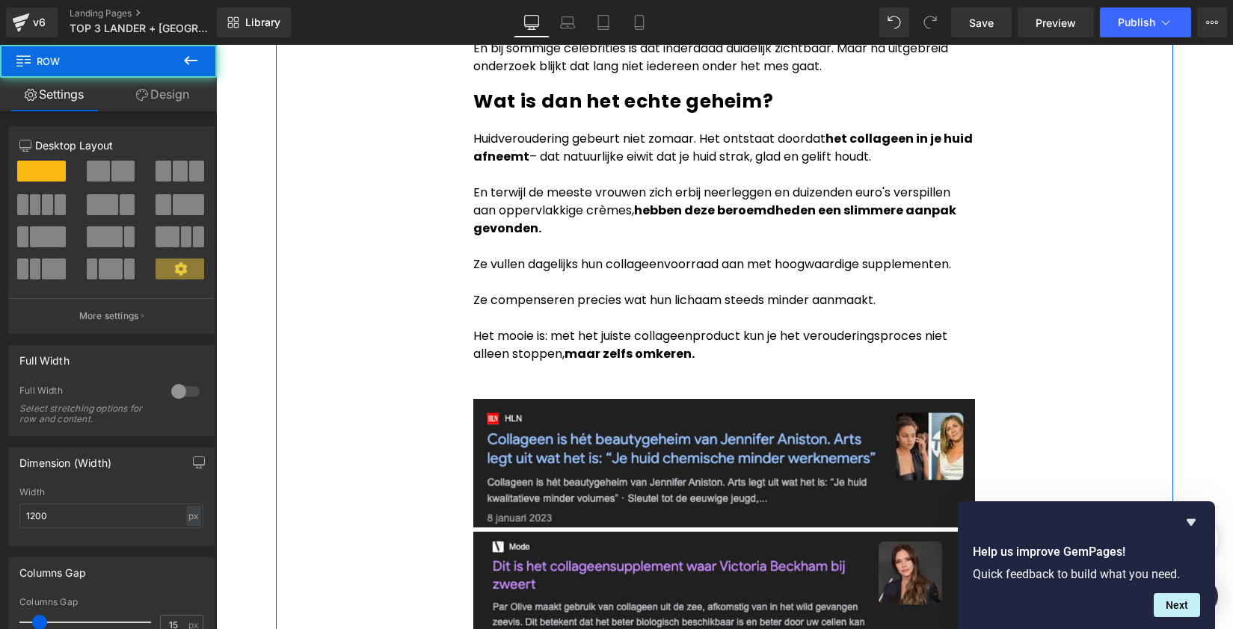
click at [752, 327] on p "Het mooie is: met het juiste collageenproduct kun je het verouderingsproces nie…" at bounding box center [724, 345] width 502 height 36
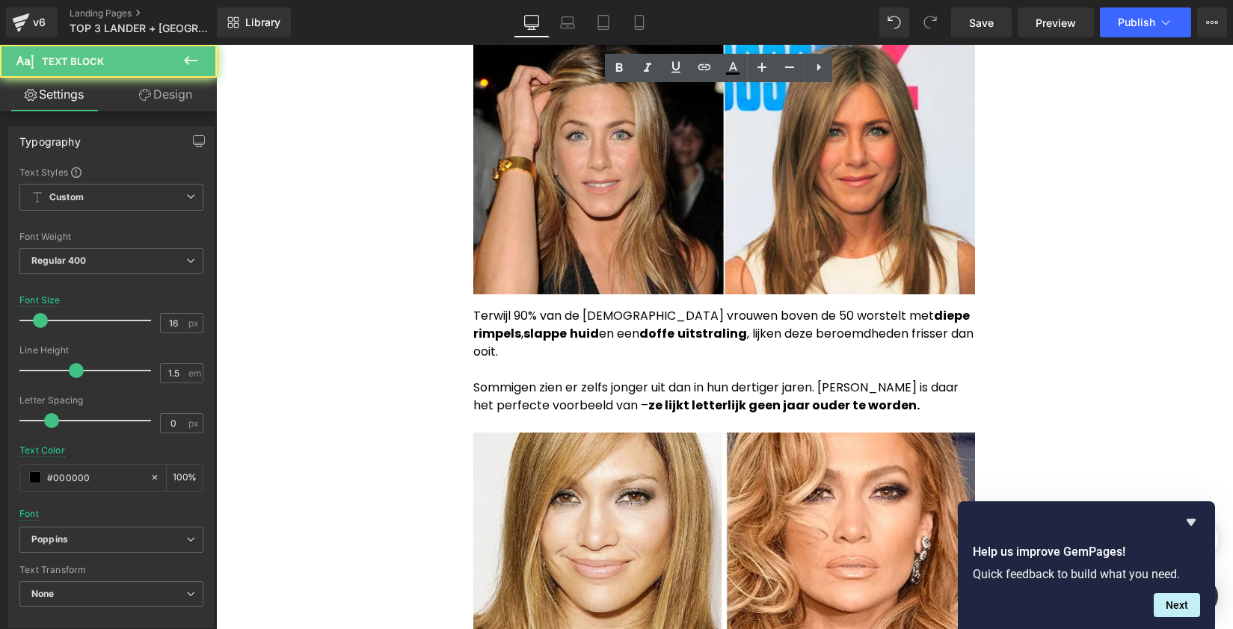
scroll to position [0, 0]
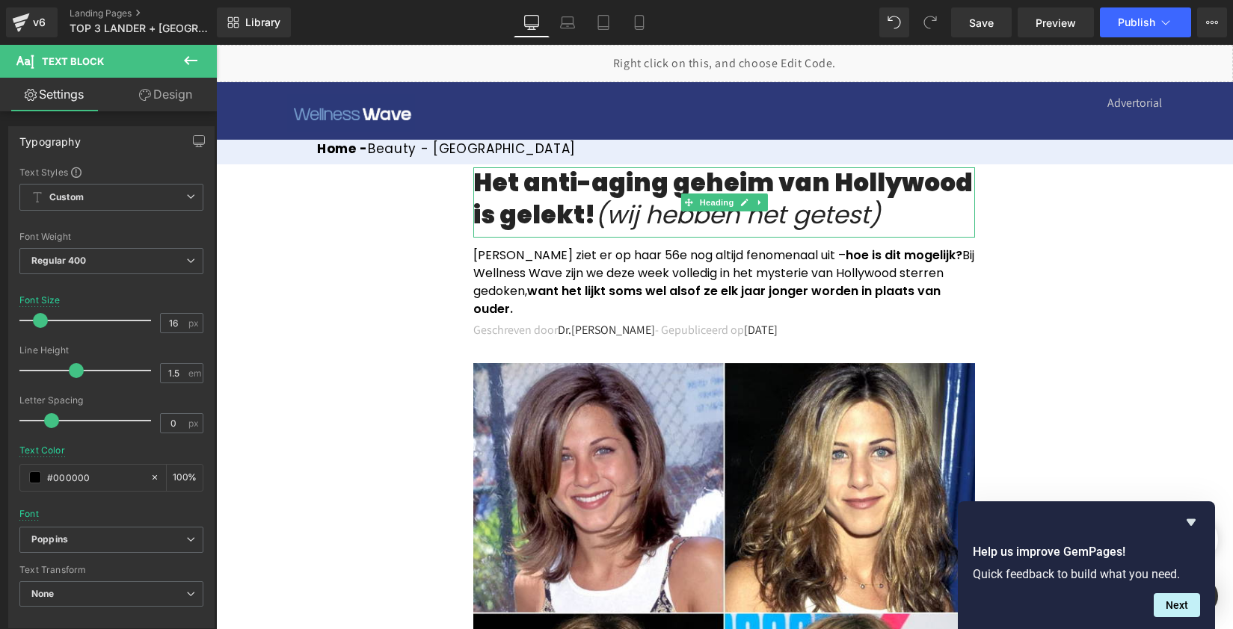
click at [885, 167] on h1 "Het anti-aging geheim van Hollywood is gelekt! (wij hebben het getest)" at bounding box center [724, 199] width 502 height 64
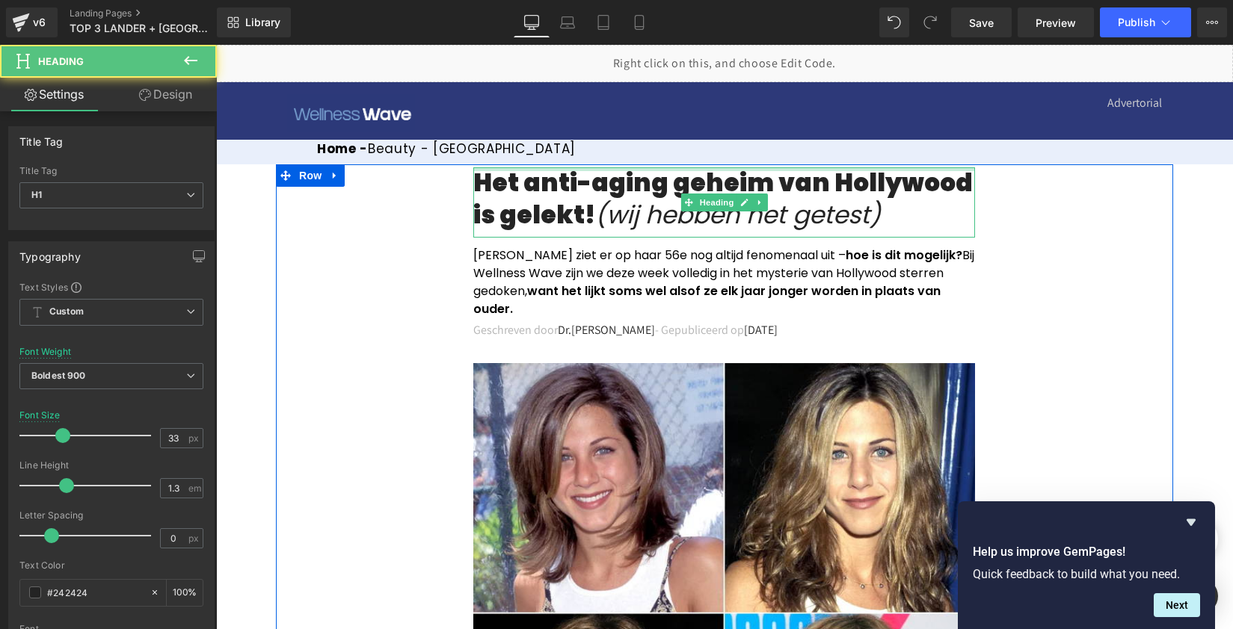
click at [917, 169] on div "Het anti-aging geheim van Hollywood is gelekt! (wij hebben het getest) Heading" at bounding box center [724, 202] width 502 height 70
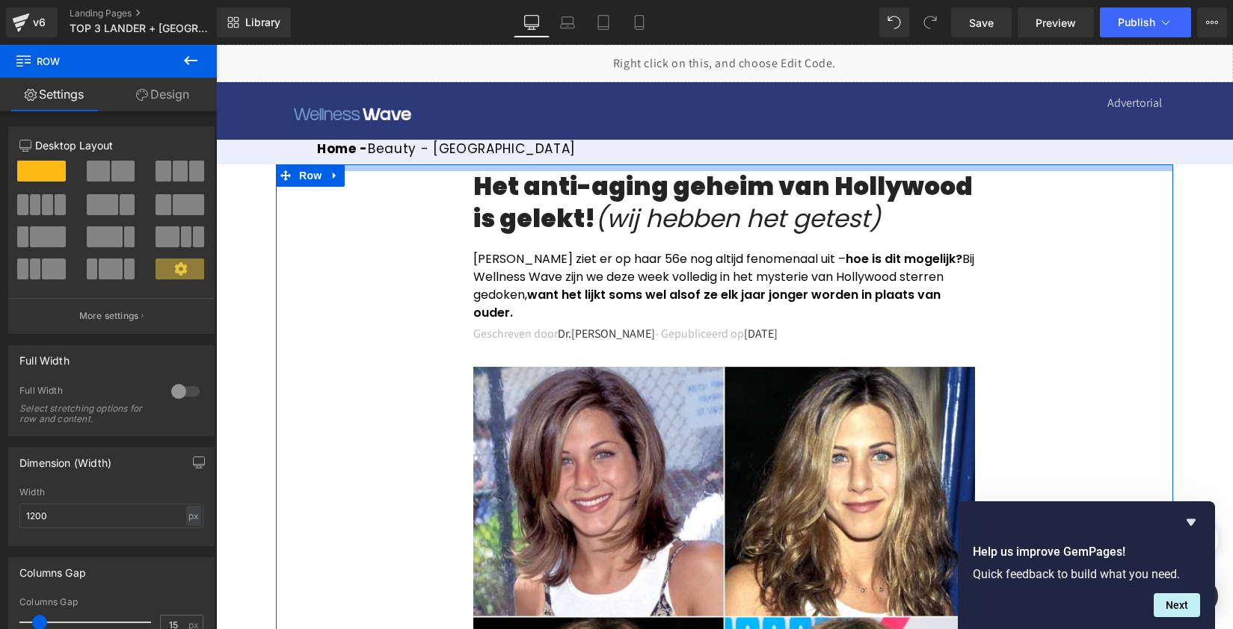
click at [921, 169] on div at bounding box center [724, 167] width 897 height 7
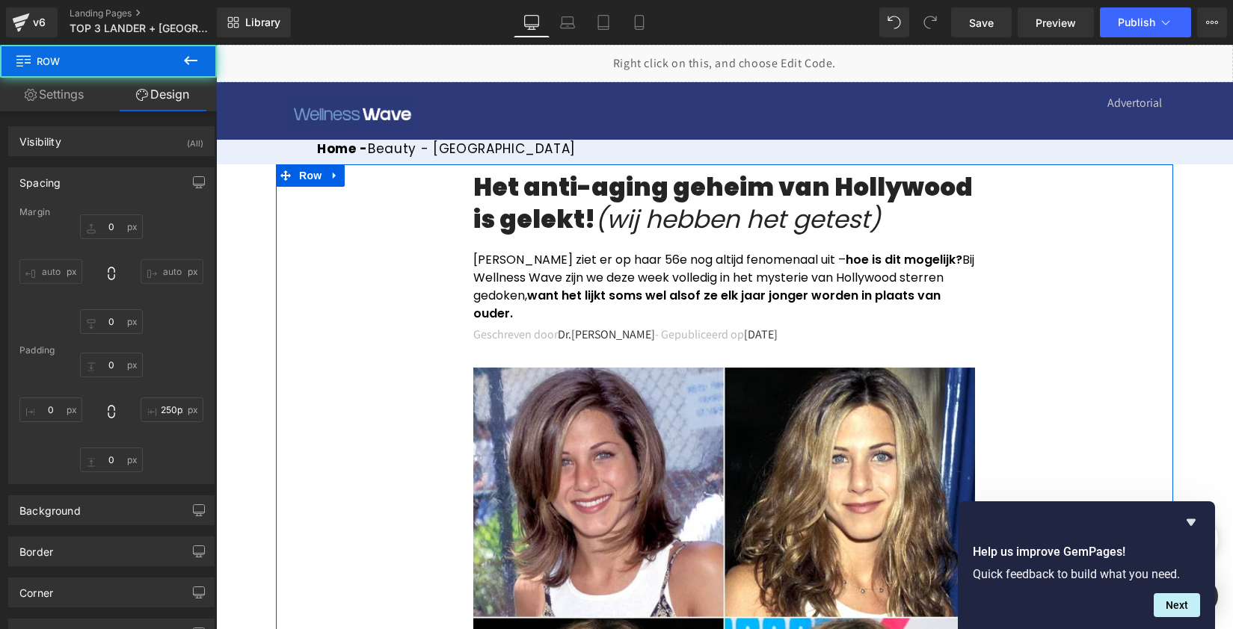
type input "0"
type input "10"
type input "250"
type input "80"
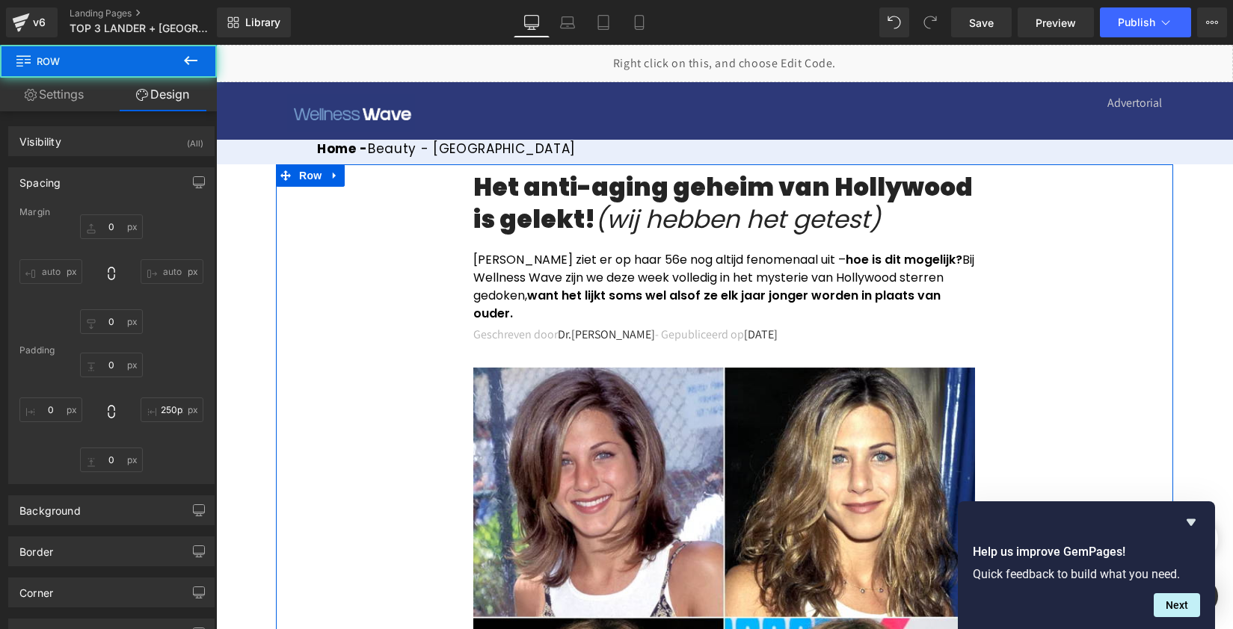
type input "249"
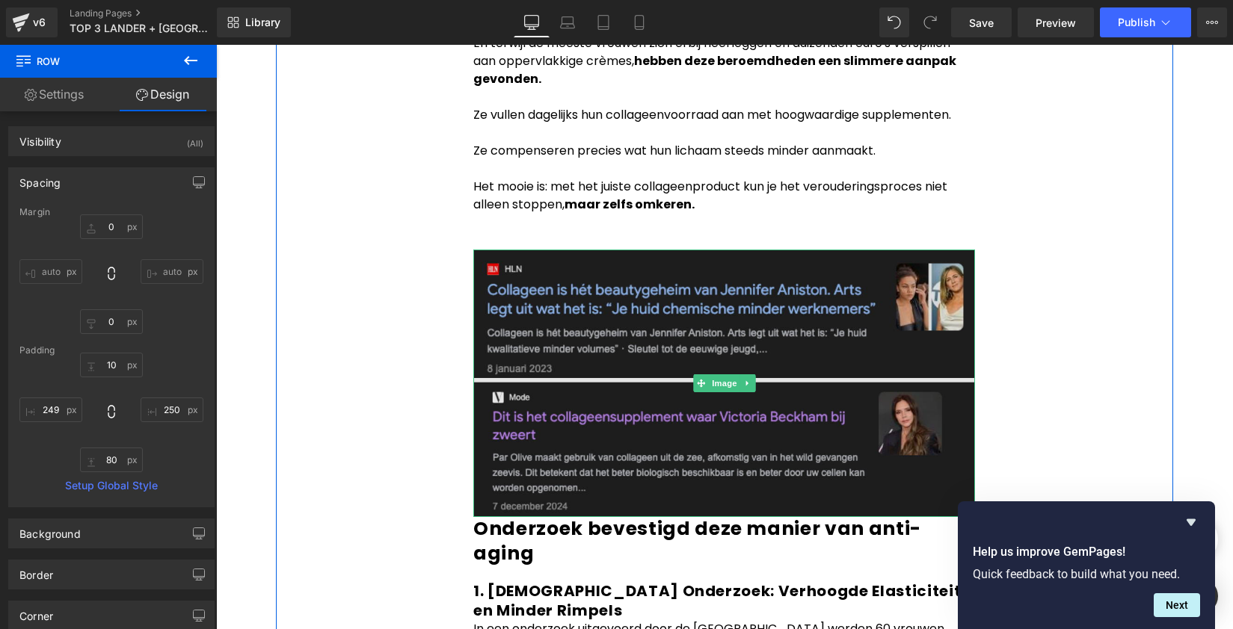
scroll to position [1903, 0]
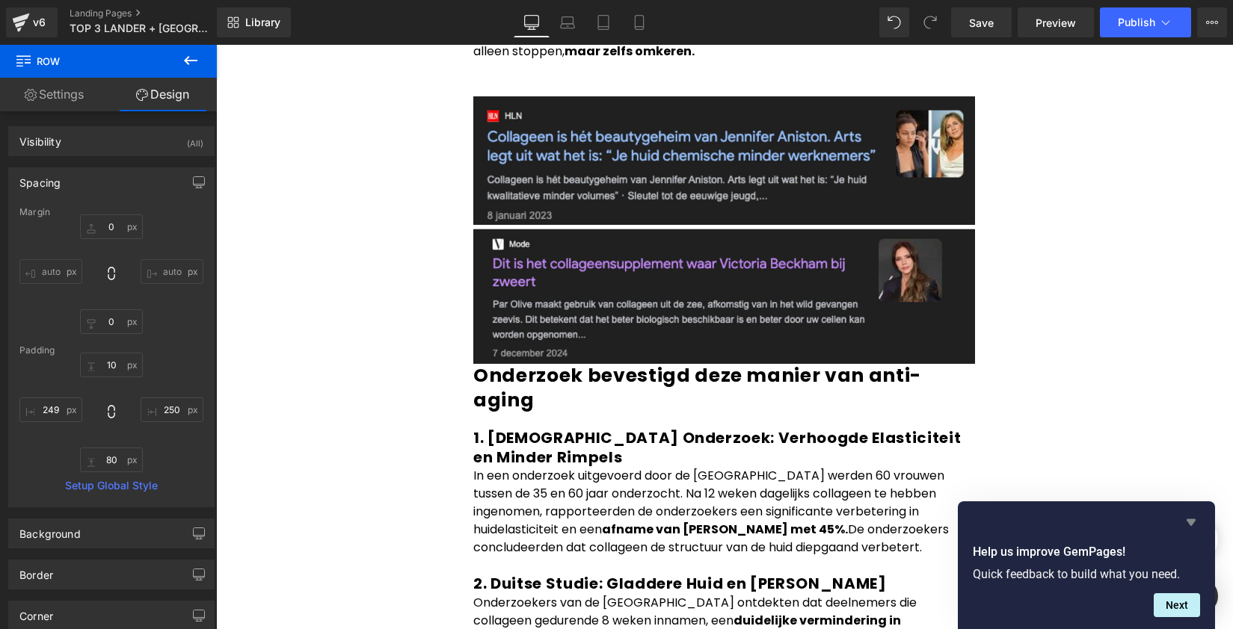
click at [1190, 517] on icon "Hide survey" at bounding box center [1191, 523] width 18 height 18
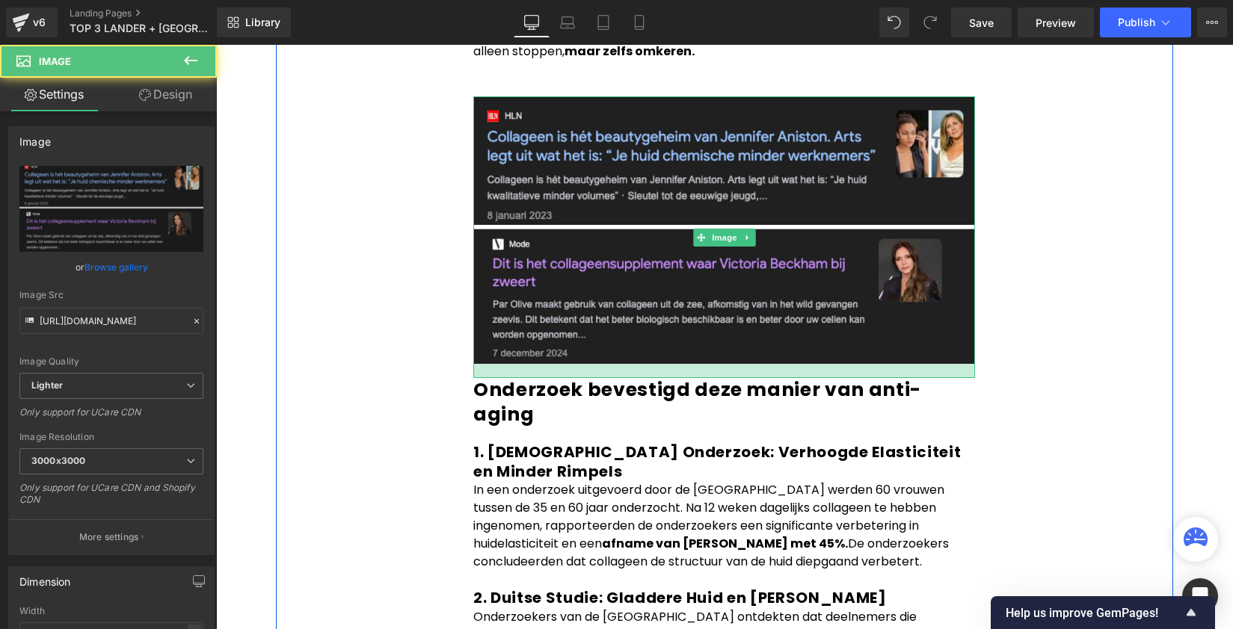
drag, startPoint x: 727, startPoint y: 319, endPoint x: 727, endPoint y: 333, distance: 14.2
click at [727, 364] on div at bounding box center [724, 371] width 502 height 14
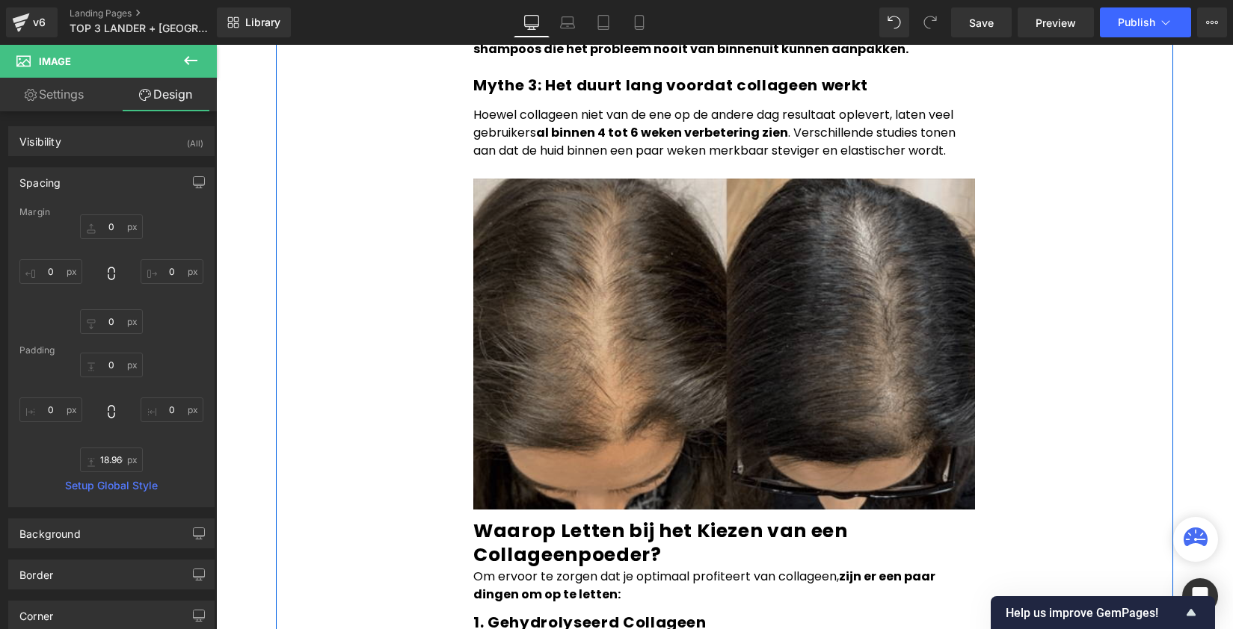
scroll to position [3609, 0]
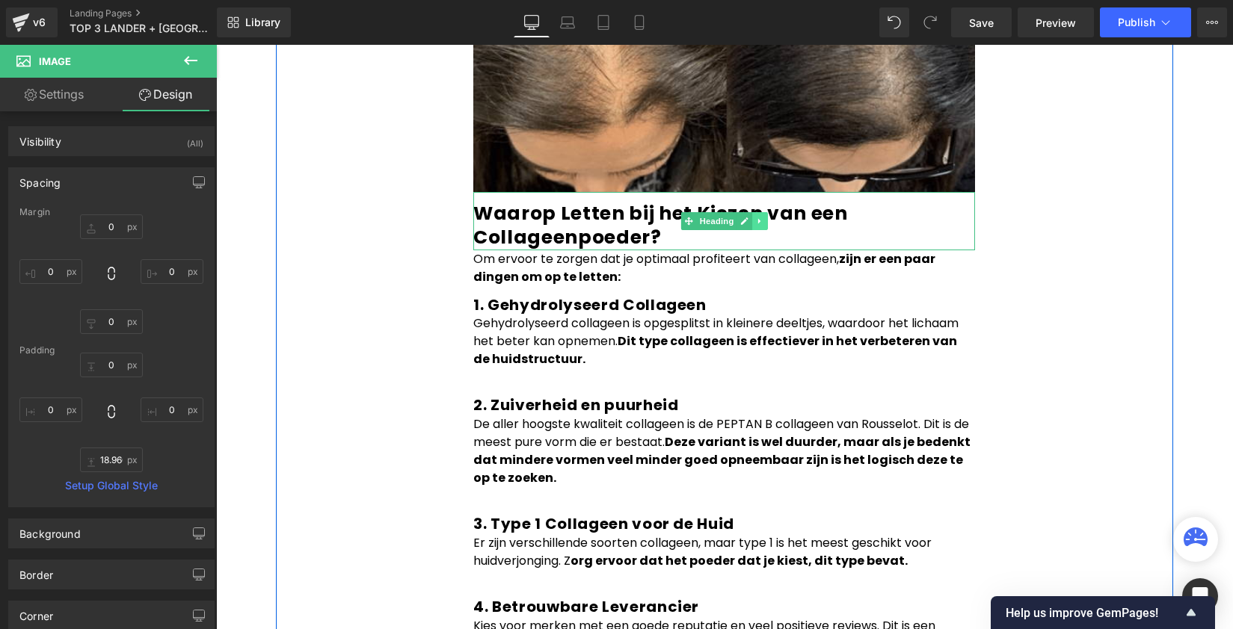
click at [752, 212] on link at bounding box center [760, 221] width 16 height 18
click at [760, 212] on link at bounding box center [768, 221] width 16 height 18
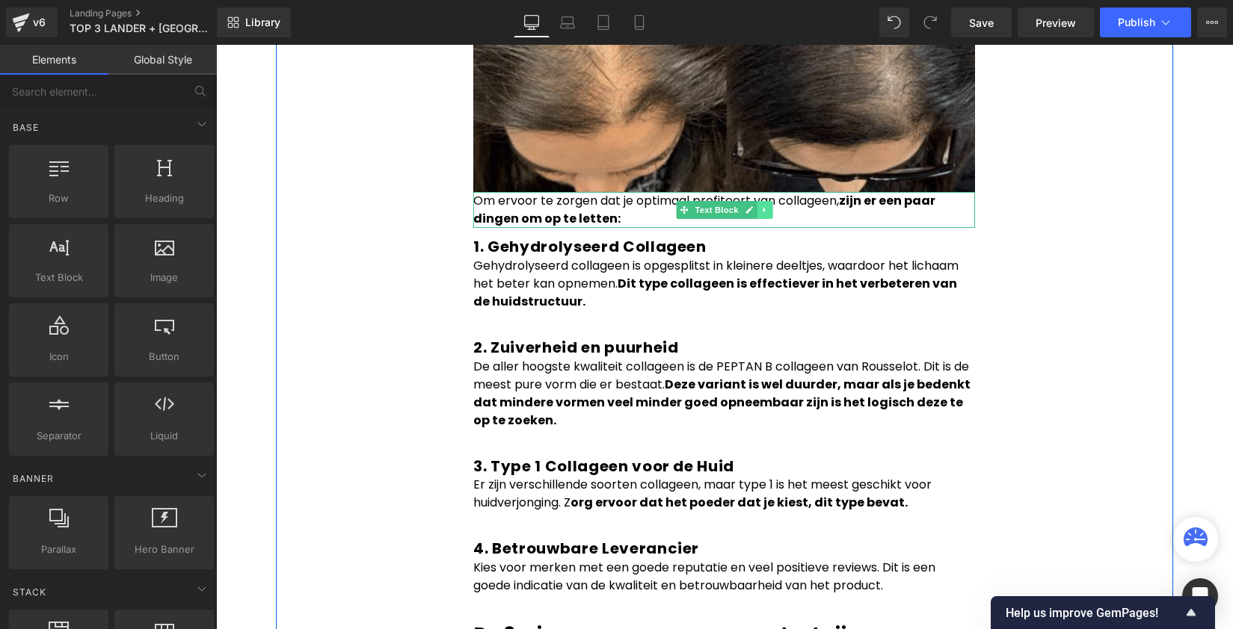
click at [763, 208] on icon at bounding box center [764, 210] width 2 height 5
click at [764, 201] on link at bounding box center [772, 210] width 16 height 18
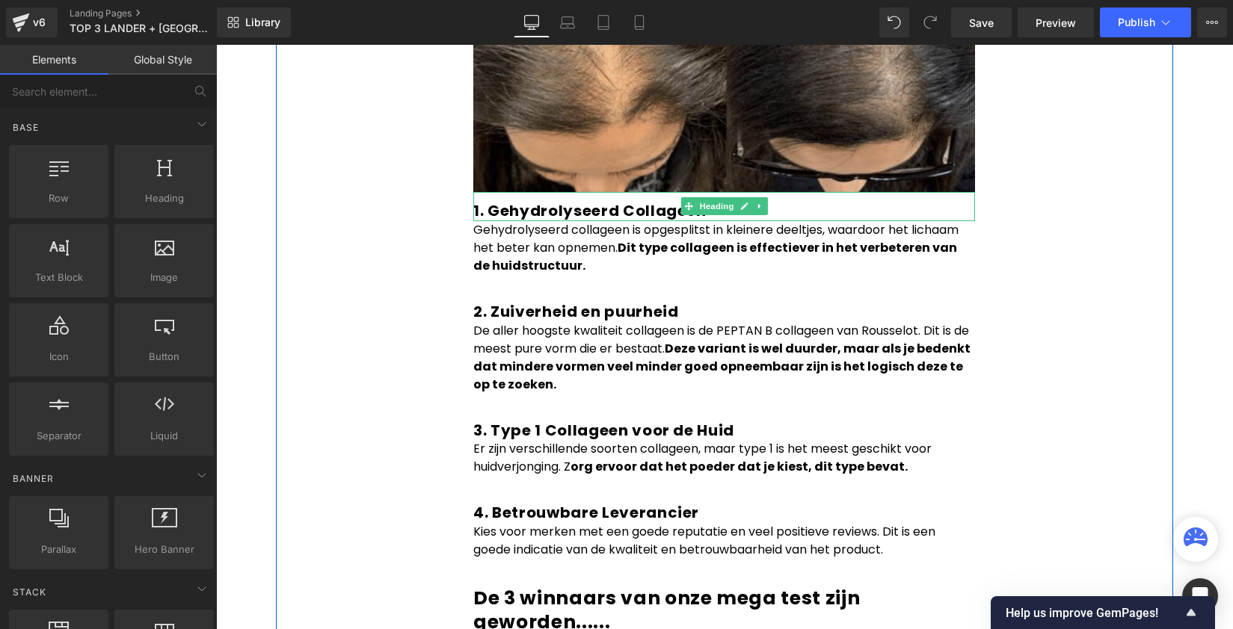
click at [760, 197] on link at bounding box center [760, 206] width 16 height 18
click at [763, 203] on icon at bounding box center [767, 207] width 8 height 8
click at [760, 239] on strong "Dit type collageen is effectiever in het verbeteren van de huidstructuur." at bounding box center [715, 256] width 484 height 35
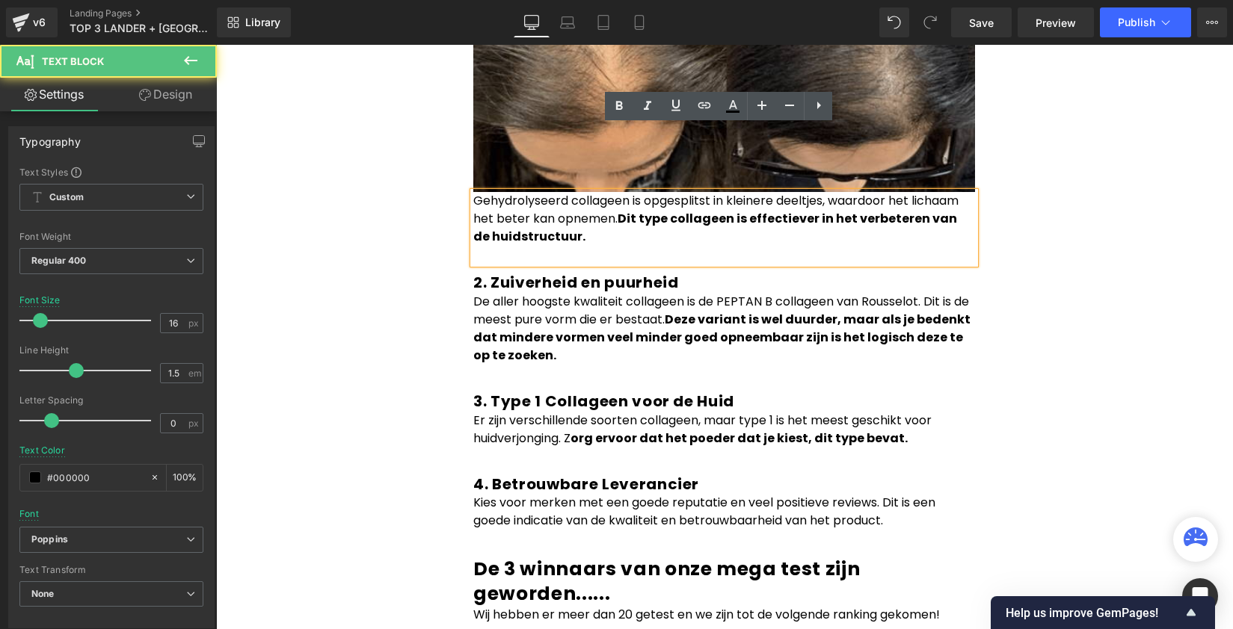
click at [988, 140] on div "Het anti-aging geheim van Hollywood is gelekt! (wij hebben het getest) Heading …" at bounding box center [724, 447] width 897 height 7783
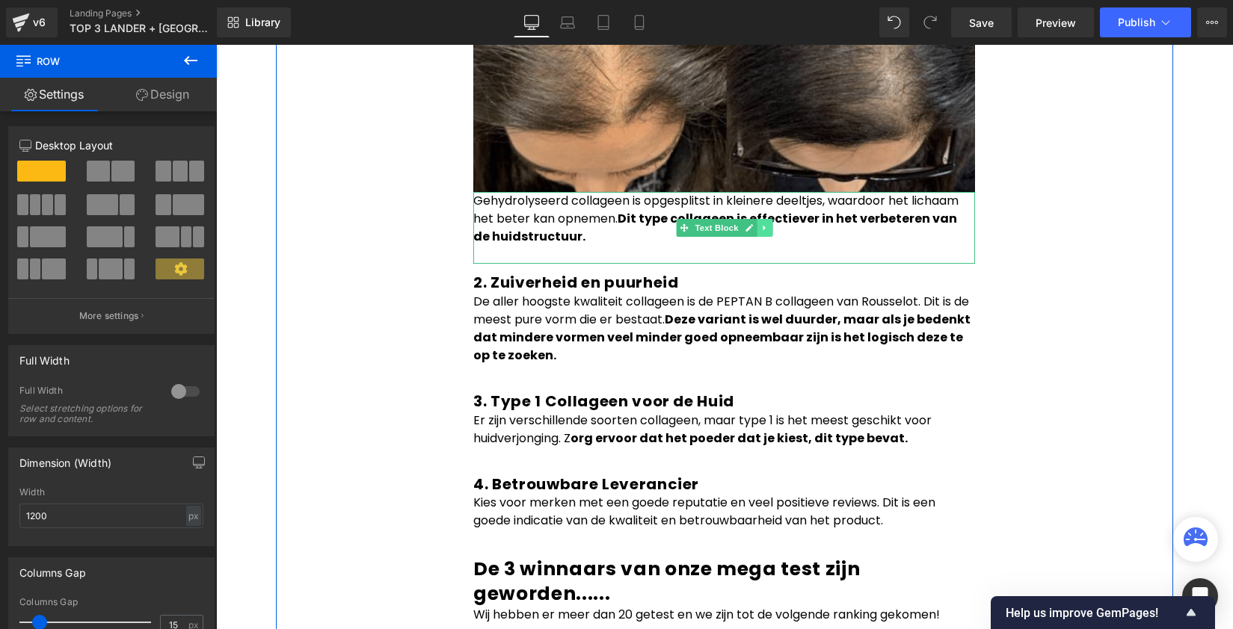
click at [760, 224] on icon at bounding box center [764, 228] width 8 height 9
click at [764, 219] on link at bounding box center [772, 228] width 16 height 18
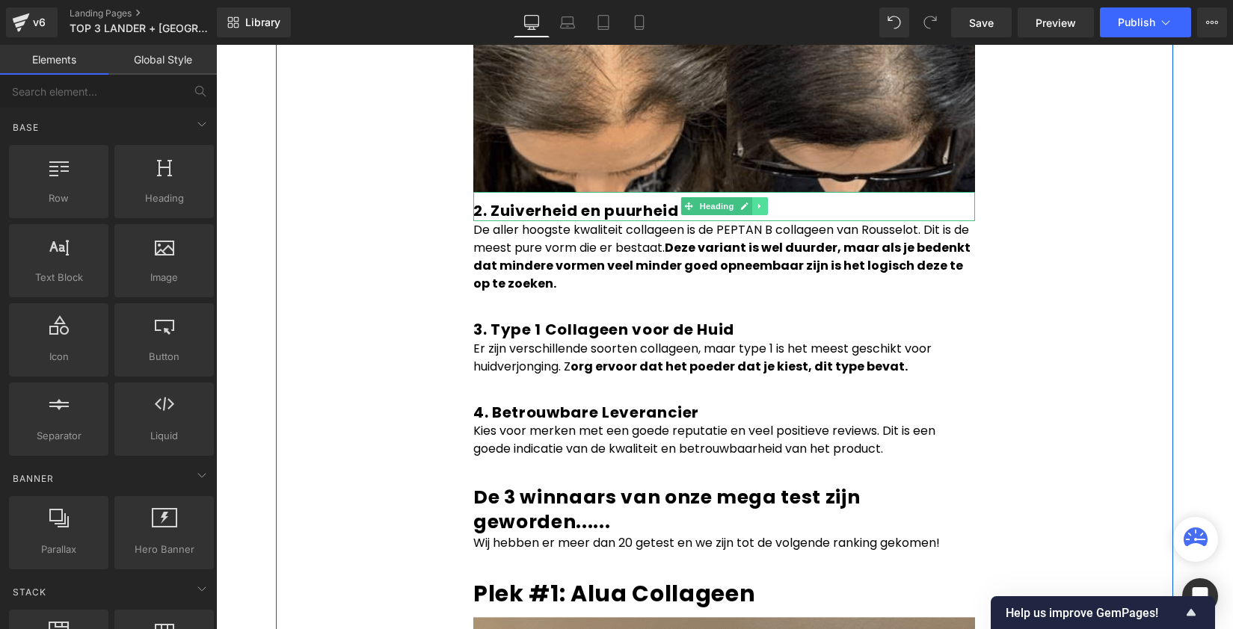
click at [752, 197] on link at bounding box center [760, 206] width 16 height 18
click at [751, 197] on link at bounding box center [752, 206] width 16 height 18
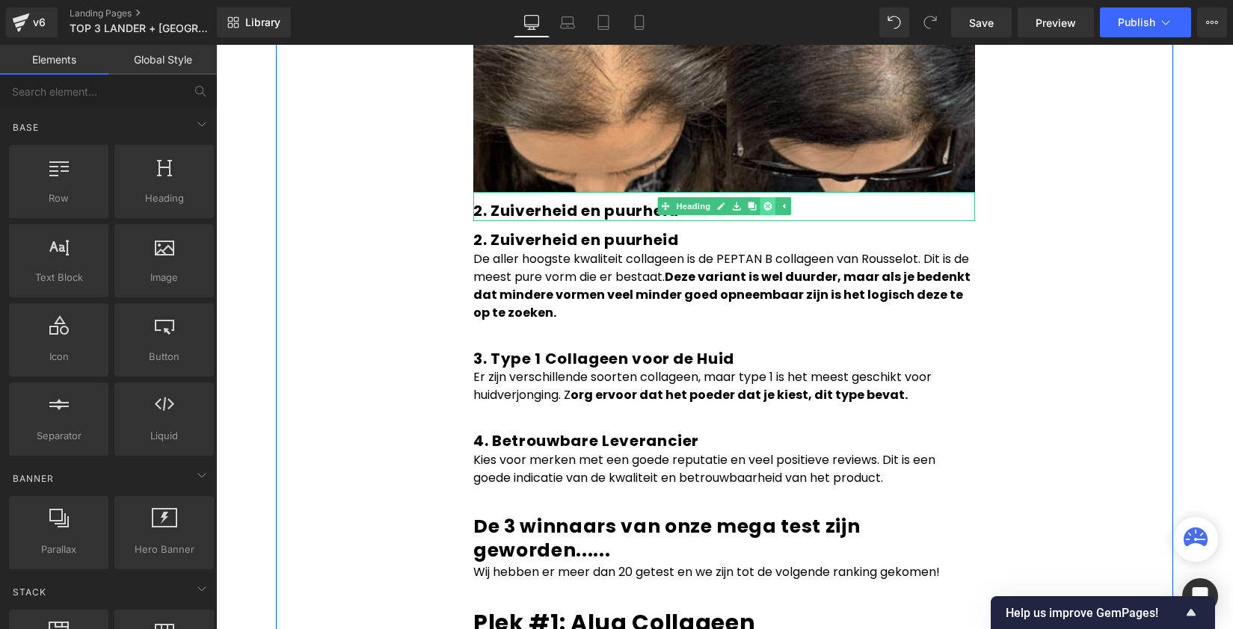
click at [753, 197] on li at bounding box center [752, 206] width 46 height 18
click at [760, 197] on link at bounding box center [768, 206] width 16 height 18
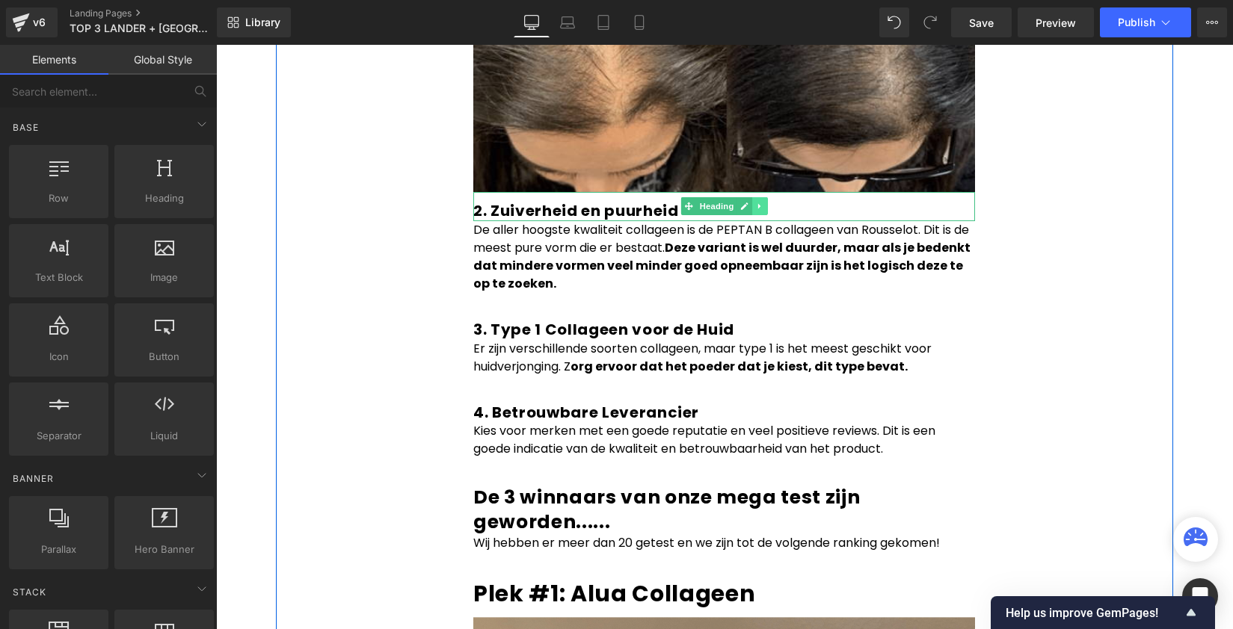
click at [752, 197] on link at bounding box center [760, 206] width 16 height 18
click at [763, 202] on icon at bounding box center [767, 206] width 8 height 9
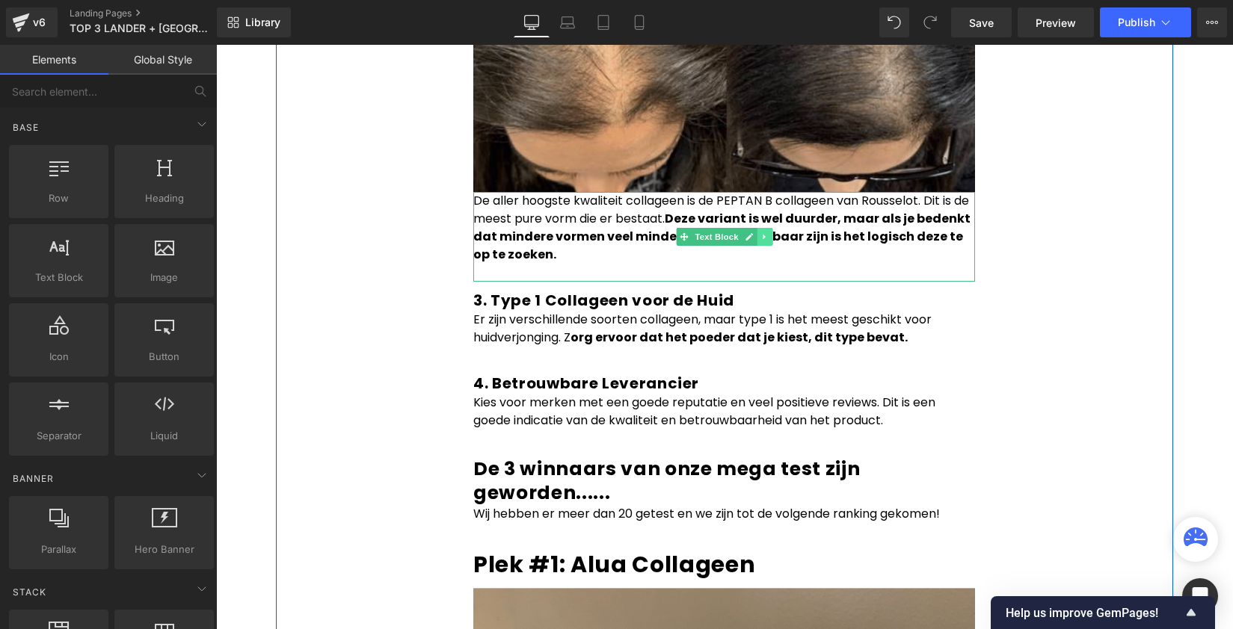
click at [763, 235] on icon at bounding box center [764, 237] width 2 height 5
click at [764, 228] on link at bounding box center [772, 237] width 16 height 18
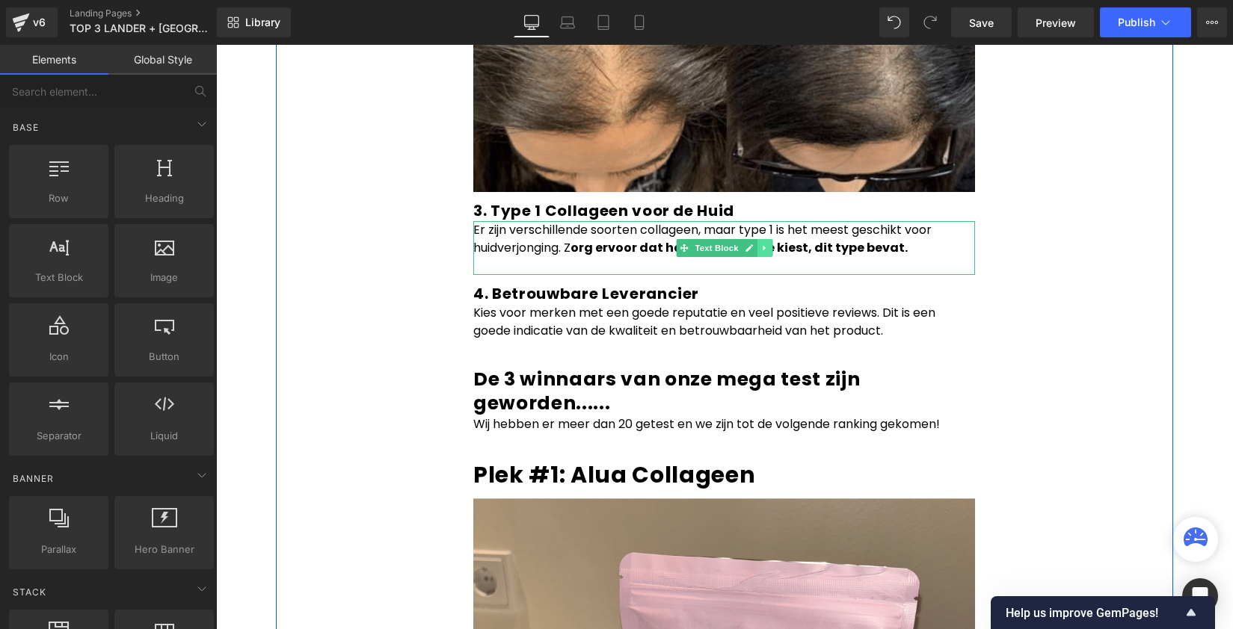
click at [760, 244] on icon at bounding box center [764, 248] width 8 height 9
click at [769, 244] on icon at bounding box center [772, 248] width 8 height 8
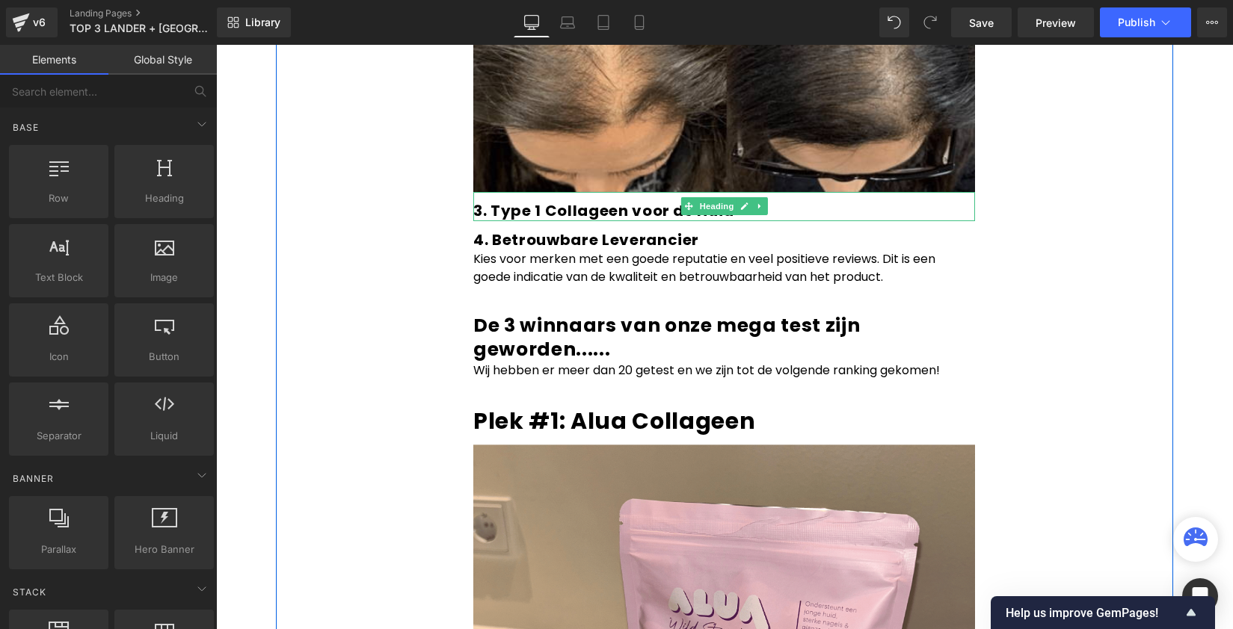
click at [744, 197] on link at bounding box center [744, 206] width 16 height 18
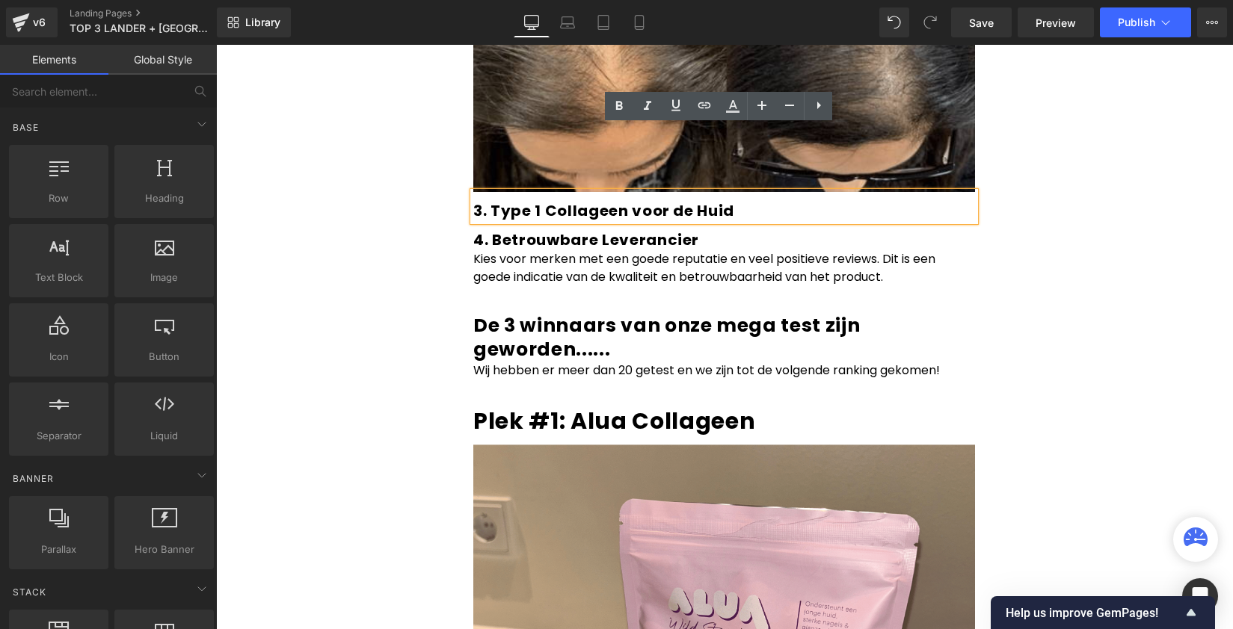
click at [1191, 181] on div "Liquid Image Advertorial Text Block Row Row Home - Beauty - Hollywood Heading R…" at bounding box center [724, 434] width 1017 height 7997
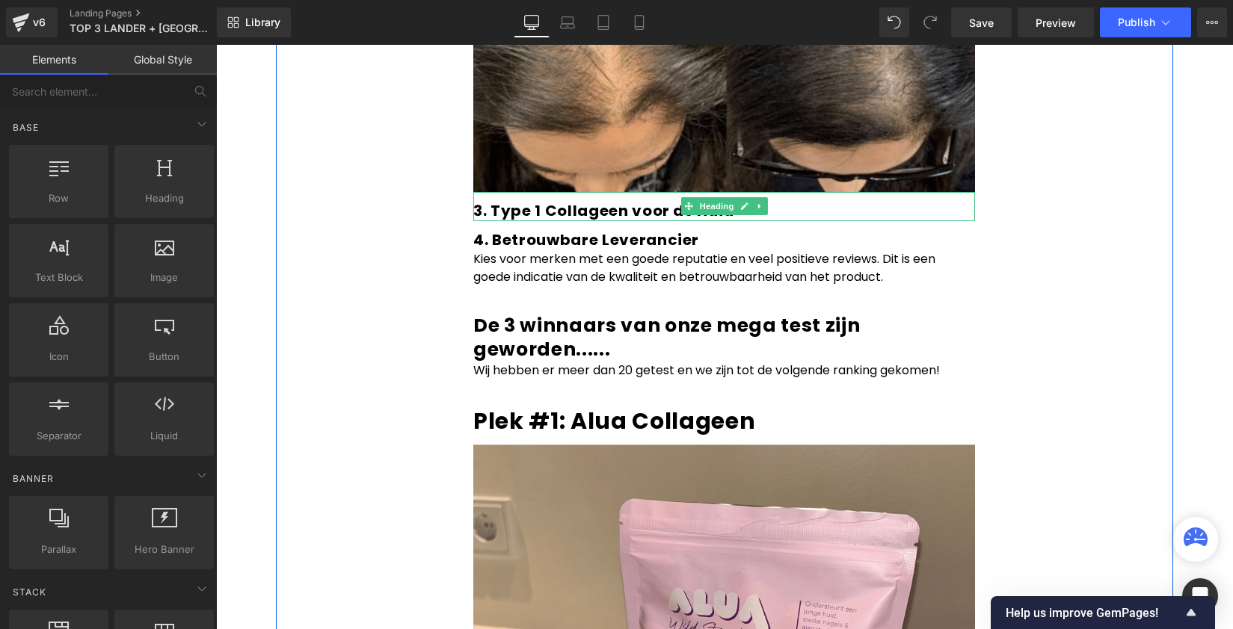
click at [761, 202] on h1 "3. Type 1 Collageen voor de Huid" at bounding box center [724, 211] width 502 height 19
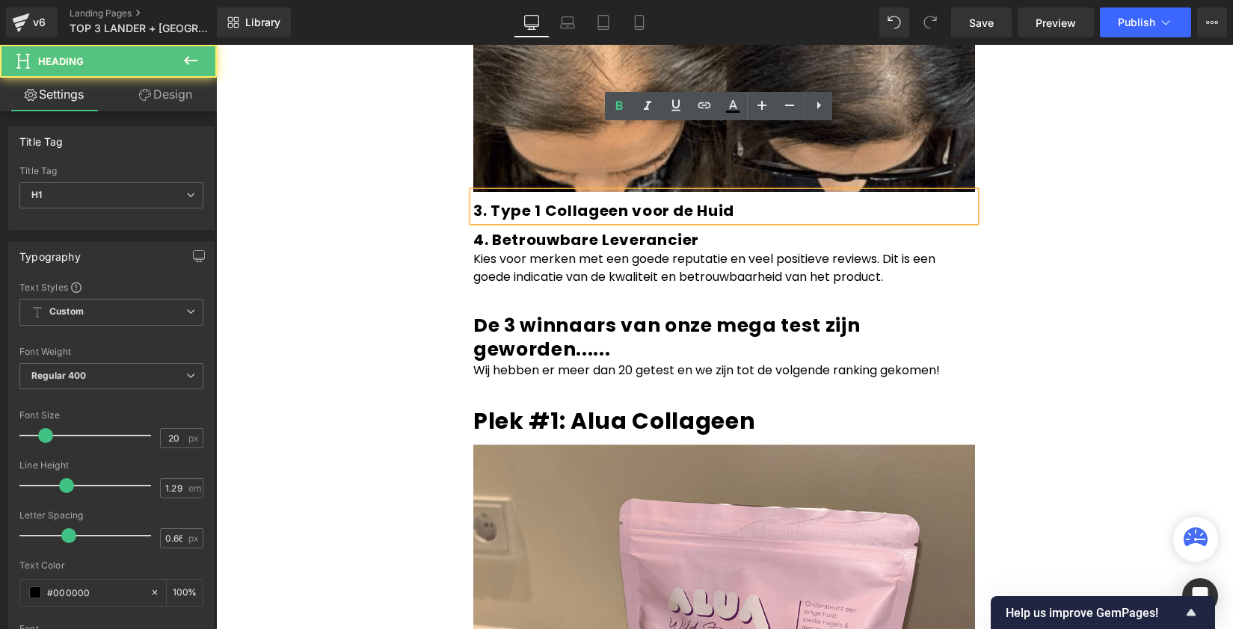
click at [759, 202] on h1 "3. Type 1 Collageen voor de Huid" at bounding box center [724, 211] width 502 height 19
drag, startPoint x: 1190, startPoint y: 176, endPoint x: 1139, endPoint y: 170, distance: 51.1
click at [1189, 176] on div "Liquid Image Advertorial Text Block Row Row Home - Beauty - Hollywood Heading R…" at bounding box center [724, 434] width 1017 height 7997
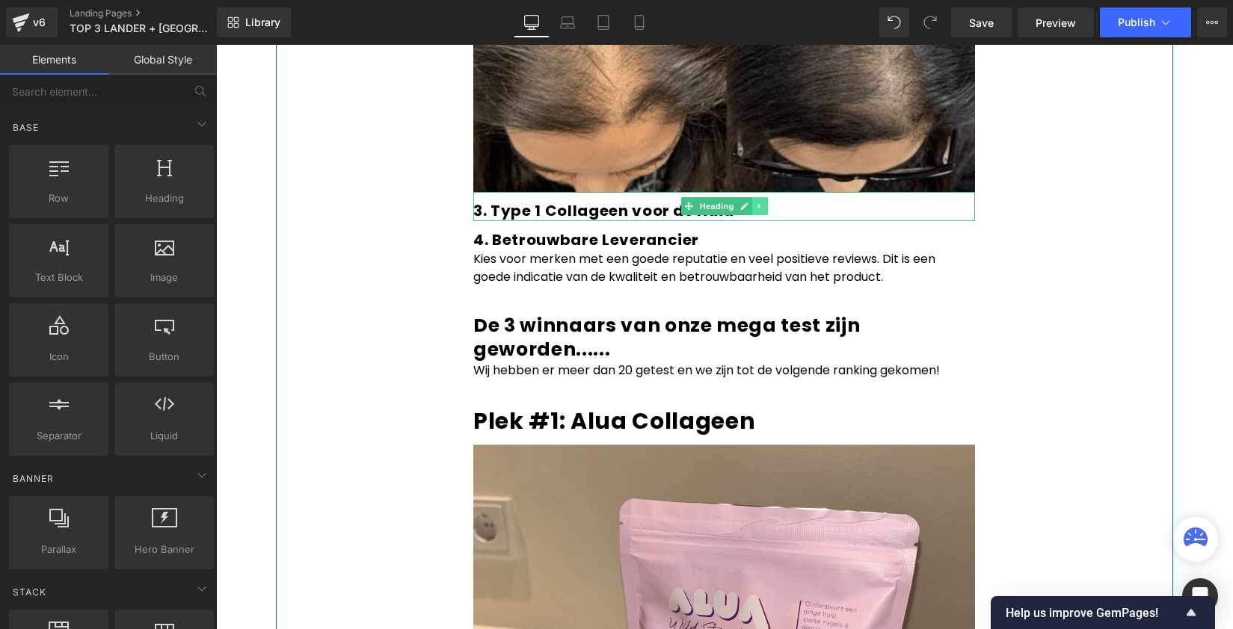
click at [757, 197] on link at bounding box center [760, 206] width 16 height 18
click at [766, 197] on link at bounding box center [768, 206] width 16 height 18
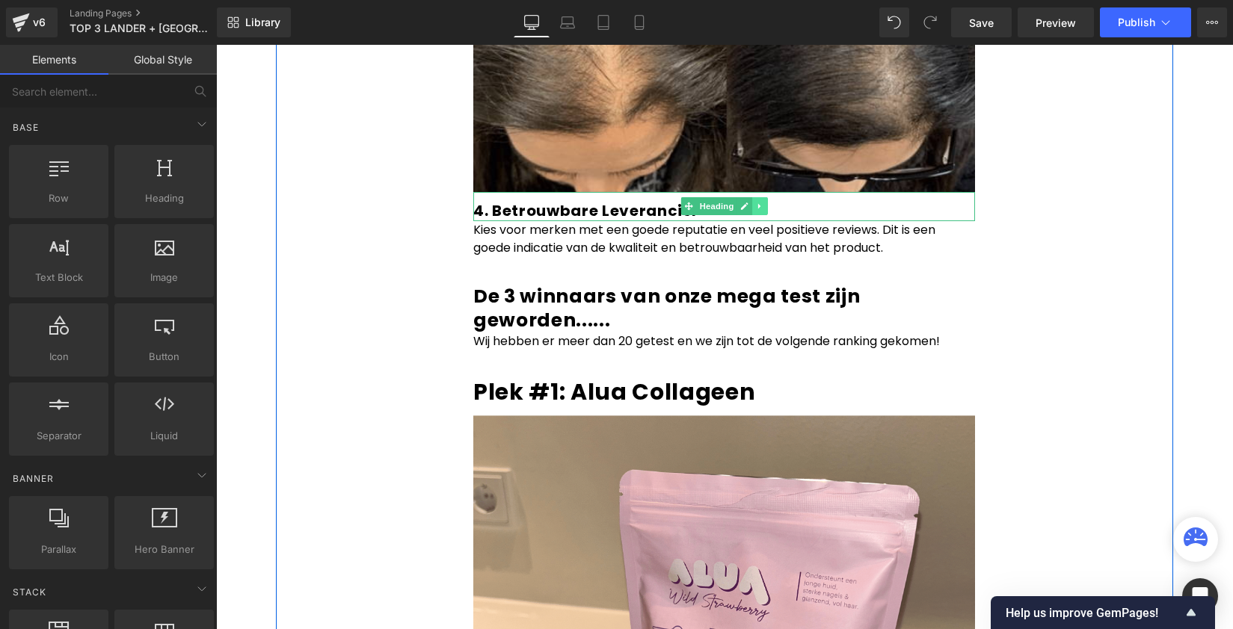
click at [756, 202] on icon at bounding box center [760, 206] width 8 height 9
click at [760, 197] on link at bounding box center [768, 206] width 16 height 18
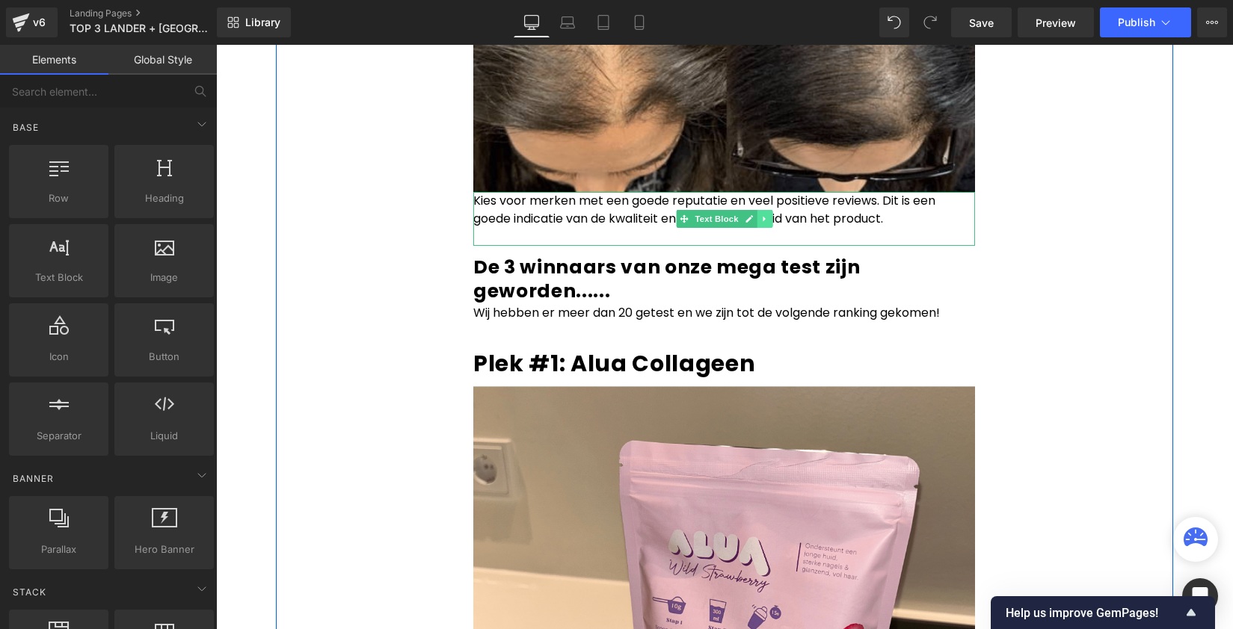
click at [763, 217] on icon at bounding box center [764, 219] width 2 height 5
click at [768, 215] on icon at bounding box center [772, 219] width 8 height 8
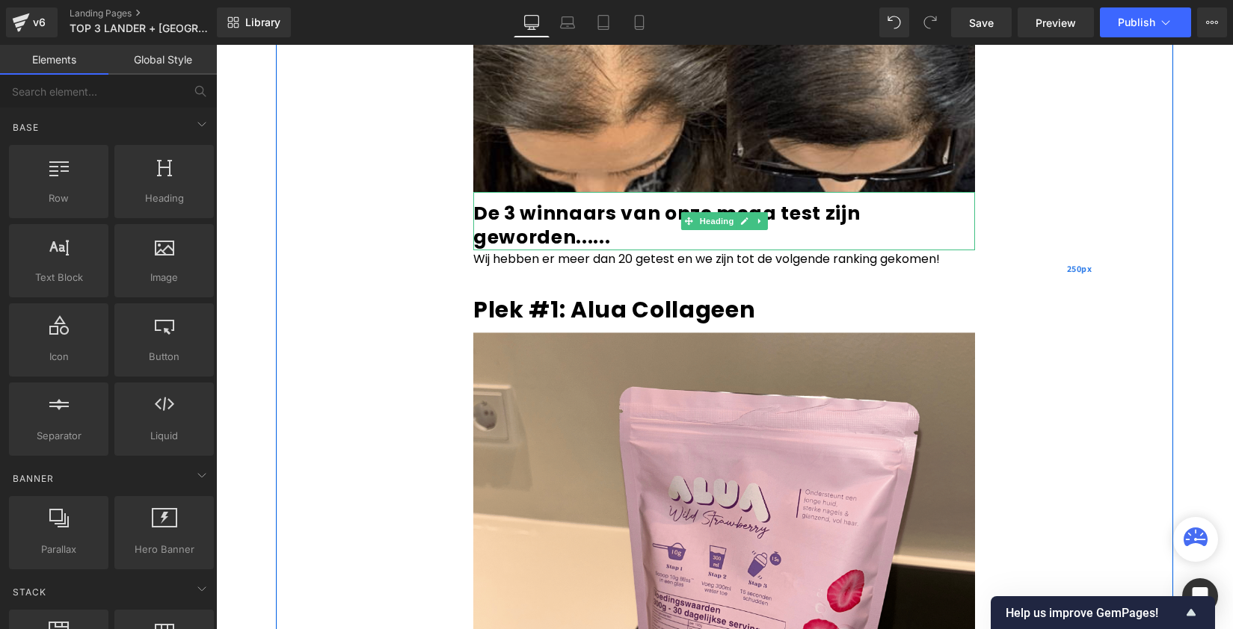
click at [1058, 194] on div "250px" at bounding box center [1079, 269] width 187 height 7427
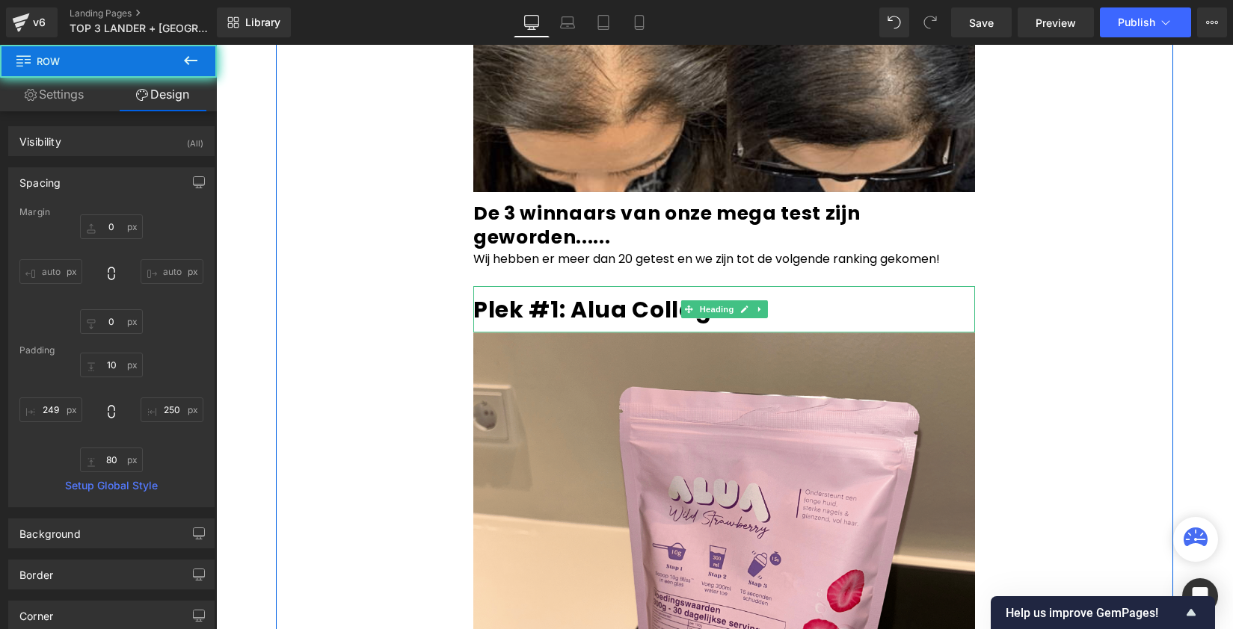
click at [568, 294] on b "Plek #1: Alua Collageen" at bounding box center [614, 310] width 282 height 32
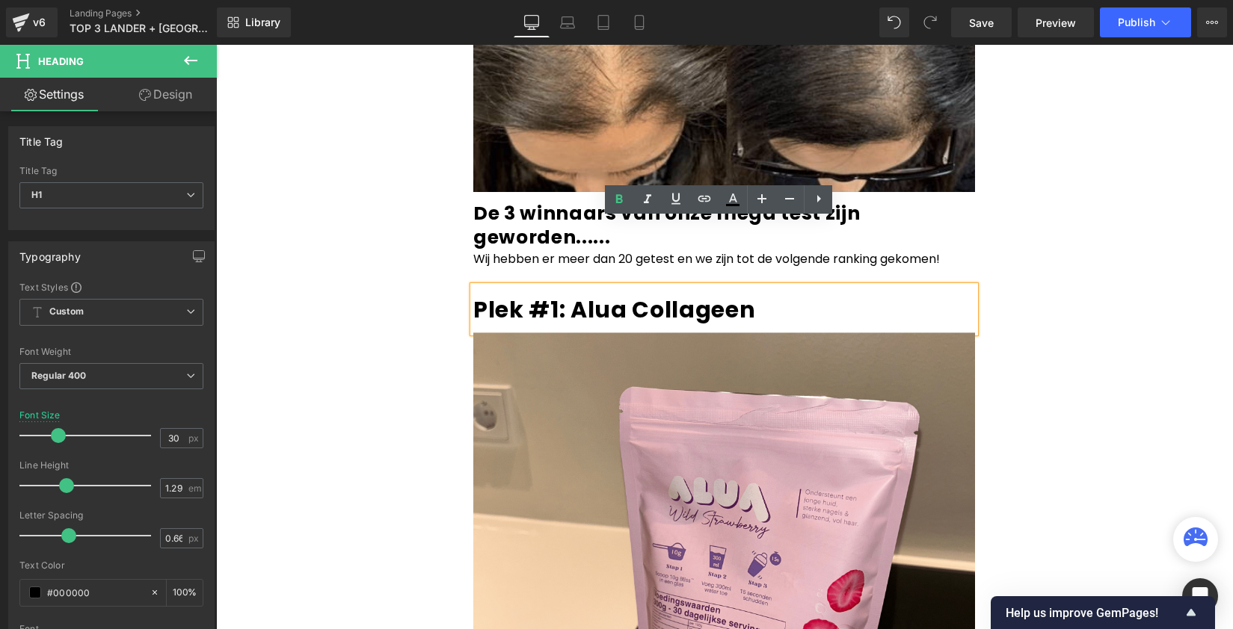
click at [1102, 206] on div "Het anti-aging geheim van Hollywood is gelekt! (wij hebben het getest) Heading …" at bounding box center [724, 269] width 897 height 7427
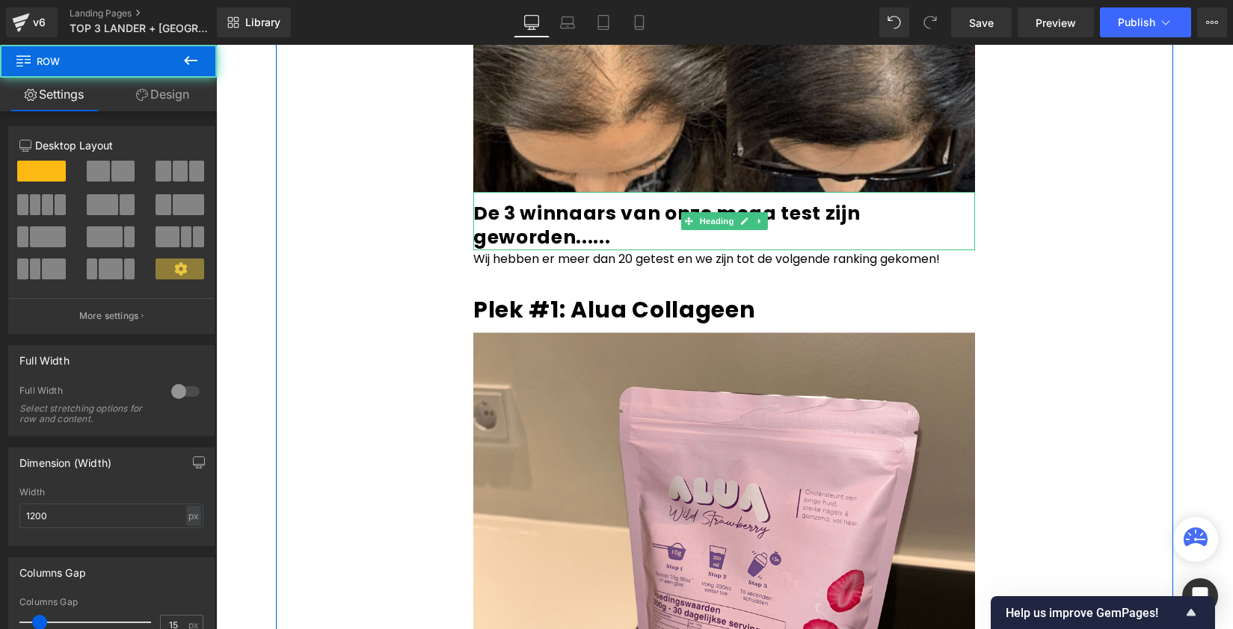
click at [546, 200] on b "De 3 winnaars van onze mega test zijn geworden......" at bounding box center [666, 225] width 387 height 50
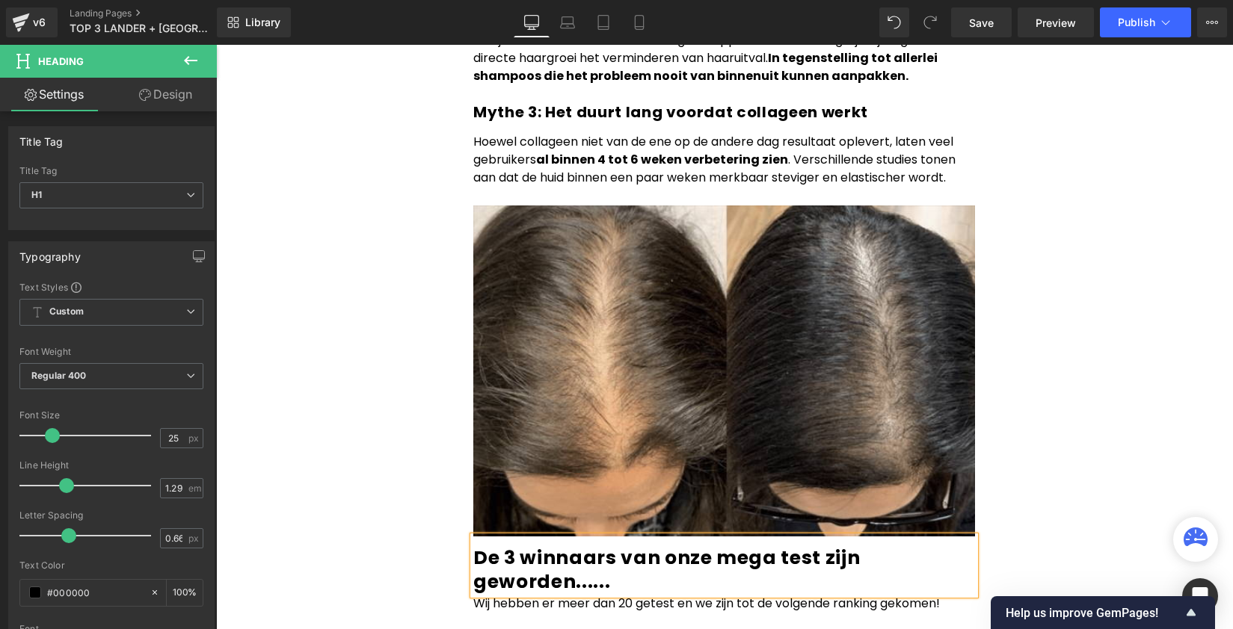
scroll to position [3494, 0]
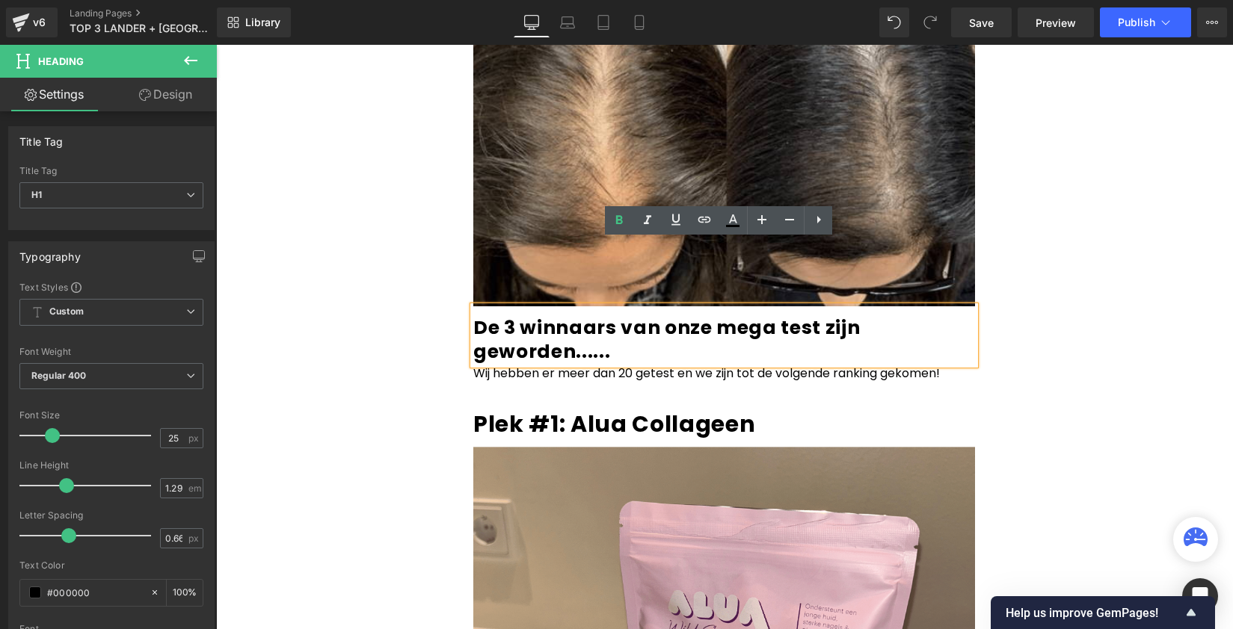
click at [544, 315] on b "De 3 winnaars van onze mega test zijn geworden......" at bounding box center [666, 340] width 387 height 50
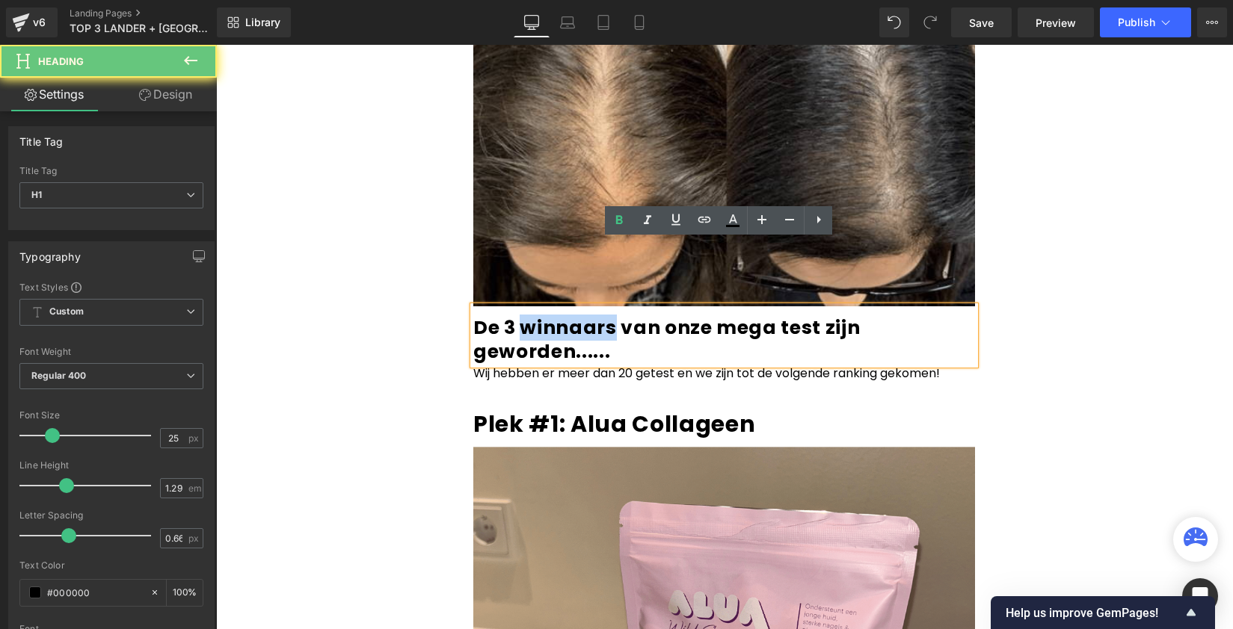
click at [541, 315] on b "De 3 winnaars van onze mega test zijn geworden......" at bounding box center [666, 340] width 387 height 50
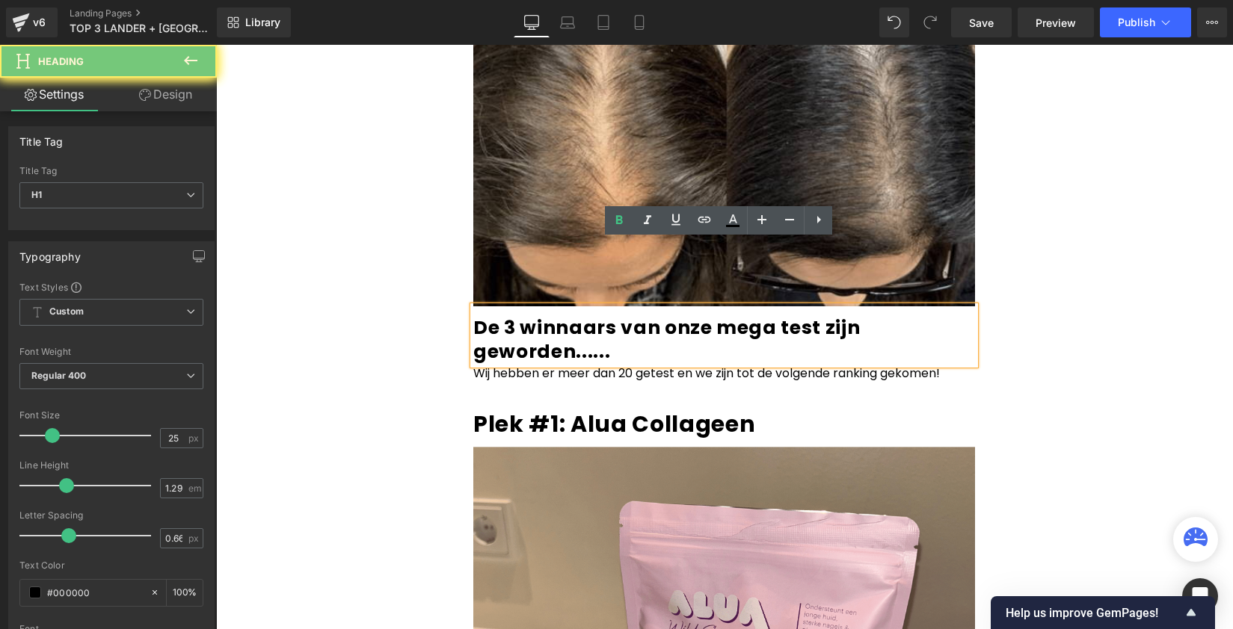
click at [563, 315] on b "De 3 winnaars van onze mega test zijn geworden......" at bounding box center [666, 340] width 387 height 50
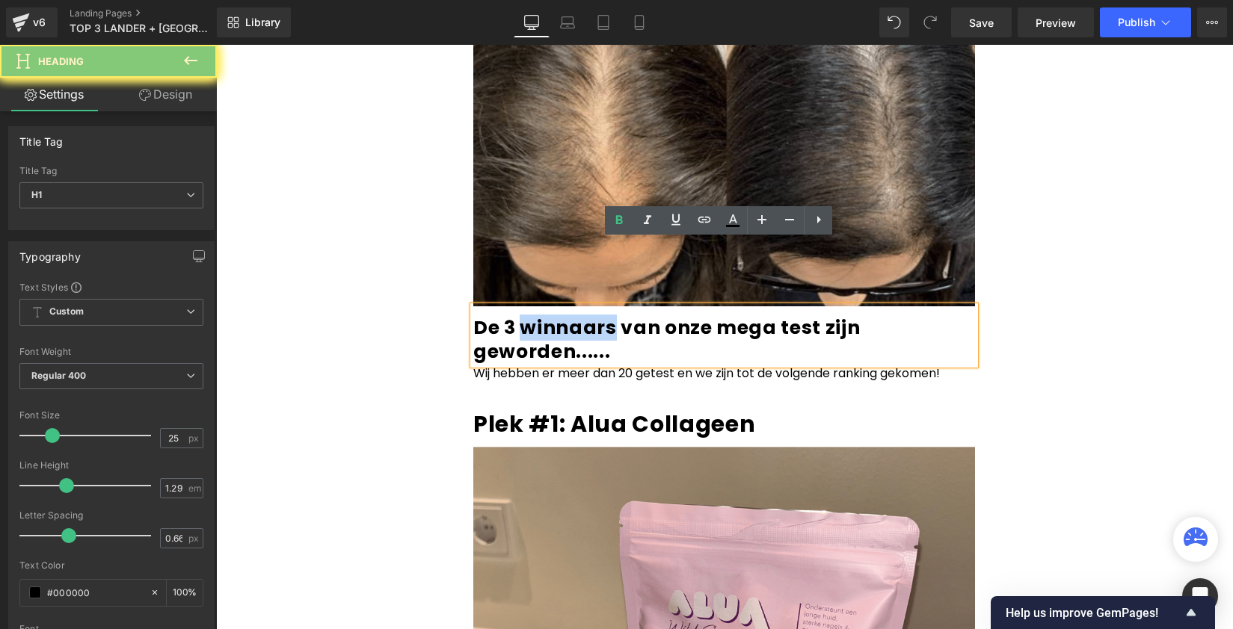
click at [563, 315] on b "De 3 winnaars van onze mega test zijn geworden......" at bounding box center [666, 340] width 387 height 50
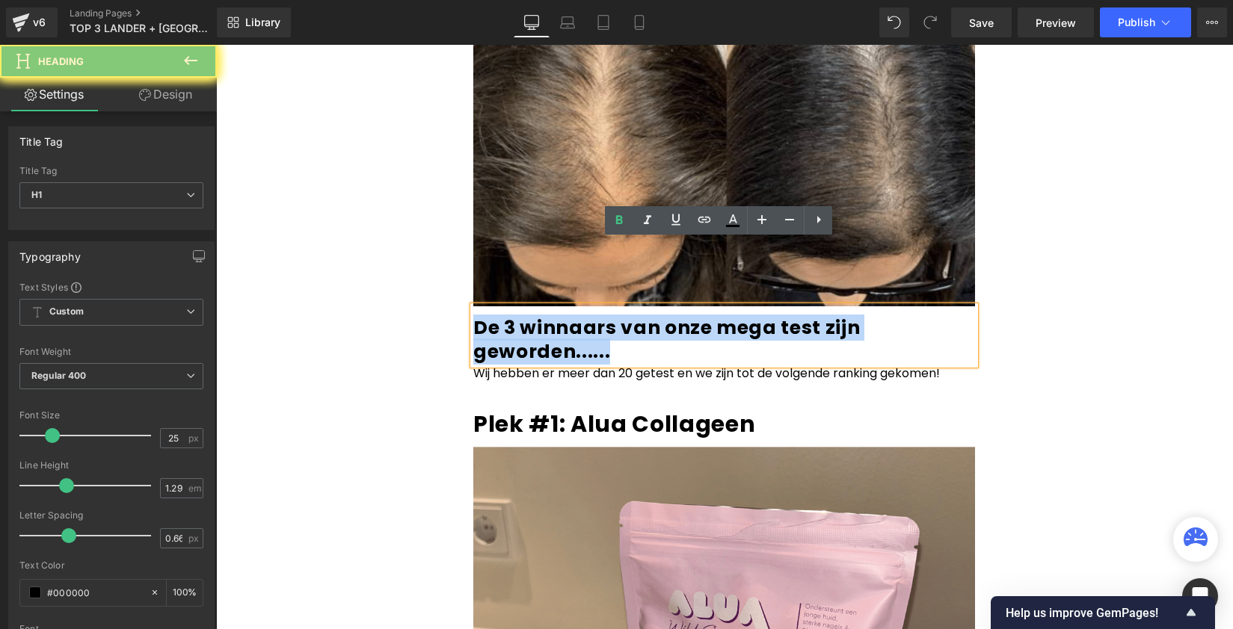
click at [563, 315] on b "De 3 winnaars van onze mega test zijn geworden......" at bounding box center [666, 340] width 387 height 50
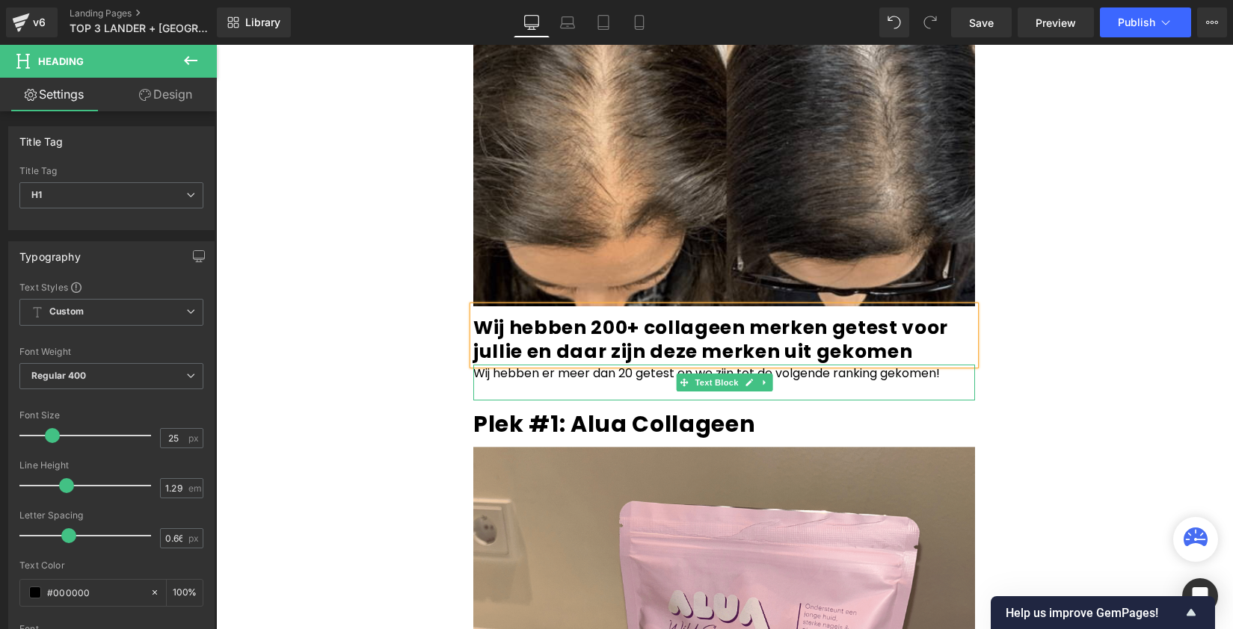
click at [623, 383] on p at bounding box center [724, 392] width 502 height 18
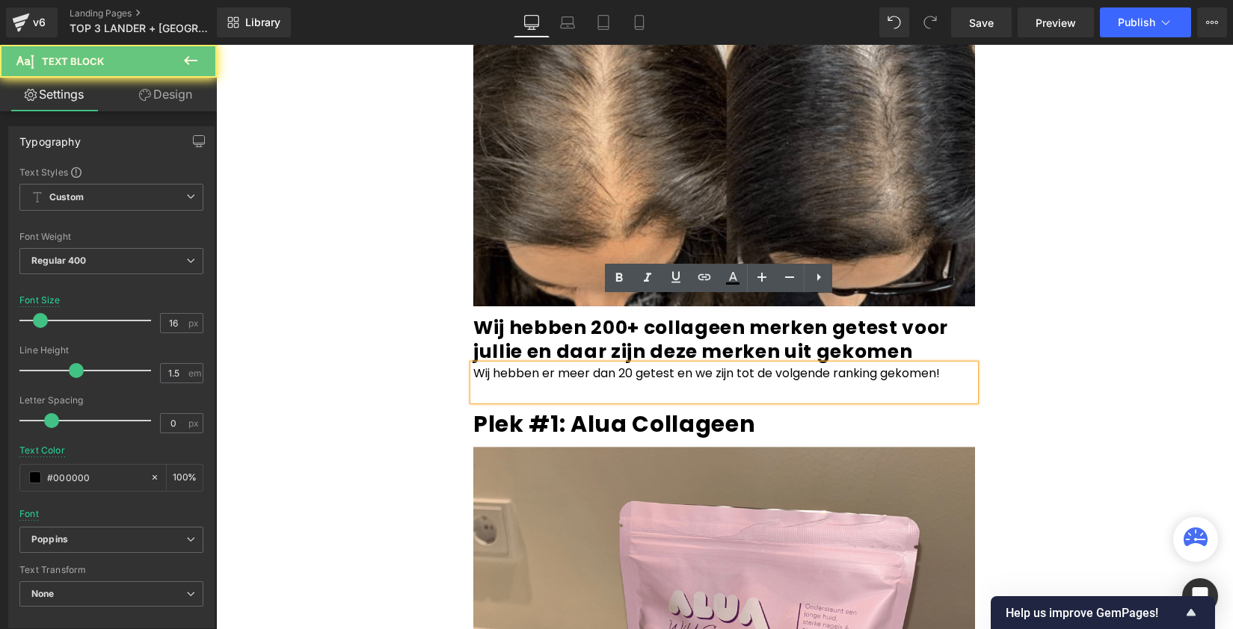
click at [622, 383] on p at bounding box center [724, 392] width 502 height 18
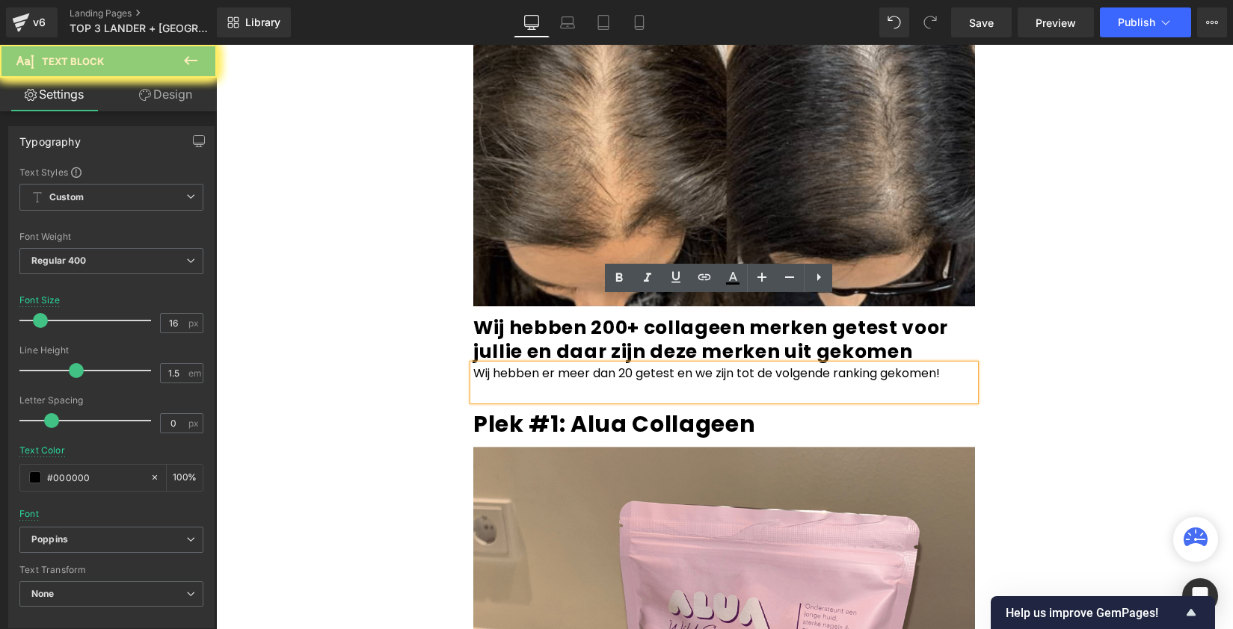
click at [625, 383] on p at bounding box center [724, 392] width 502 height 18
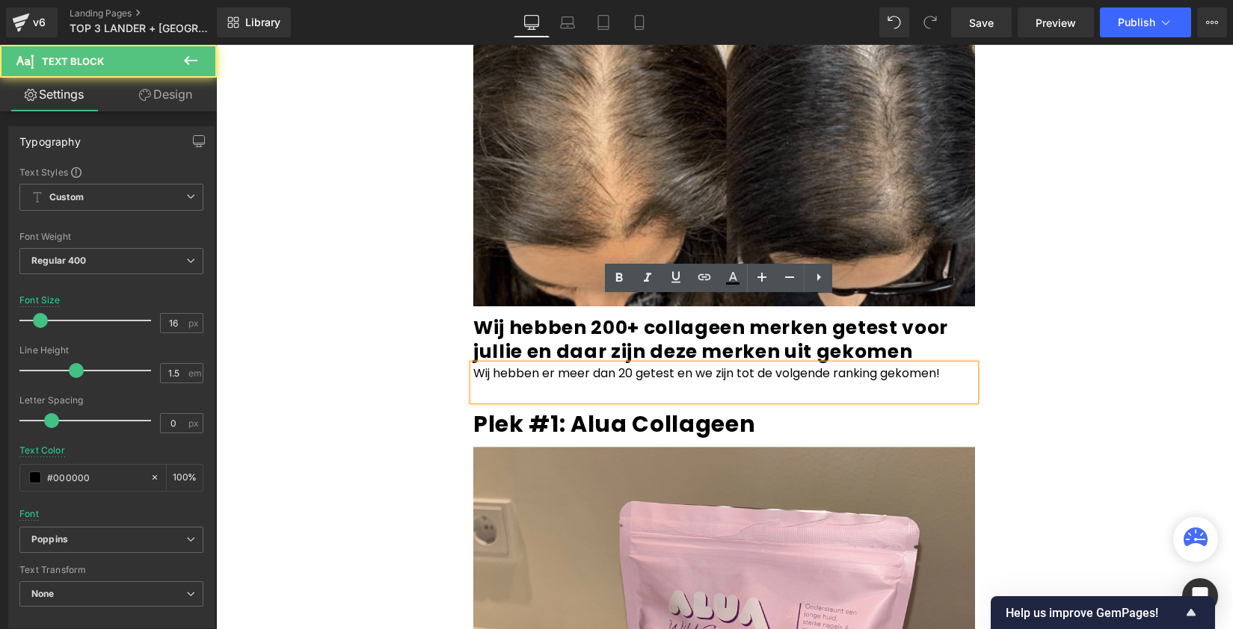
click at [627, 365] on p "Wij hebben er meer dan 20 getest en we zijn tot de volgende ranking gekomen!" at bounding box center [724, 374] width 502 height 18
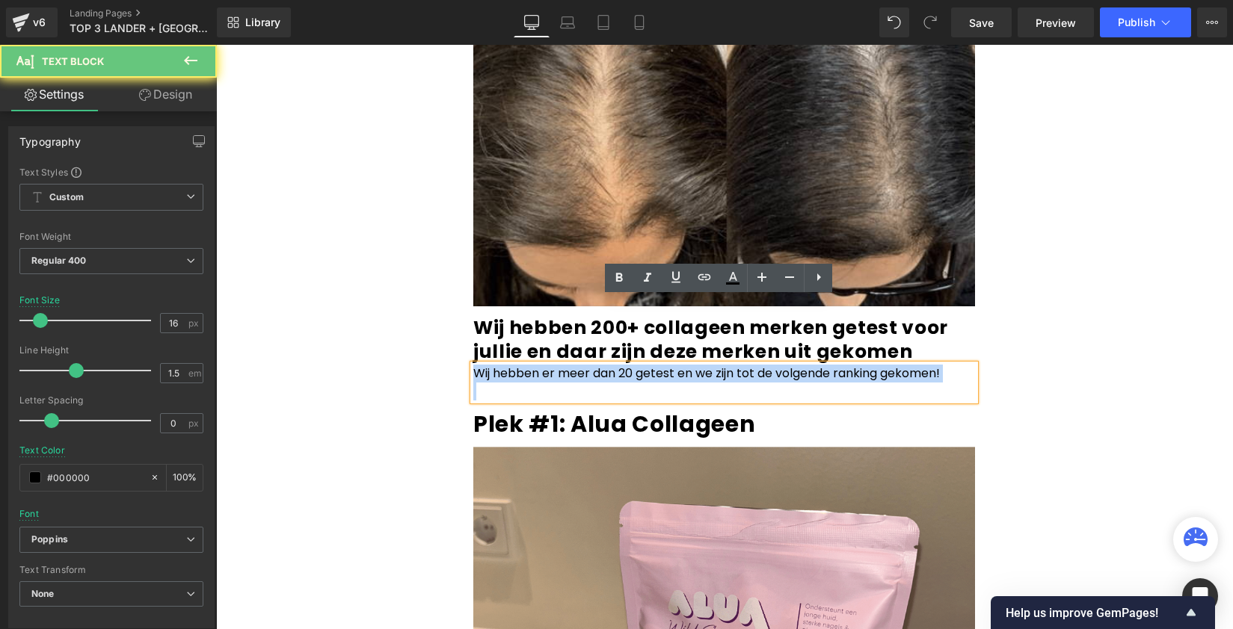
click at [627, 365] on p "Wij hebben er meer dan 20 getest en we zijn tot de volgende ranking gekomen!" at bounding box center [724, 374] width 502 height 18
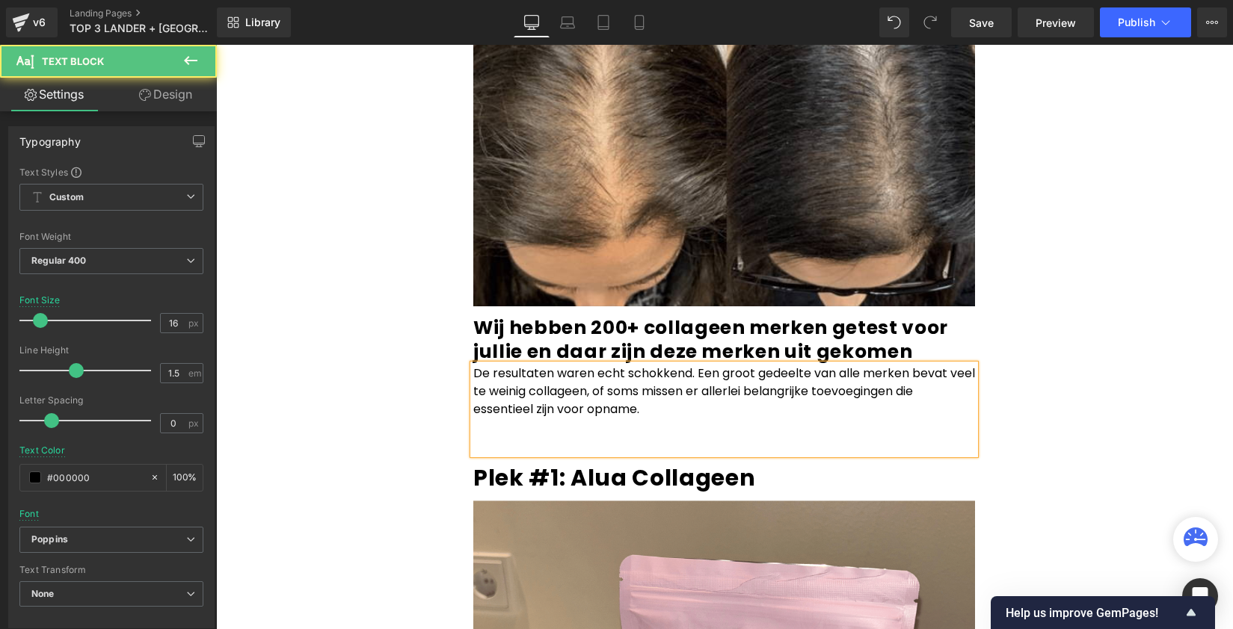
click at [473, 365] on p "De resultaten waren echt schokkend. Een groot gedeelte van alle merken bevat ve…" at bounding box center [724, 392] width 502 height 54
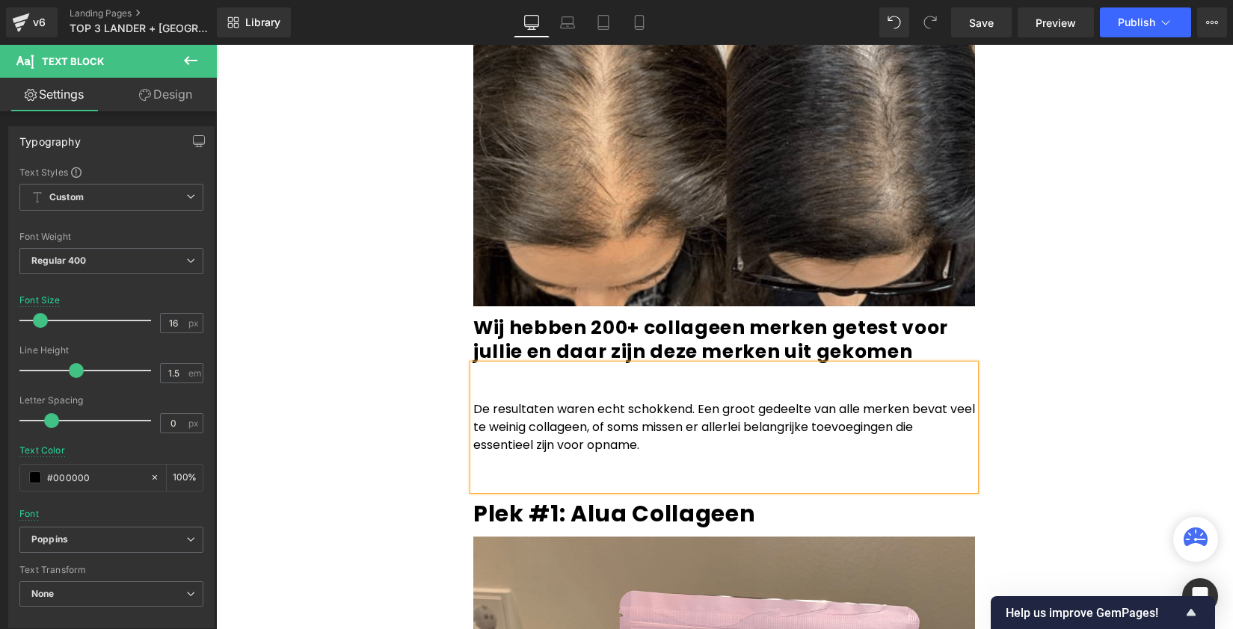
click at [487, 365] on p at bounding box center [724, 374] width 502 height 18
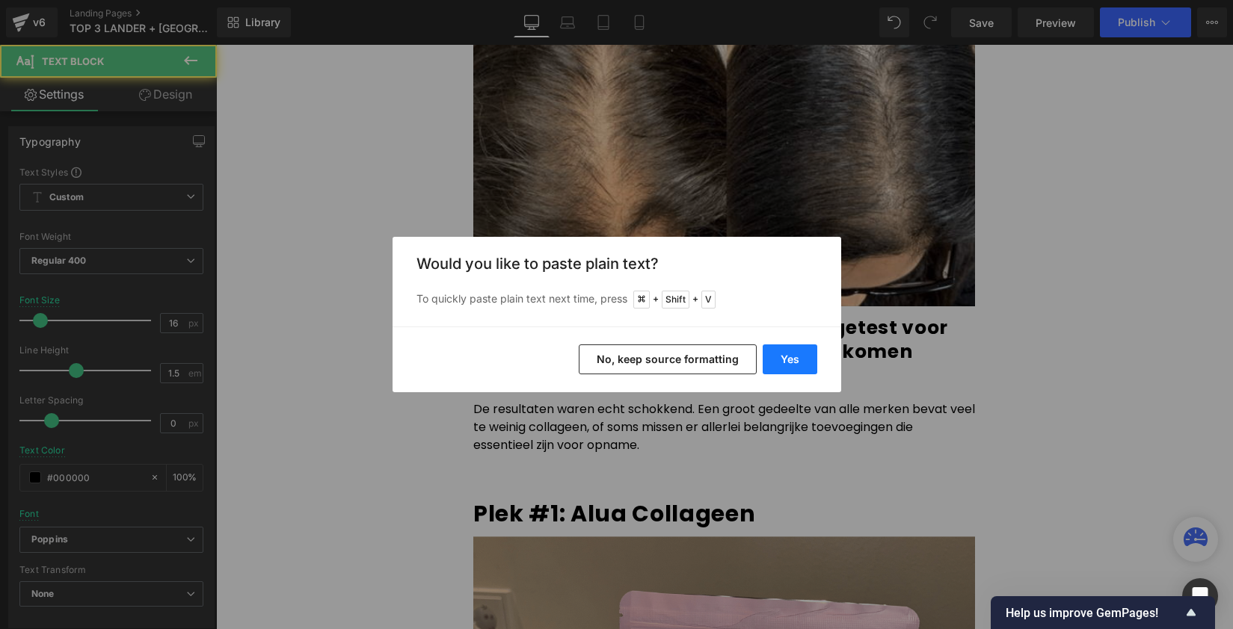
click at [773, 359] on button "Yes" at bounding box center [790, 360] width 55 height 30
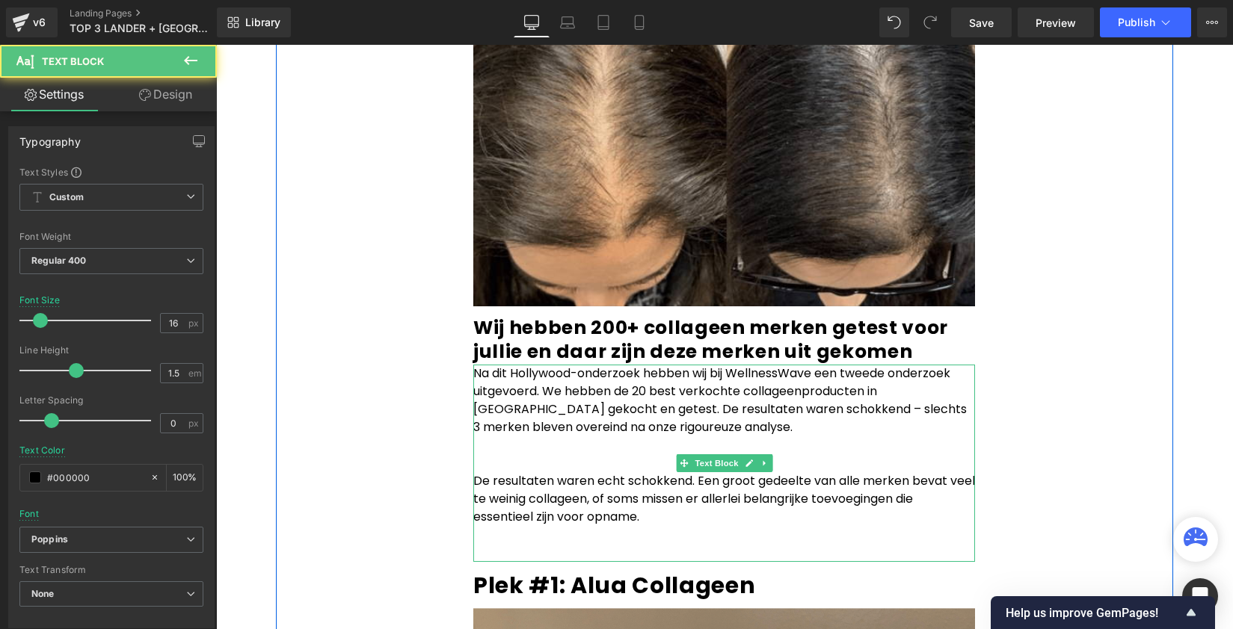
click at [647, 437] on p at bounding box center [724, 446] width 502 height 18
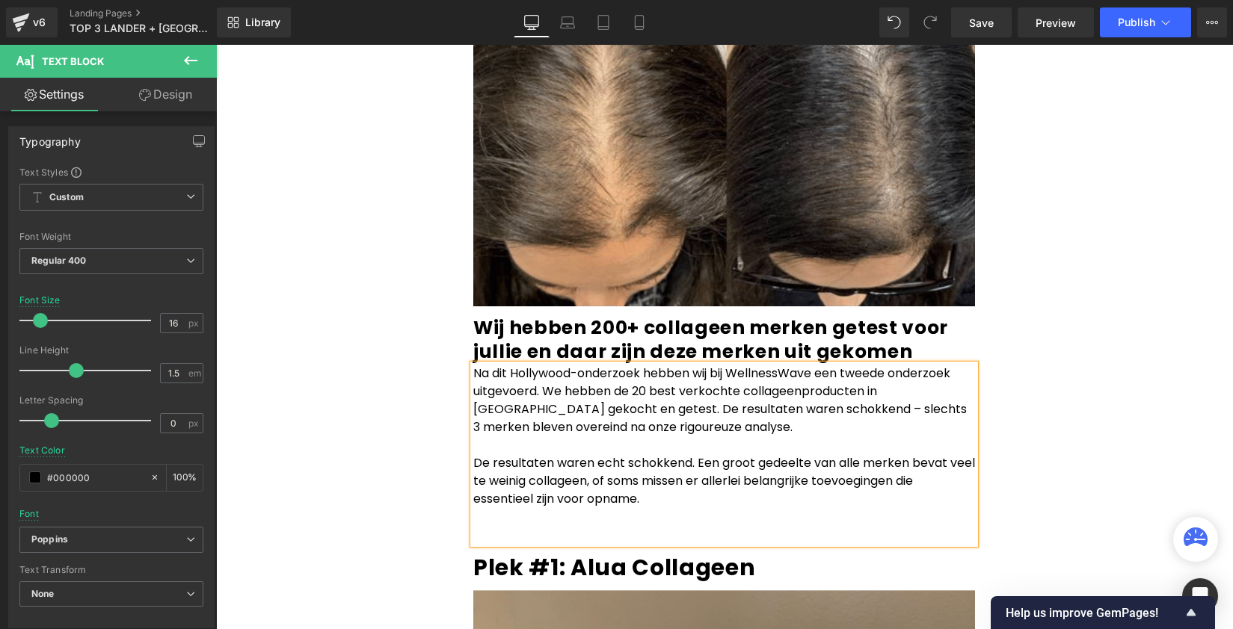
click at [646, 365] on p "Na dit Hollywood-onderzoek hebben wij bij WellnessWave een tweede onderzoek uit…" at bounding box center [724, 401] width 502 height 72
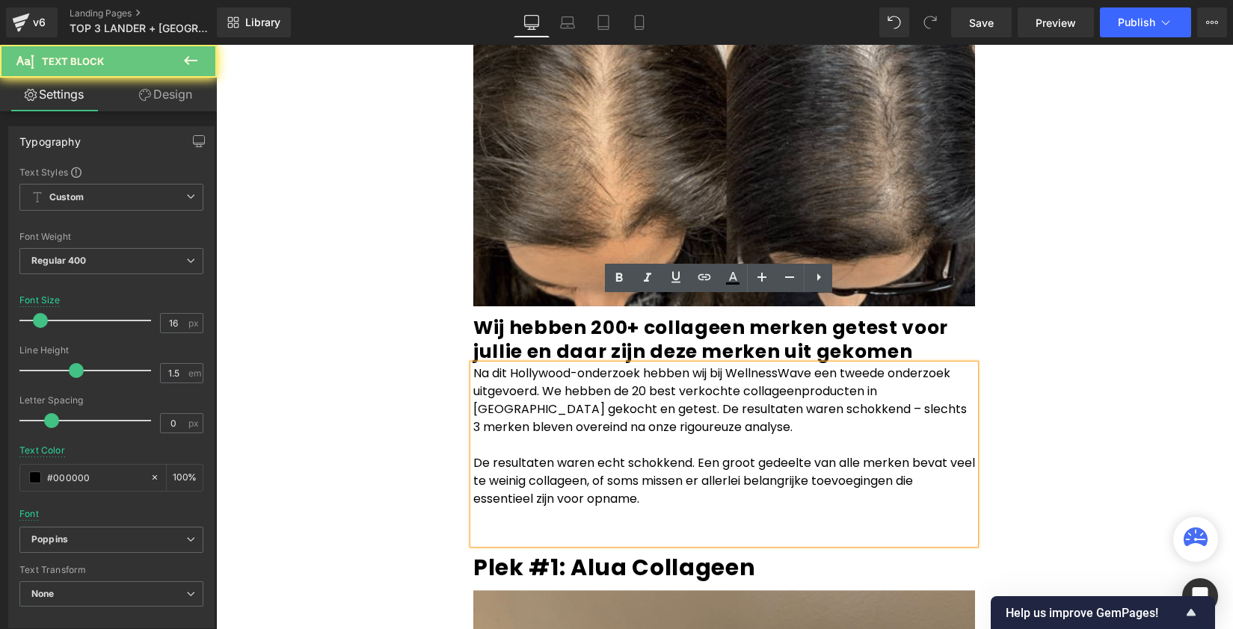
click at [641, 365] on p "Na dit Hollywood-onderzoek hebben wij bij WellnessWave een tweede onderzoek uit…" at bounding box center [724, 401] width 502 height 72
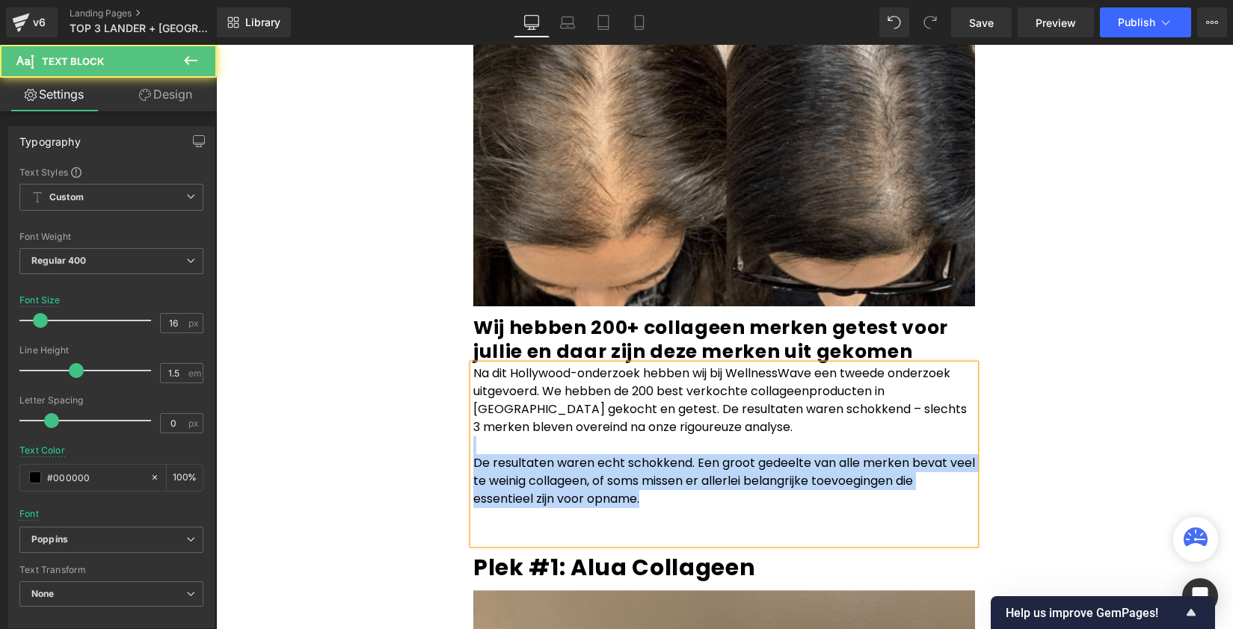
drag, startPoint x: 674, startPoint y: 438, endPoint x: 434, endPoint y: 388, distance: 245.2
click at [434, 388] on div "Het anti-aging geheim van Hollywood is gelekt! (wij hebben het getest) Heading …" at bounding box center [724, 455] width 897 height 7570
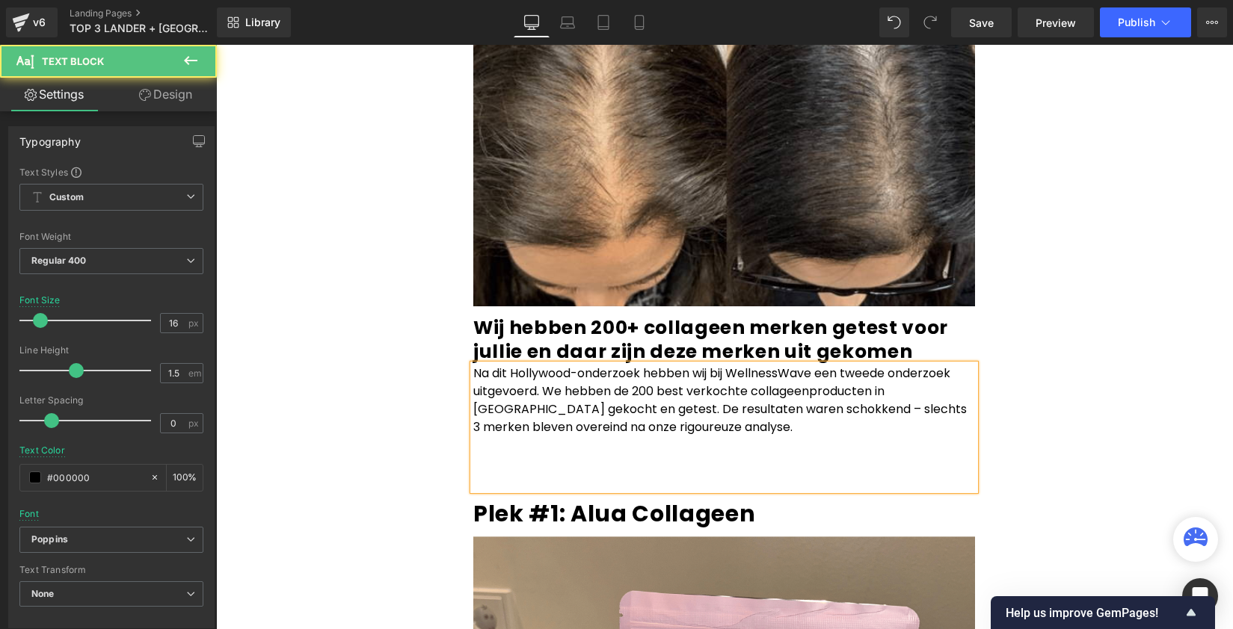
click at [536, 472] on p at bounding box center [724, 481] width 502 height 18
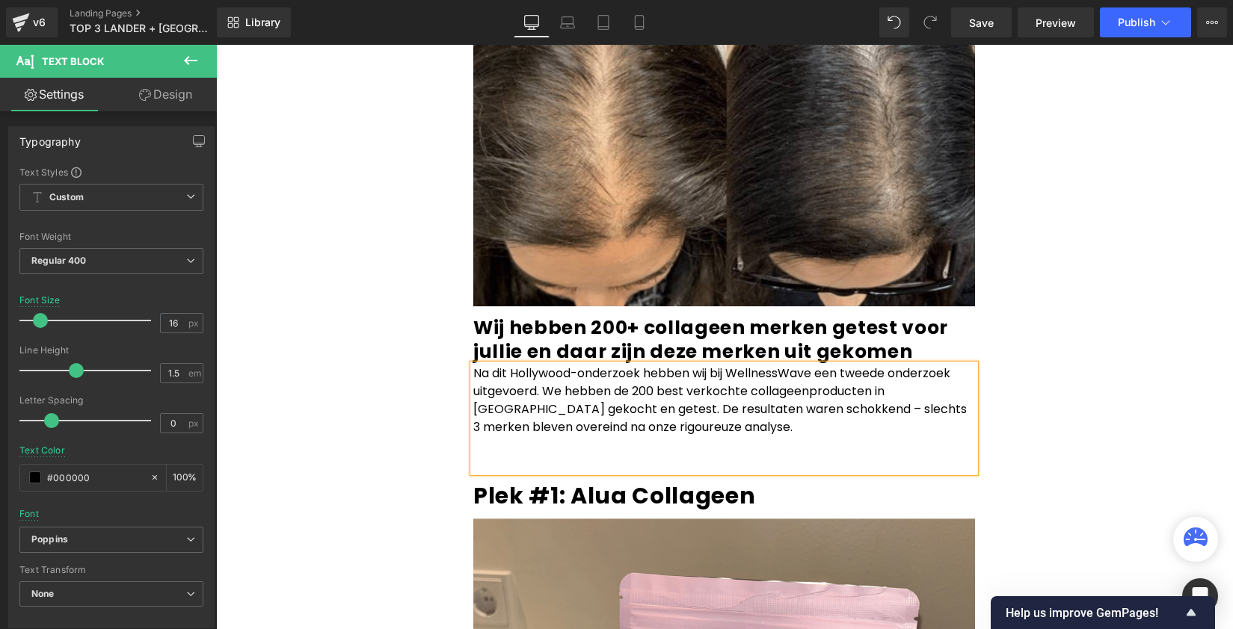
click at [592, 365] on p "Na dit Hollywood-onderzoek hebben wij bij WellnessWave een tweede onderzoek uit…" at bounding box center [724, 401] width 502 height 72
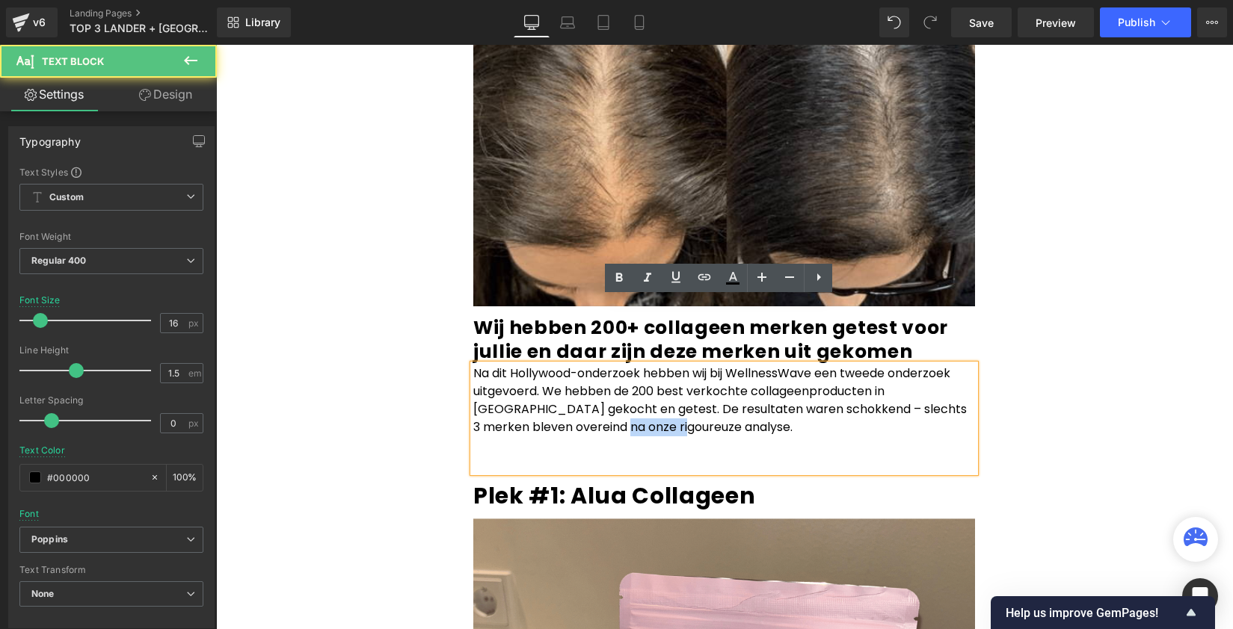
click at [592, 365] on p "Na dit Hollywood-onderzoek hebben wij bij WellnessWave een tweede onderzoek uit…" at bounding box center [724, 401] width 502 height 72
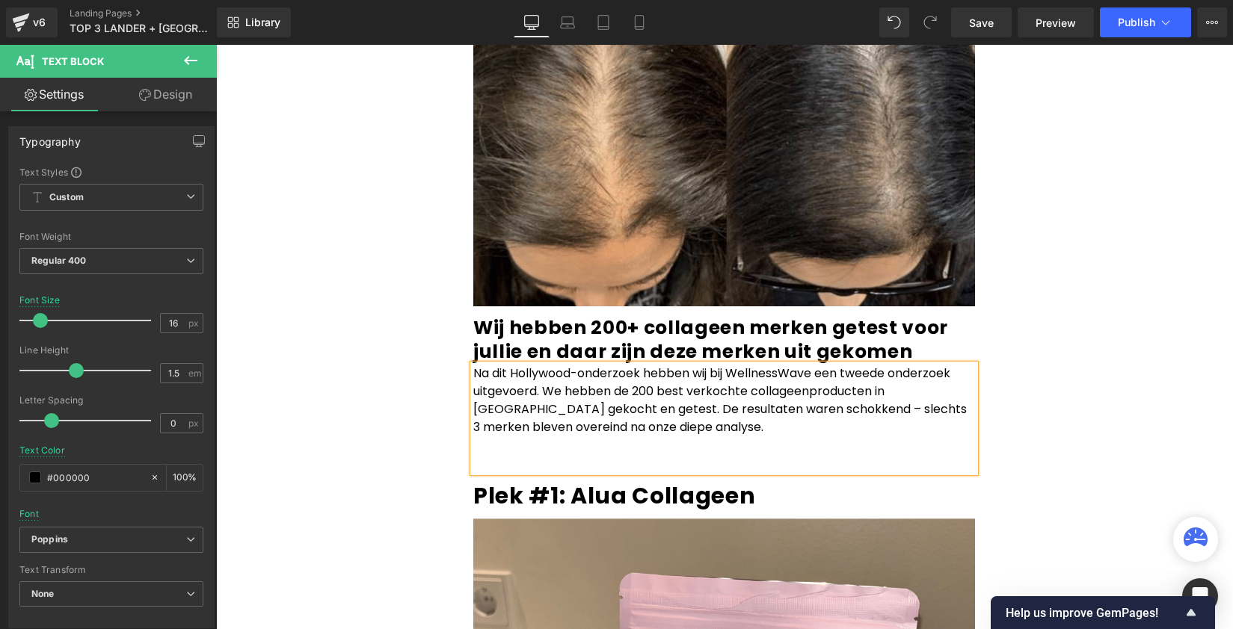
click at [657, 365] on p "Na dit Hollywood-onderzoek hebben wij bij WellnessWave een tweede onderzoek uit…" at bounding box center [724, 401] width 502 height 72
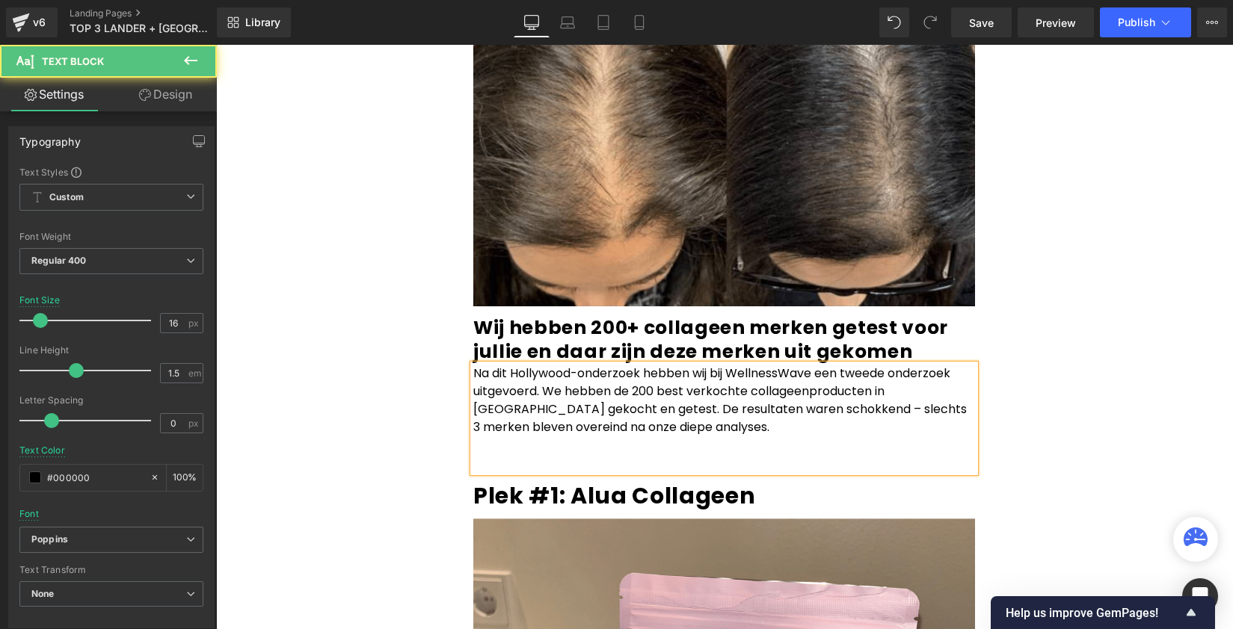
click at [866, 366] on p "Na dit Hollywood-onderzoek hebben wij bij WellnessWave een tweede onderzoek uit…" at bounding box center [724, 401] width 502 height 72
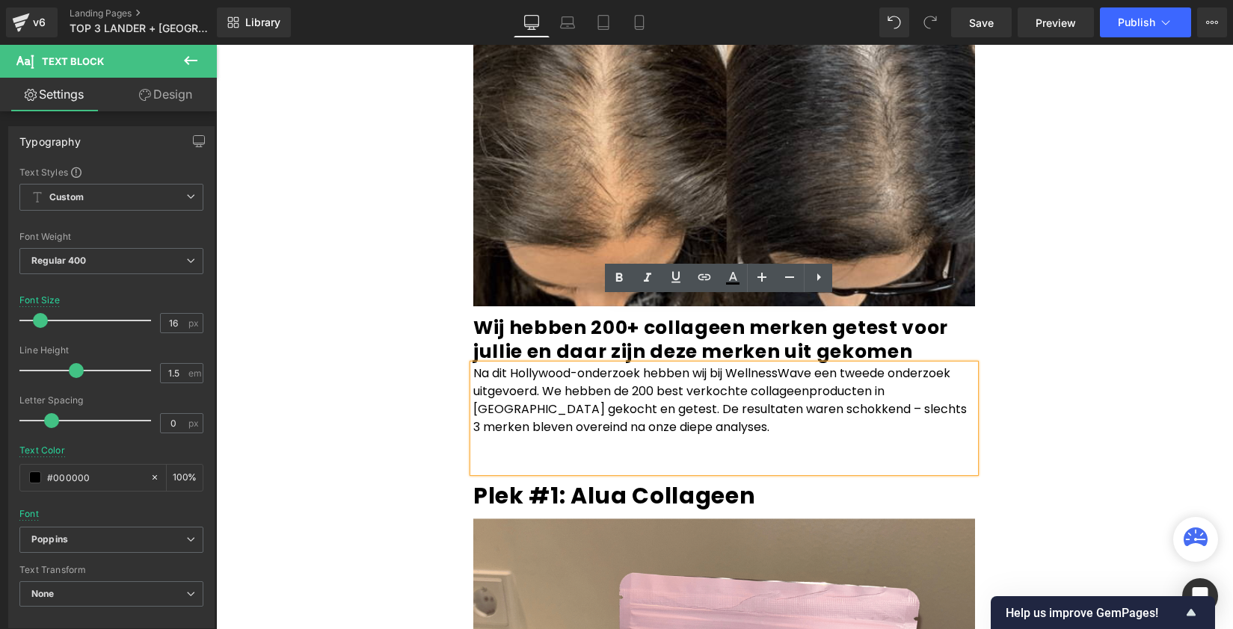
click at [813, 365] on p "Na dit Hollywood-onderzoek hebben wij bij WellnessWave een tweede onderzoek uit…" at bounding box center [724, 401] width 502 height 72
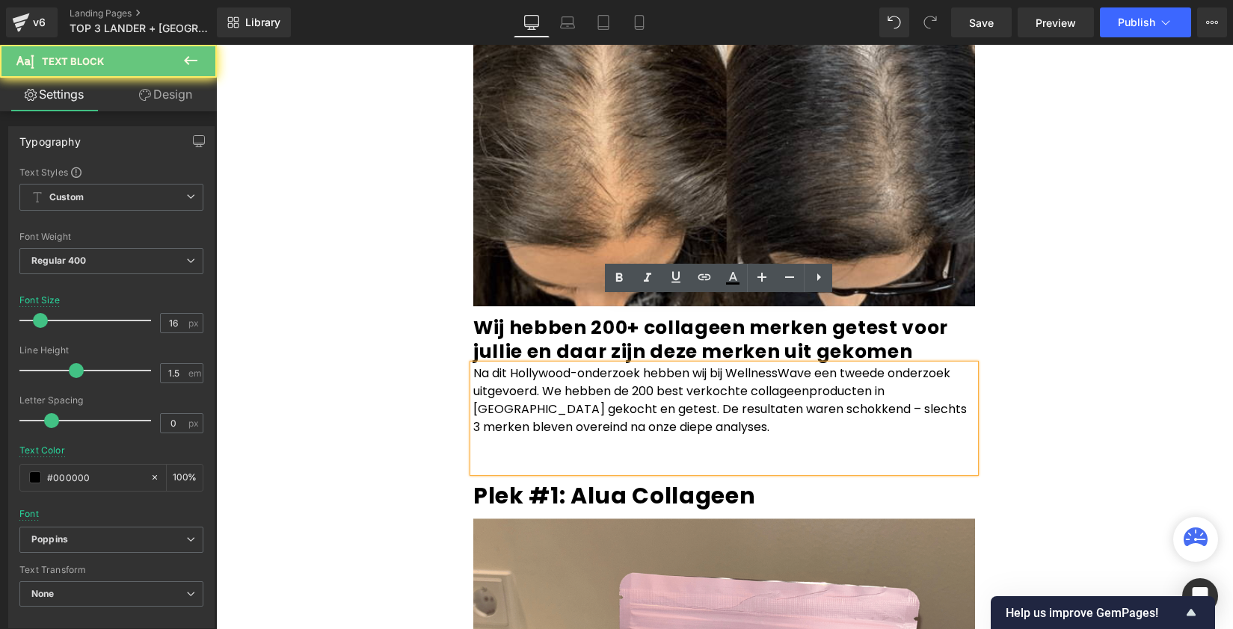
click at [700, 365] on p "Na dit Hollywood-onderzoek hebben wij bij WellnessWave een tweede onderzoek uit…" at bounding box center [724, 401] width 502 height 72
click at [778, 365] on p "Na dit Hollywood-onderzoek hebben wij bij WellnessWave een tweede onderzoek uit…" at bounding box center [724, 401] width 502 height 72
click at [730, 365] on p "Na dit Hollywood-onderzoek hebben wij bij Wellness Wave een tweede onderzoek ui…" at bounding box center [724, 401] width 502 height 72
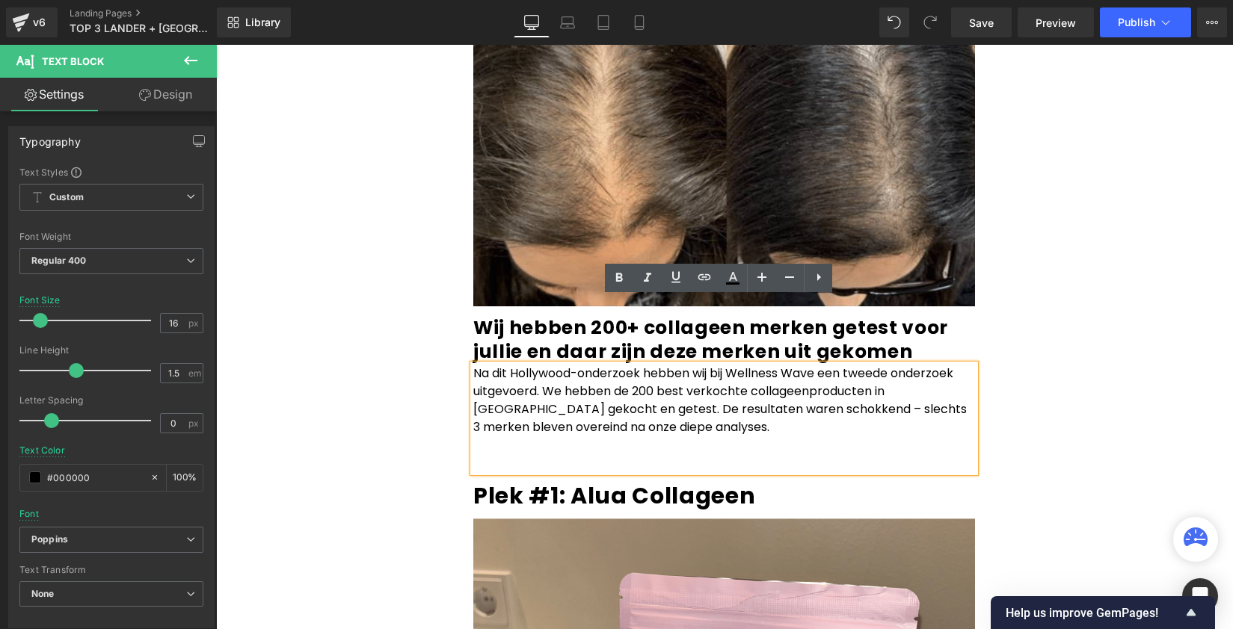
click at [804, 365] on p "Na dit Hollywood-onderzoek hebben wij bij Wellness Wave een tweede onderzoek ui…" at bounding box center [724, 401] width 502 height 72
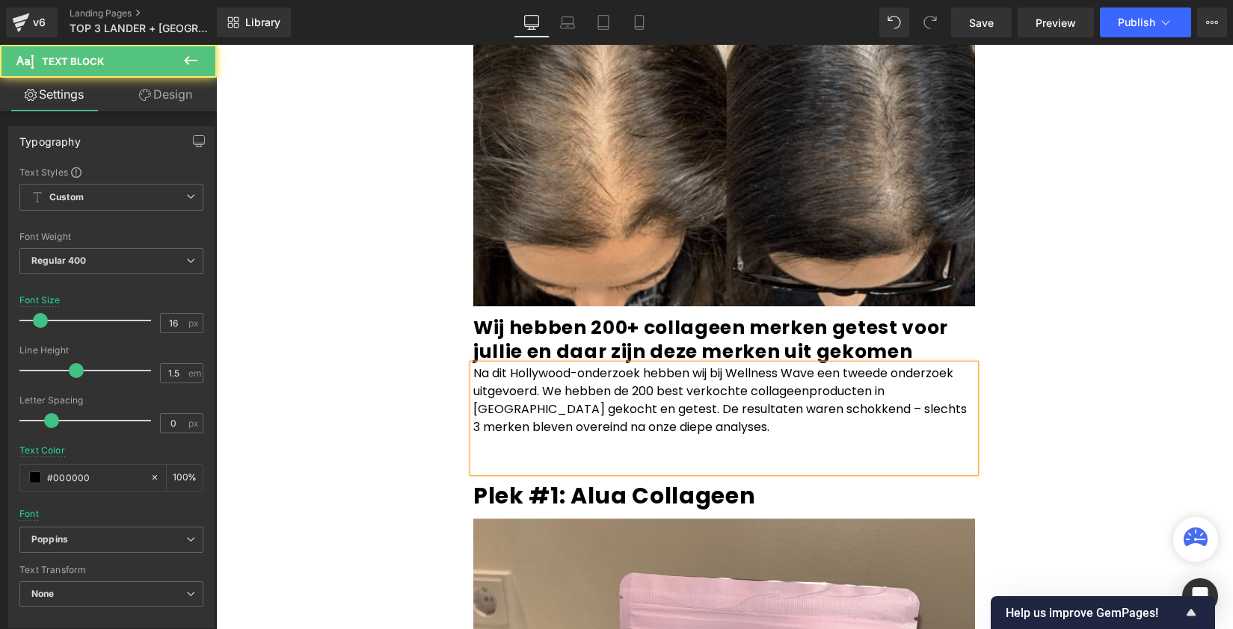
click at [760, 366] on p "Na dit Hollywood-onderzoek hebben wij bij Wellness Wave een tweede onderzoek ui…" at bounding box center [724, 401] width 502 height 72
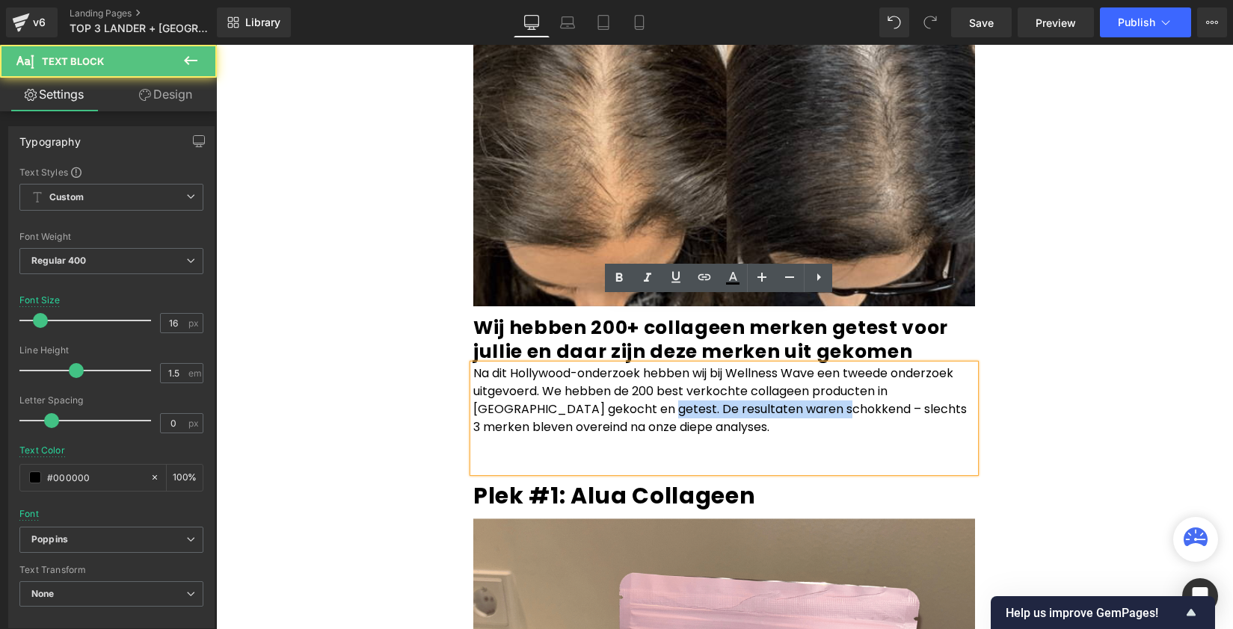
drag, startPoint x: 768, startPoint y: 340, endPoint x: 584, endPoint y: 348, distance: 184.1
click at [584, 365] on p "Na dit Hollywood-onderzoek hebben wij bij Wellness Wave een tweede onderzoek ui…" at bounding box center [724, 401] width 502 height 72
click at [638, 365] on p "Na dit Hollywood-onderzoek hebben wij bij Wellness Wave een tweede onderzoek ui…" at bounding box center [724, 401] width 502 height 72
drag, startPoint x: 654, startPoint y: 323, endPoint x: 804, endPoint y: 318, distance: 150.4
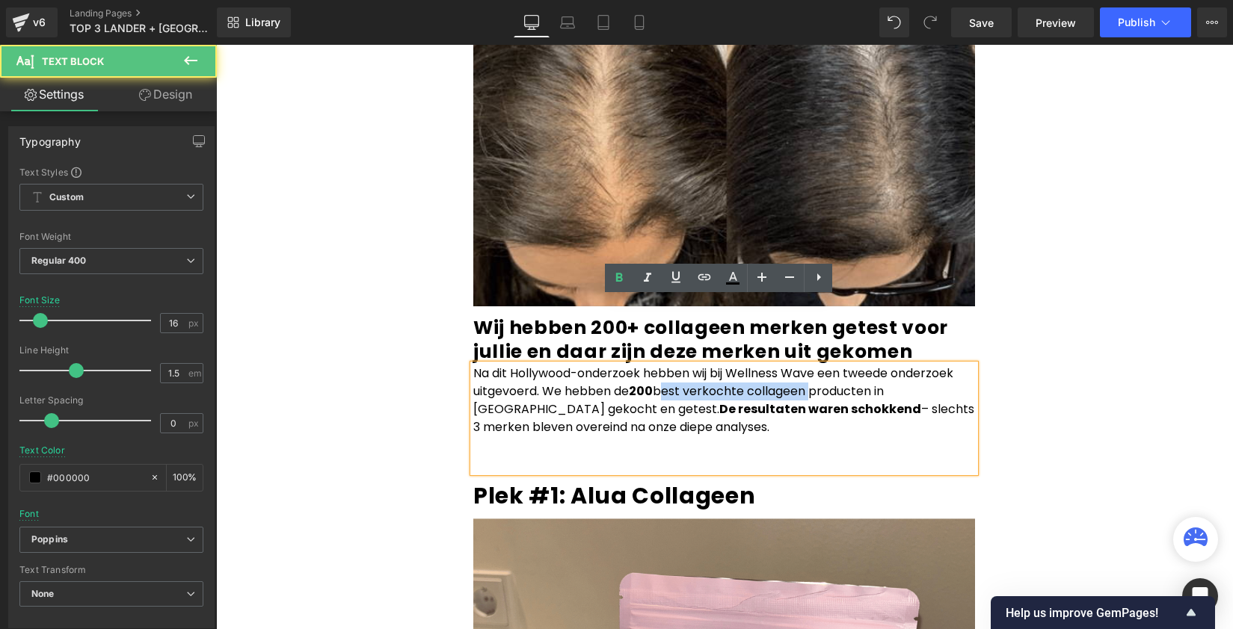
click at [804, 365] on p "Na dit Hollywood-onderzoek hebben wij bij Wellness Wave een tweede onderzoek ui…" at bounding box center [724, 401] width 502 height 72
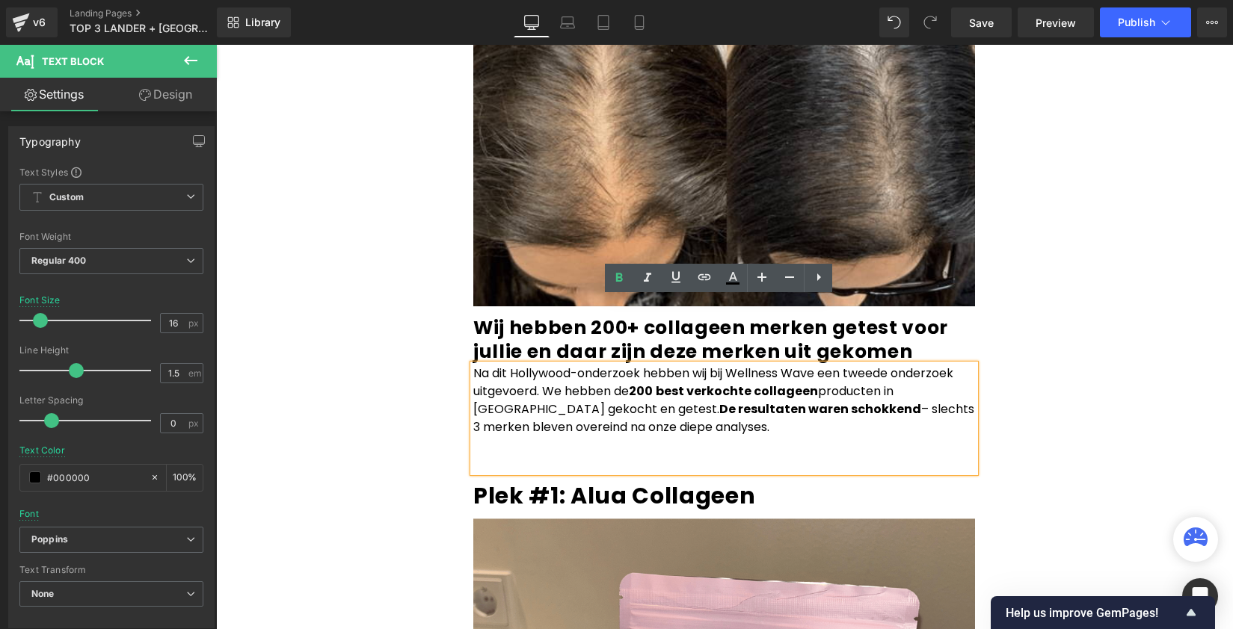
click at [816, 365] on p "Na dit Hollywood-onderzoek hebben wij bij Wellness Wave een tweede onderzoek ui…" at bounding box center [724, 401] width 502 height 72
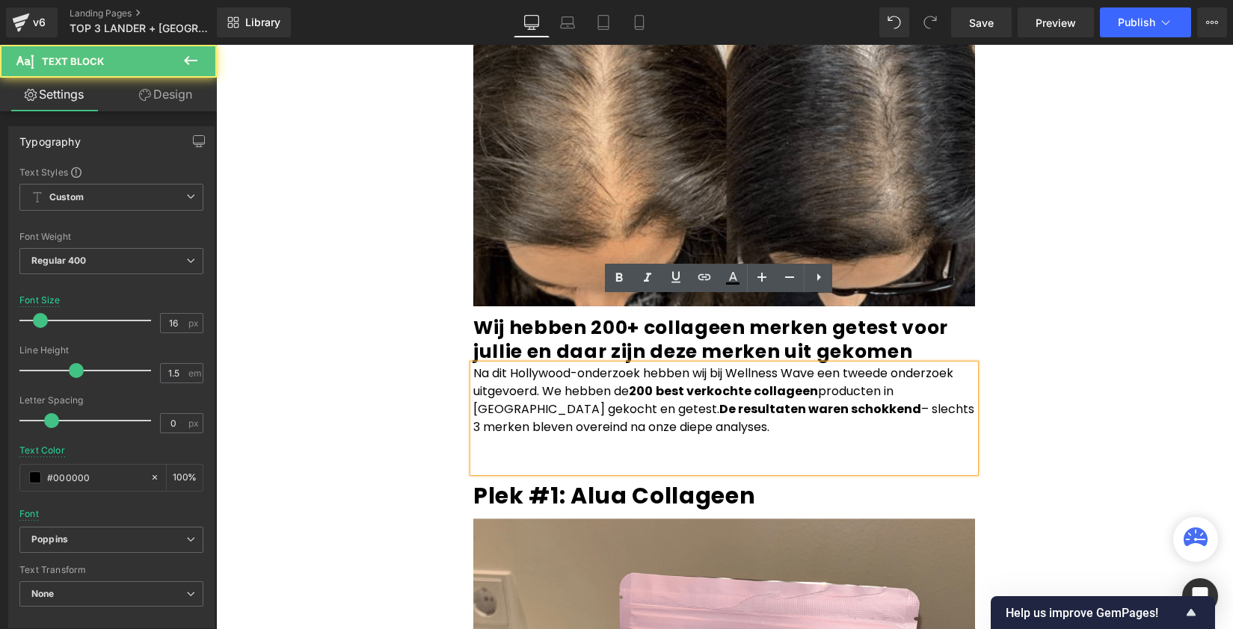
click at [1115, 333] on div "Het anti-aging geheim van Hollywood is gelekt! (wij hebben het getest) Heading …" at bounding box center [724, 419] width 897 height 7499
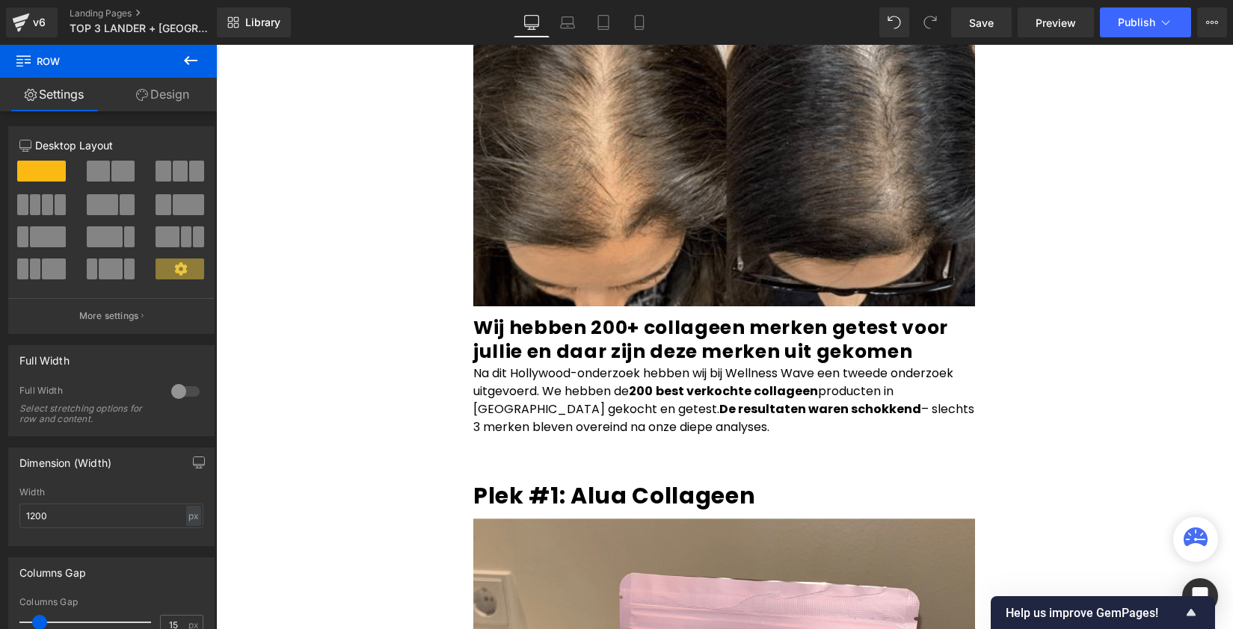
click at [216, 45] on div "250px" at bounding box center [216, 45] width 0 height 0
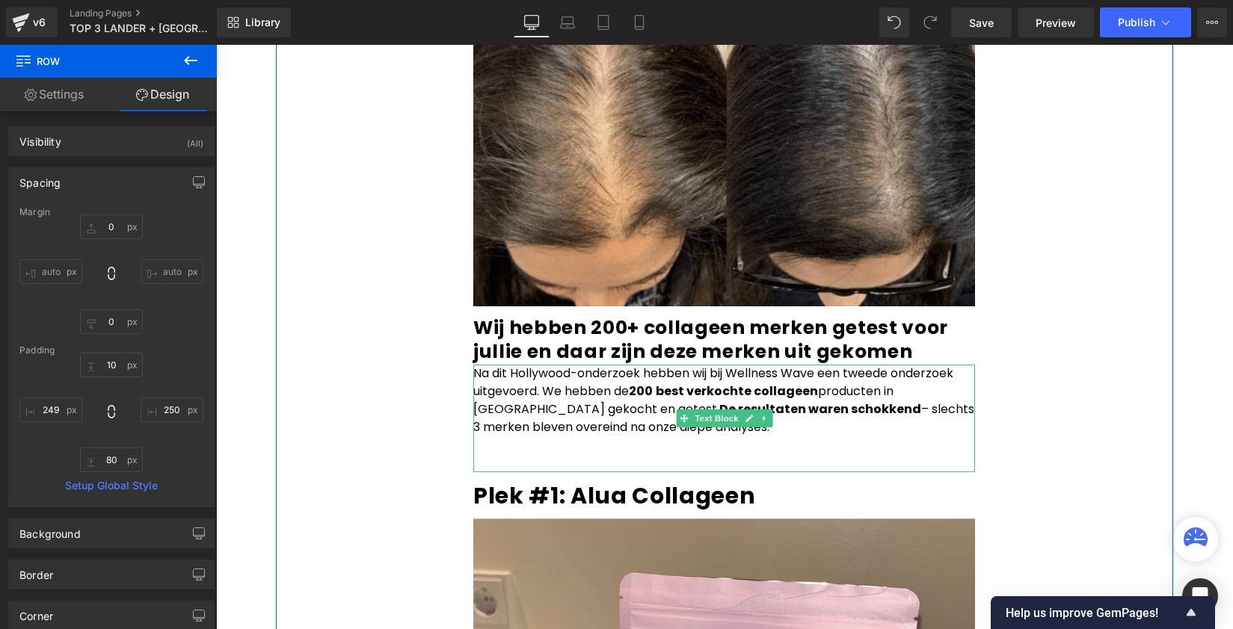
click at [588, 455] on p at bounding box center [724, 464] width 502 height 18
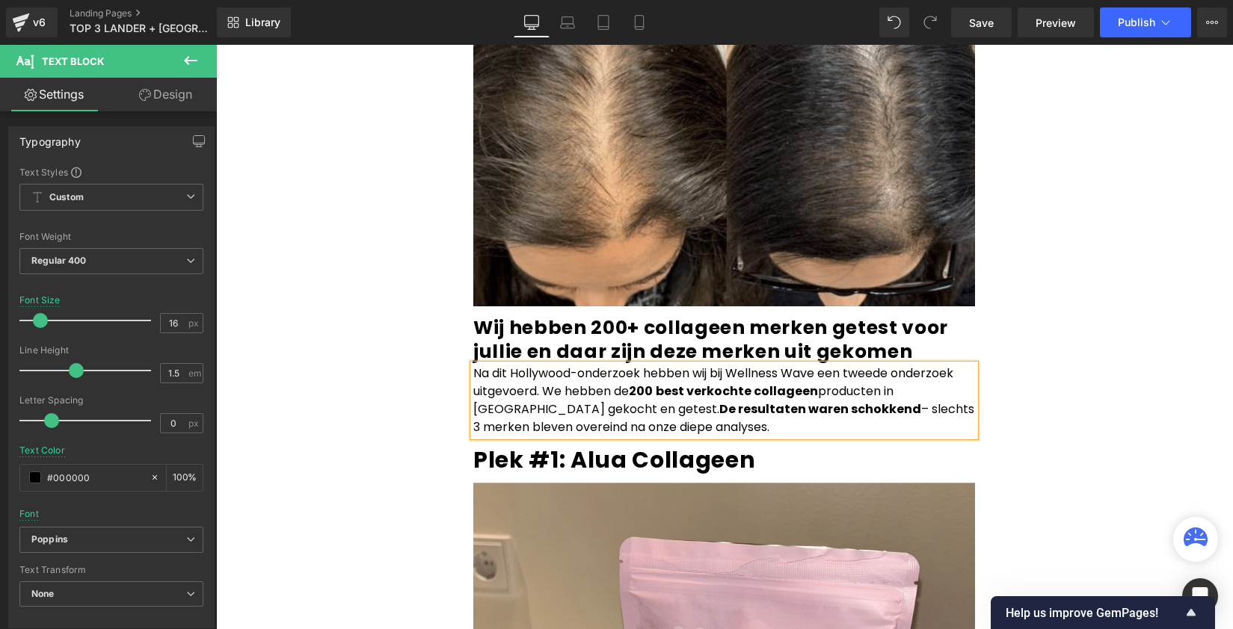
click at [1092, 214] on div "Het anti-aging geheim van Hollywood is gelekt! (wij hebben het getest) Heading …" at bounding box center [724, 401] width 897 height 7463
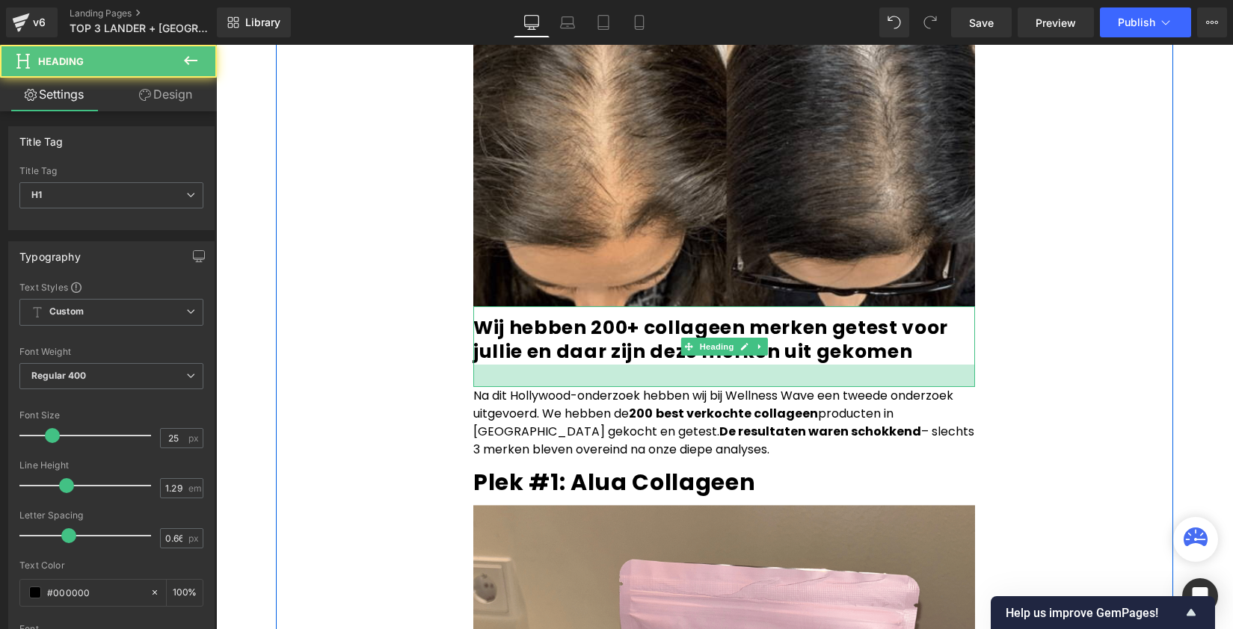
drag, startPoint x: 932, startPoint y: 295, endPoint x: 1029, endPoint y: 324, distance: 101.5
click at [938, 365] on div at bounding box center [724, 376] width 502 height 22
click at [1076, 321] on div "Het anti-aging geheim van Hollywood is gelekt! (wij hebben het getest) Heading …" at bounding box center [724, 412] width 897 height 7485
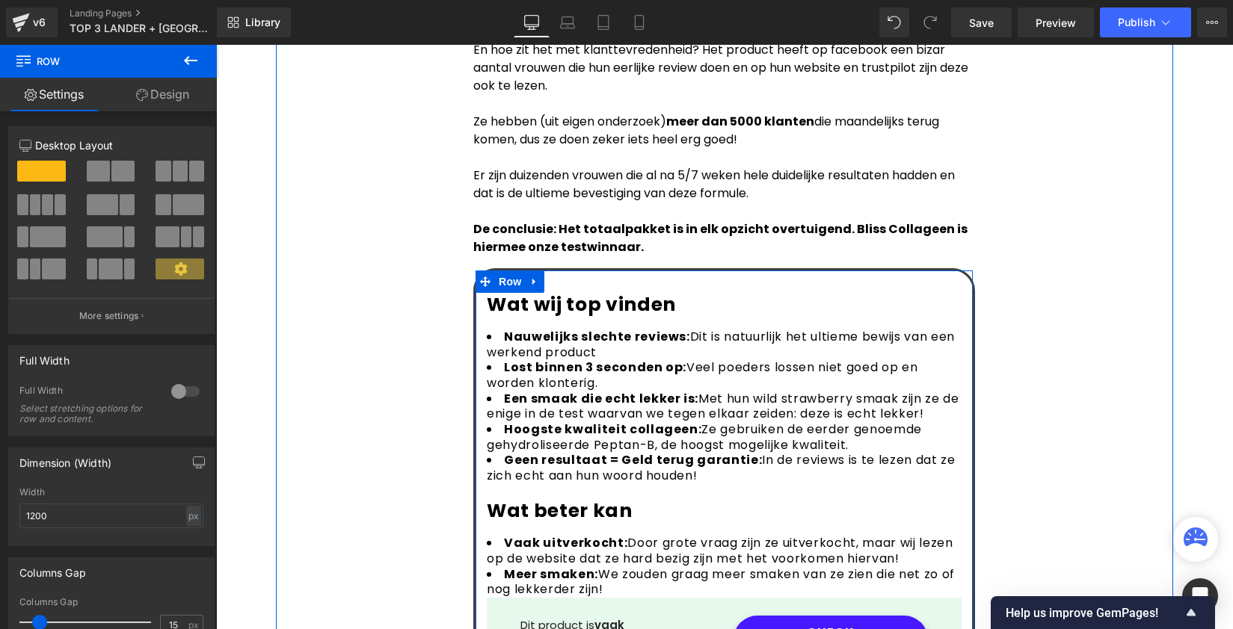
scroll to position [4571, 0]
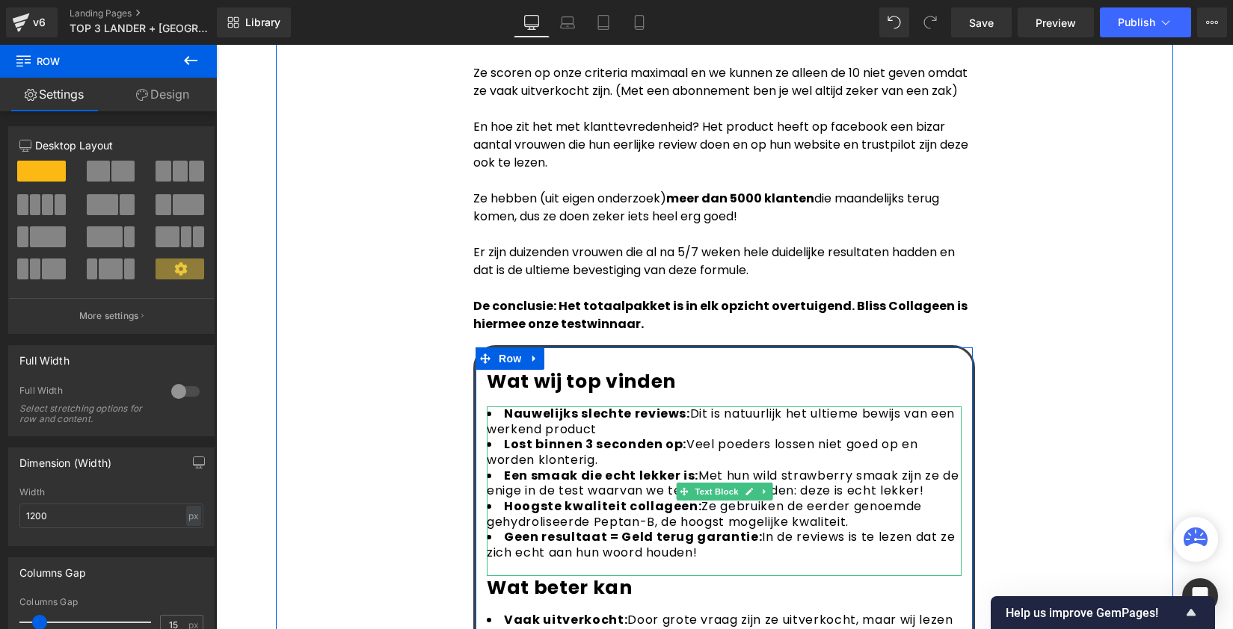
click at [615, 469] on li "Een smaak die echt lekker is: Met hun wild strawberry smaak zijn ze de enige in…" at bounding box center [724, 484] width 475 height 31
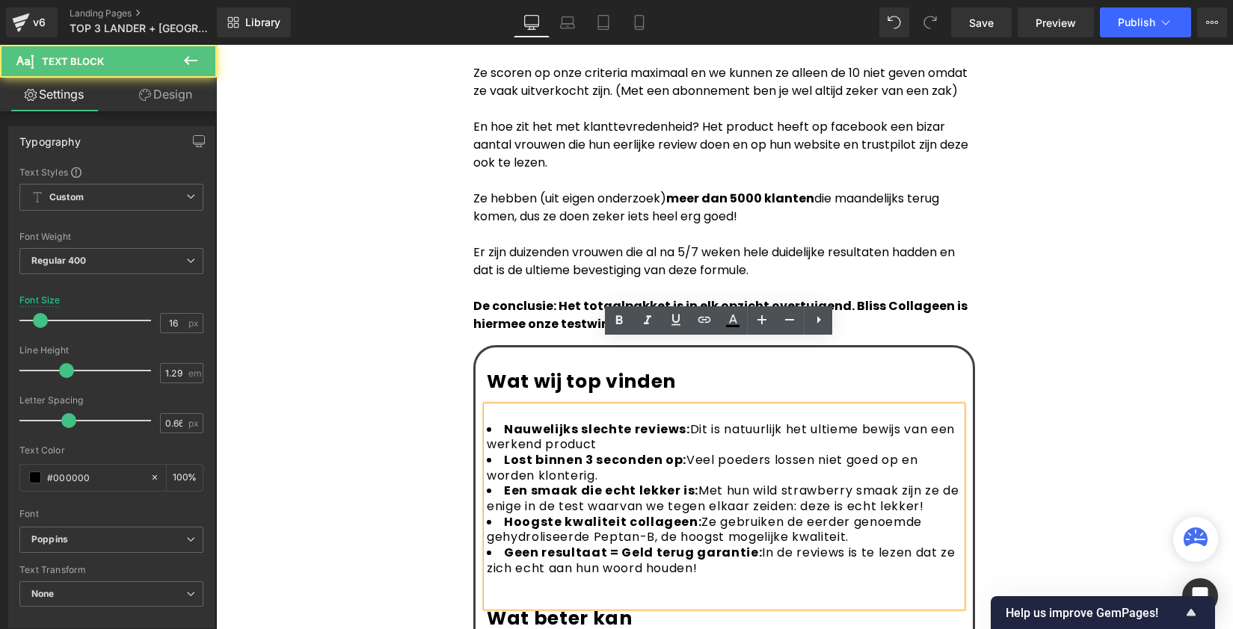
click at [807, 484] on li "Een smaak die echt lekker is: Met hun wild strawberry smaak zijn ze de enige in…" at bounding box center [724, 499] width 475 height 31
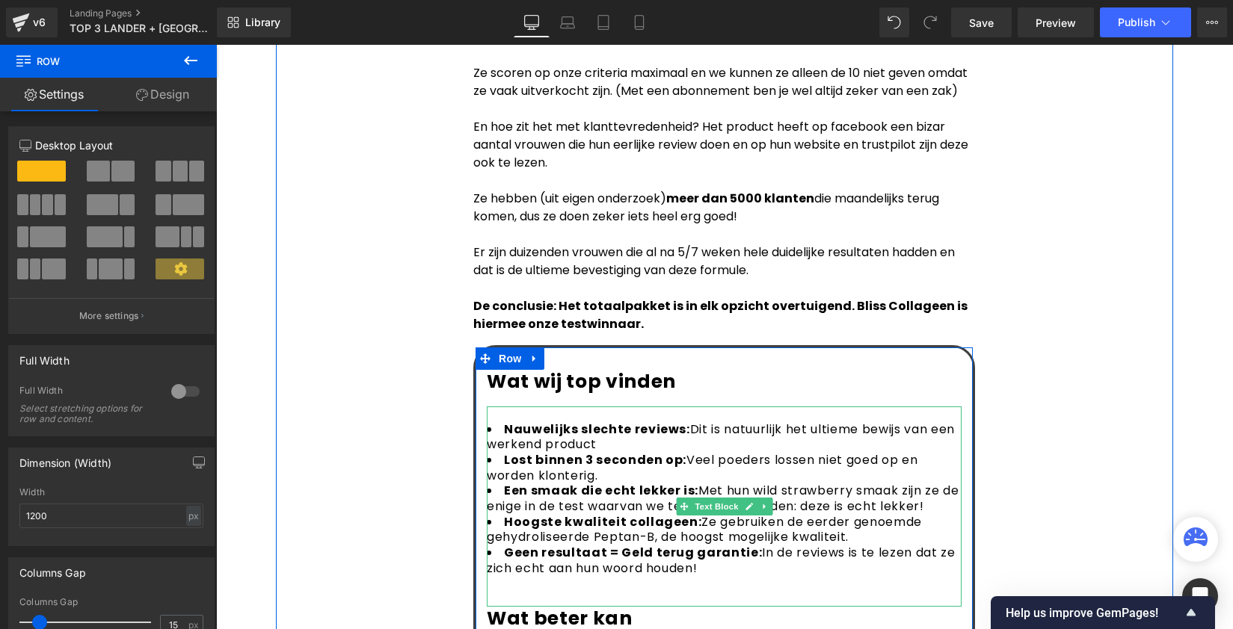
scroll to position [4590, 0]
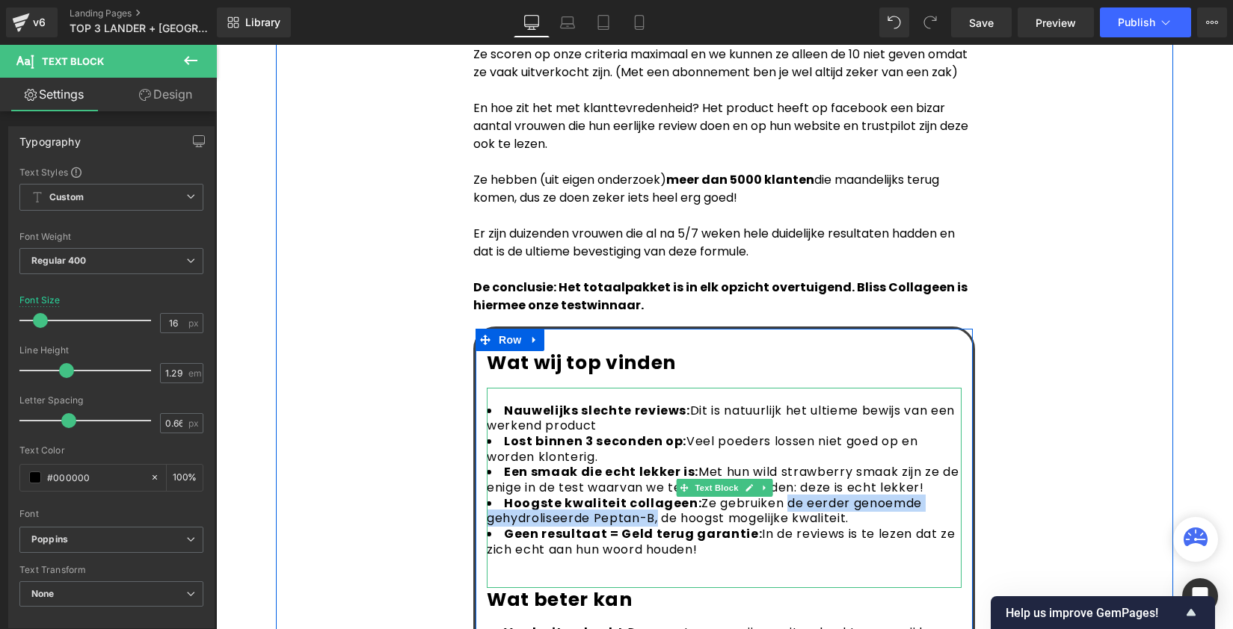
drag, startPoint x: 653, startPoint y: 451, endPoint x: 777, endPoint y: 435, distance: 124.4
click at [777, 496] on li "Hoogste kwaliteit collageen: Ze gebruiken de eerder genoemde gehydroliseerde Pe…" at bounding box center [724, 511] width 475 height 31
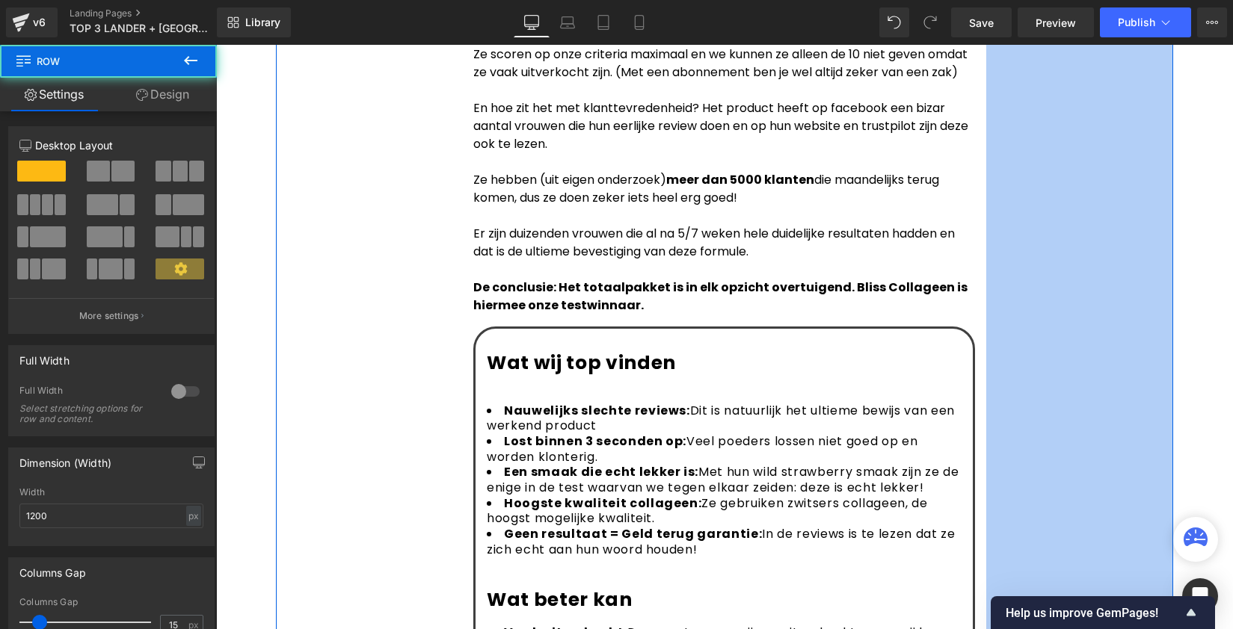
click at [905, 279] on p "De conclusie: Het totaalpakket is in elk opzicht overtuigend. Bliss Collageen i…" at bounding box center [724, 297] width 502 height 36
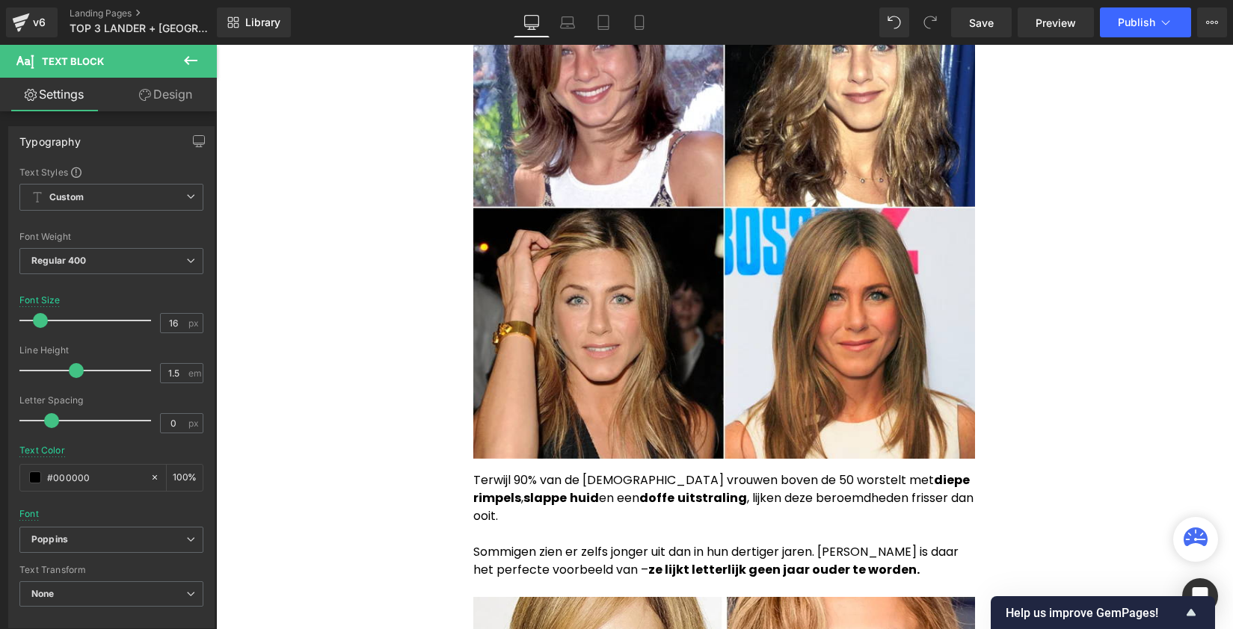
scroll to position [0, 0]
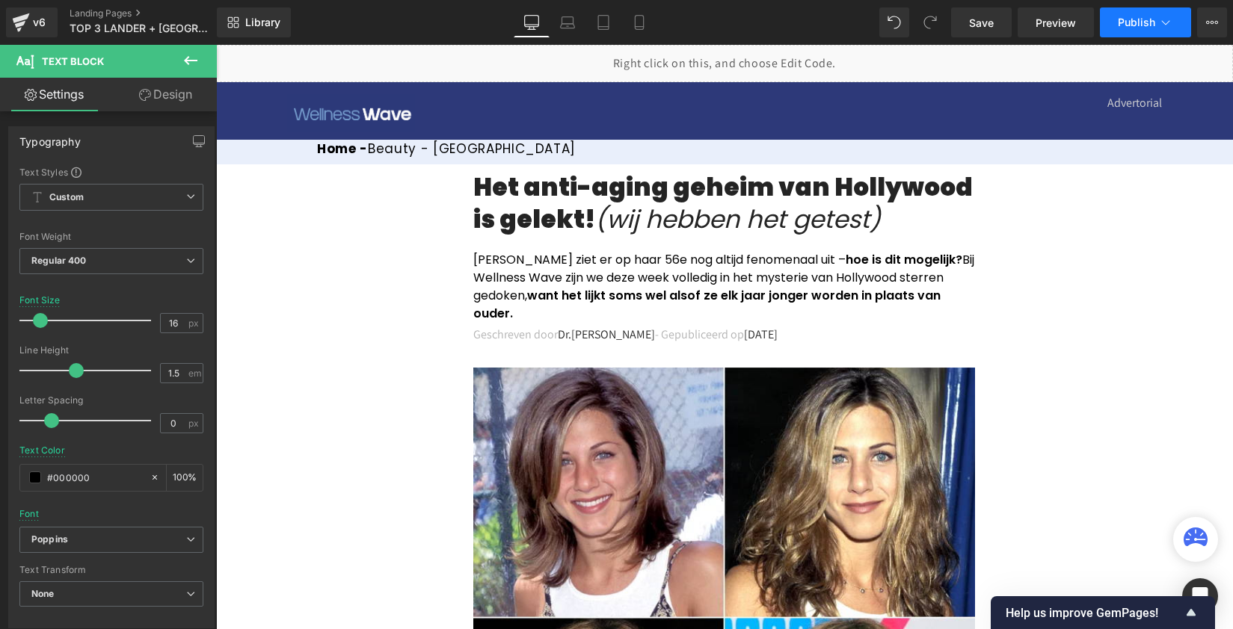
click at [1159, 19] on icon at bounding box center [1165, 22] width 15 height 15
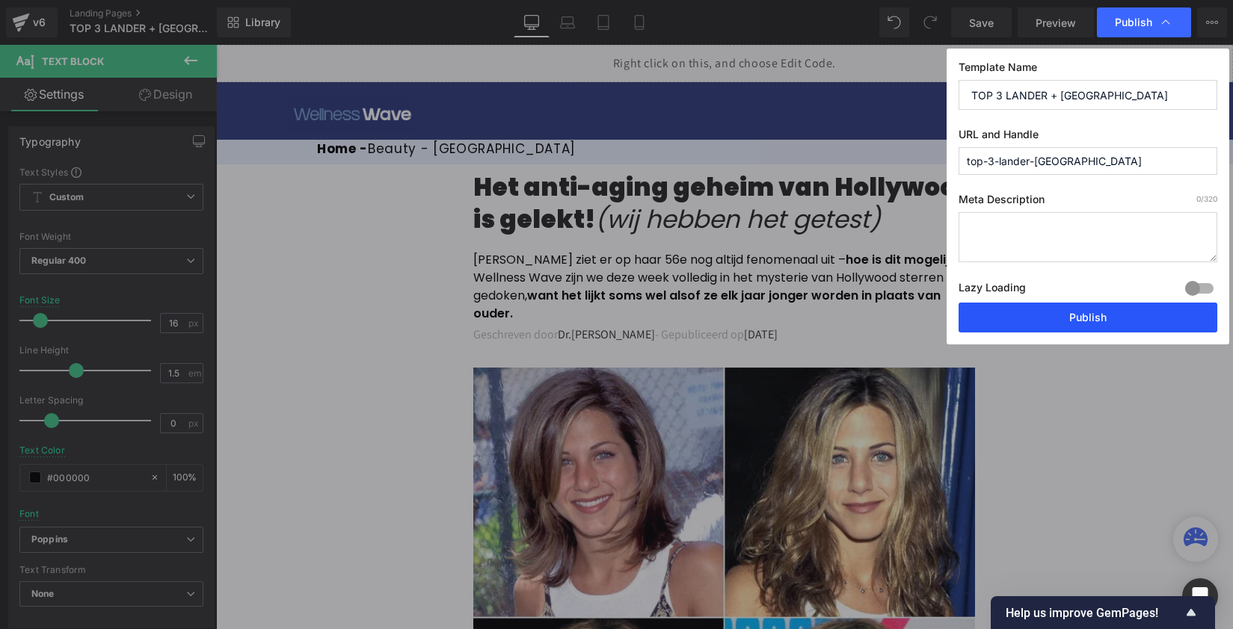
click at [1109, 314] on button "Publish" at bounding box center [1087, 318] width 259 height 30
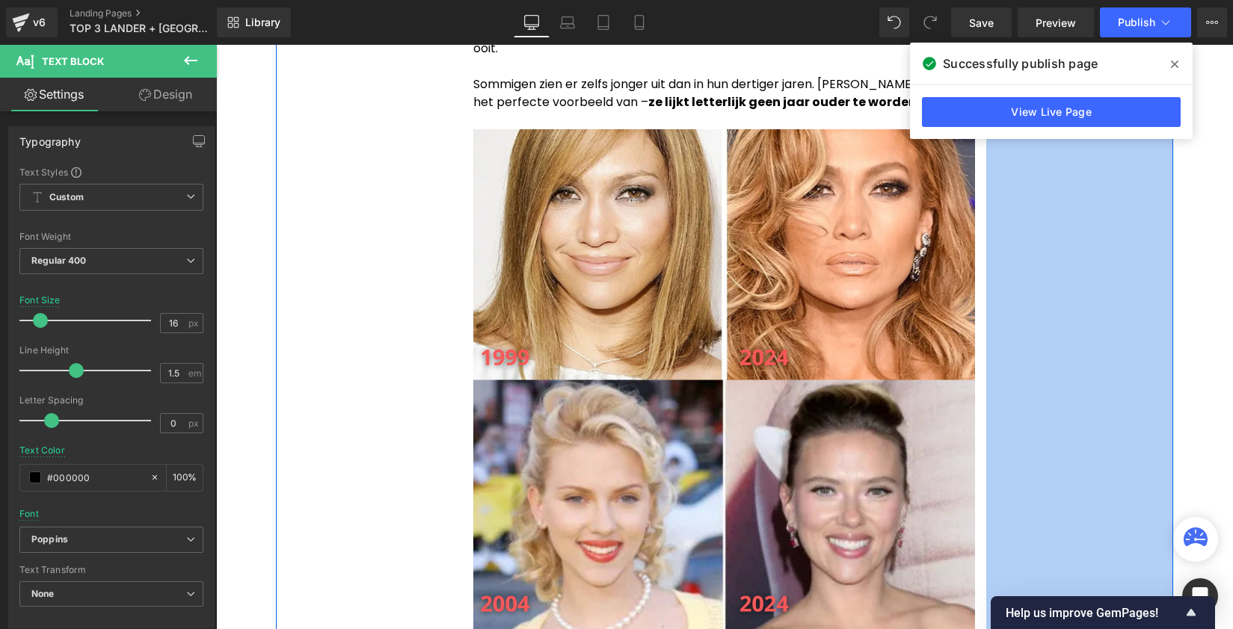
scroll to position [888, 0]
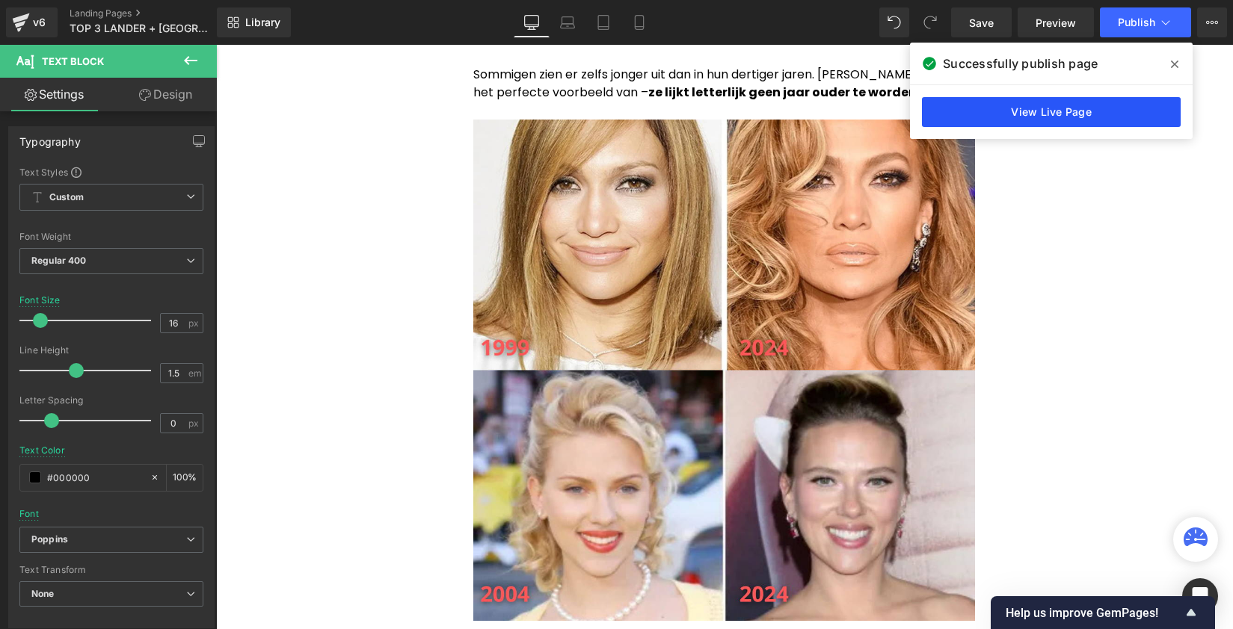
click at [1131, 126] on link "View Live Page" at bounding box center [1051, 112] width 259 height 30
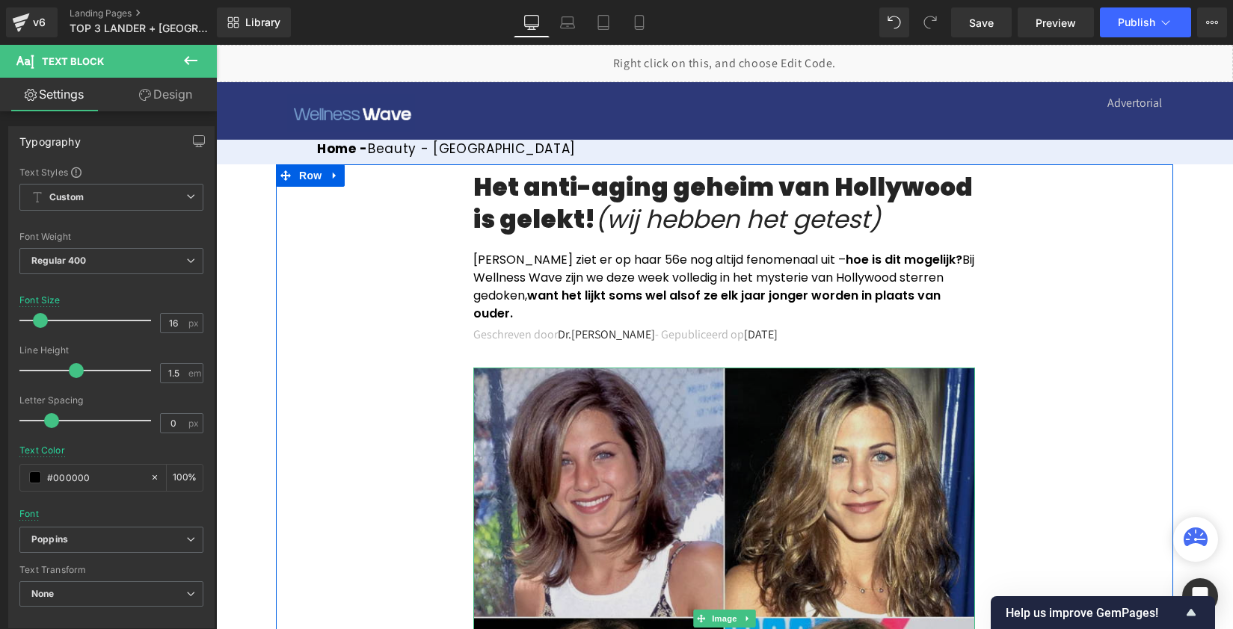
scroll to position [168, 0]
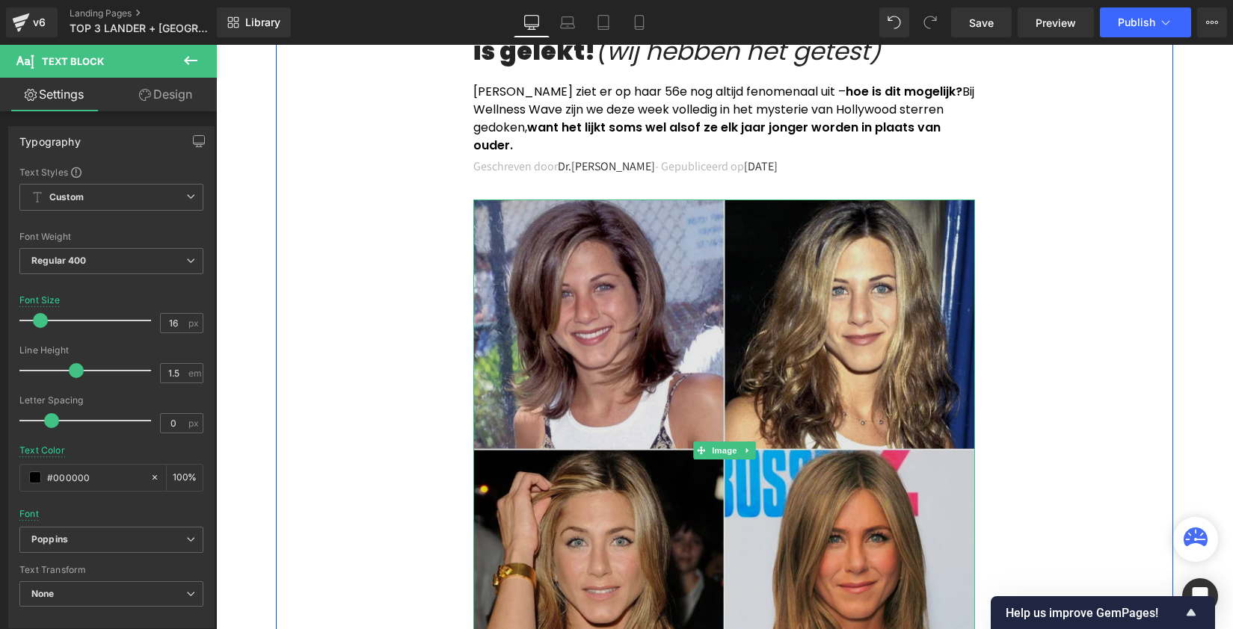
click at [673, 435] on img at bounding box center [724, 451] width 502 height 502
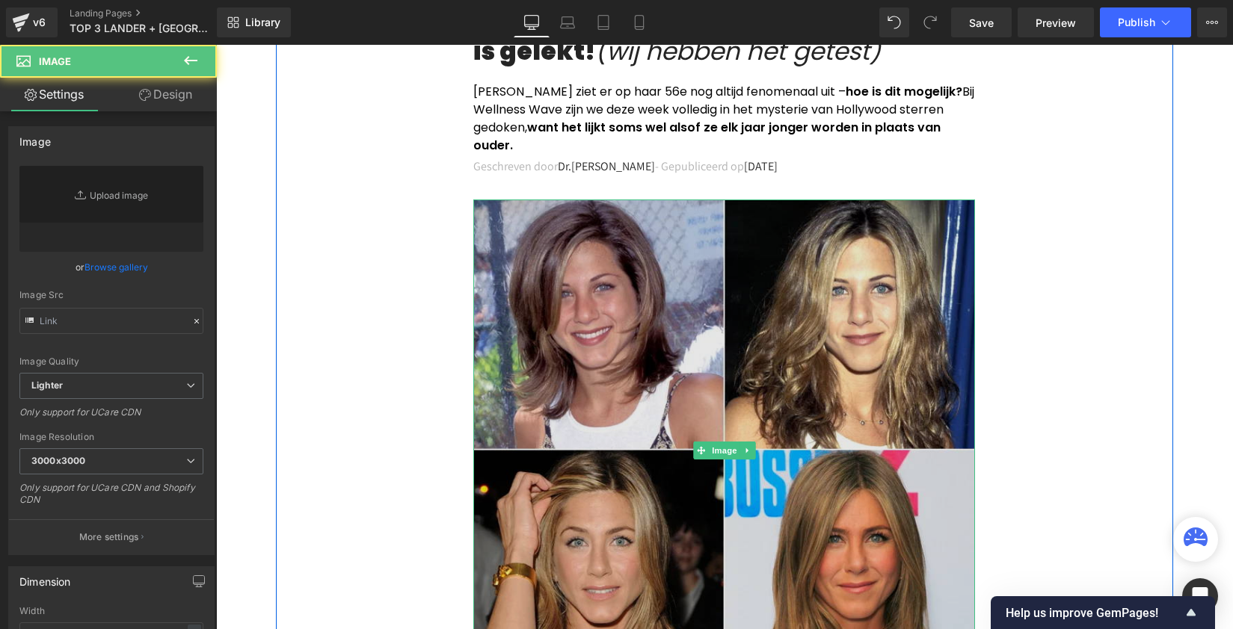
type input "[URL][DOMAIN_NAME]"
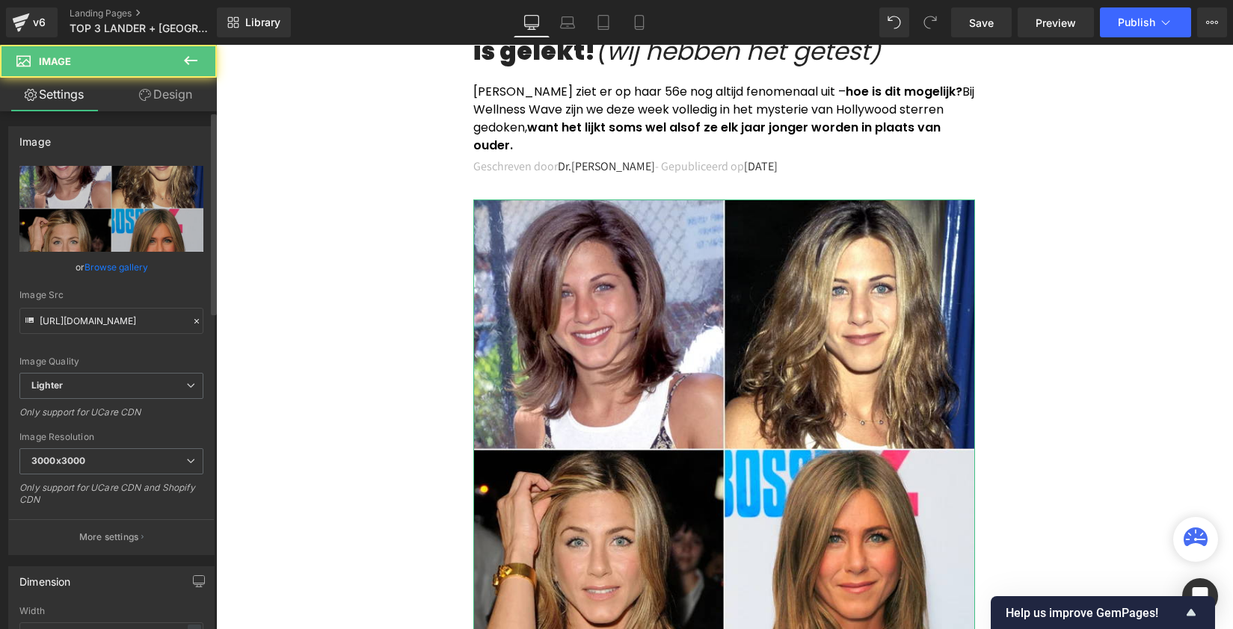
click at [115, 273] on link "Browse gallery" at bounding box center [116, 267] width 64 height 26
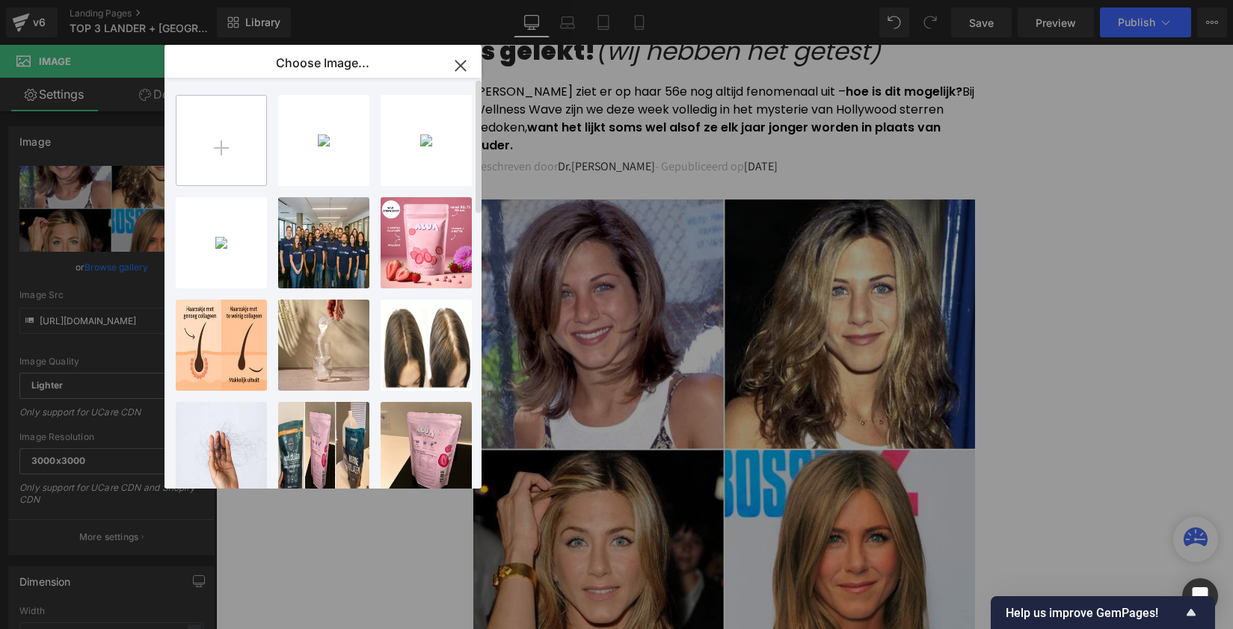
click at [226, 132] on input "file" at bounding box center [221, 141] width 90 height 90
type input "C:\fakepath\27 jaar.png"
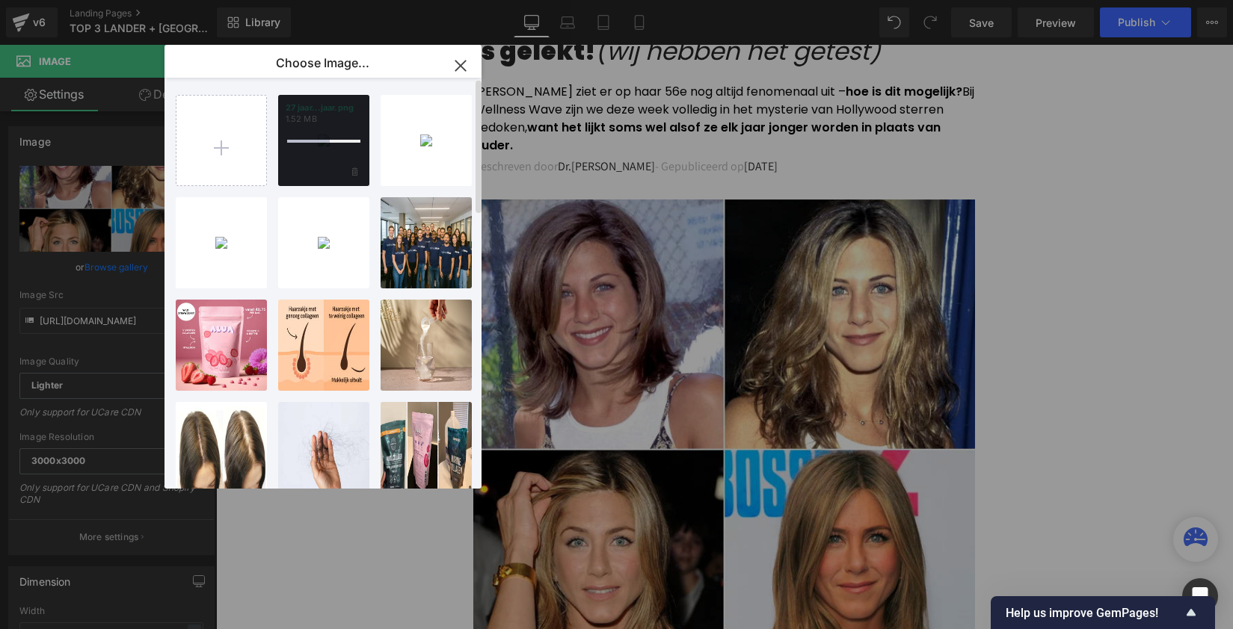
click at [329, 132] on div at bounding box center [323, 140] width 91 height 91
click at [328, 133] on div "27 jaar...jaar.png 1.52 MB" at bounding box center [323, 140] width 91 height 91
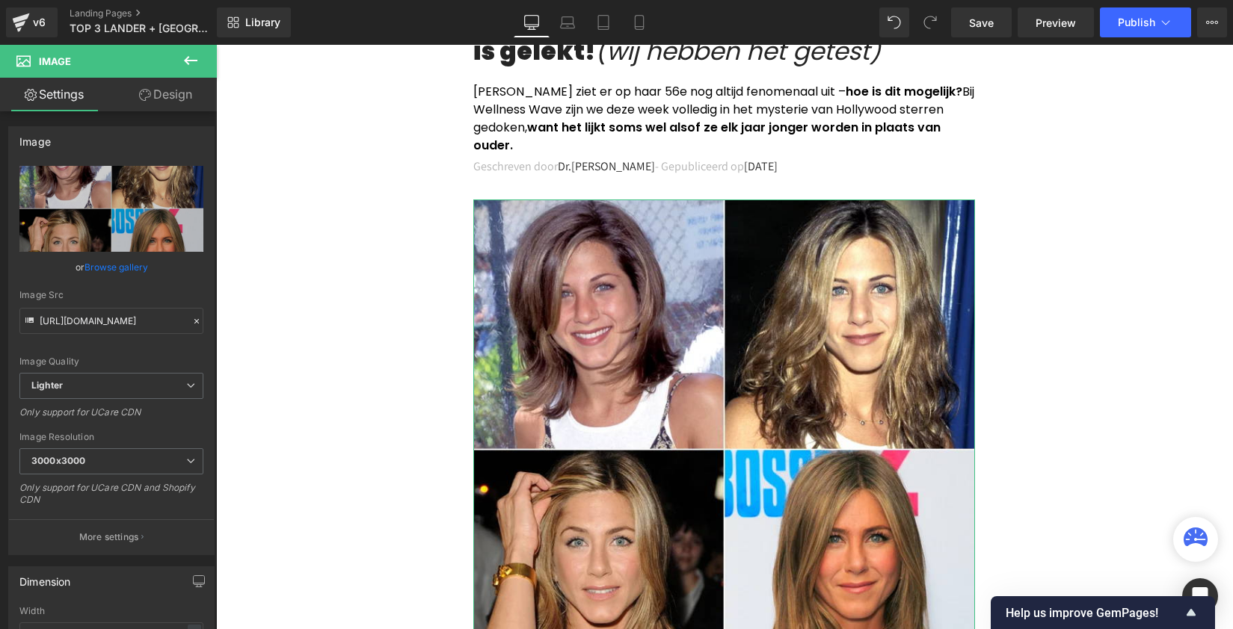
click at [120, 263] on link "Browse gallery" at bounding box center [116, 267] width 64 height 26
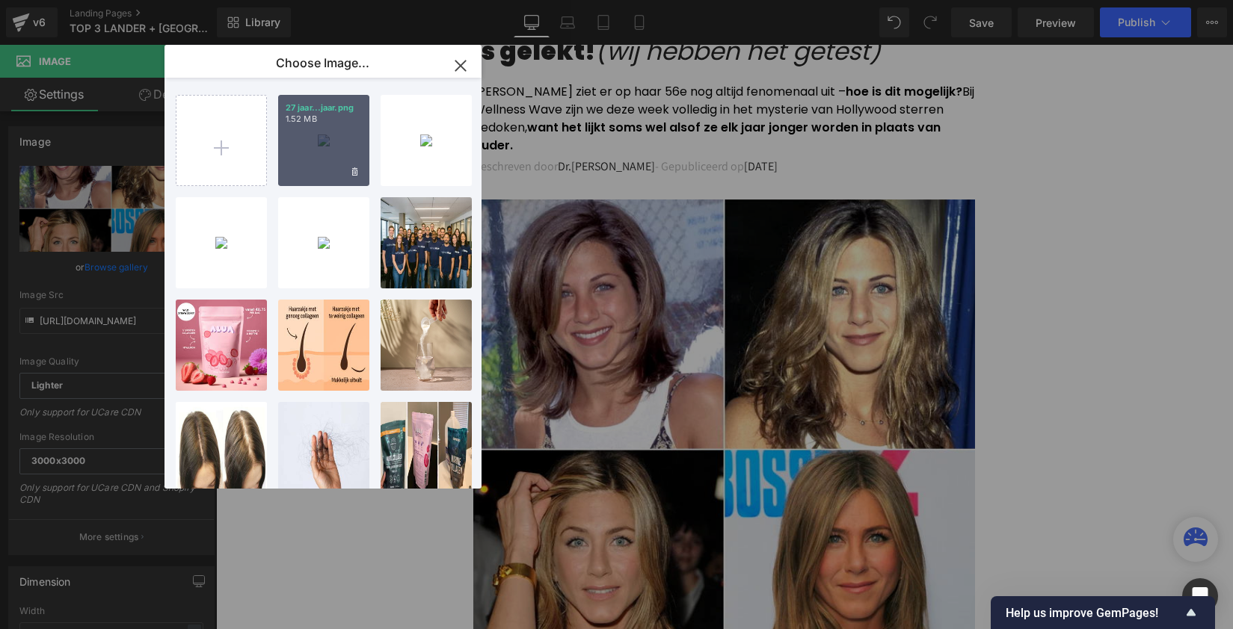
click at [302, 129] on div "27 jaar...jaar.png 1.52 MB" at bounding box center [323, 140] width 91 height 91
type input "[URL][DOMAIN_NAME]"
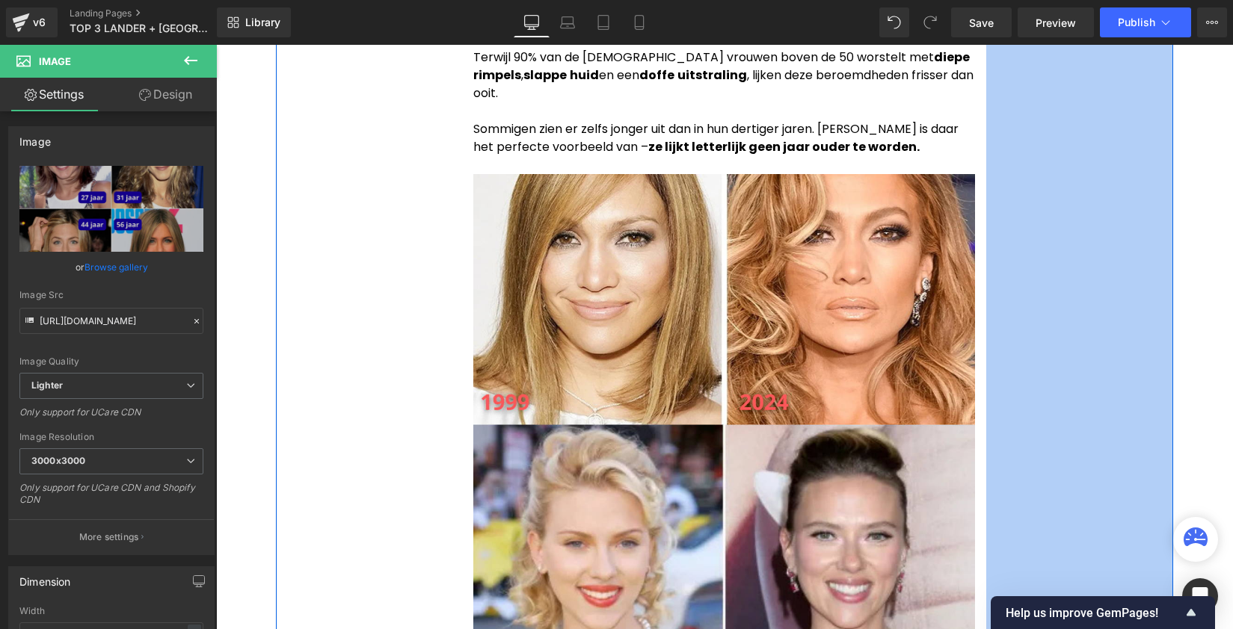
scroll to position [853, 0]
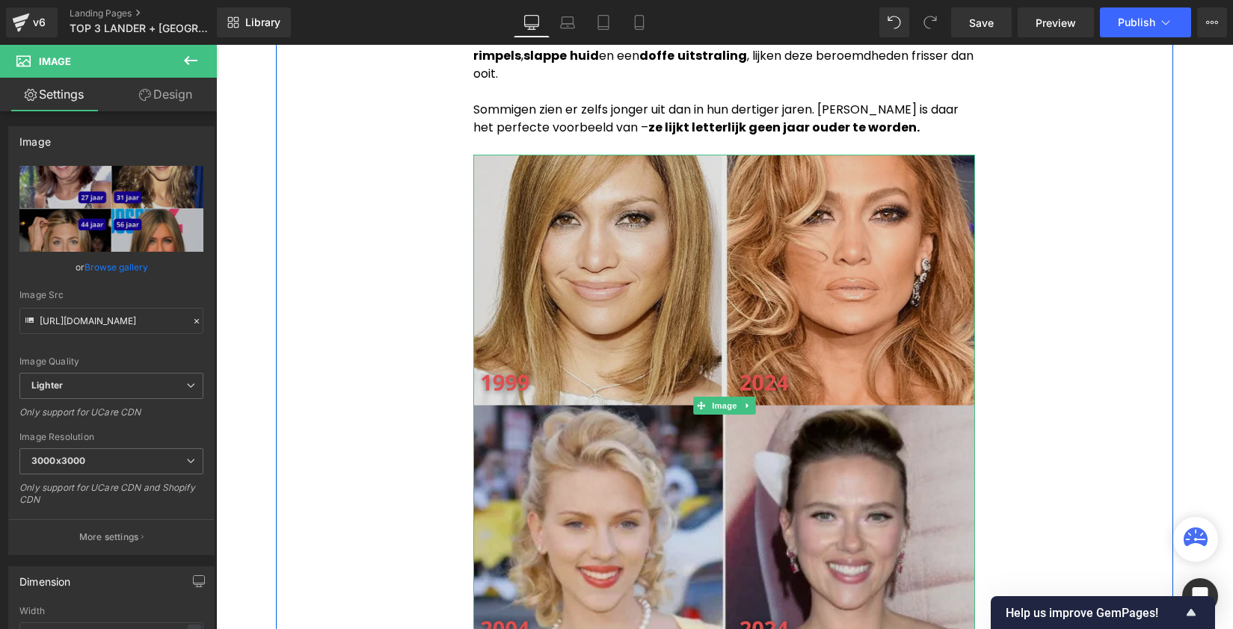
click at [646, 374] on img at bounding box center [724, 406] width 502 height 502
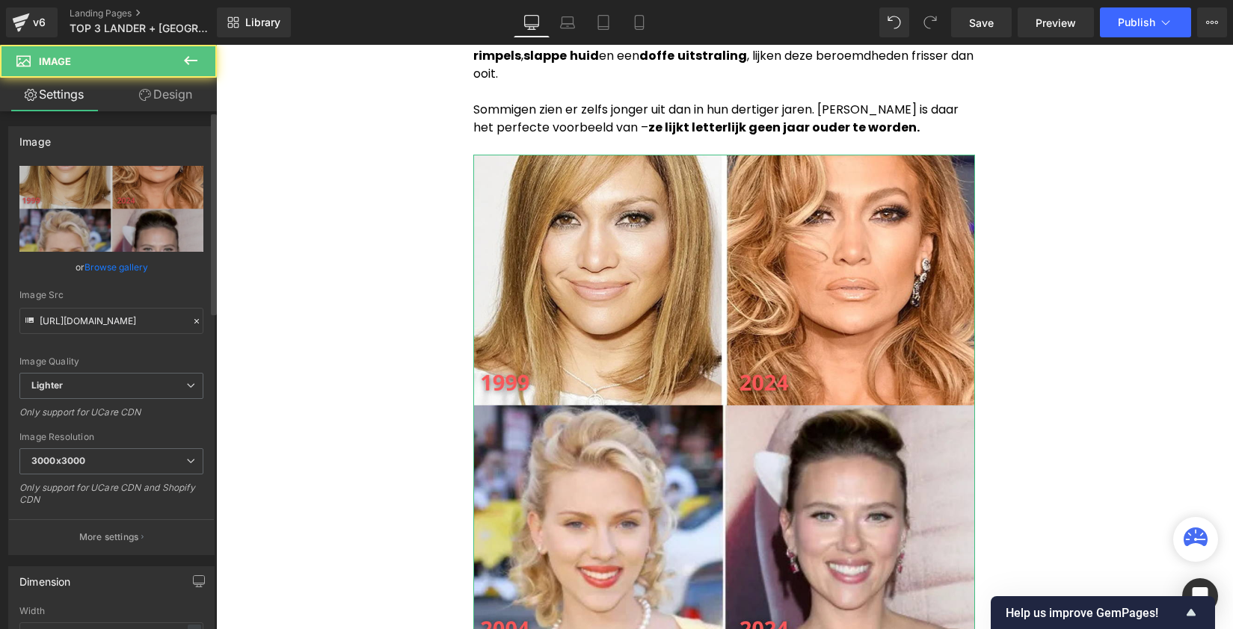
click at [97, 265] on link "Browse gallery" at bounding box center [116, 267] width 64 height 26
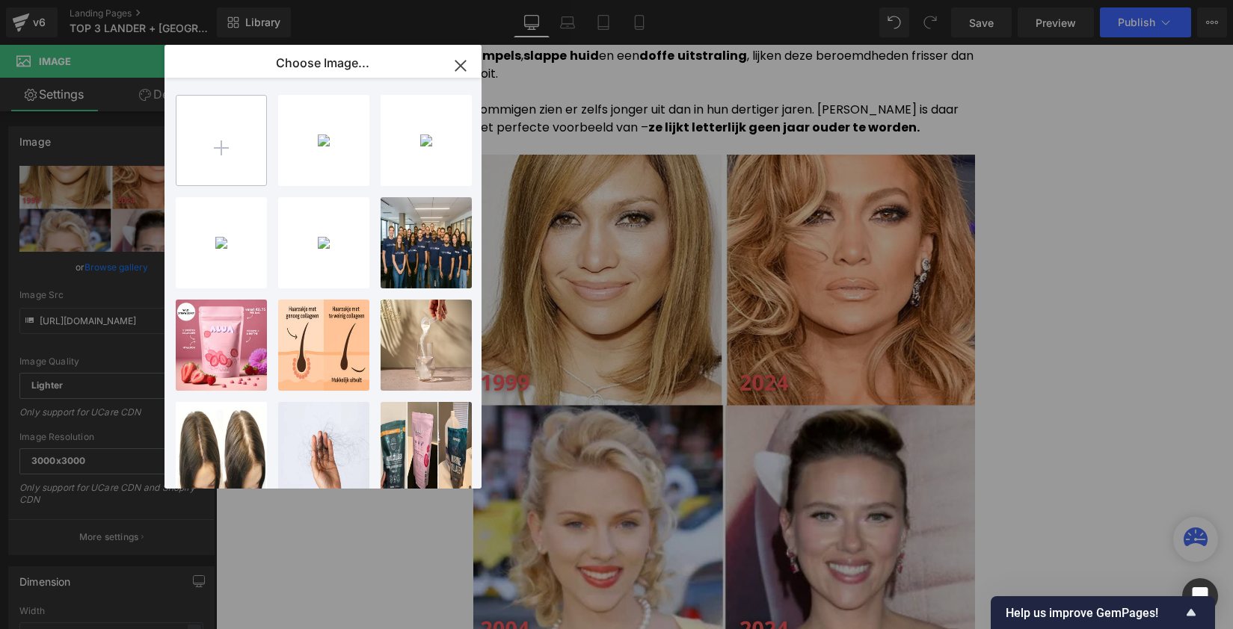
click at [215, 129] on input "file" at bounding box center [221, 141] width 90 height 90
type input "C:\fakepath\27 jaar (1).png"
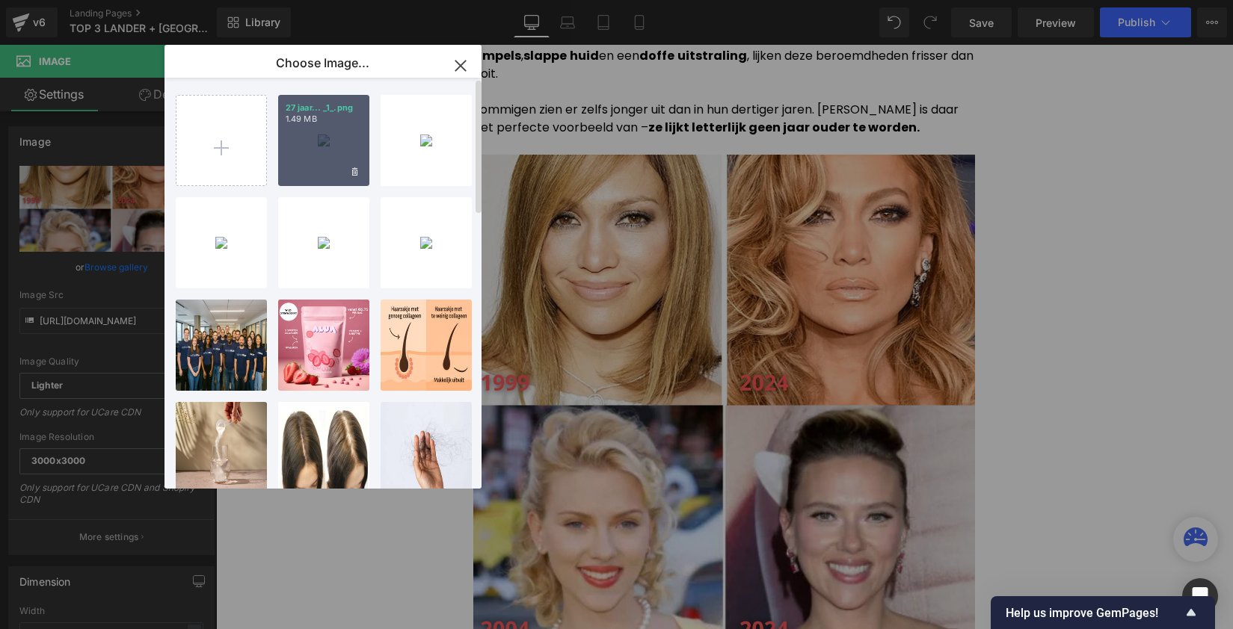
click at [297, 134] on div "27 jaar... _1_.png 1.49 MB" at bounding box center [323, 140] width 91 height 91
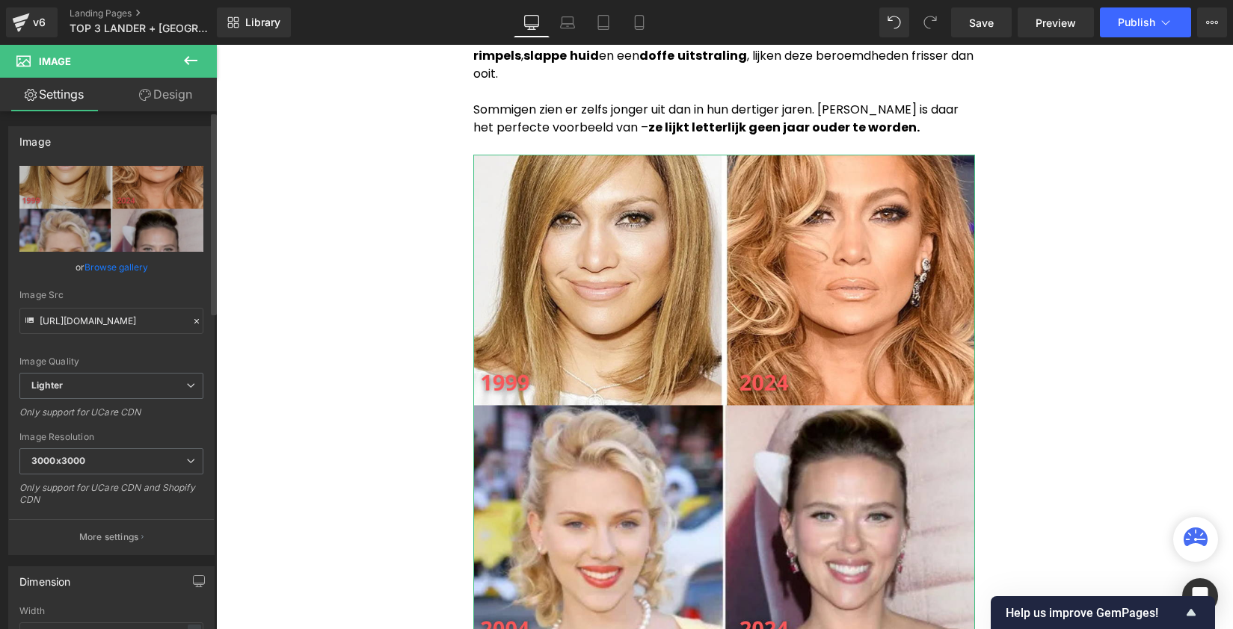
click at [128, 268] on link "Browse gallery" at bounding box center [116, 267] width 64 height 26
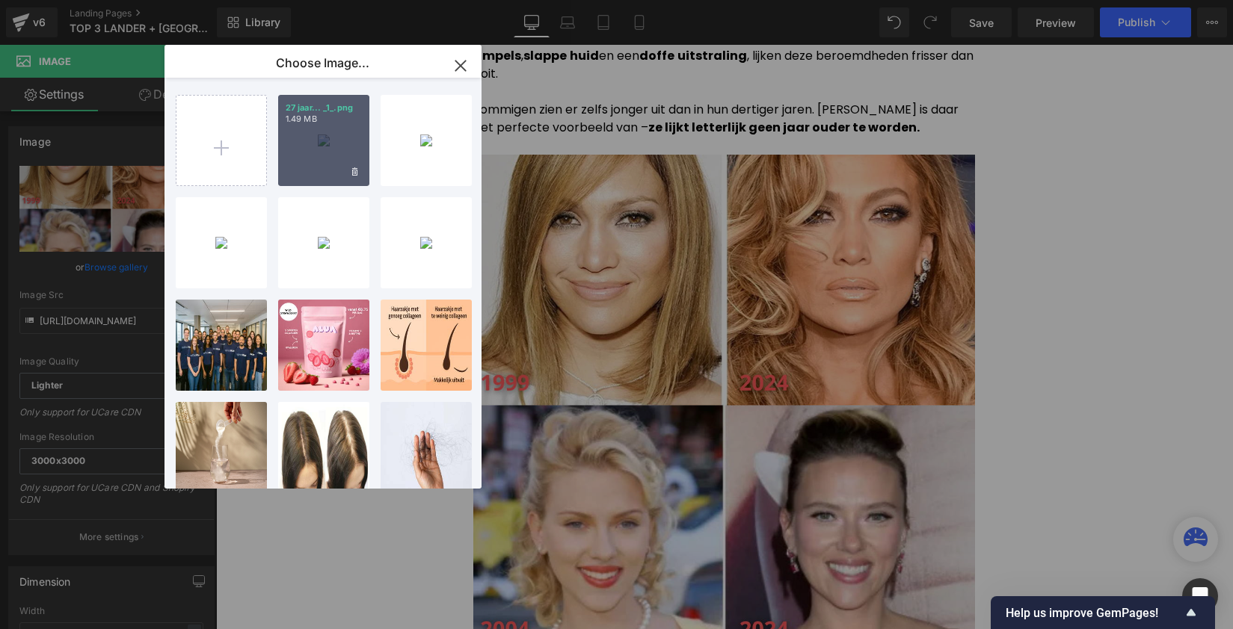
click at [307, 161] on div "27 jaar... _1_.png 1.49 MB" at bounding box center [323, 140] width 91 height 91
type input "[URL][DOMAIN_NAME]"
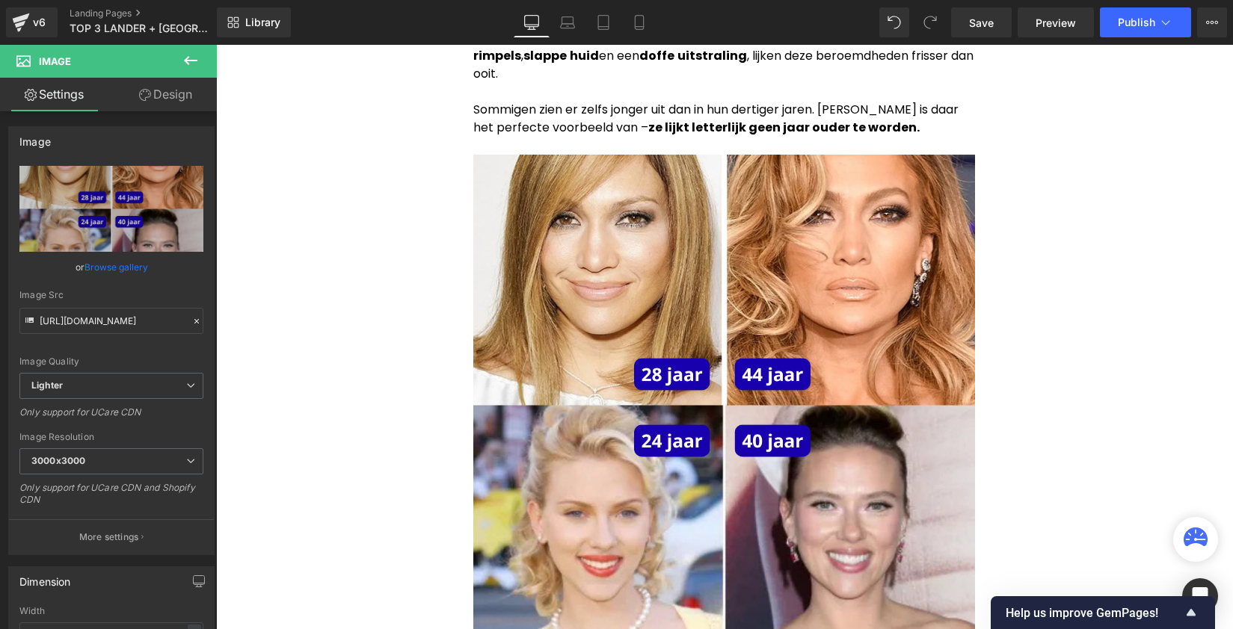
click at [216, 45] on div "250px" at bounding box center [216, 45] width 0 height 0
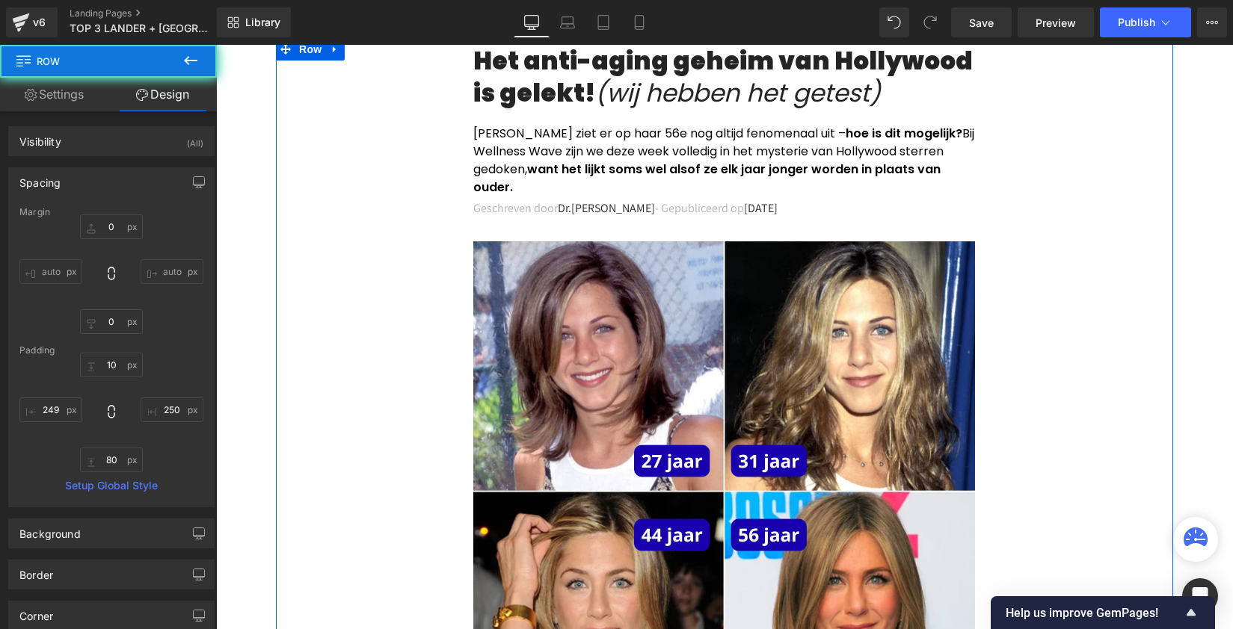
scroll to position [0, 0]
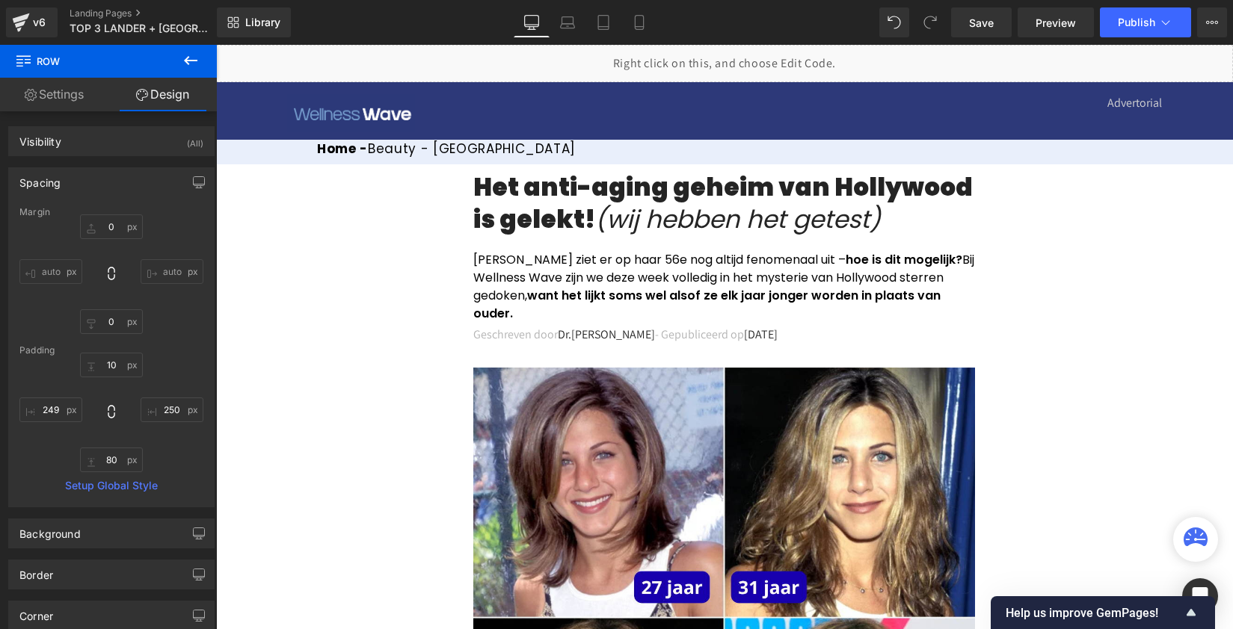
click at [884, 107] on p "Advertorial" at bounding box center [949, 103] width 426 height 18
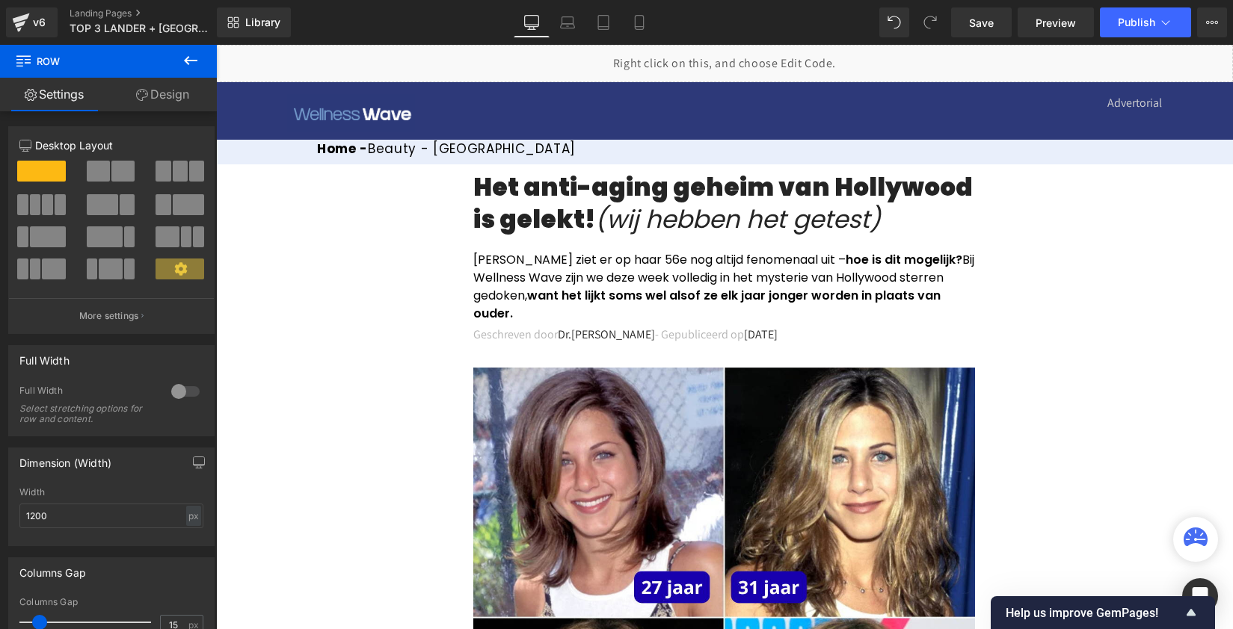
click at [1044, 134] on div "Image Advertorial Text Block Row Row" at bounding box center [724, 111] width 1017 height 58
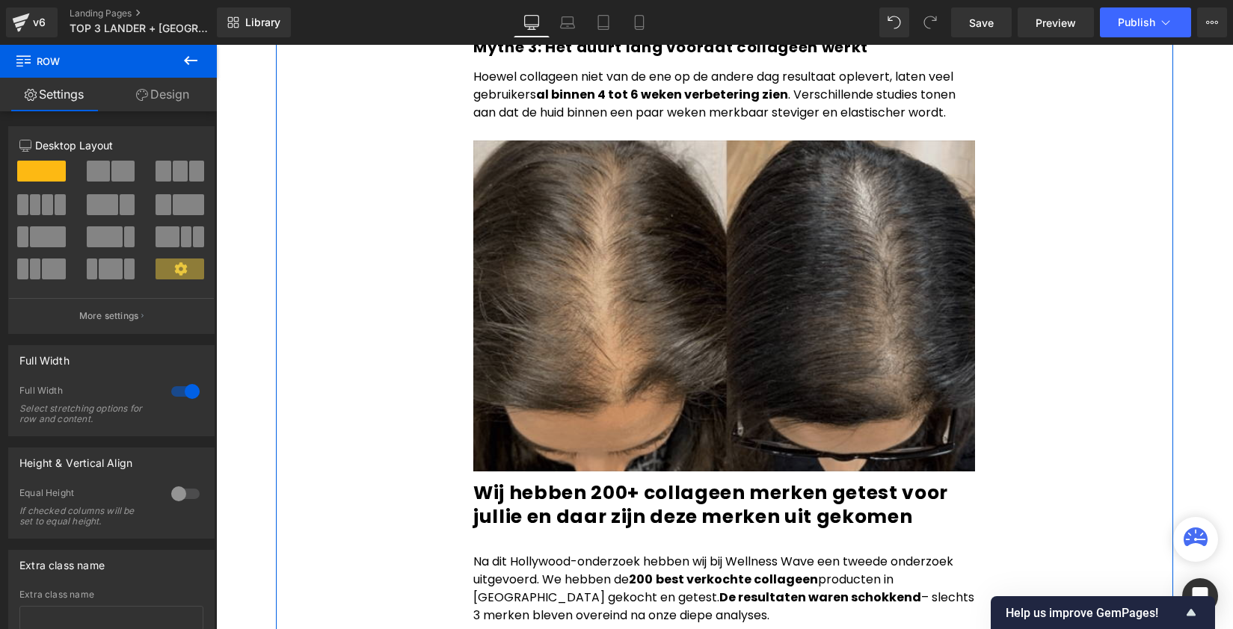
scroll to position [3406, 0]
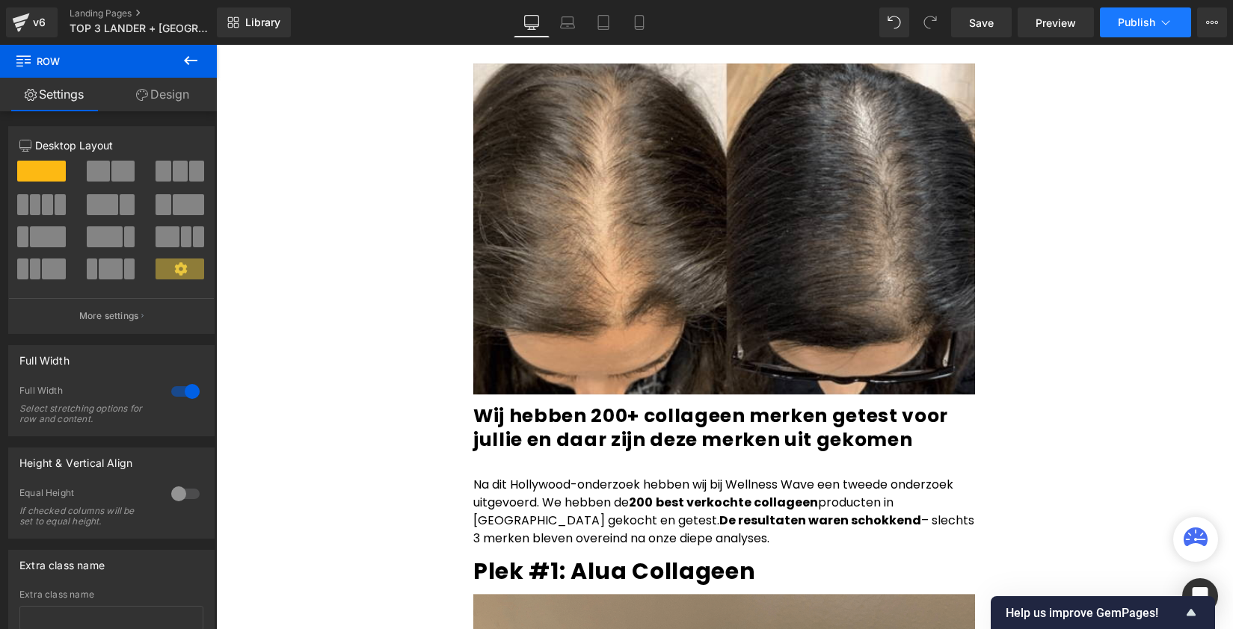
click at [1170, 15] on icon at bounding box center [1165, 22] width 15 height 15
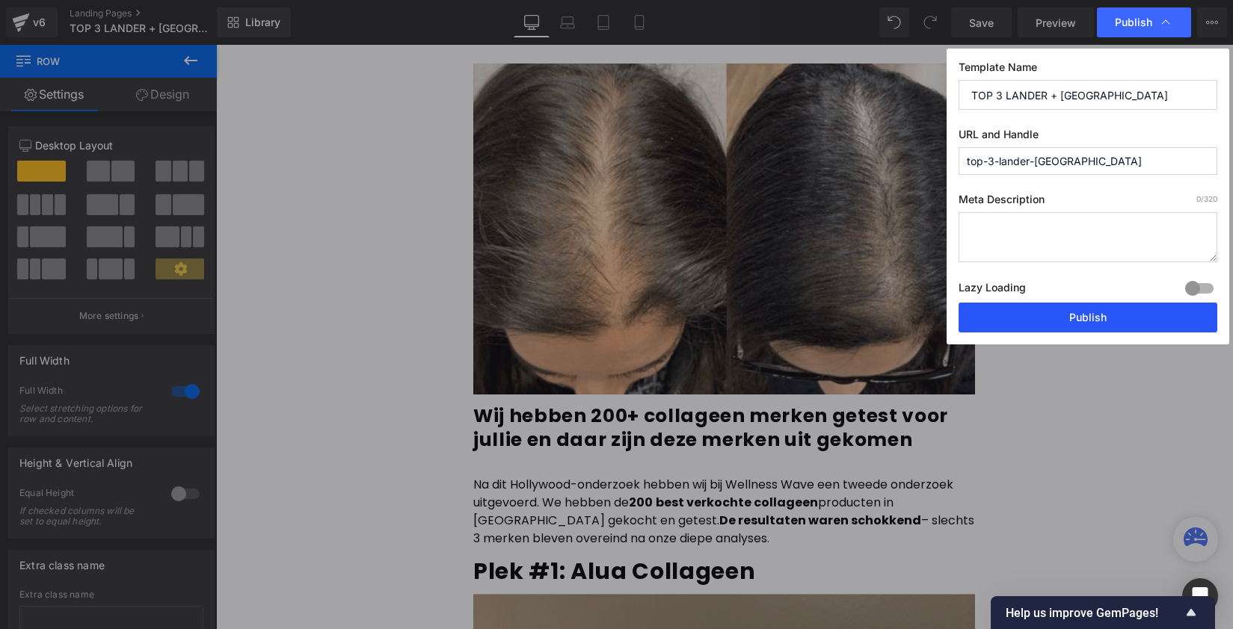
click at [1085, 329] on button "Publish" at bounding box center [1087, 318] width 259 height 30
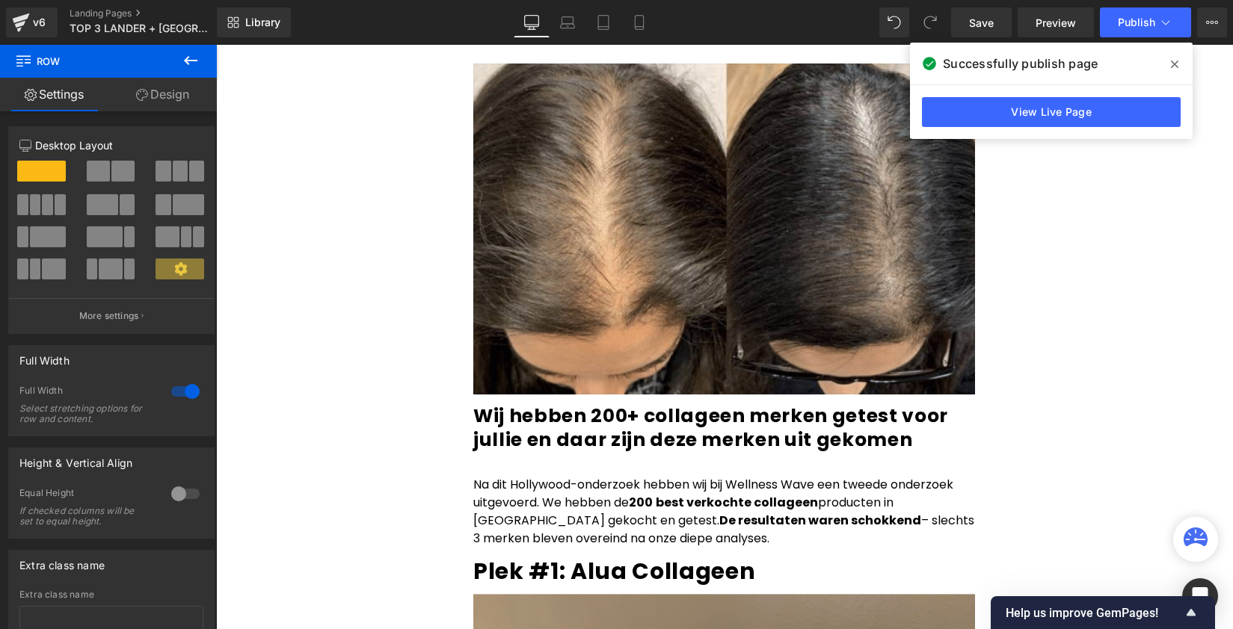
click at [747, 476] on p "Na dit Hollywood-onderzoek hebben wij bij Wellness Wave een tweede onderzoek ui…" at bounding box center [724, 512] width 502 height 72
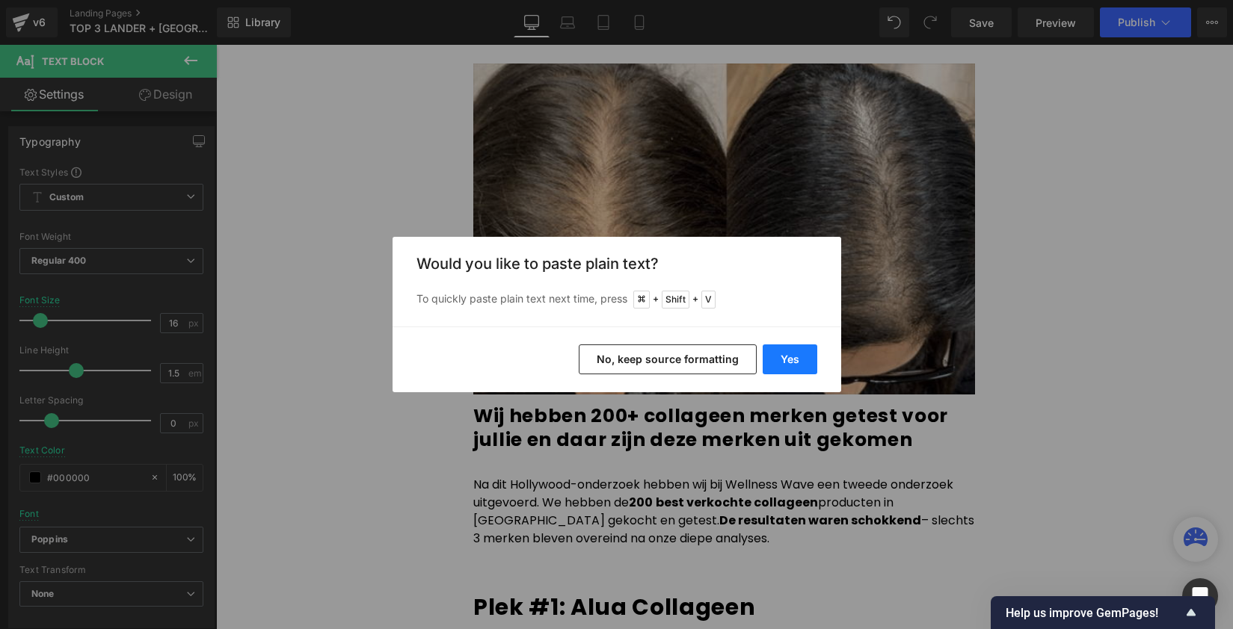
click at [784, 347] on button "Yes" at bounding box center [790, 360] width 55 height 30
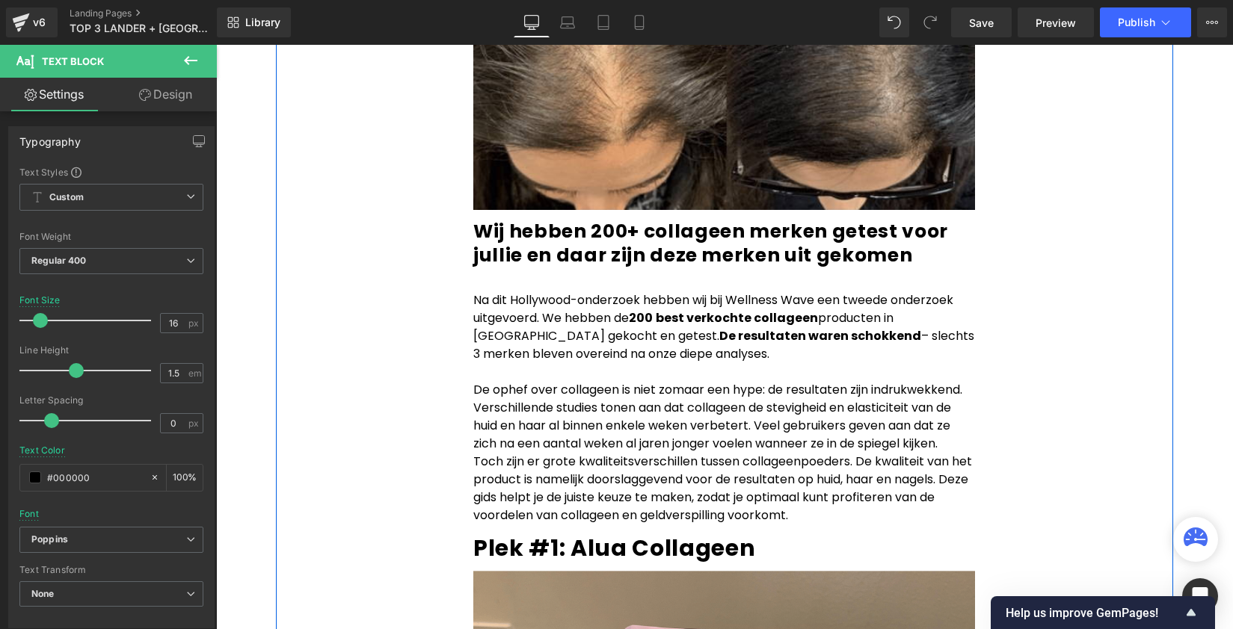
scroll to position [3668, 0]
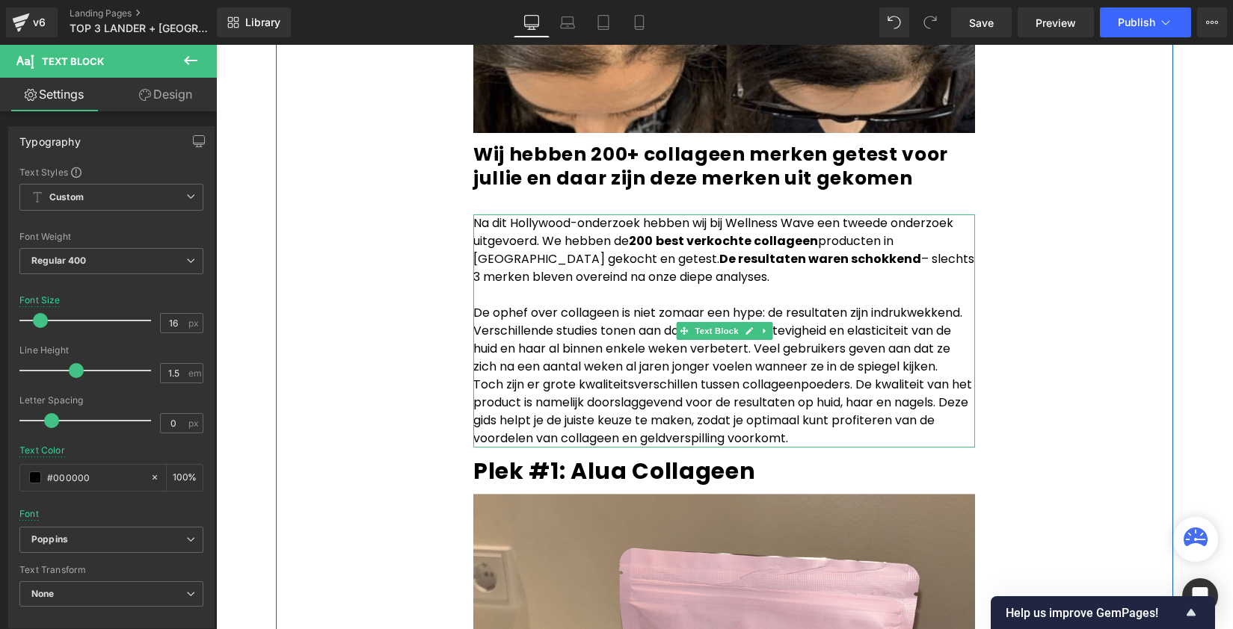
click at [878, 304] on p "De ophef over collageen is niet zomaar een hype: de resultaten zijn indrukwekke…" at bounding box center [724, 340] width 502 height 72
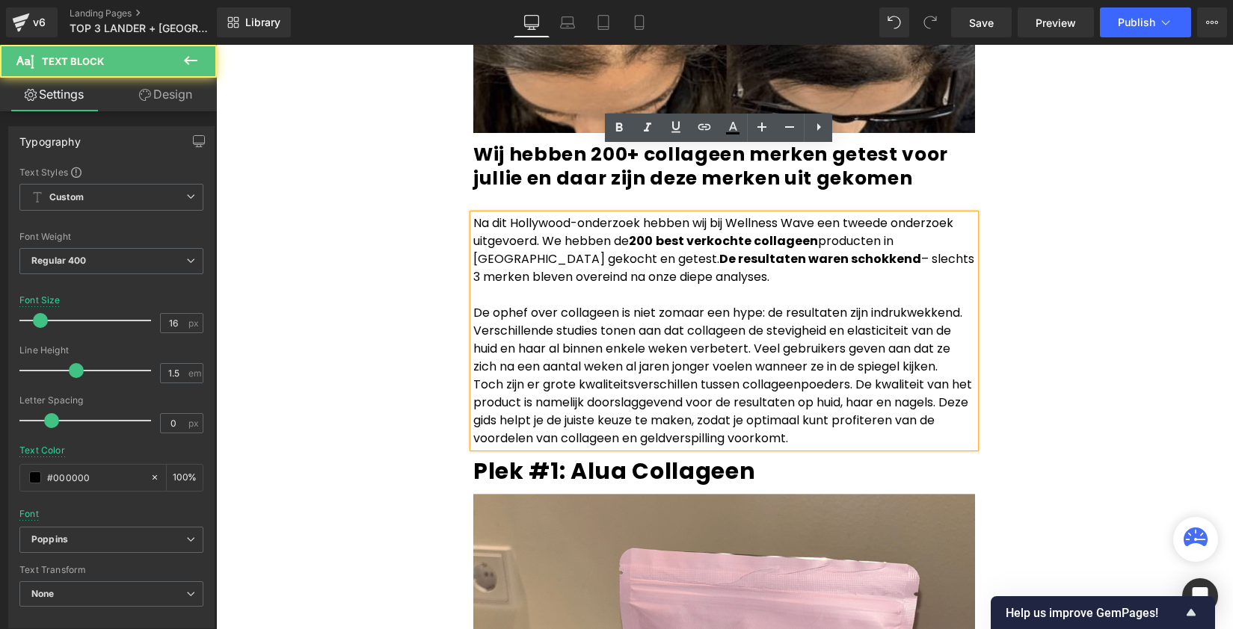
click at [950, 304] on p "De ophef over collageen is niet zomaar een hype: de resultaten zijn indrukwekke…" at bounding box center [724, 340] width 502 height 72
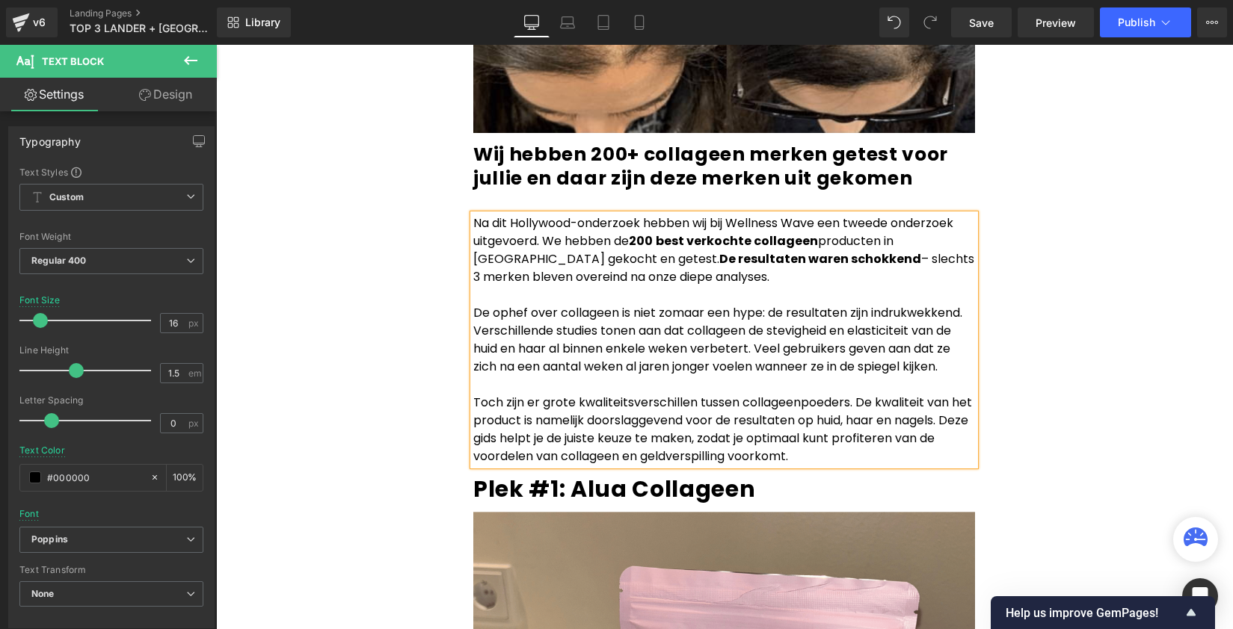
click at [629, 394] on p "Toch zijn er grote kwaliteitsverschillen tussen collageenpoeders. De kwaliteit …" at bounding box center [724, 430] width 502 height 72
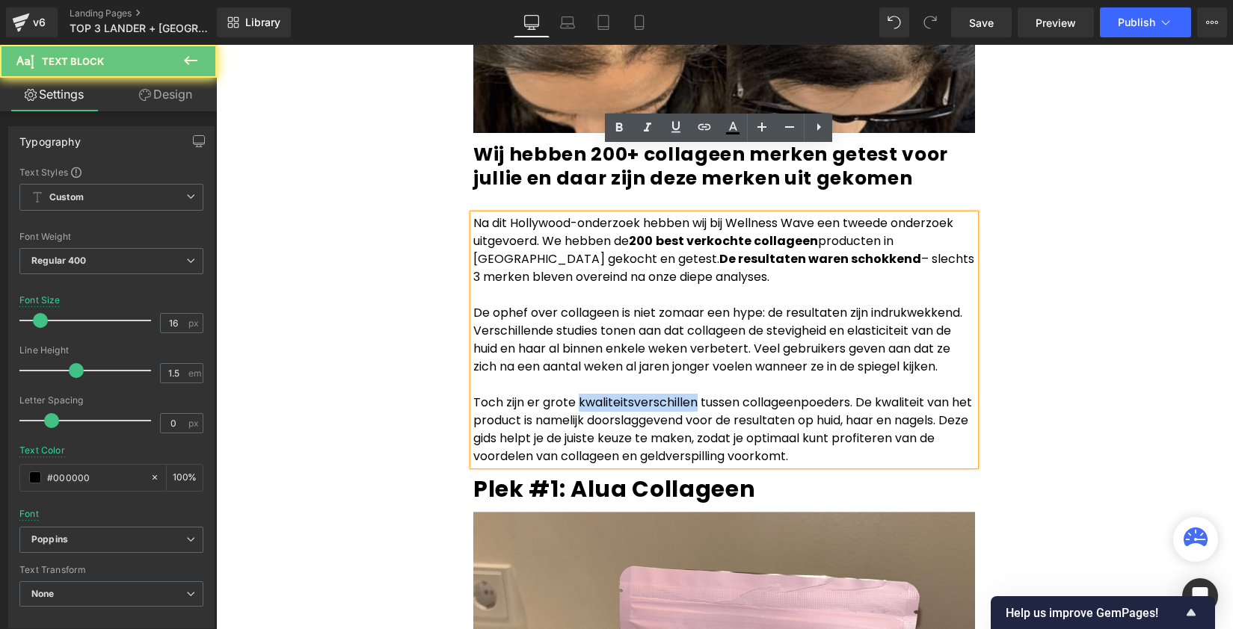
click at [629, 394] on p "Toch zijn er grote kwaliteitsverschillen tussen collageenpoeders. De kwaliteit …" at bounding box center [724, 430] width 502 height 72
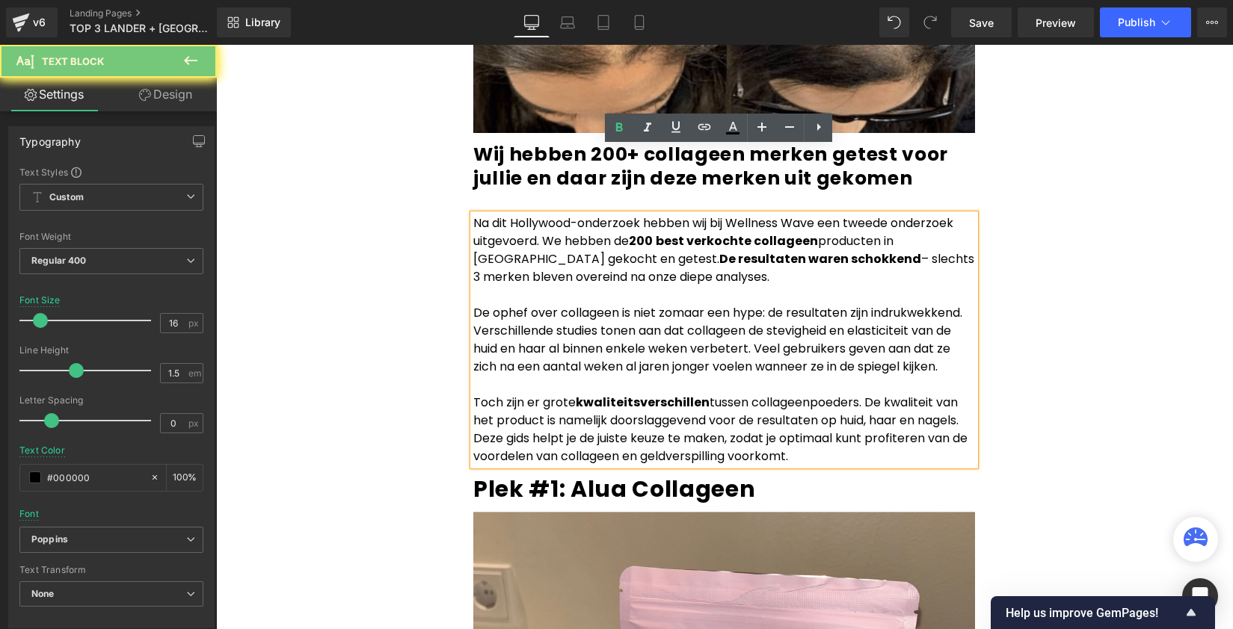
click at [555, 394] on p "Toch zijn er grote kwaliteitsverschillen tussen collageenpoeders. De kwaliteit …" at bounding box center [724, 430] width 502 height 72
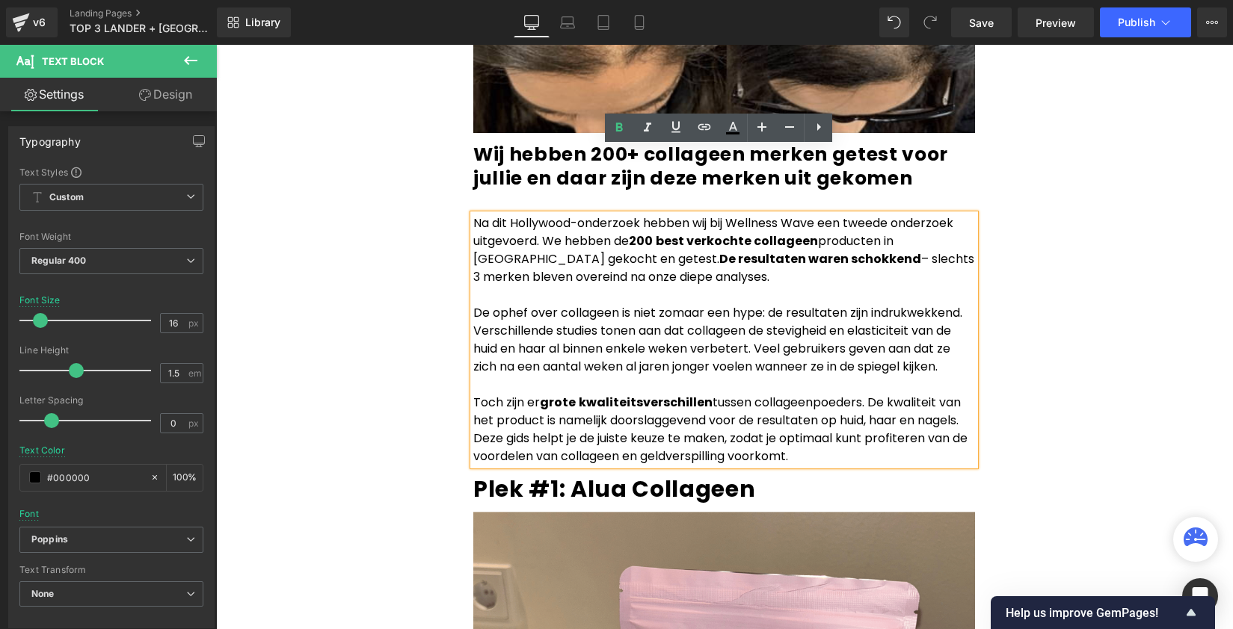
drag, startPoint x: 788, startPoint y: 391, endPoint x: 458, endPoint y: 365, distance: 331.5
click at [462, 365] on div "Het anti-aging geheim van Hollywood is gelekt! (wij hebben het getest) Heading …" at bounding box center [724, 318] width 524 height 7629
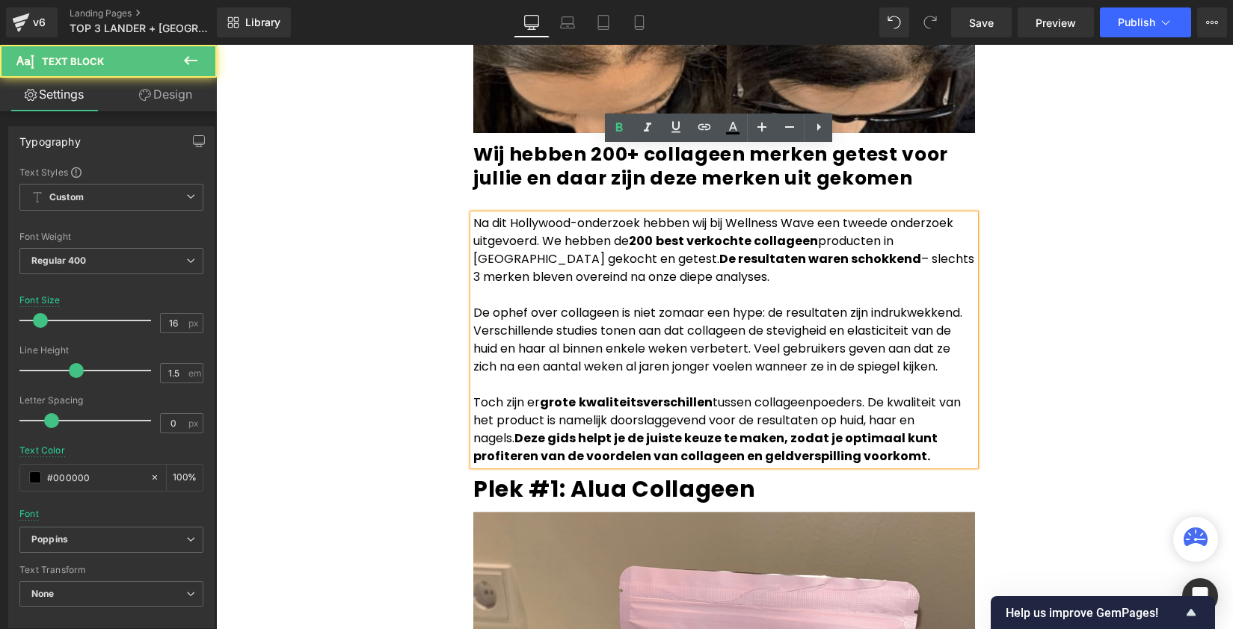
click at [961, 394] on p "Toch zijn er grote kwaliteitsverschillen tussen collageenpoeders. De kwaliteit …" at bounding box center [724, 430] width 502 height 72
click at [965, 394] on p "Toch zijn er grote kwaliteitsverschillen tussen collageenpoeders. De kwaliteit …" at bounding box center [724, 430] width 502 height 72
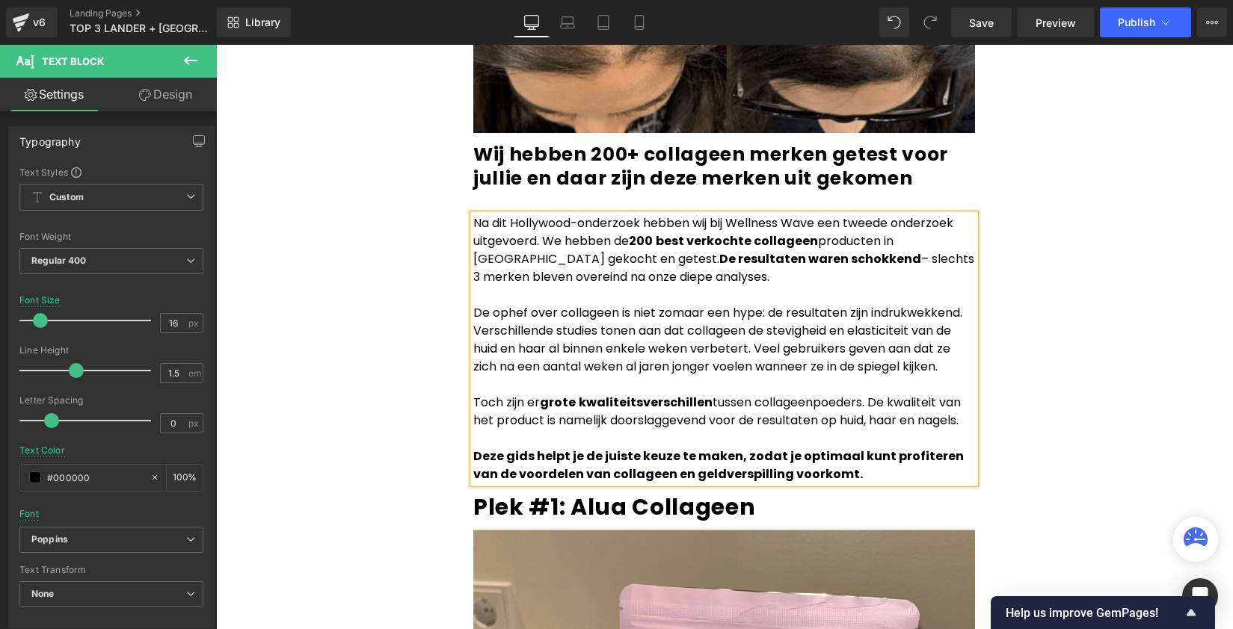
click at [1126, 316] on div "Het anti-aging geheim van Hollywood is gelekt! (wij hebben het getest) Heading …" at bounding box center [724, 354] width 897 height 7714
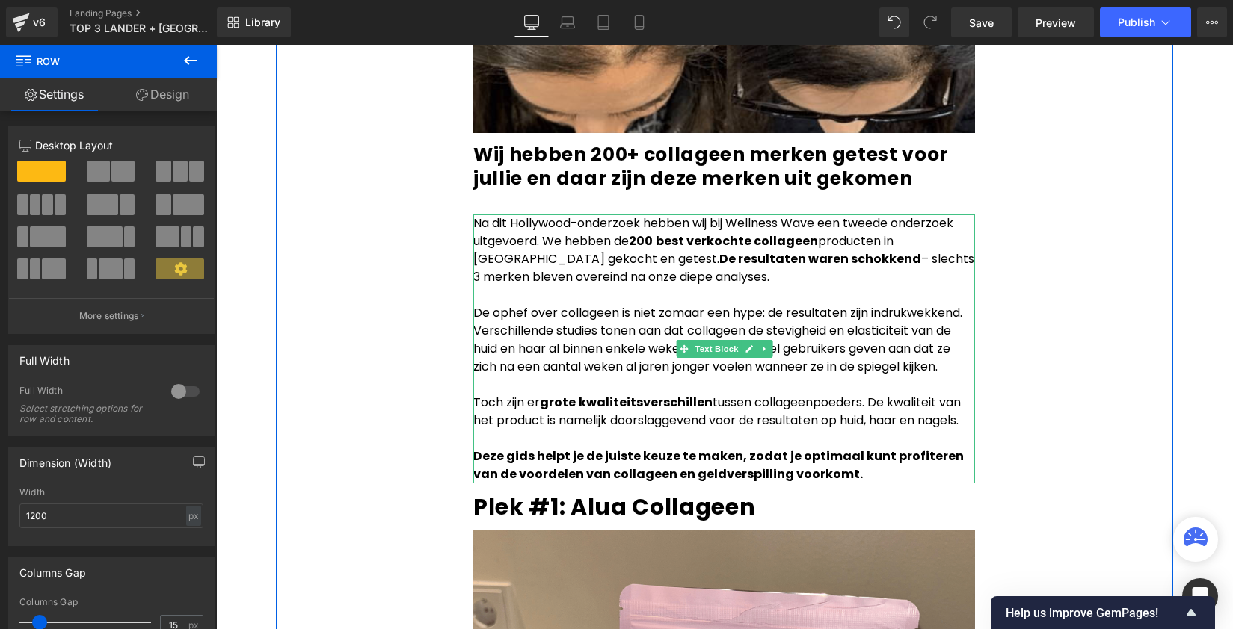
click at [810, 394] on p "Toch zijn er grote kwaliteitsverschillen tussen collageenpoeders. De kwaliteit …" at bounding box center [724, 412] width 502 height 36
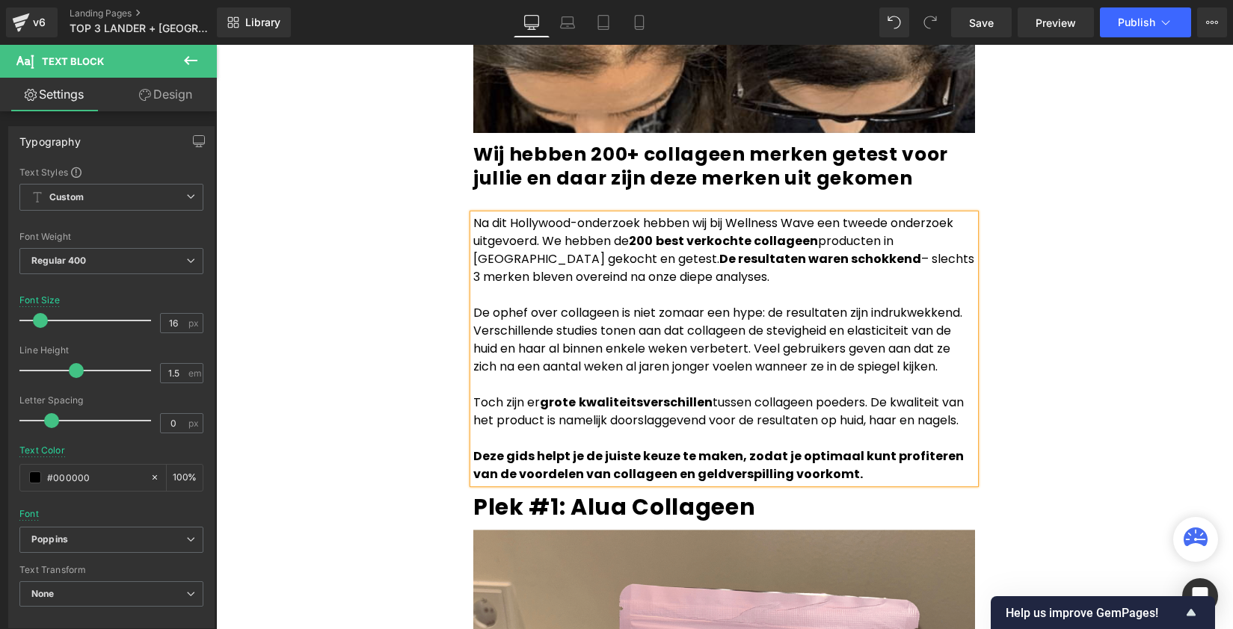
click at [806, 304] on p "De ophef over collageen is niet zomaar een hype: de resultaten zijn indrukwekke…" at bounding box center [724, 340] width 502 height 72
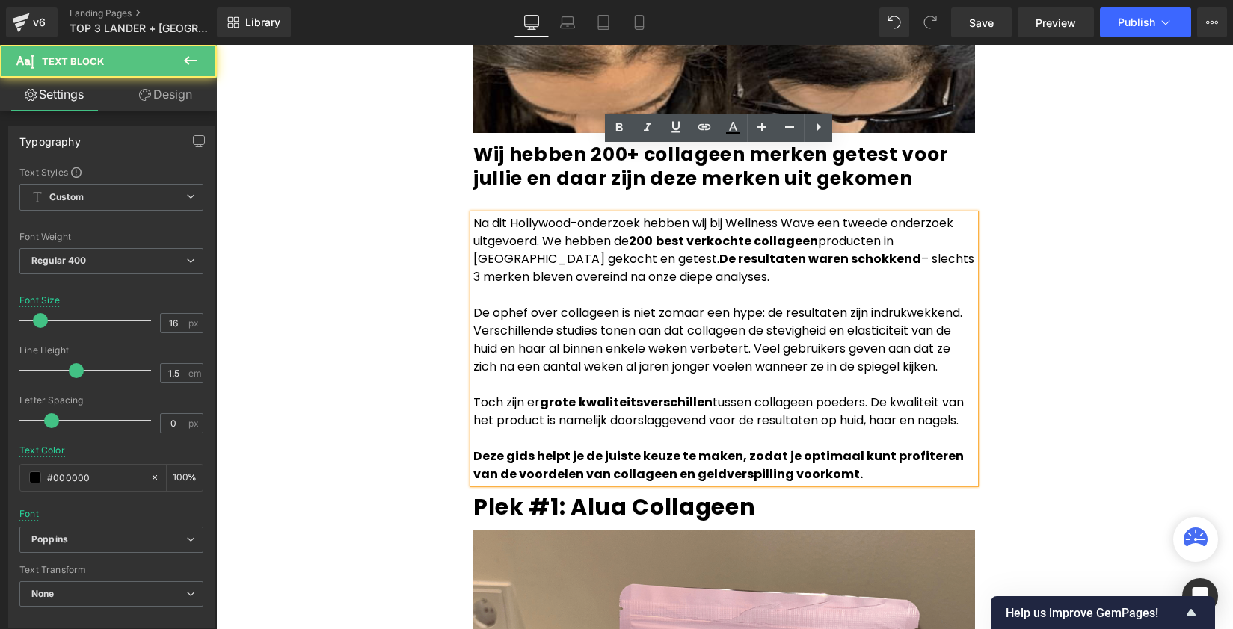
click at [490, 304] on p "De ophef over collageen is niet zomaar een hype: de resultaten zijn indrukwekke…" at bounding box center [724, 340] width 502 height 72
click at [739, 304] on p "De ophef over collageen is niet zomaar een hype: de resultaten zijn indrukwekke…" at bounding box center [724, 340] width 502 height 72
click at [799, 304] on p "De ophef over collageen is niet zomaar een hype: de resultaten zijn indrukwekke…" at bounding box center [724, 340] width 502 height 72
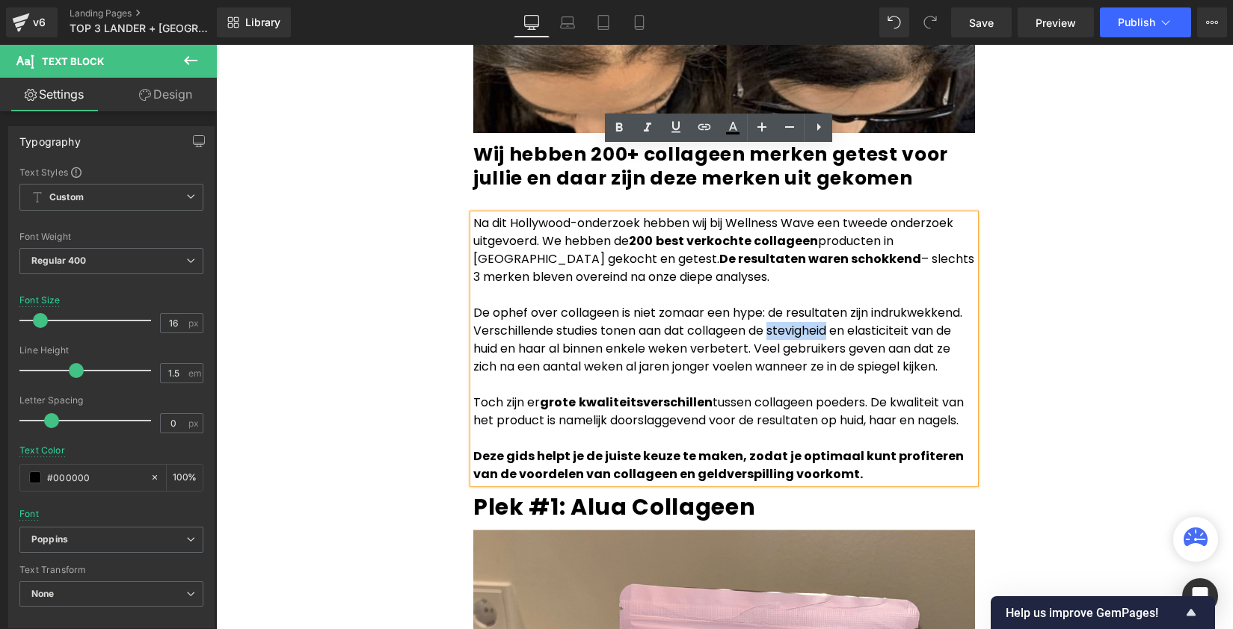
click at [799, 304] on p "De ophef over collageen is niet zomaar een hype: de resultaten zijn indrukwekke…" at bounding box center [724, 340] width 502 height 72
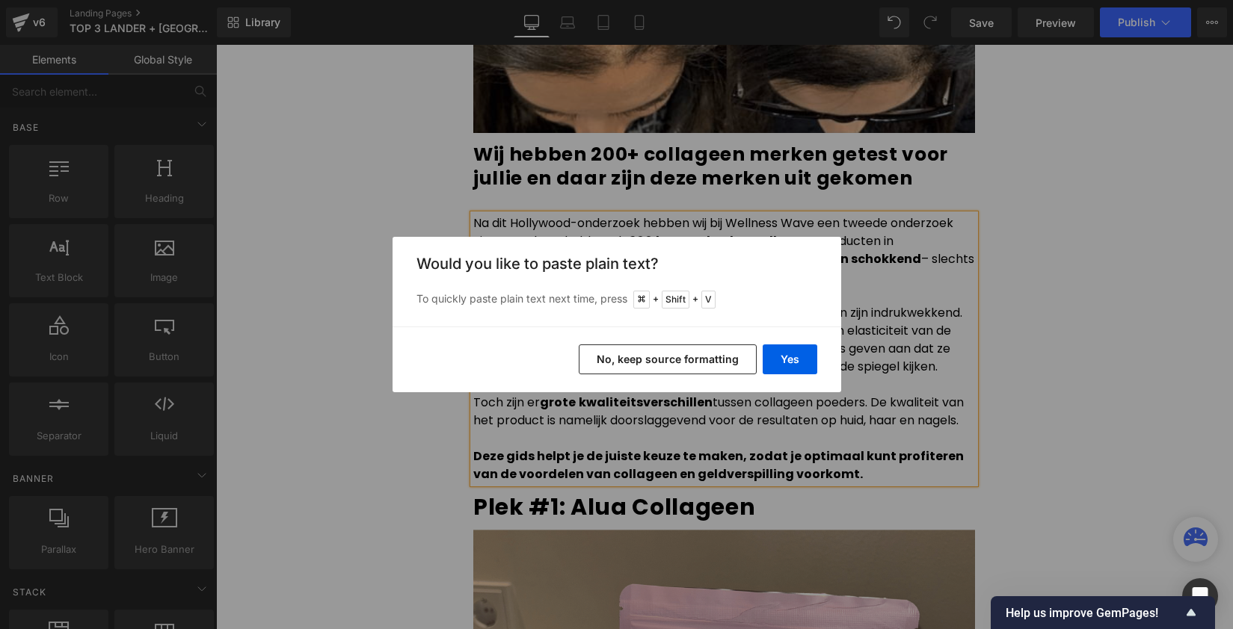
click at [716, 362] on button "No, keep source formatting" at bounding box center [668, 360] width 178 height 30
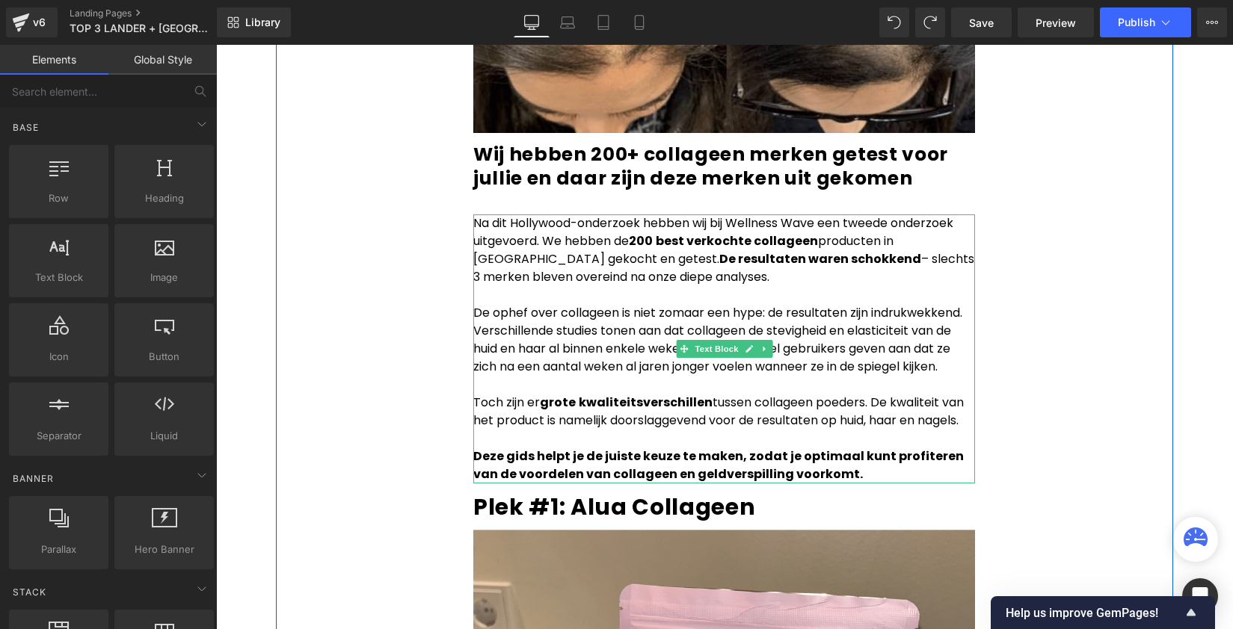
click at [796, 304] on p "De ophef over collageen is niet zomaar een hype: de resultaten zijn indrukwekke…" at bounding box center [724, 340] width 502 height 72
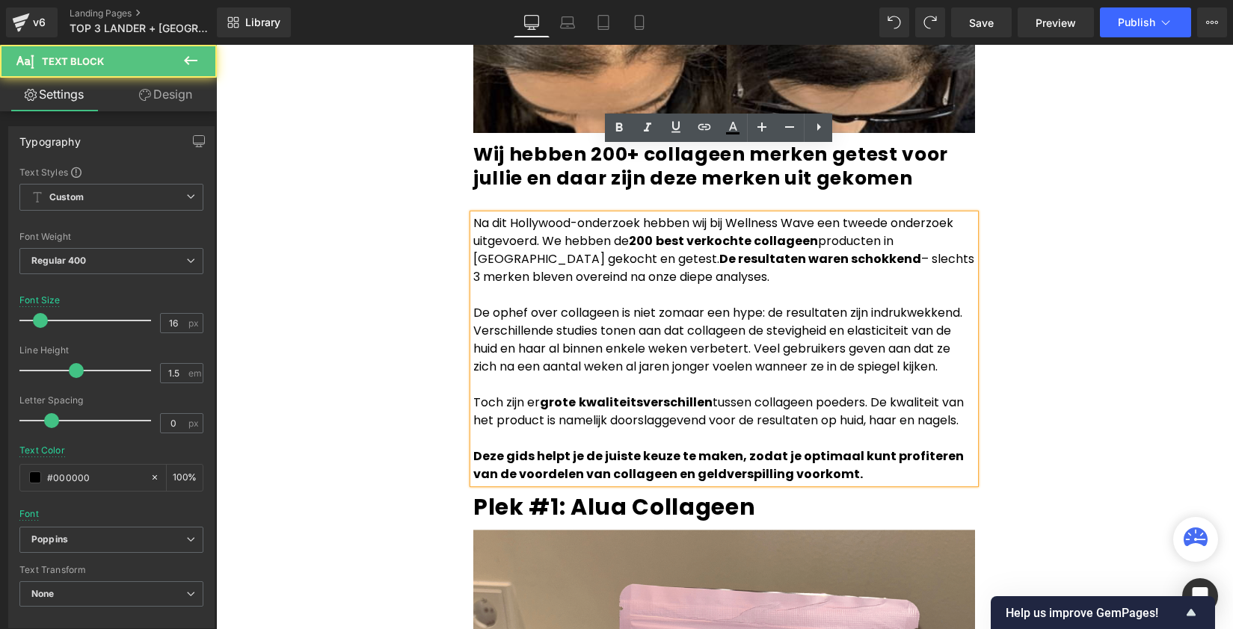
click at [794, 304] on p "De ophef over collageen is niet zomaar een hype: de resultaten zijn indrukwekke…" at bounding box center [724, 340] width 502 height 72
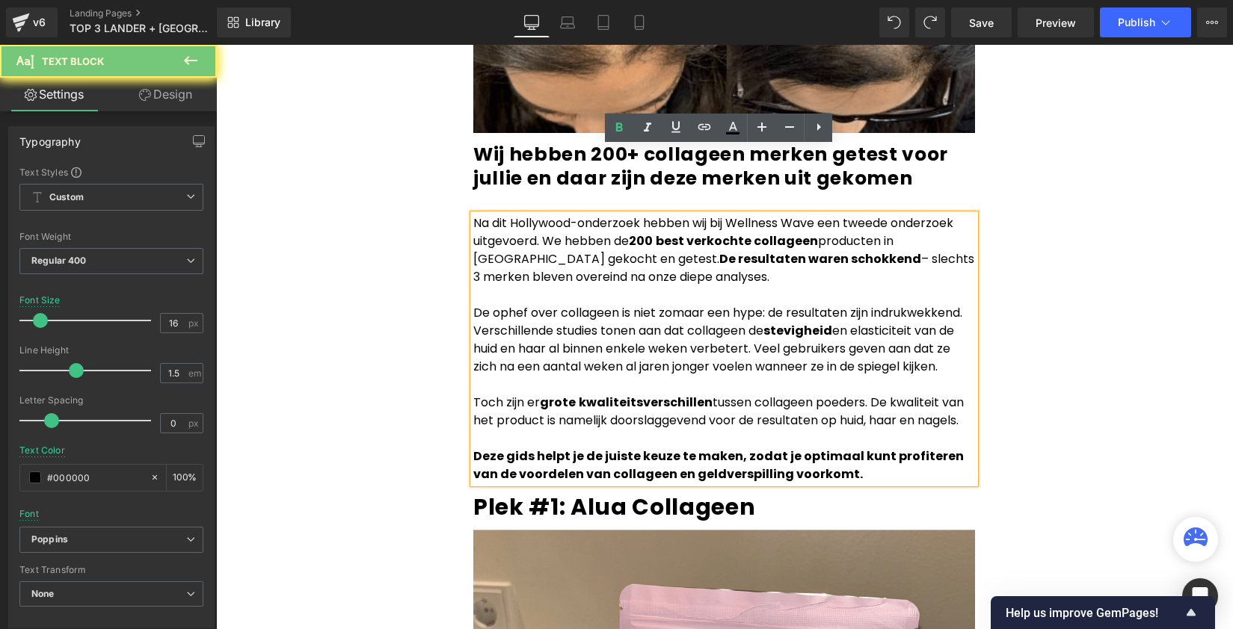
click at [873, 304] on p "De ophef over collageen is niet zomaar een hype: de resultaten zijn indrukwekke…" at bounding box center [724, 340] width 502 height 72
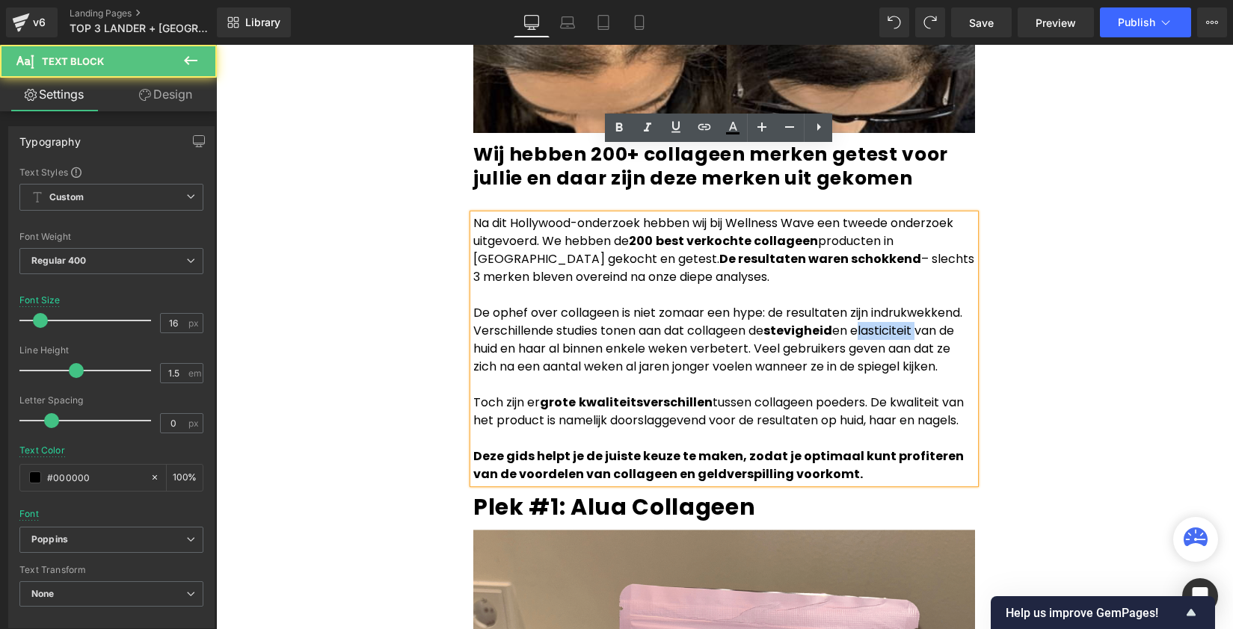
click at [873, 304] on p "De ophef over collageen is niet zomaar een hype: de resultaten zijn indrukwekke…" at bounding box center [724, 340] width 502 height 72
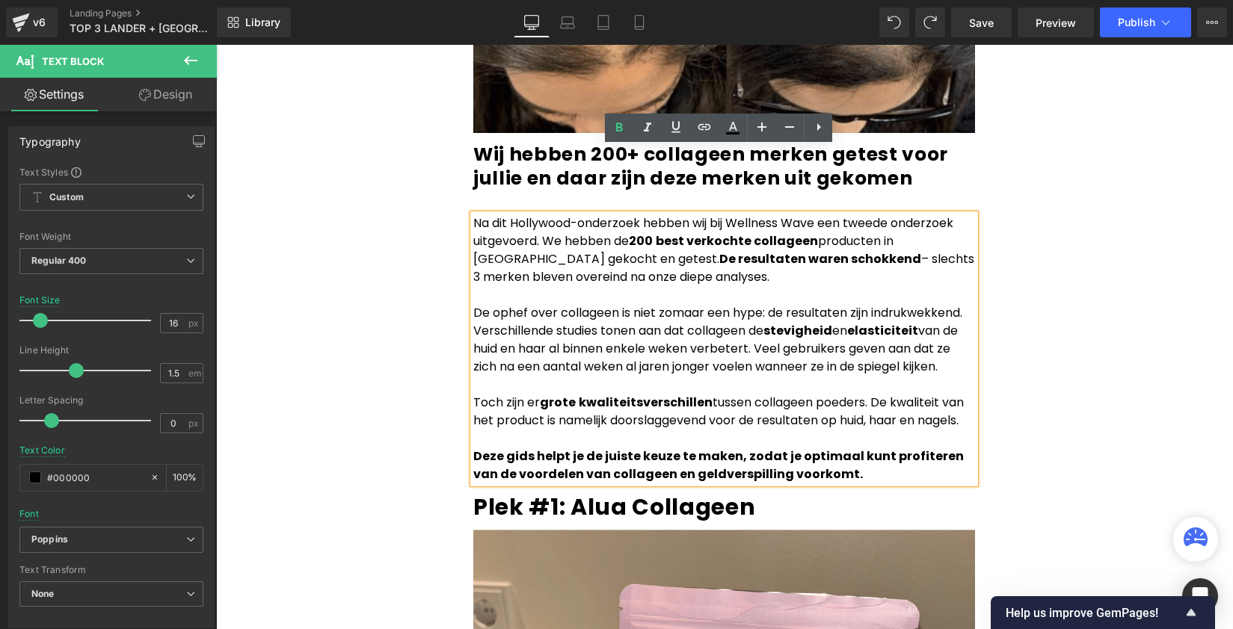
click at [1006, 270] on div "Het anti-aging geheim van Hollywood is gelekt! (wij hebben het getest) Heading …" at bounding box center [724, 354] width 897 height 7714
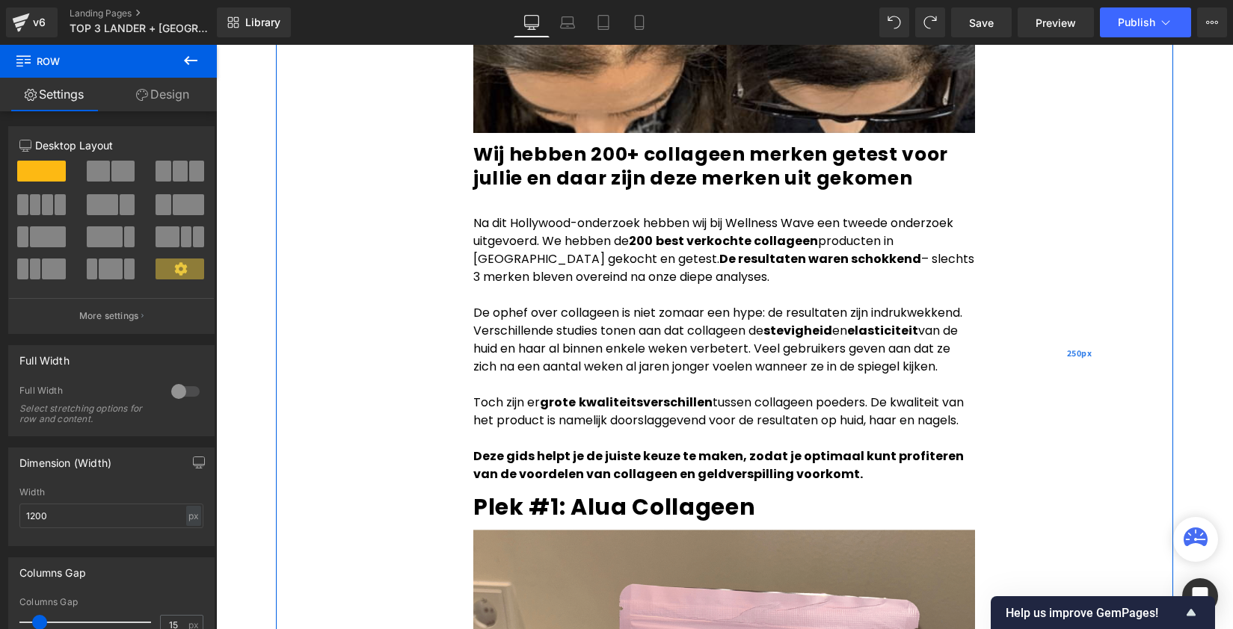
scroll to position [0, 0]
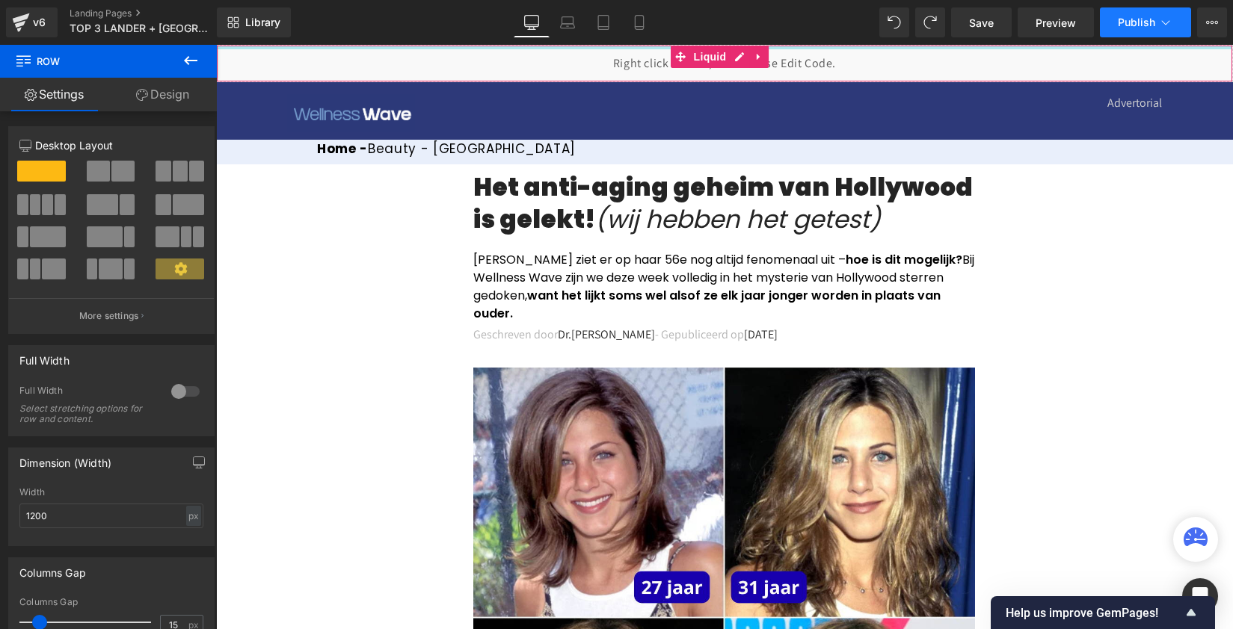
click at [1133, 29] on button "Publish" at bounding box center [1145, 22] width 91 height 30
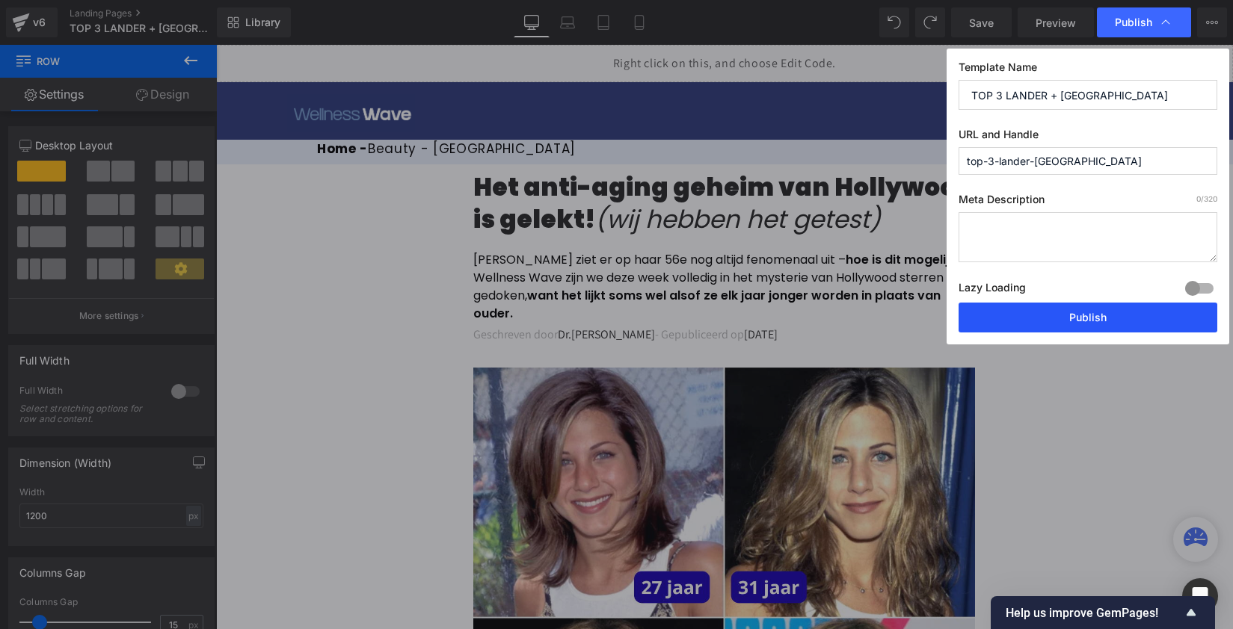
click at [1103, 322] on button "Publish" at bounding box center [1087, 318] width 259 height 30
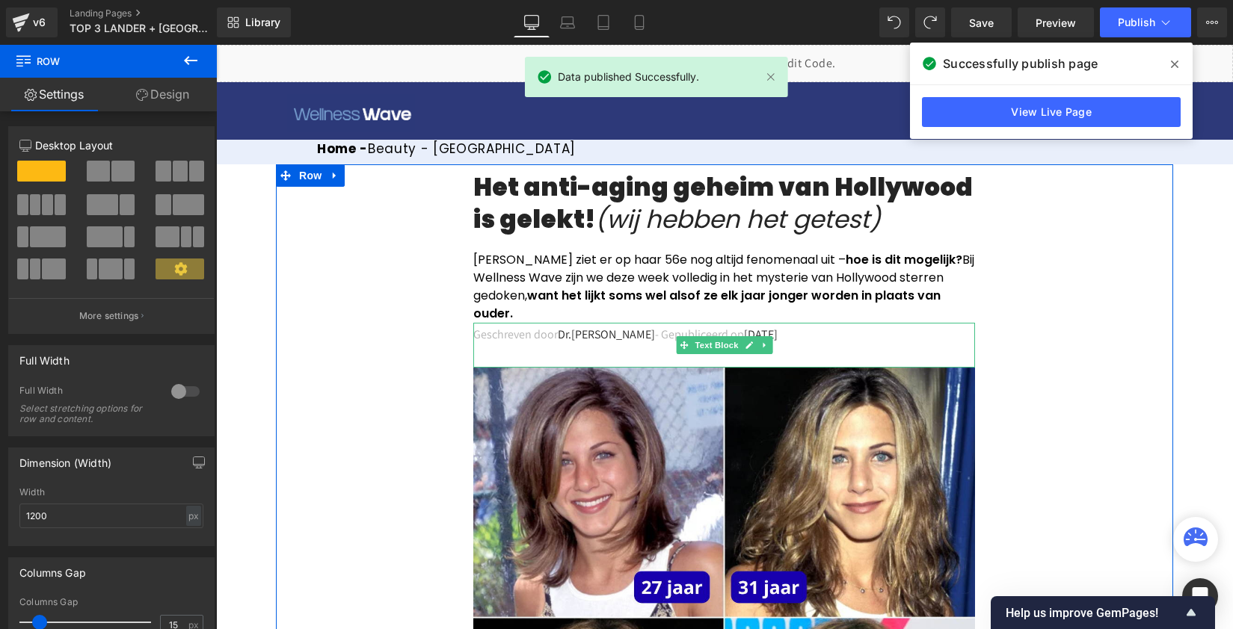
scroll to position [483, 0]
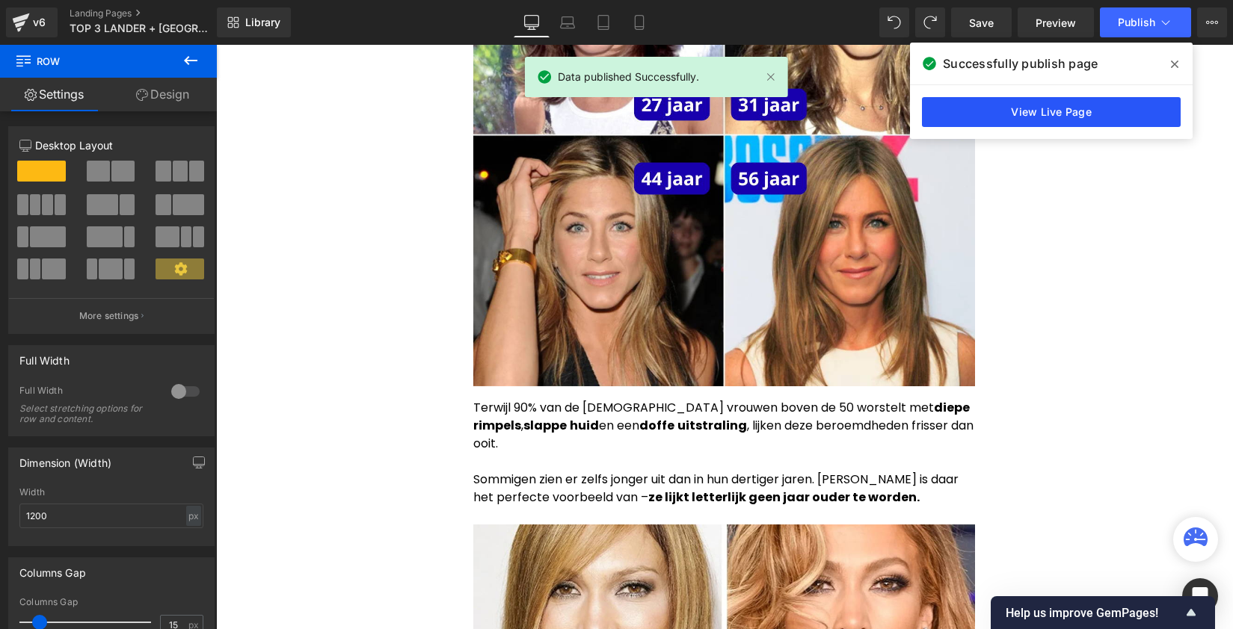
click at [1027, 107] on link "View Live Page" at bounding box center [1051, 112] width 259 height 30
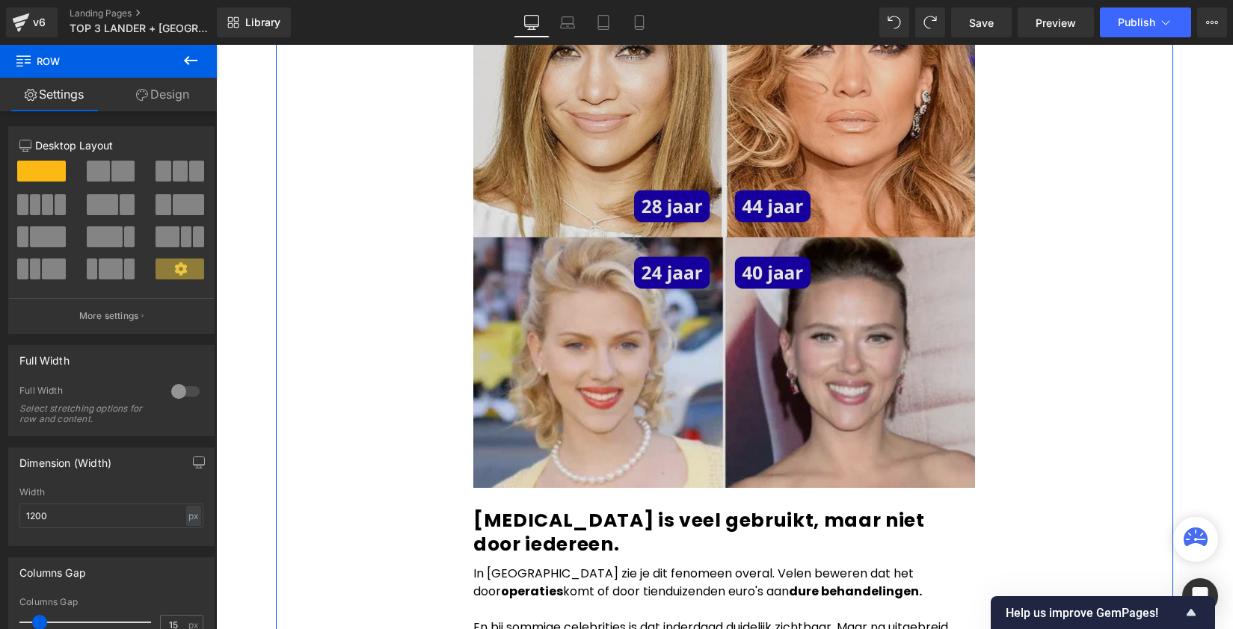
scroll to position [1201, 0]
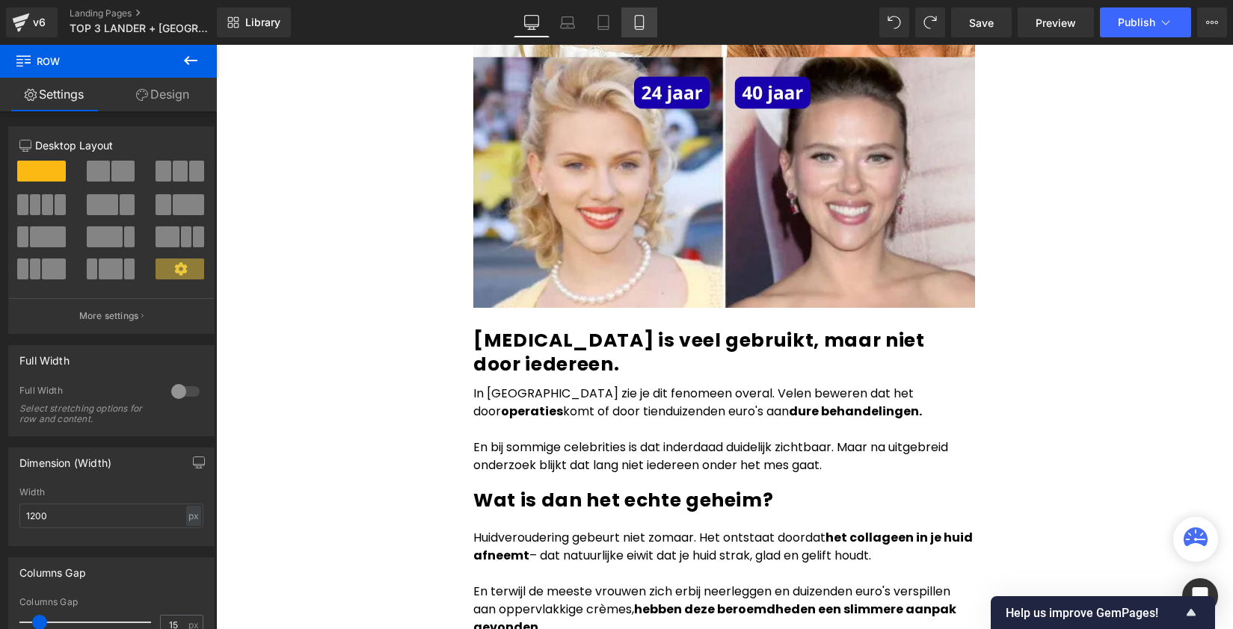
drag, startPoint x: 653, startPoint y: 36, endPoint x: 647, endPoint y: 29, distance: 9.0
click at [649, 33] on div "Library Desktop Desktop Laptop Tablet Mobile Save Preview Publish Scheduled Vie…" at bounding box center [725, 22] width 1016 height 45
click at [638, 38] on div "Library Desktop Desktop Laptop Tablet Mobile Save Preview Publish Scheduled Vie…" at bounding box center [725, 22] width 1016 height 45
click at [645, 25] on icon at bounding box center [639, 22] width 15 height 15
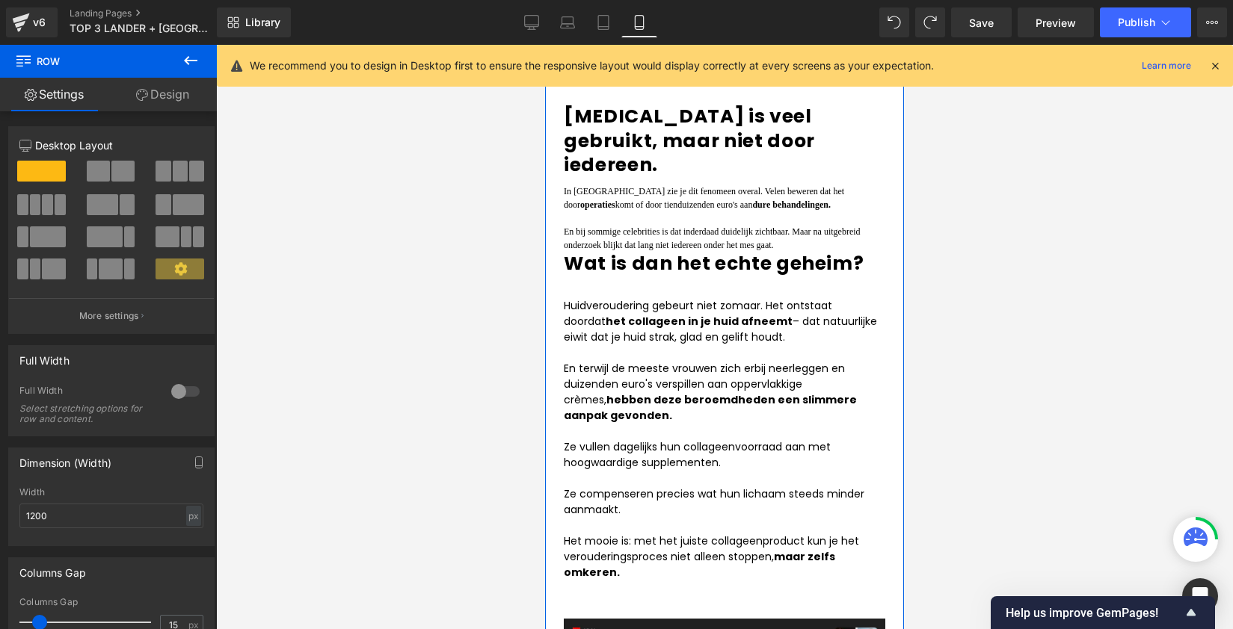
scroll to position [996, 0]
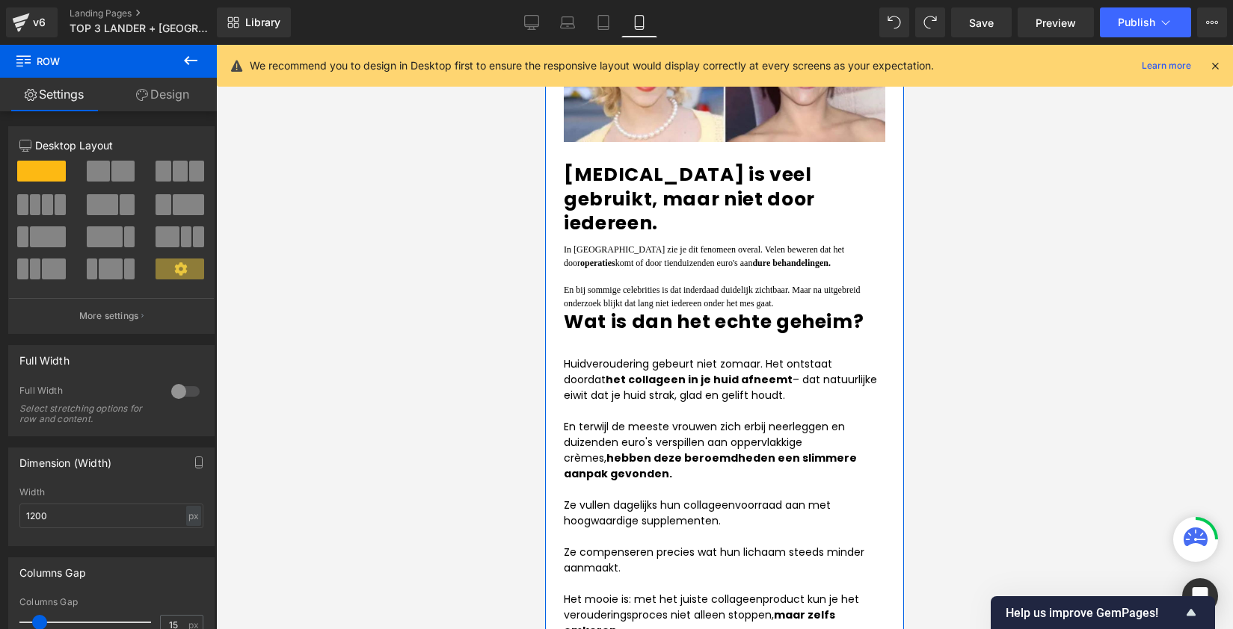
click at [647, 170] on b "[MEDICAL_DATA] is veel gebruikt, maar niet door iedereen." at bounding box center [689, 198] width 251 height 75
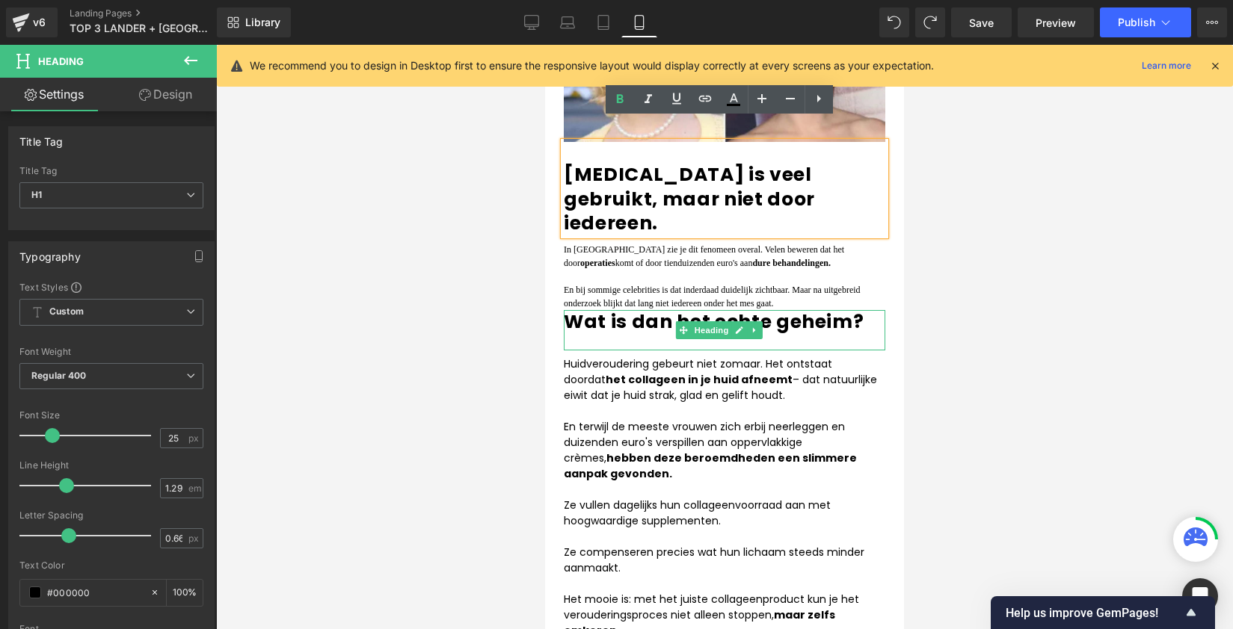
click at [621, 309] on b "Wat is dan het echte geheim?" at bounding box center [714, 322] width 300 height 26
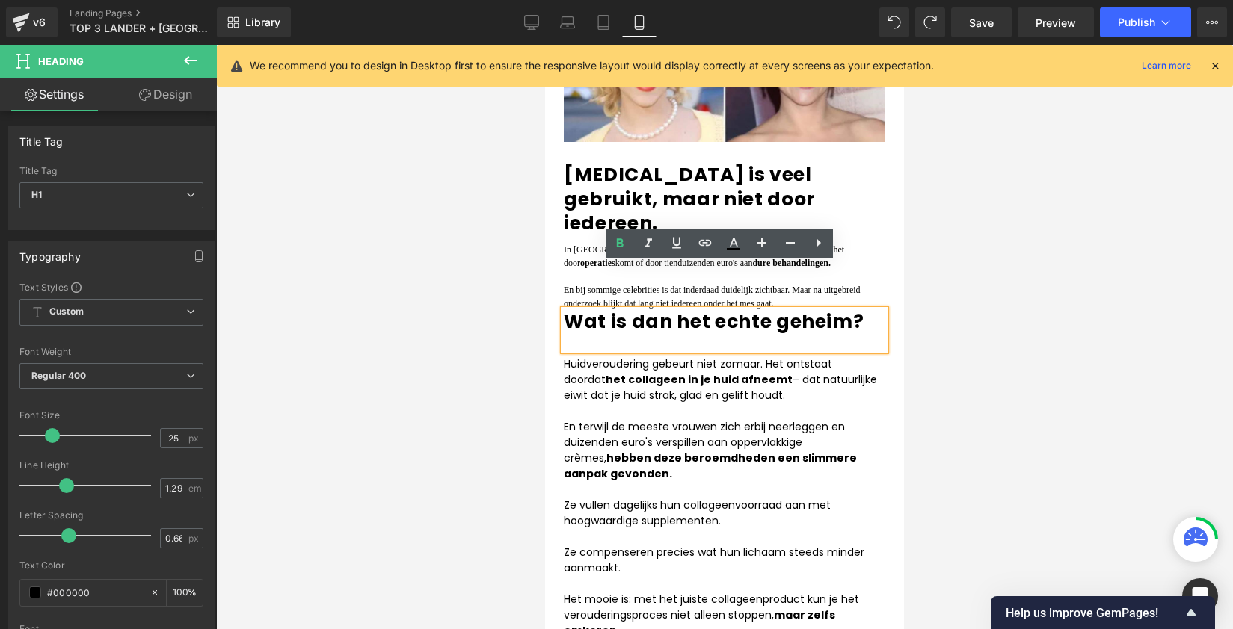
click at [591, 404] on p at bounding box center [724, 412] width 321 height 16
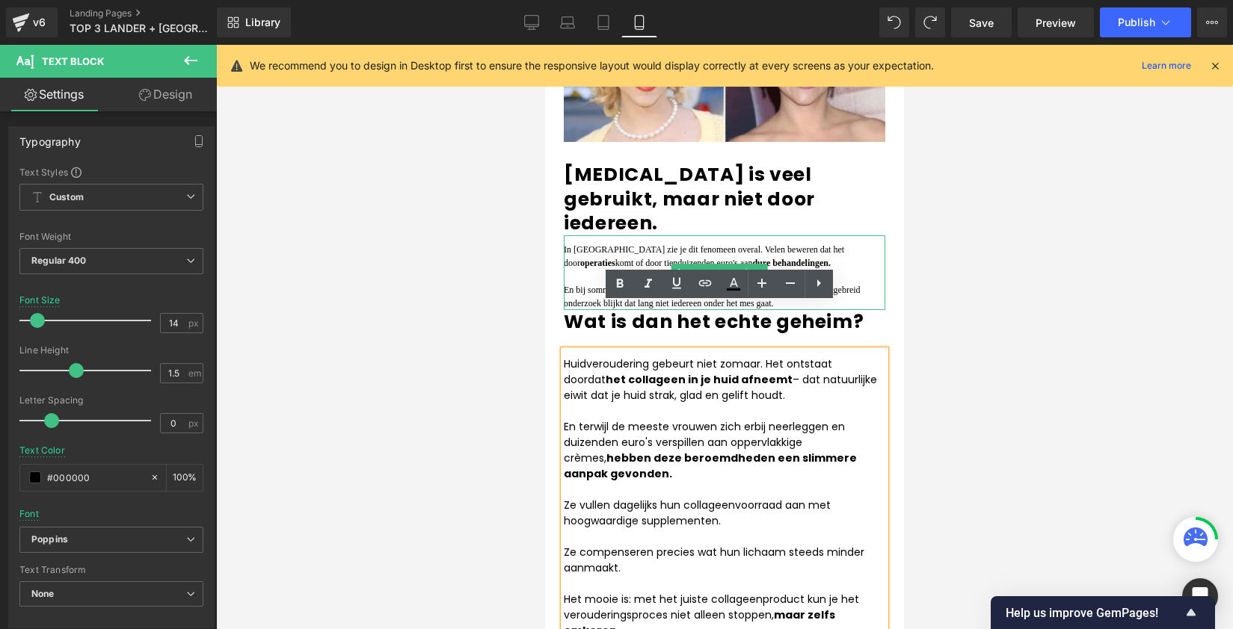
click at [593, 283] on p "En bij sommige celebrities is dat inderdaad duidelijk zichtbaar. Maar na uitgeb…" at bounding box center [724, 296] width 321 height 27
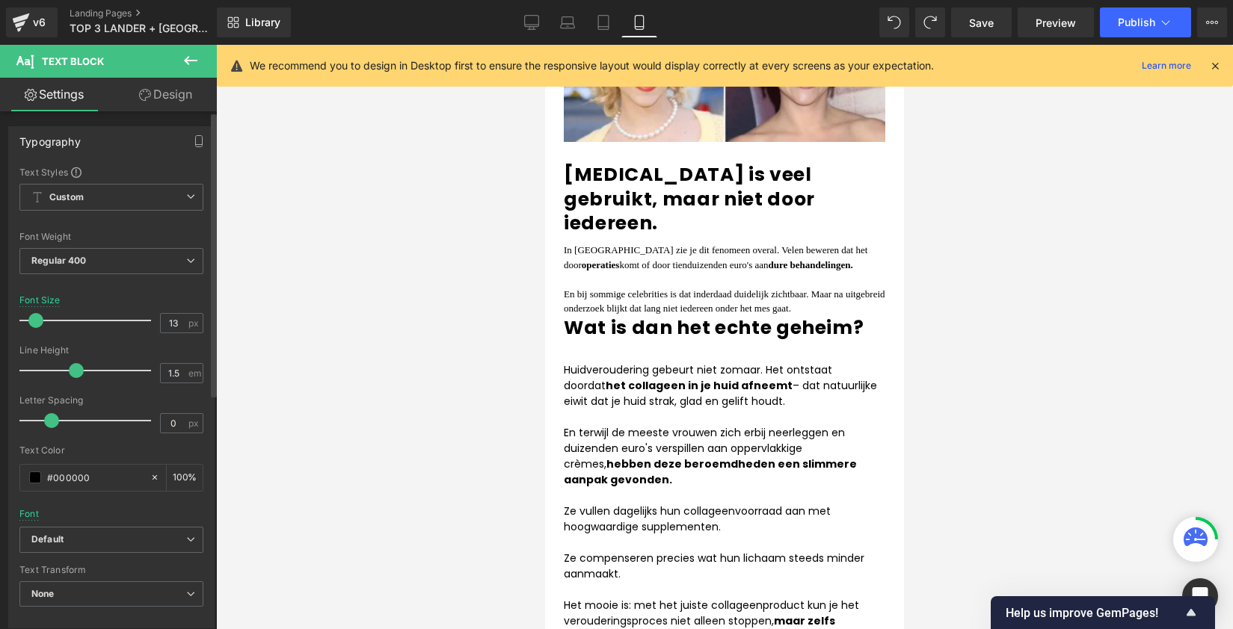
type input "14"
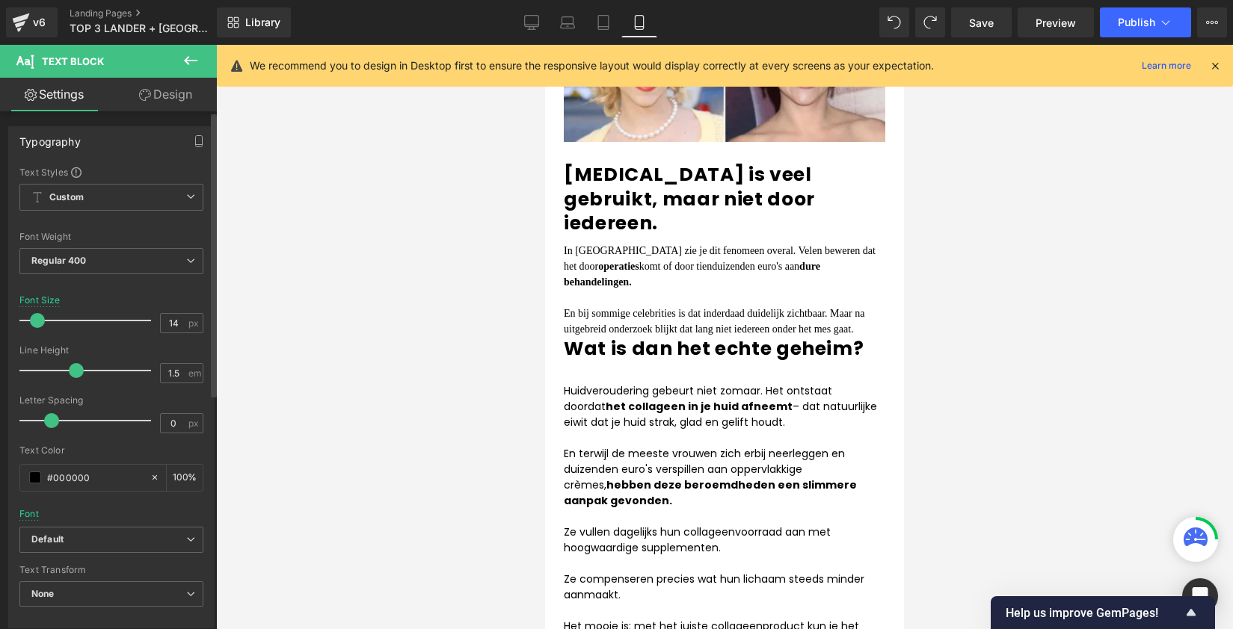
click at [35, 323] on span at bounding box center [37, 320] width 15 height 15
click at [135, 544] on b "Default" at bounding box center [108, 540] width 155 height 13
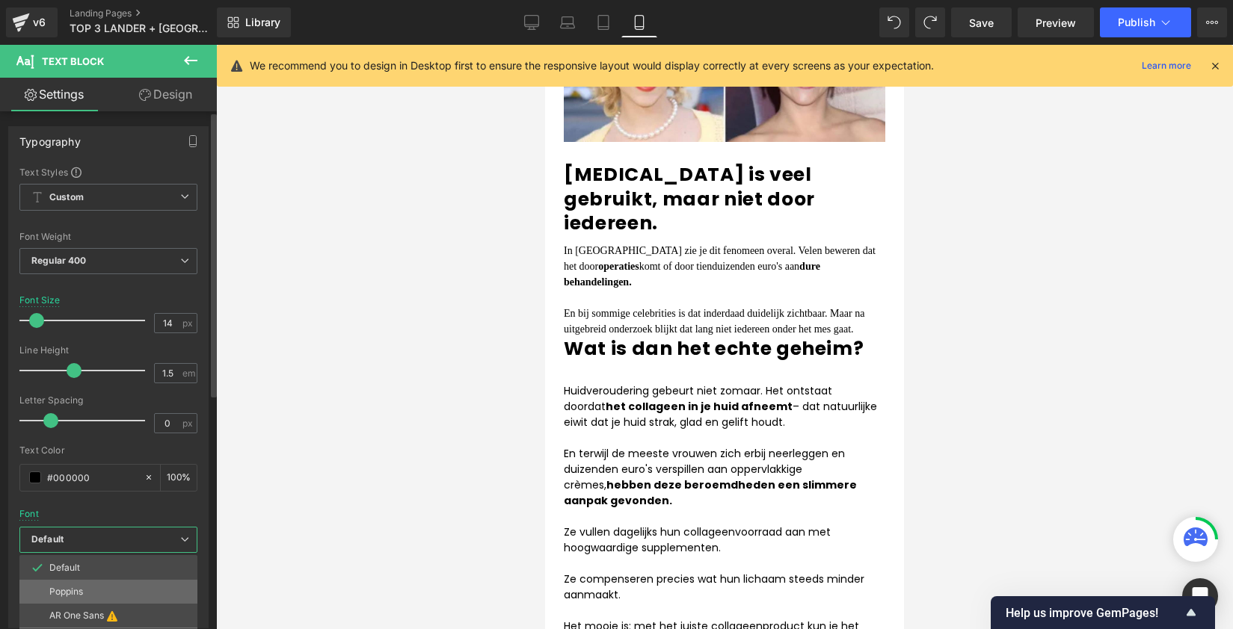
click at [114, 597] on li "Poppins" at bounding box center [108, 592] width 178 height 24
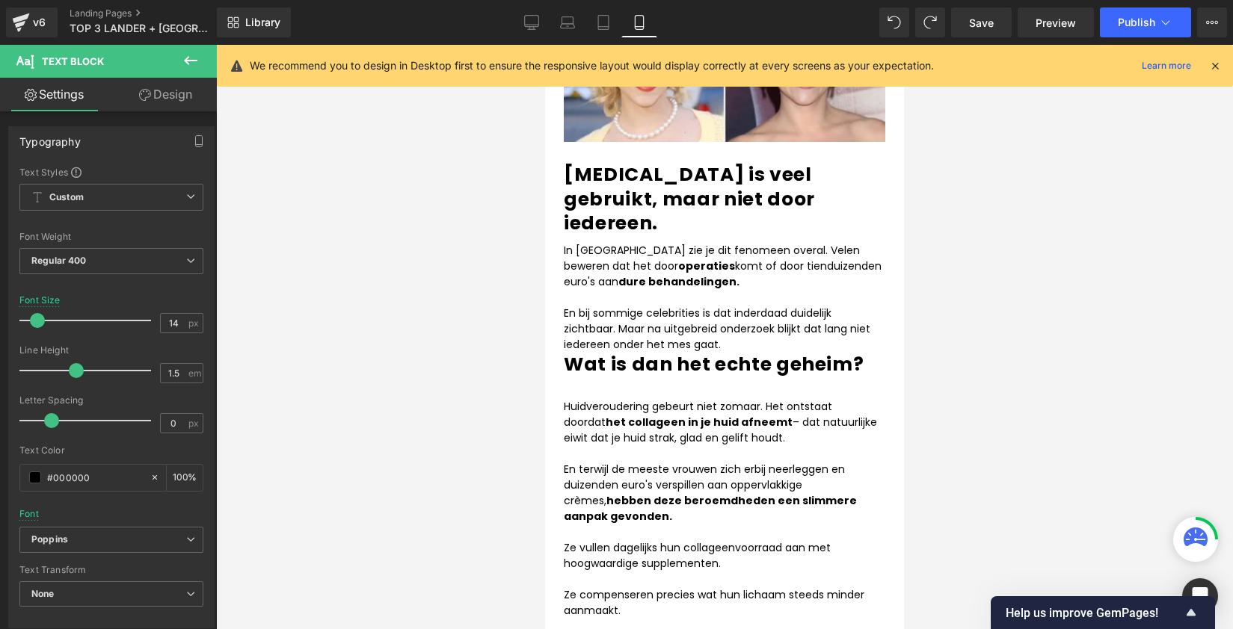
click at [984, 468] on div at bounding box center [724, 337] width 1017 height 585
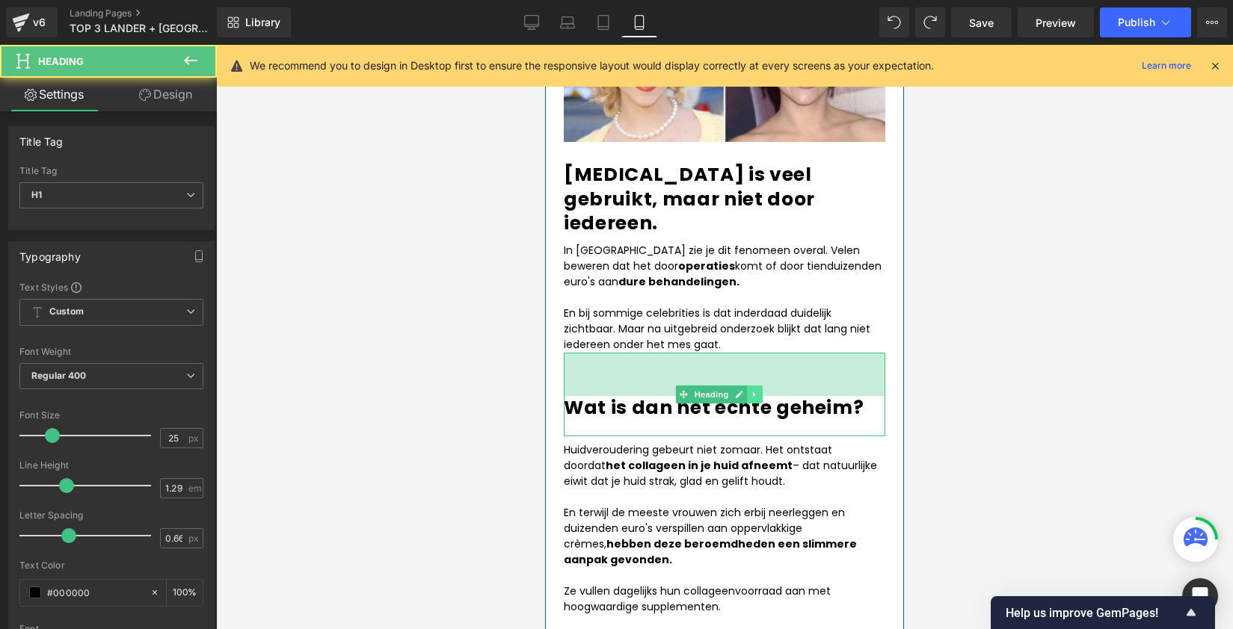
click at [760, 353] on div "Wat is dan het echte geheim? Heading 58px" at bounding box center [724, 395] width 321 height 84
click at [1021, 340] on div at bounding box center [724, 337] width 1017 height 585
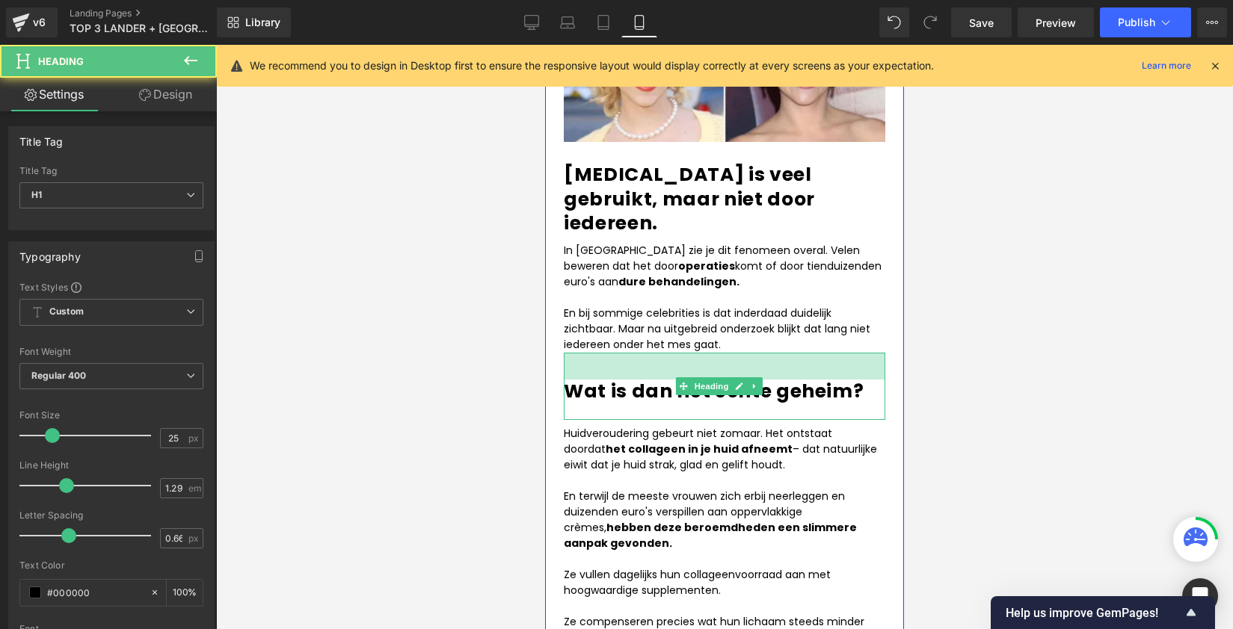
drag, startPoint x: 731, startPoint y: 328, endPoint x: 897, endPoint y: 340, distance: 166.4
click at [735, 353] on div "36px" at bounding box center [724, 366] width 321 height 27
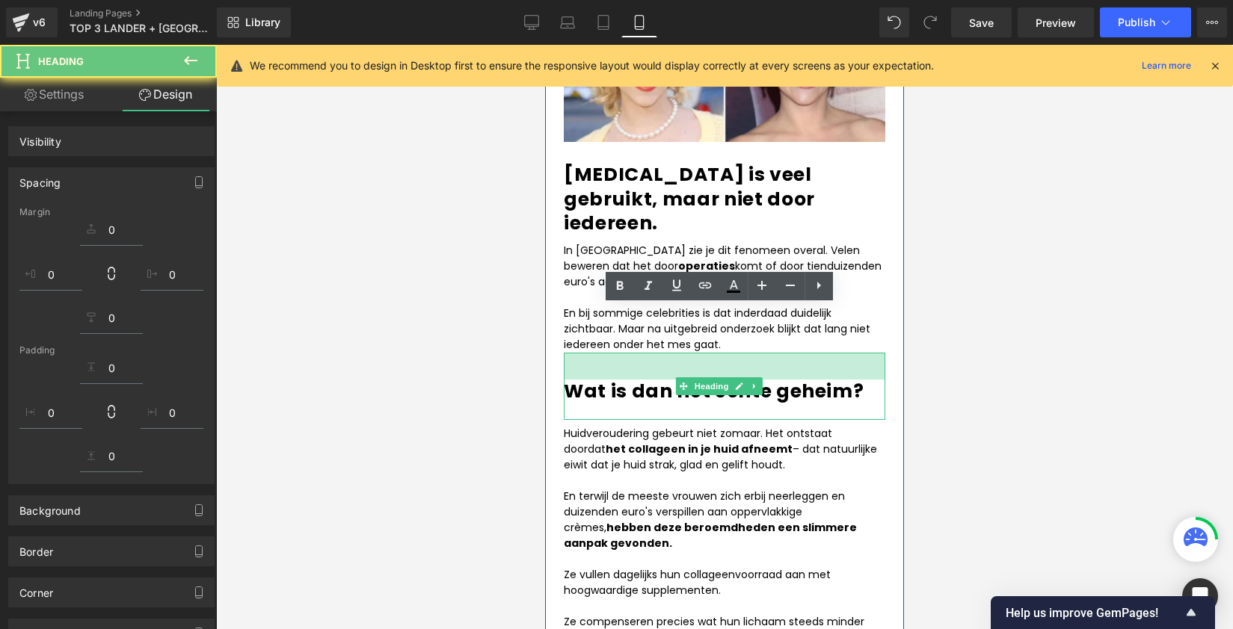
click at [1016, 369] on div at bounding box center [724, 337] width 1017 height 585
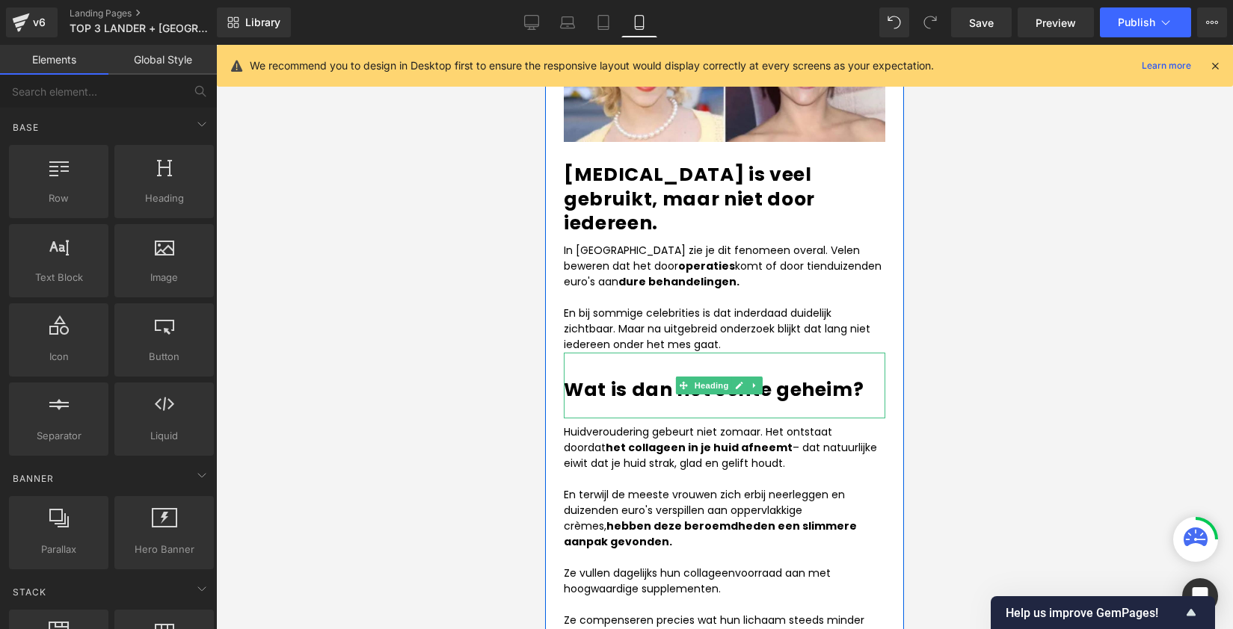
click at [782, 361] on div "Wat is dan het echte geheim?" at bounding box center [724, 386] width 321 height 66
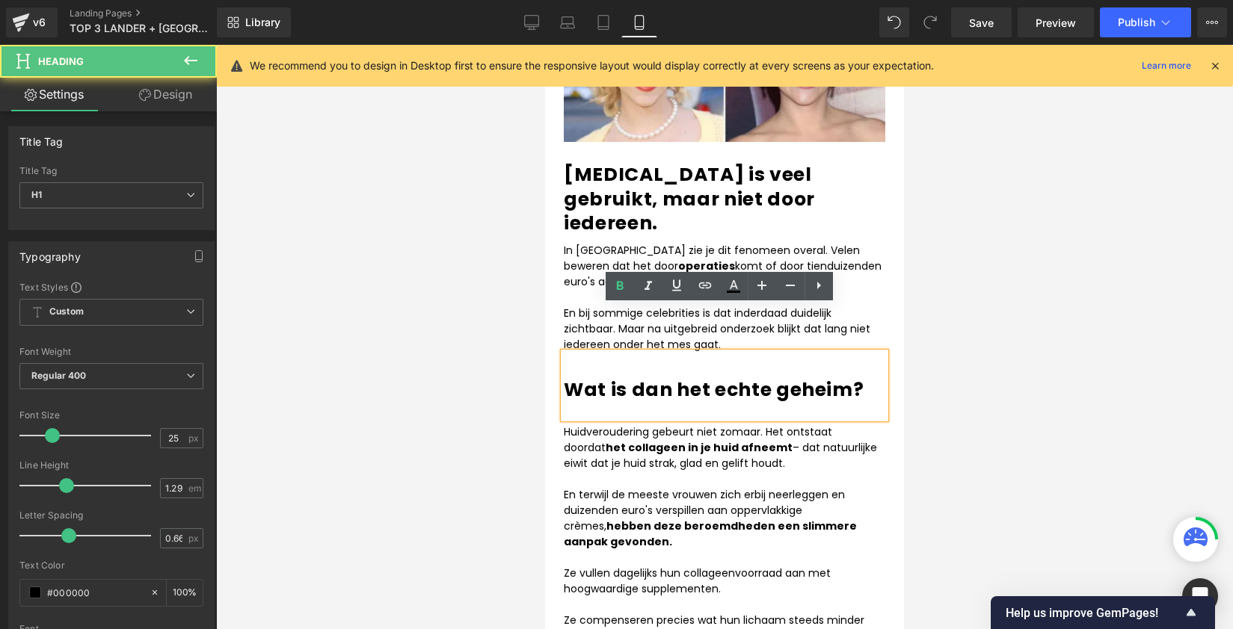
click at [779, 369] on div "Wat is dan het echte geheim?" at bounding box center [724, 386] width 321 height 66
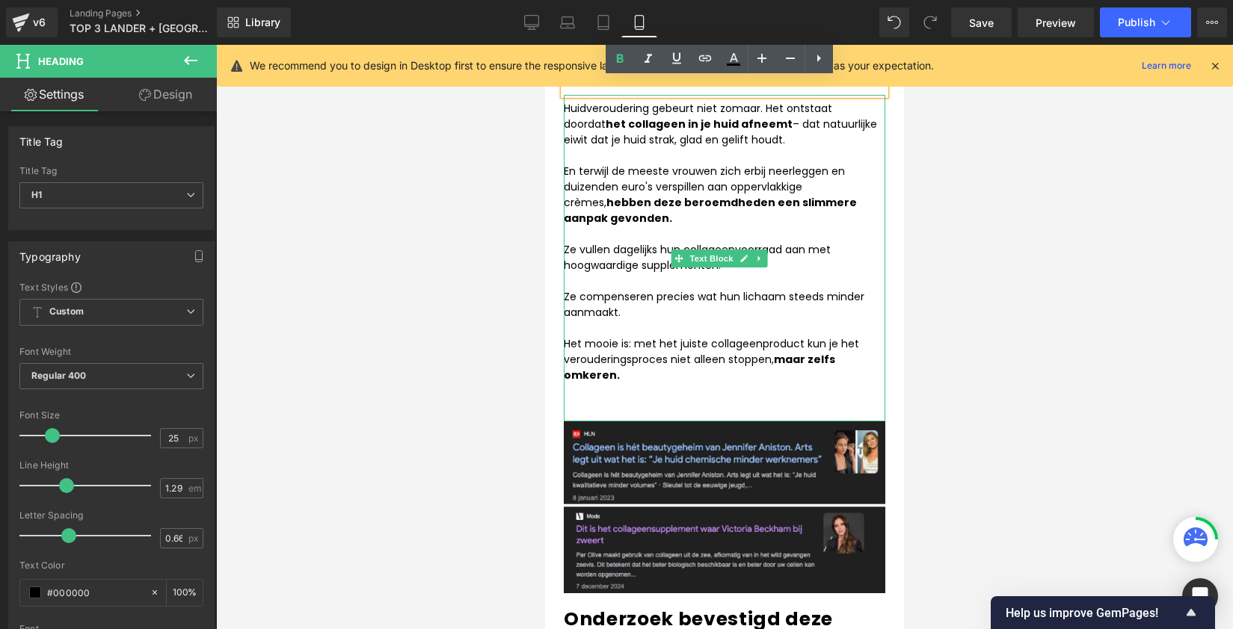
scroll to position [1095, 0]
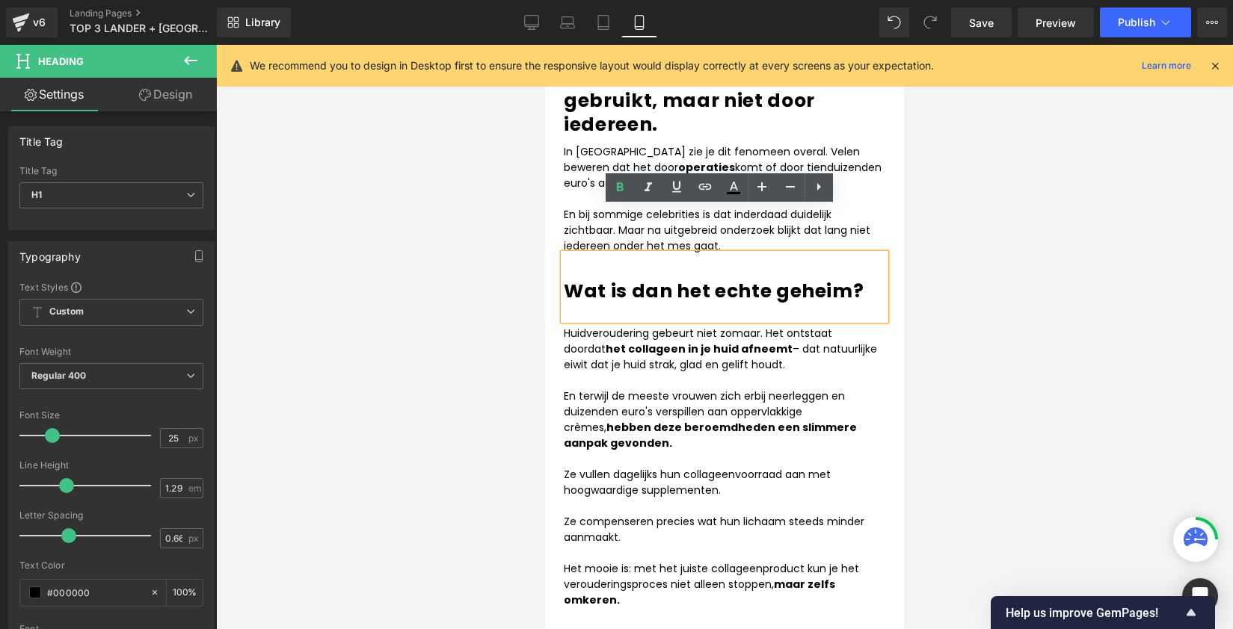
click at [1089, 383] on div at bounding box center [724, 337] width 1017 height 585
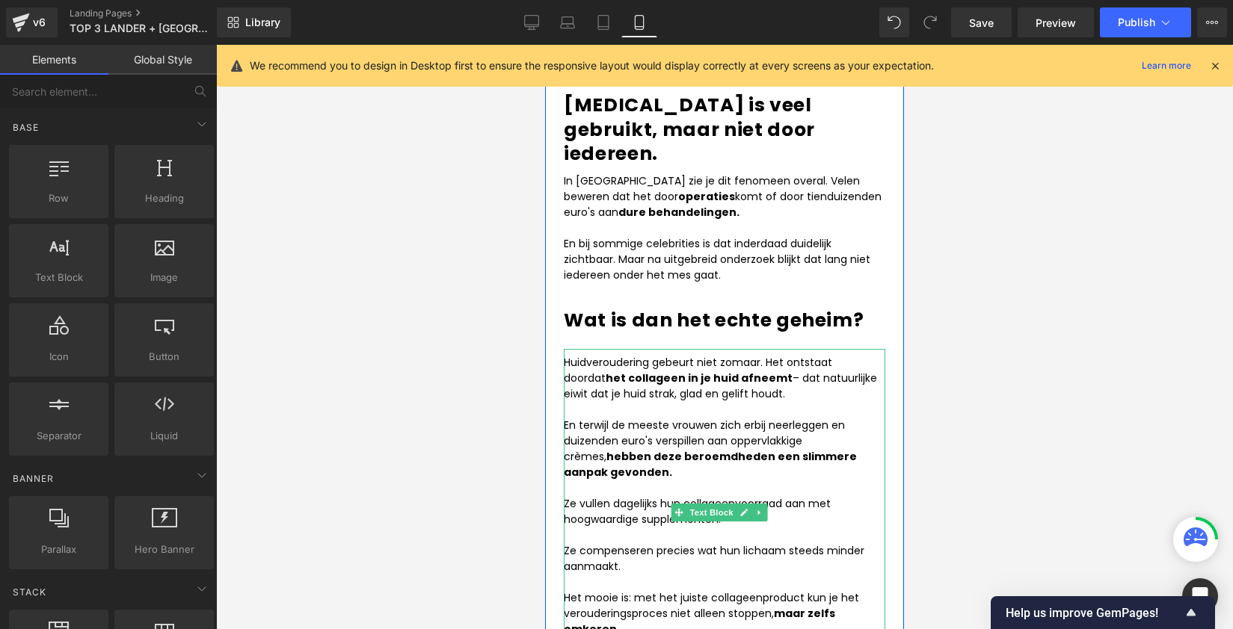
scroll to position [1080, 0]
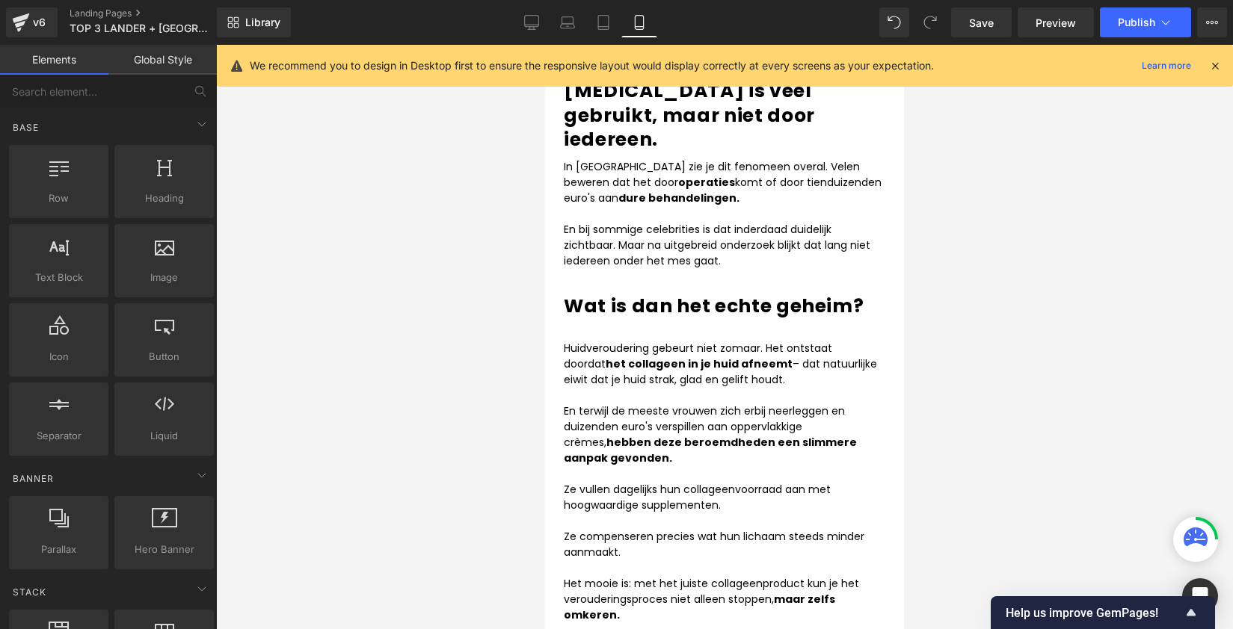
drag, startPoint x: 1146, startPoint y: 310, endPoint x: 1128, endPoint y: 310, distance: 17.9
click at [1146, 310] on div at bounding box center [724, 337] width 1017 height 585
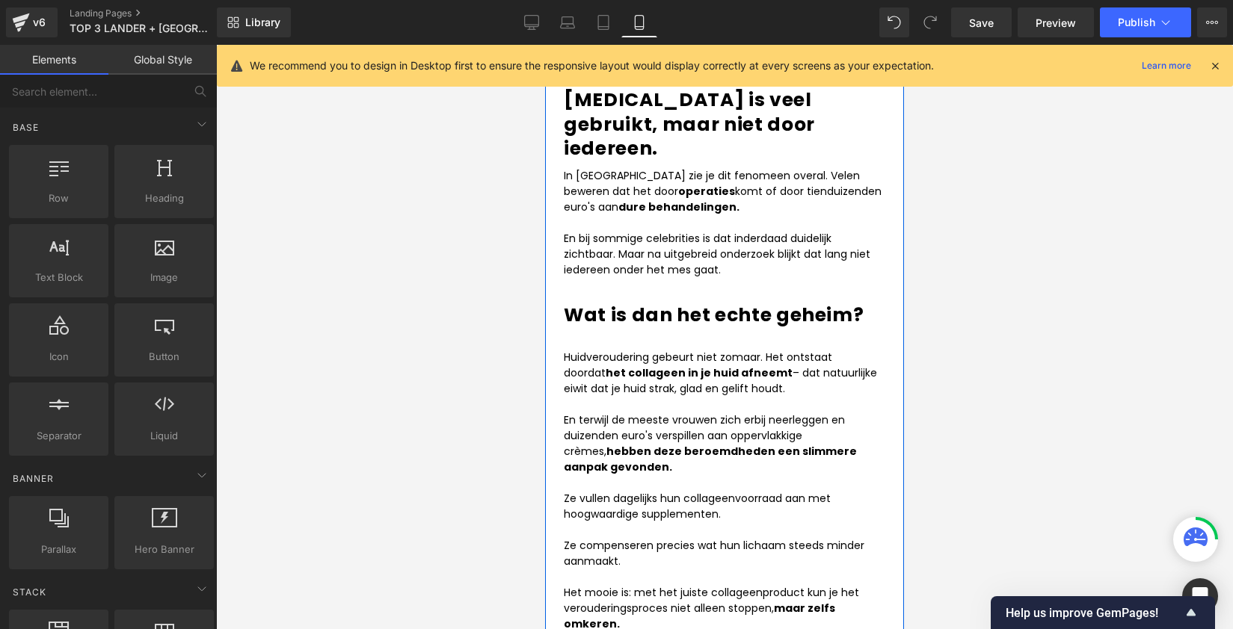
scroll to position [1009, 0]
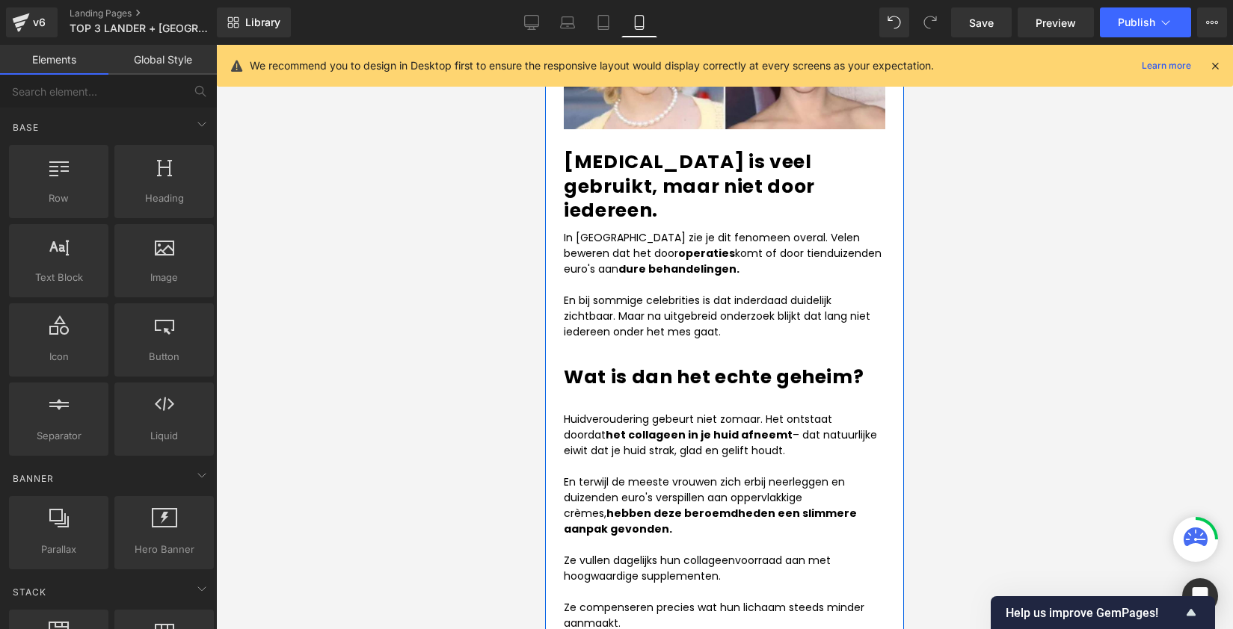
click at [1018, 286] on div at bounding box center [724, 337] width 1017 height 585
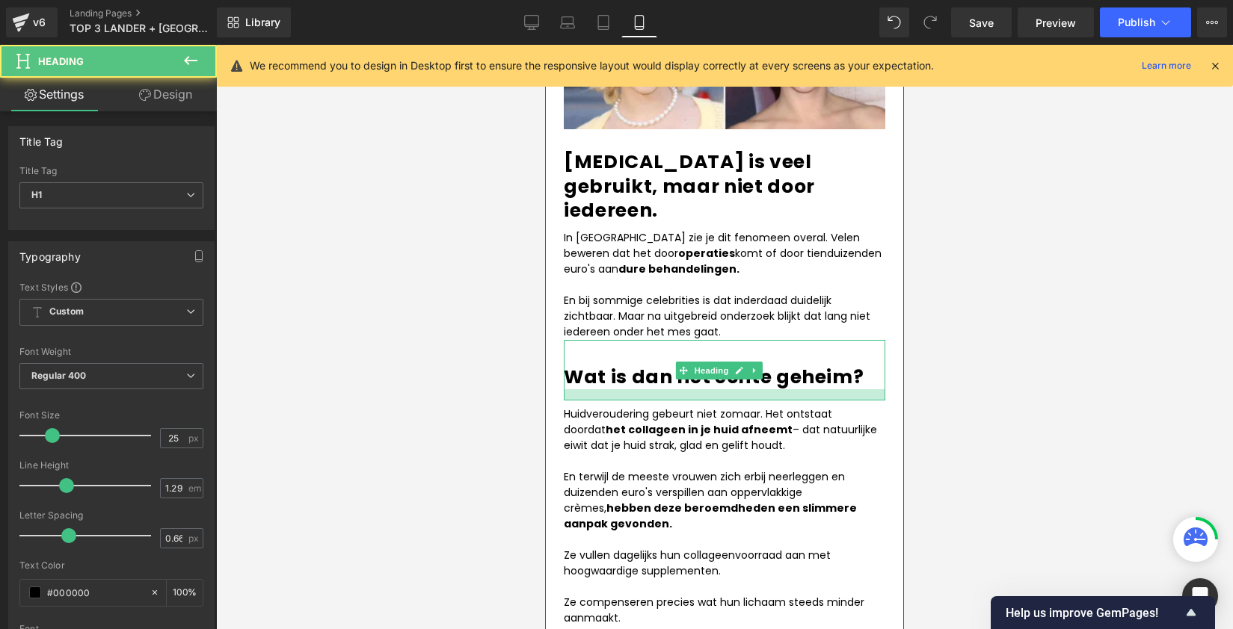
drag, startPoint x: 707, startPoint y: 357, endPoint x: 1578, endPoint y: 410, distance: 873.3
click at [709, 390] on div at bounding box center [724, 395] width 321 height 11
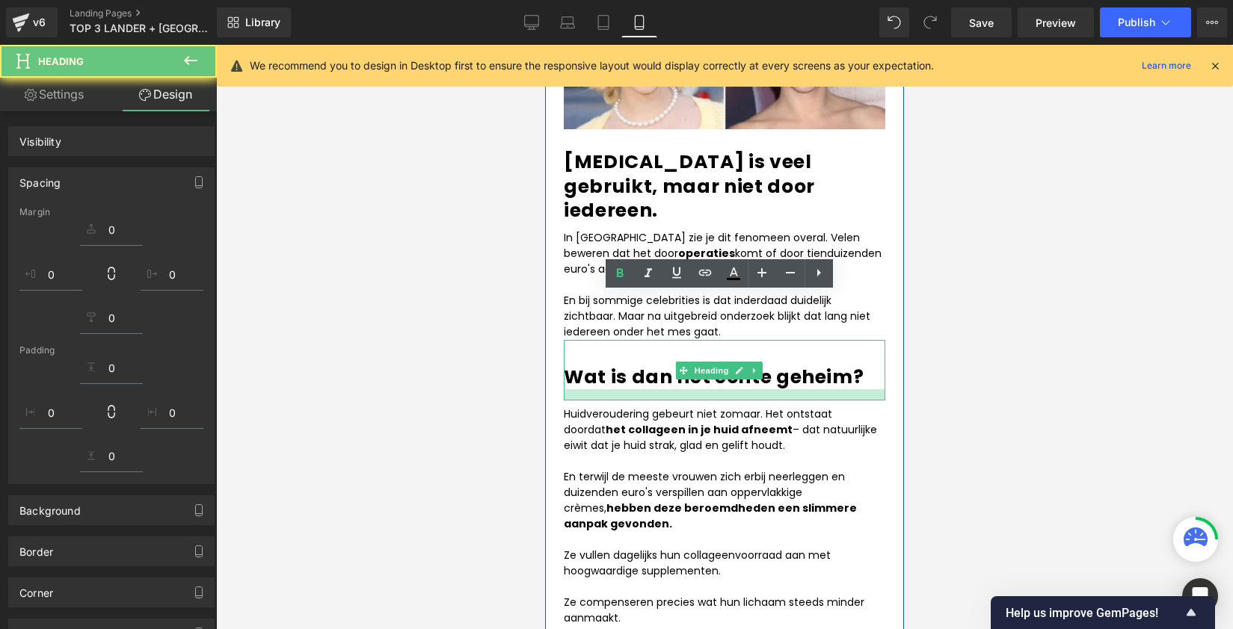
click at [1032, 365] on div at bounding box center [724, 337] width 1017 height 585
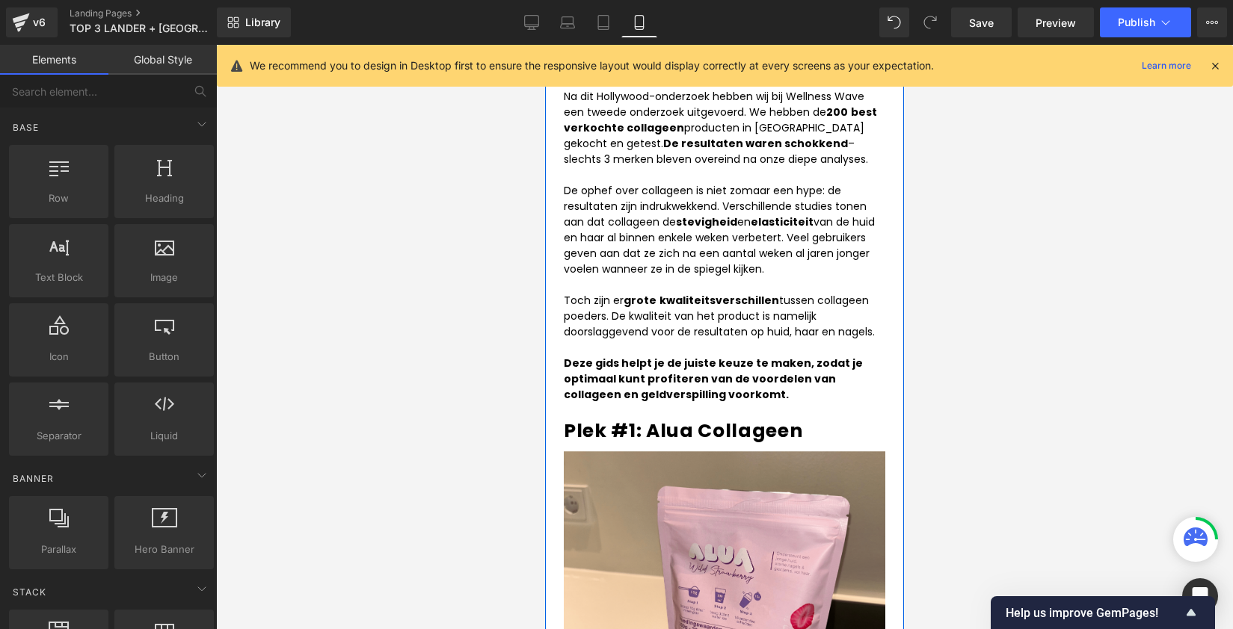
scroll to position [3211, 0]
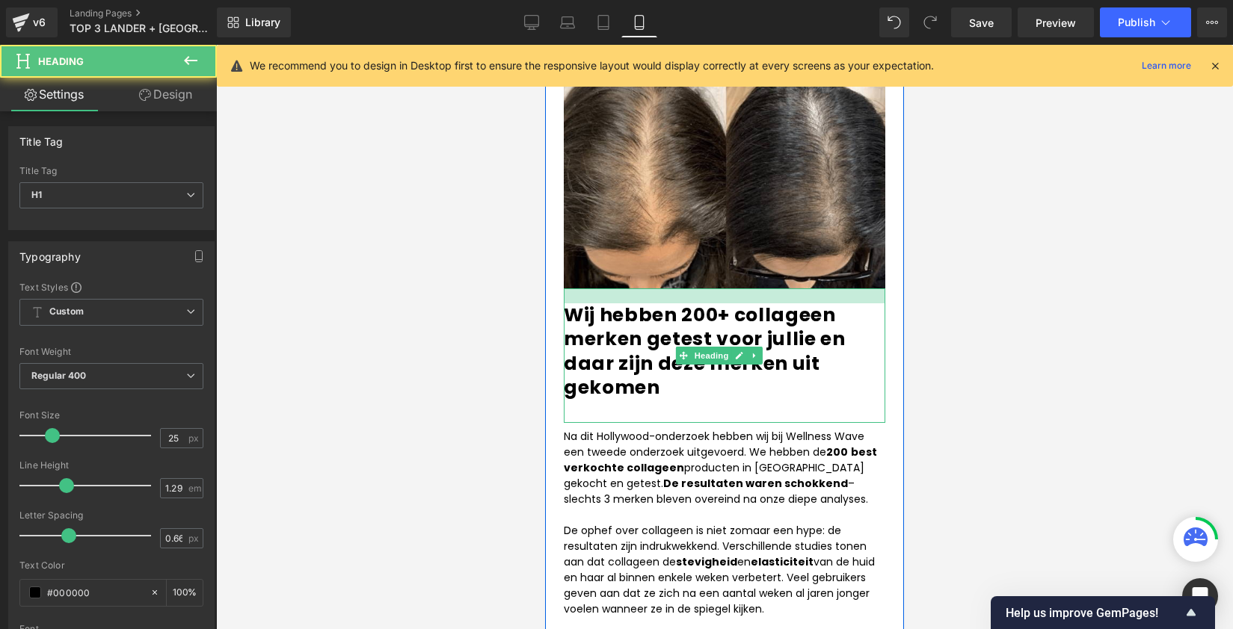
click at [704, 289] on div at bounding box center [724, 296] width 321 height 15
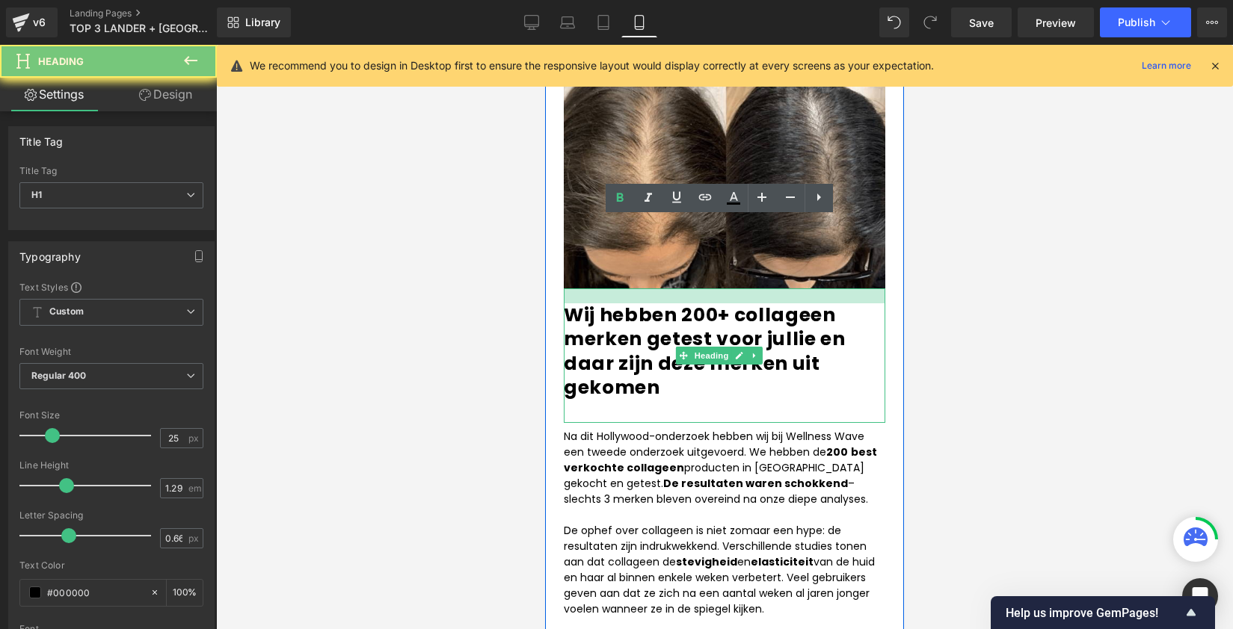
click at [621, 337] on div "Wij hebben 200+ collageen merken getest voor jullie en daar zijn deze merken ui…" at bounding box center [724, 356] width 321 height 135
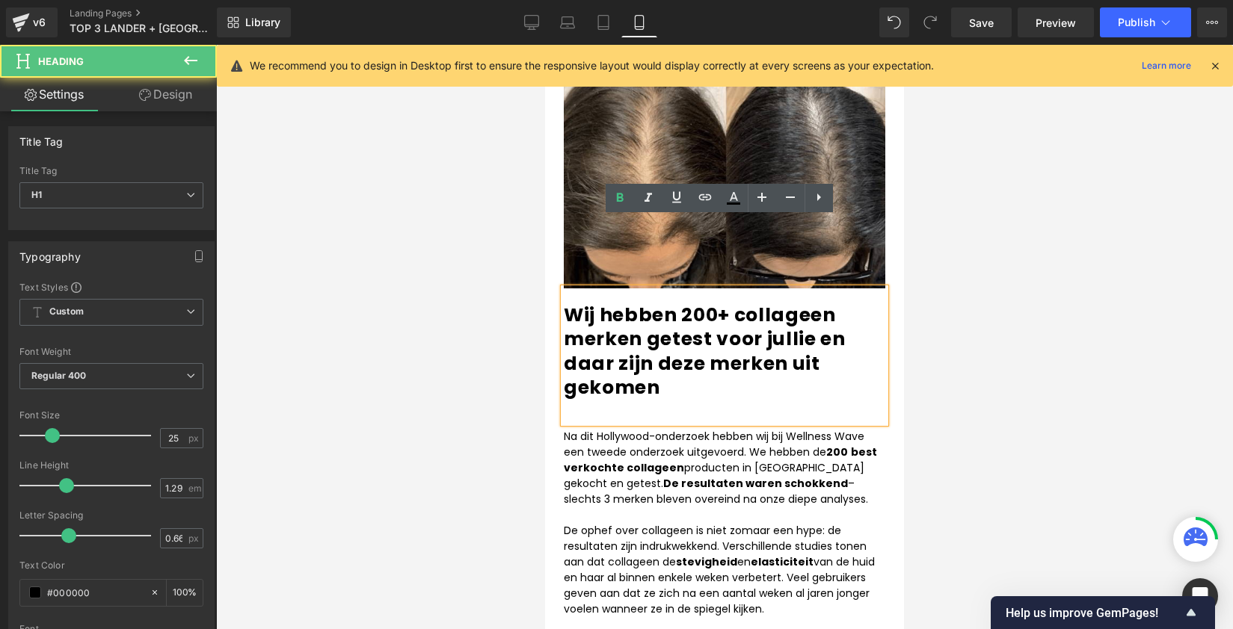
click at [630, 346] on div "Wij hebben 200+ collageen merken getest voor jullie en daar zijn deze merken ui…" at bounding box center [724, 356] width 321 height 135
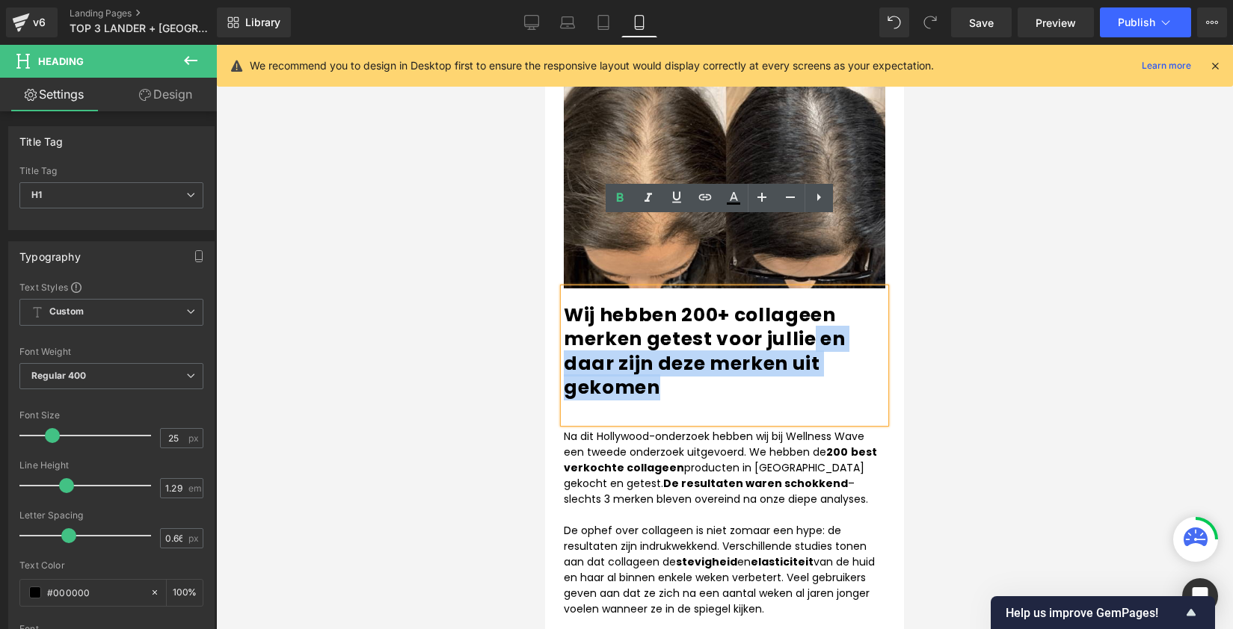
drag, startPoint x: 714, startPoint y: 318, endPoint x: 813, endPoint y: 265, distance: 112.7
click at [813, 304] on h1 "Wij hebben 200+ collageen merken getest voor jullie en daar zijn deze merken ui…" at bounding box center [724, 352] width 321 height 96
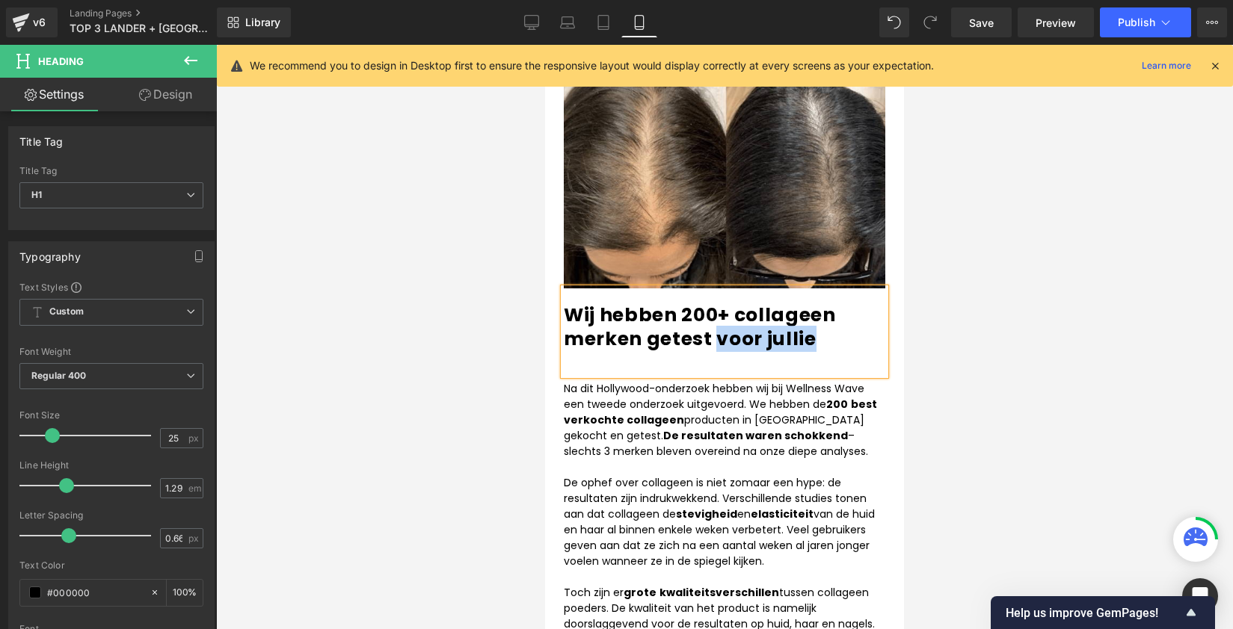
drag, startPoint x: 837, startPoint y: 274, endPoint x: 717, endPoint y: 278, distance: 119.7
click at [717, 304] on h1 "Wij hebben 200+ collageen merken getest voor jullie" at bounding box center [724, 328] width 321 height 49
click at [656, 301] on div "Wij hebben 200+ collageen merken getest!" at bounding box center [724, 332] width 321 height 87
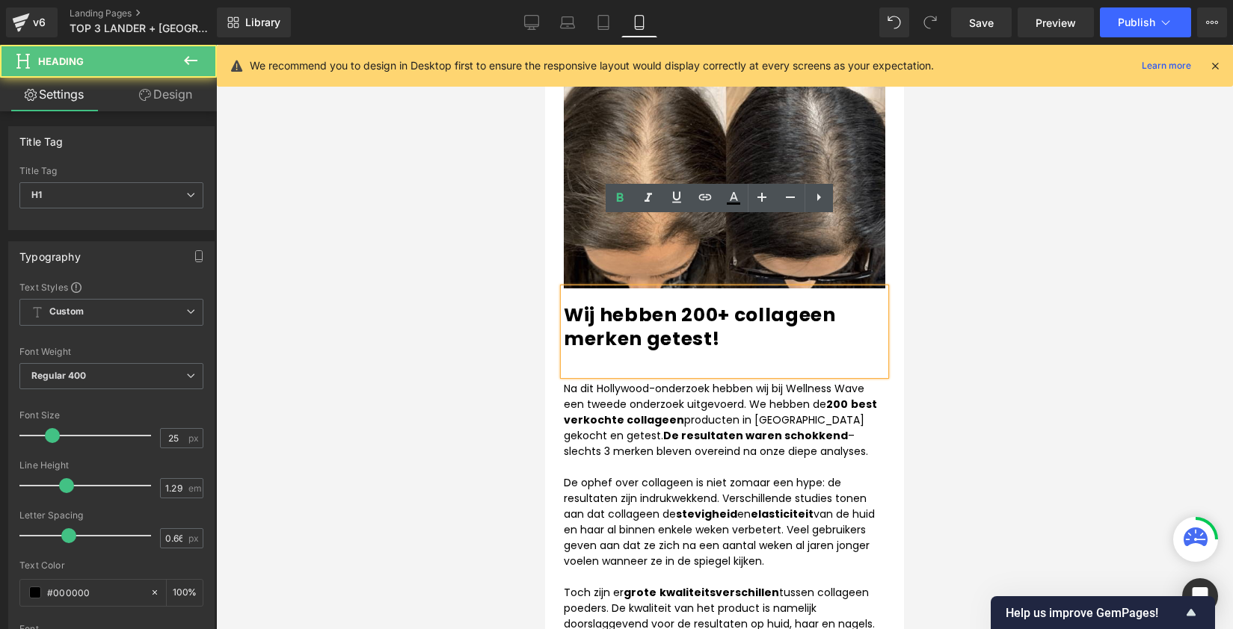
click at [1071, 280] on div at bounding box center [724, 337] width 1017 height 585
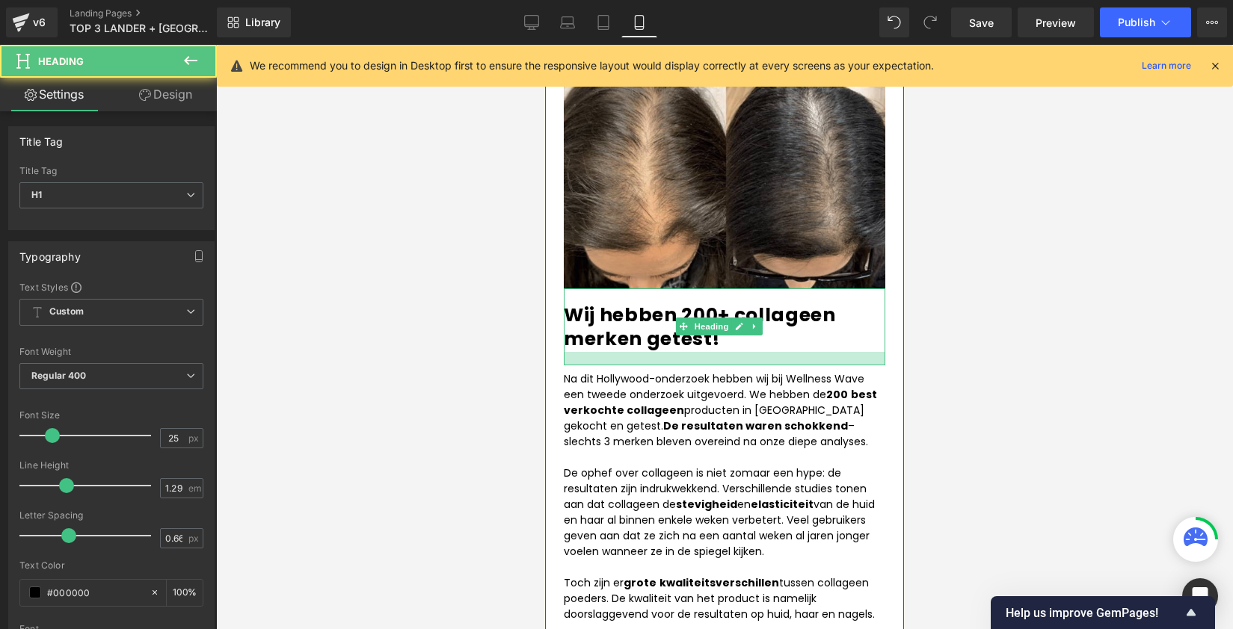
drag, startPoint x: 771, startPoint y: 301, endPoint x: 900, endPoint y: 304, distance: 129.4
click at [775, 352] on div at bounding box center [724, 358] width 321 height 13
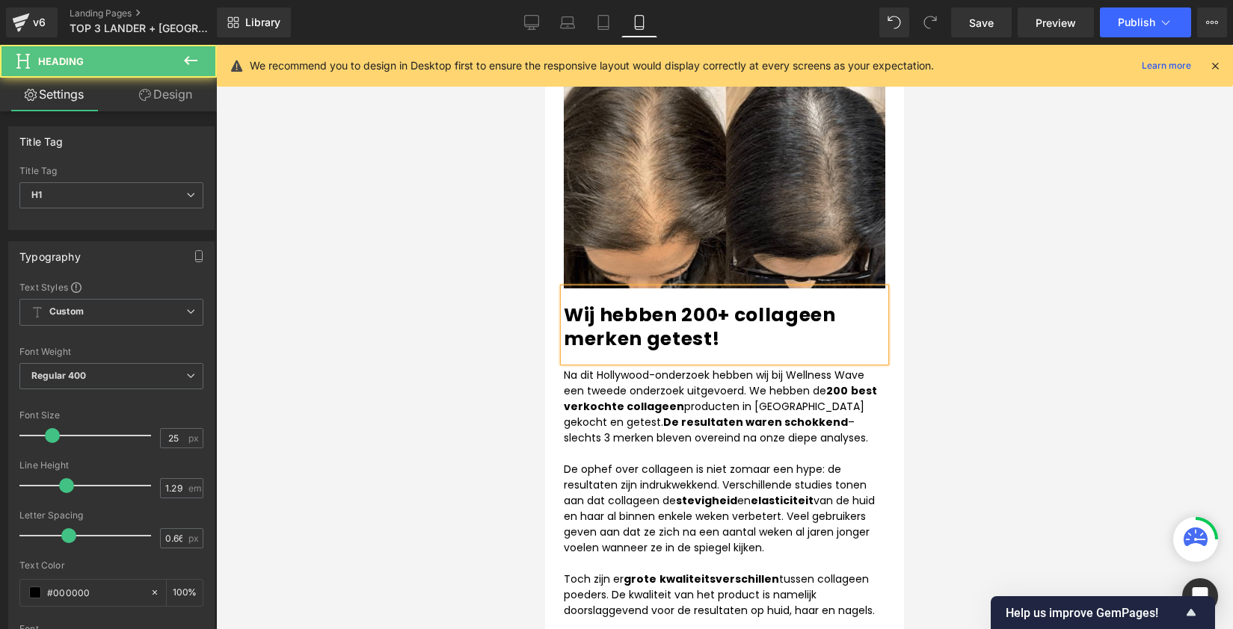
click at [942, 323] on div at bounding box center [724, 337] width 1017 height 585
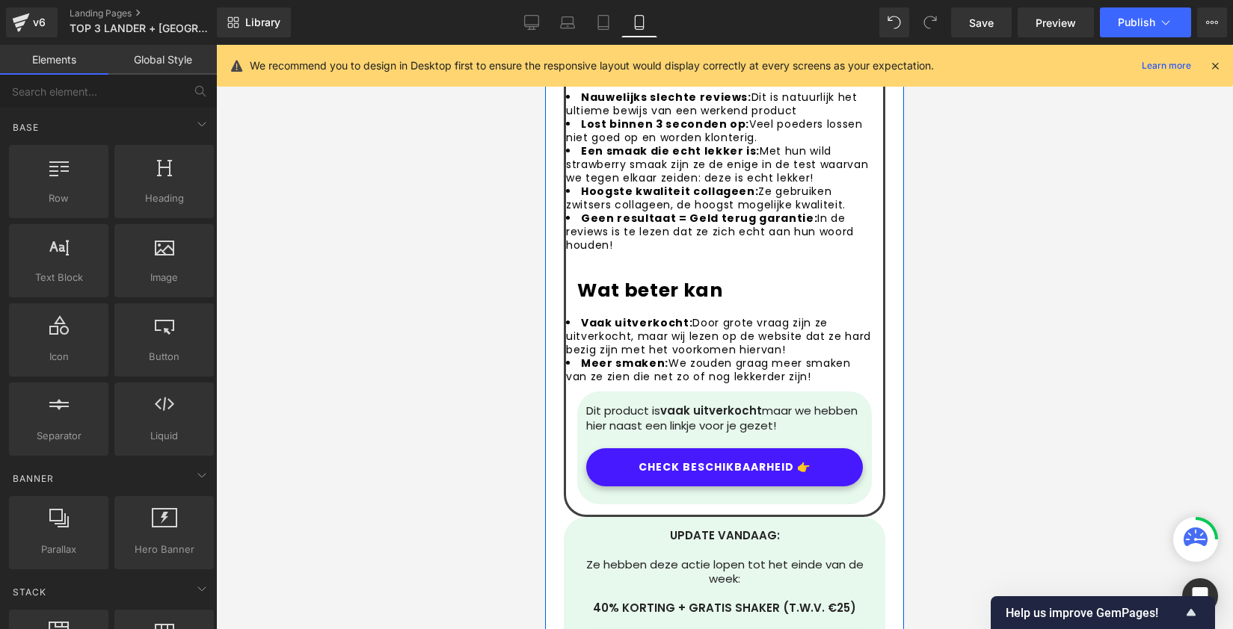
scroll to position [5026, 0]
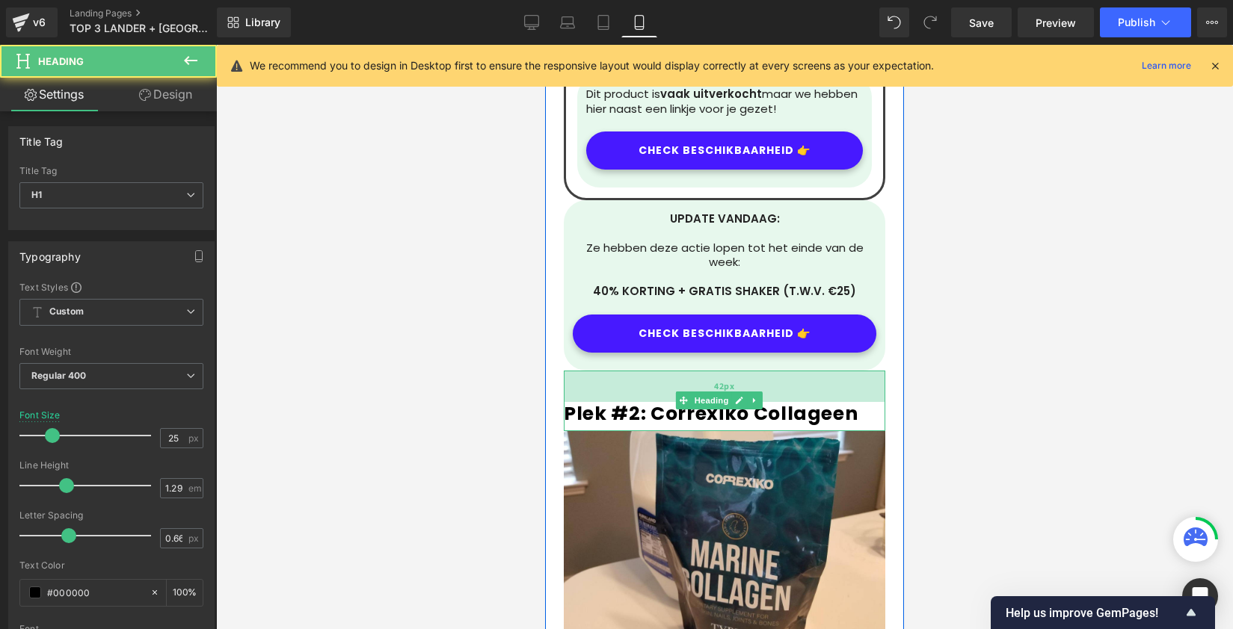
drag, startPoint x: 796, startPoint y: 336, endPoint x: 796, endPoint y: 366, distance: 29.2
click at [796, 371] on div "42px" at bounding box center [724, 386] width 321 height 31
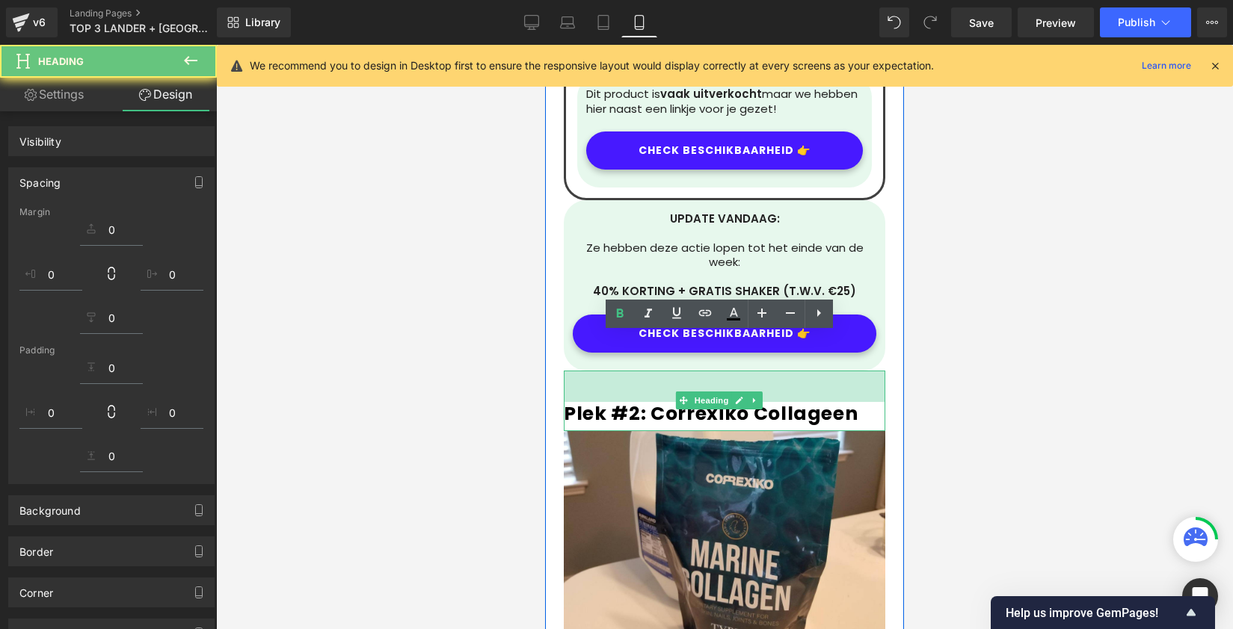
click at [965, 349] on div at bounding box center [724, 337] width 1017 height 585
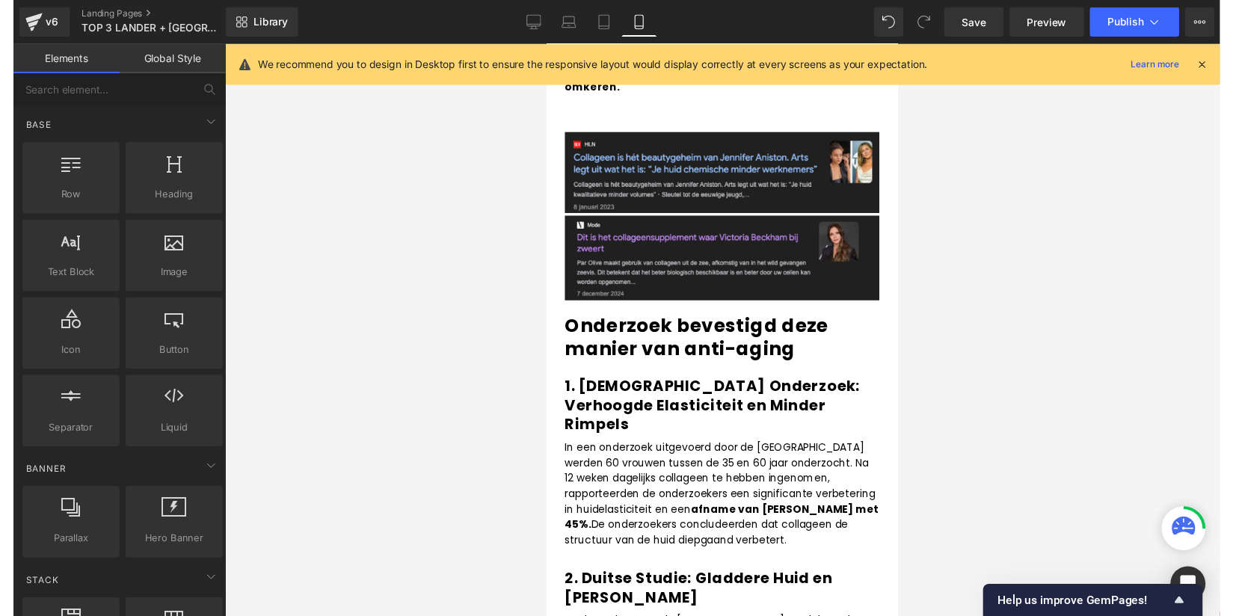
scroll to position [0, 0]
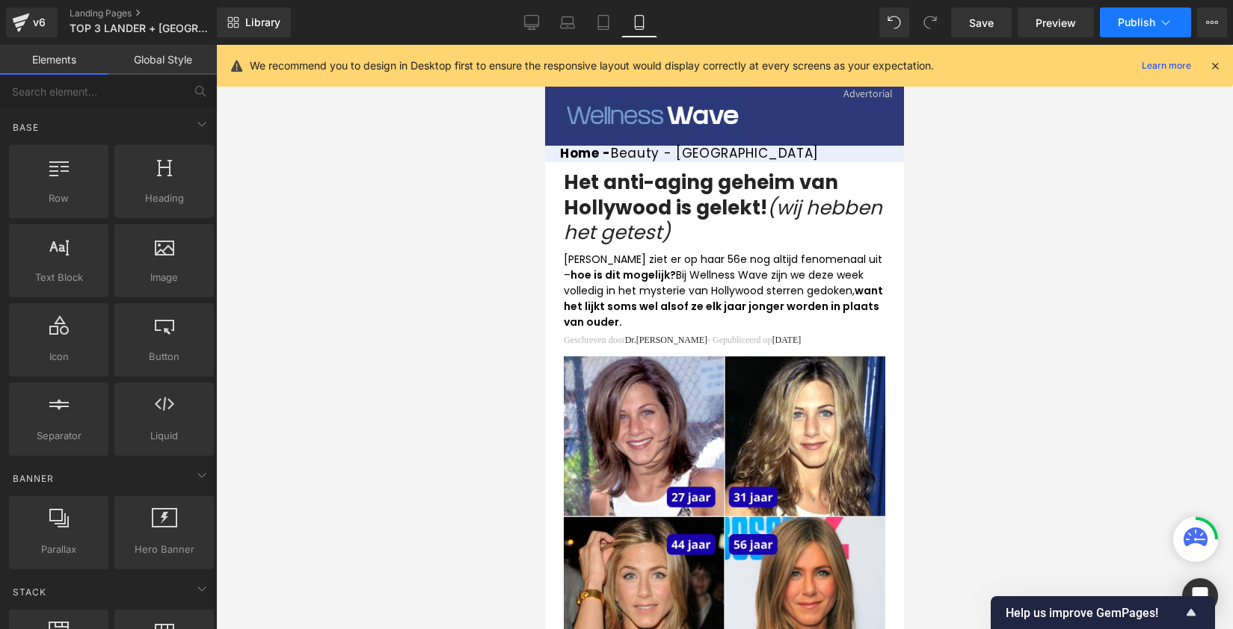
click at [1133, 29] on button "Publish" at bounding box center [1145, 22] width 91 height 30
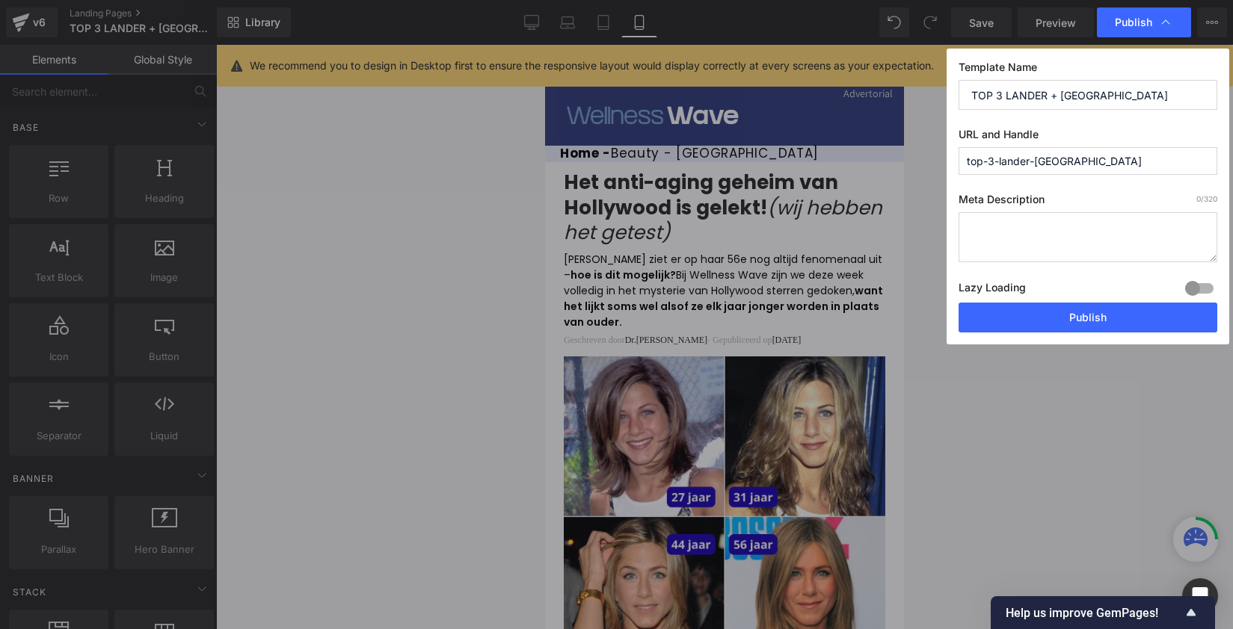
click at [1073, 302] on div "Lazy Loading Build Upgrade plan to unlock" at bounding box center [1087, 290] width 259 height 25
click at [1076, 303] on button "Publish" at bounding box center [1087, 318] width 259 height 30
